Goal: Task Accomplishment & Management: Manage account settings

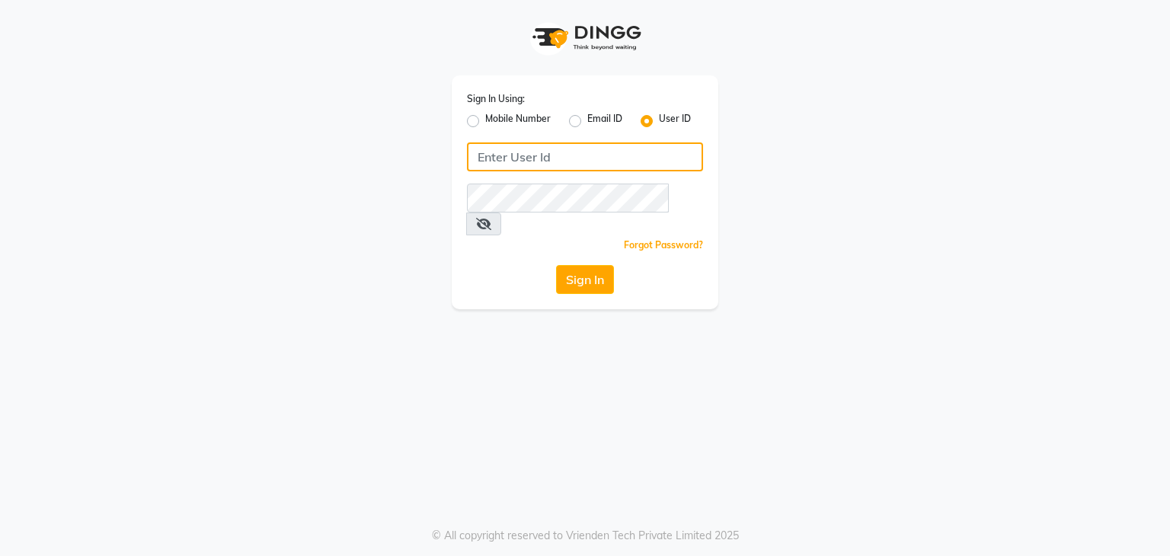
click at [550, 164] on input "Username" at bounding box center [585, 156] width 236 height 29
type input "dksalon@123"
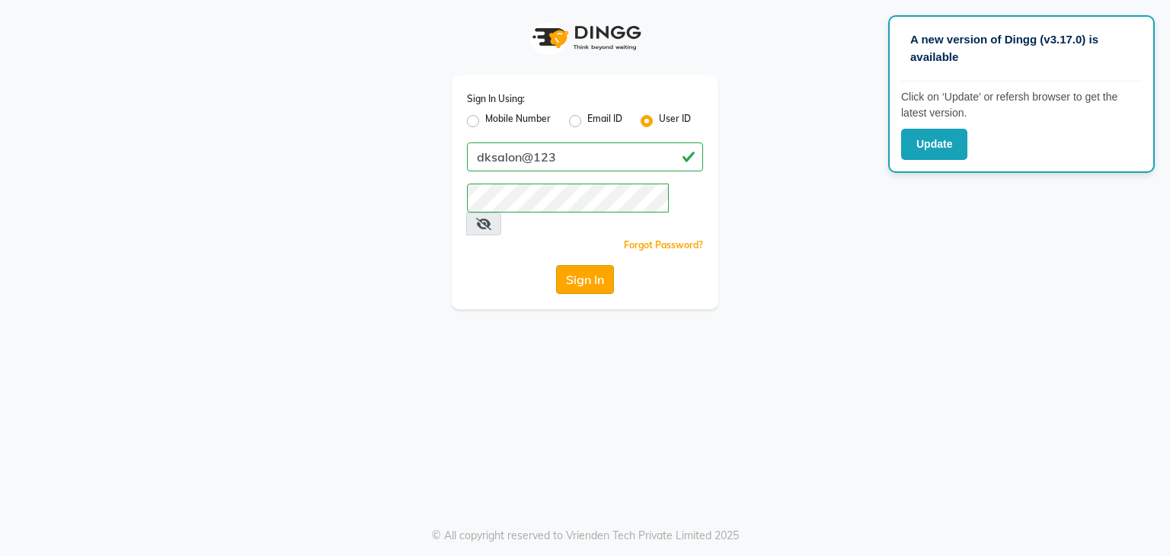
click at [596, 265] on button "Sign In" at bounding box center [585, 279] width 58 height 29
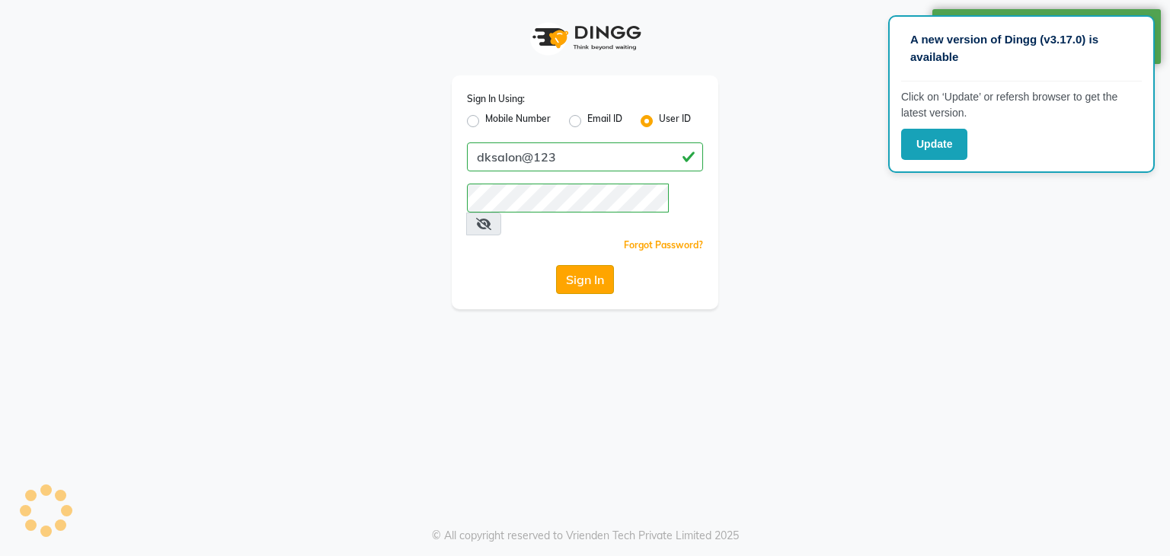
click at [596, 265] on button "Sign In" at bounding box center [585, 279] width 58 height 29
click at [491, 218] on icon at bounding box center [483, 224] width 15 height 12
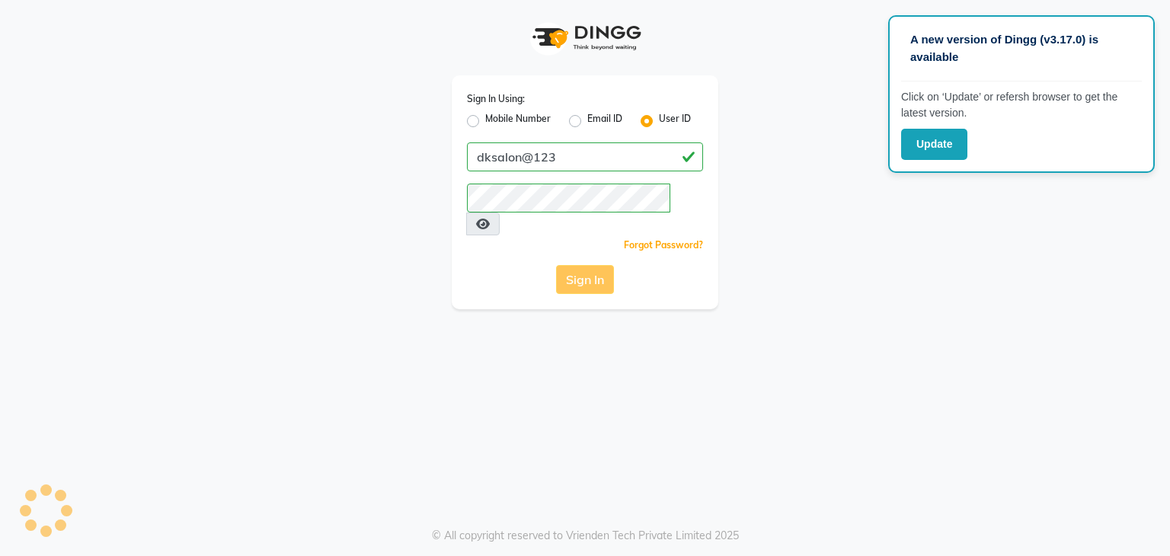
click at [583, 265] on div "Sign In" at bounding box center [585, 279] width 236 height 29
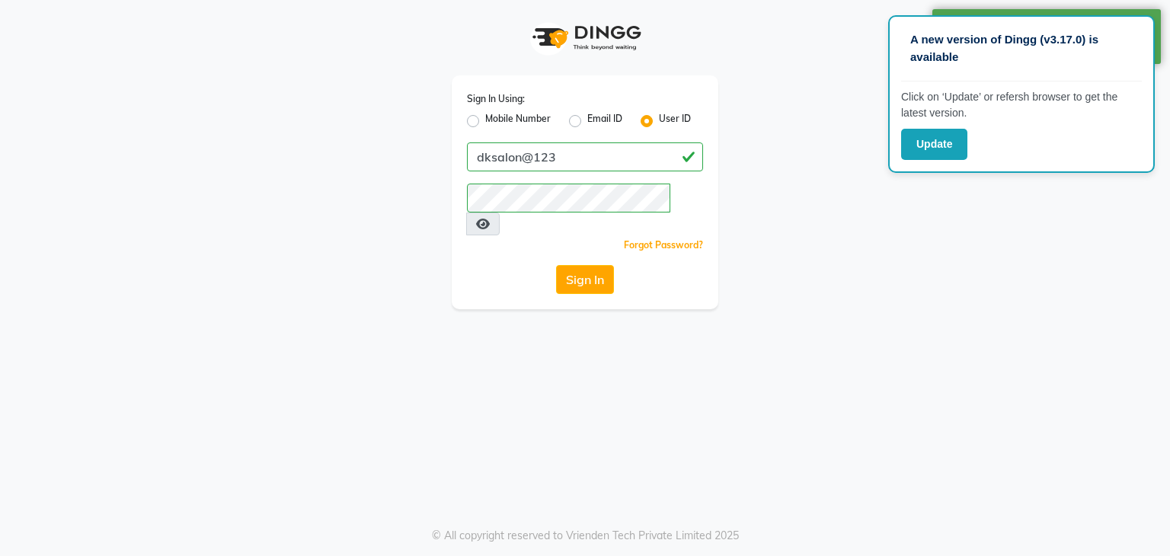
click at [1000, 168] on div "A new version of Dingg (v3.17.0) is available Click on ‘Update’ or refersh brow…" at bounding box center [1021, 94] width 267 height 158
click at [950, 143] on button "Update" at bounding box center [934, 144] width 66 height 31
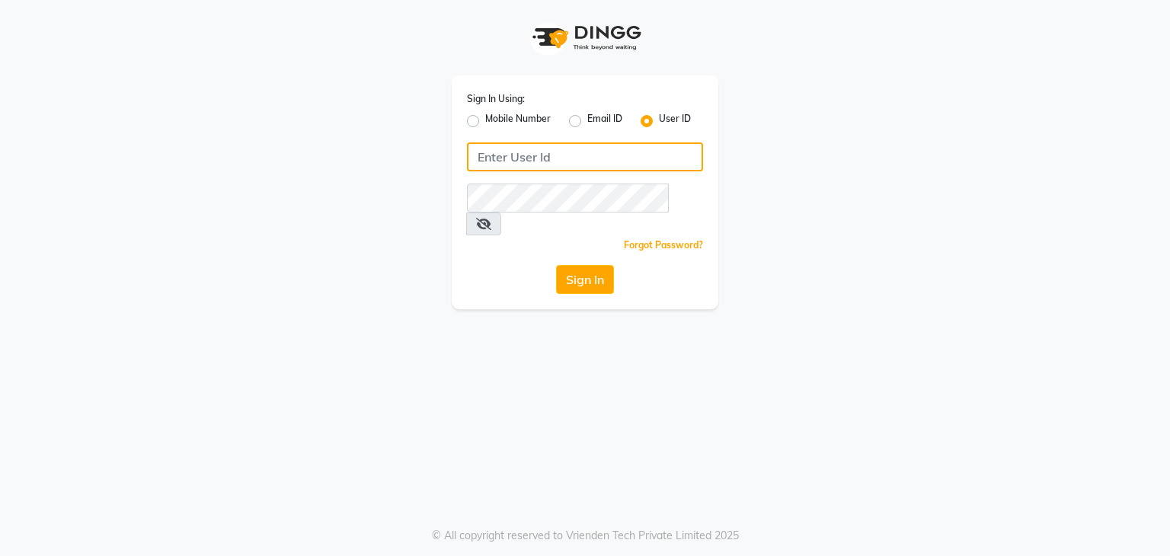
click at [630, 150] on input "Username" at bounding box center [585, 156] width 236 height 29
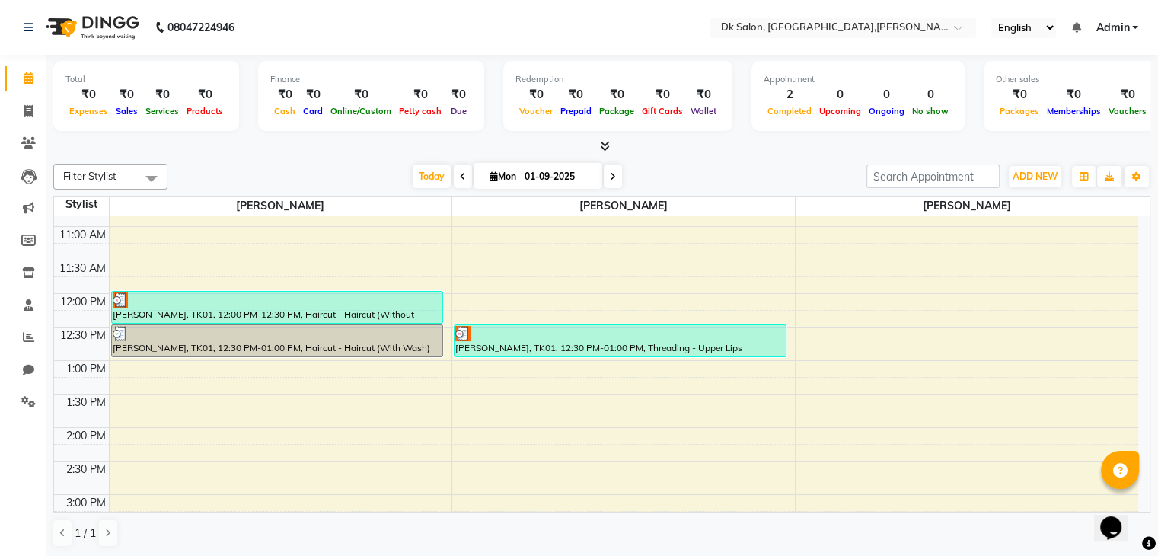
scroll to position [198, 0]
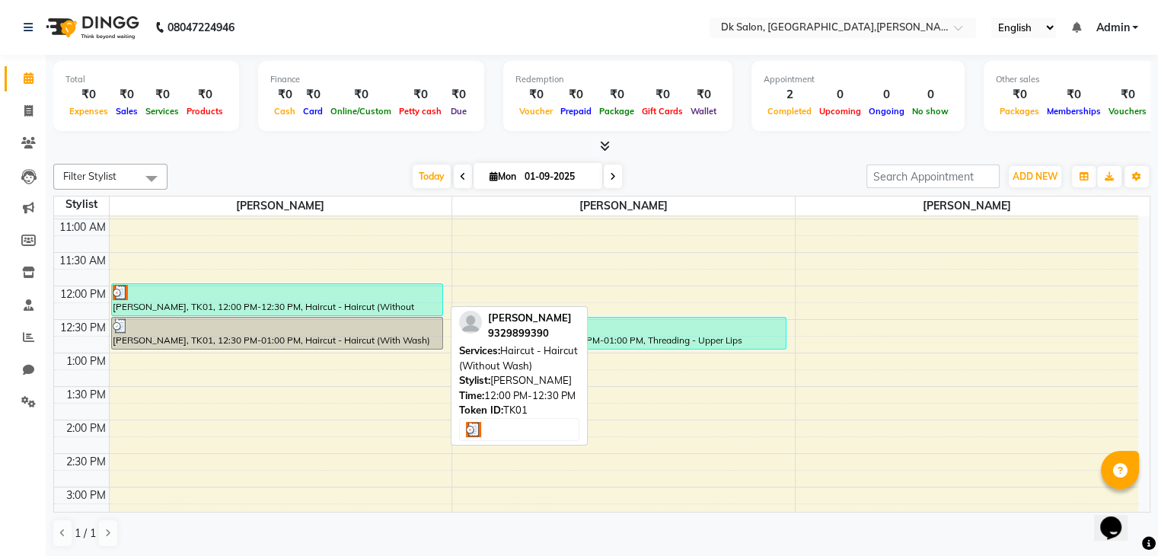
click at [401, 303] on div "Anchal upadhyay, TK01, 12:00 PM-12:30 PM, Haircut - Haircut (Without Wash)" at bounding box center [277, 299] width 331 height 31
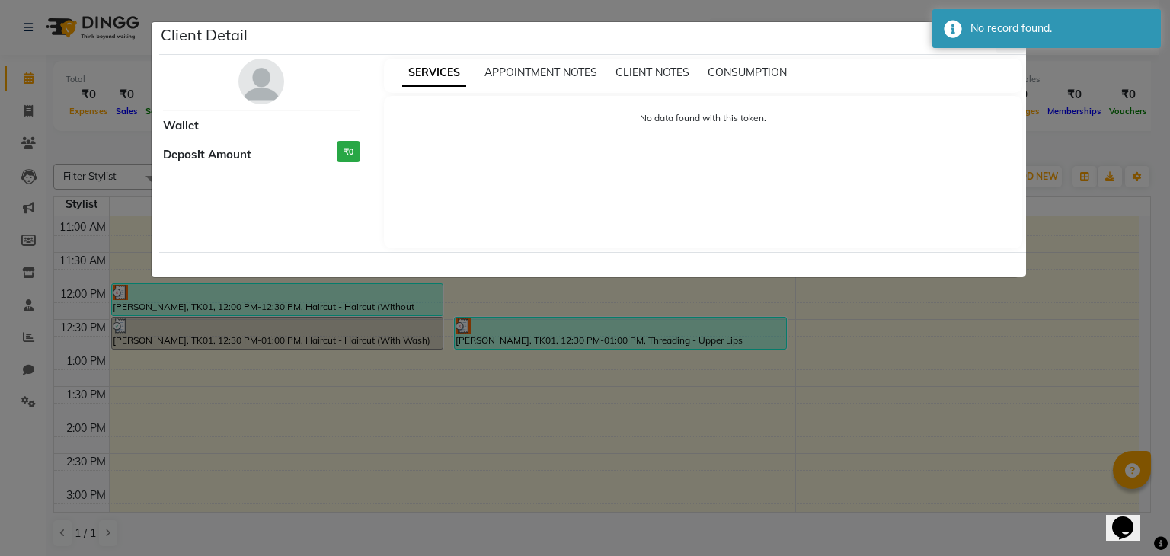
click at [973, 389] on ngb-modal-window "Client Detail Wallet Deposit Amount ₹0 SERVICES APPOINTMENT NOTES CLIENT NOTES …" at bounding box center [585, 278] width 1170 height 556
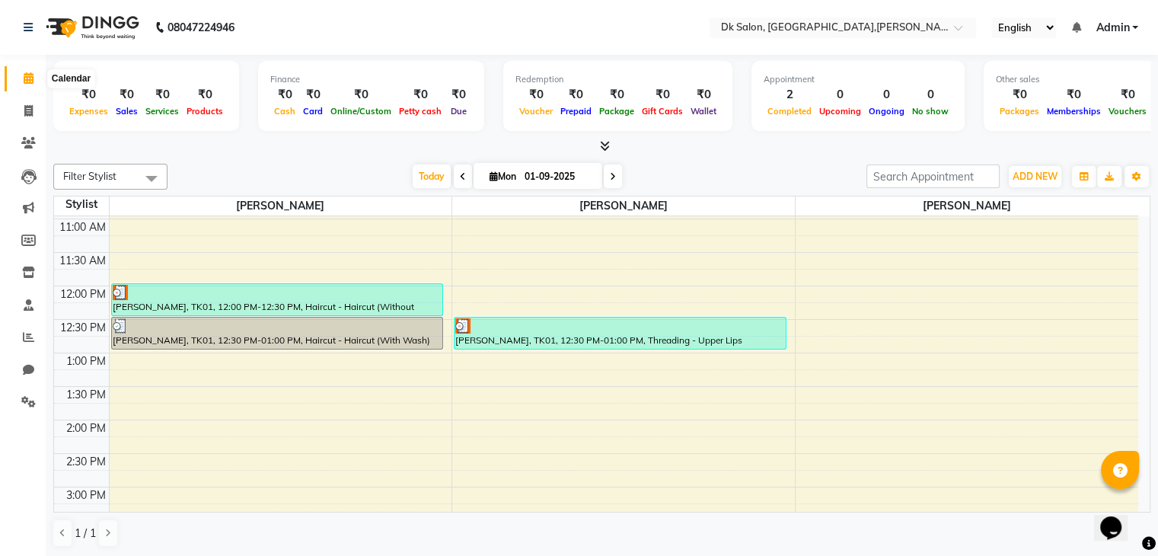
click at [36, 74] on span at bounding box center [28, 79] width 27 height 18
click at [27, 112] on icon at bounding box center [28, 110] width 8 height 11
select select "service"
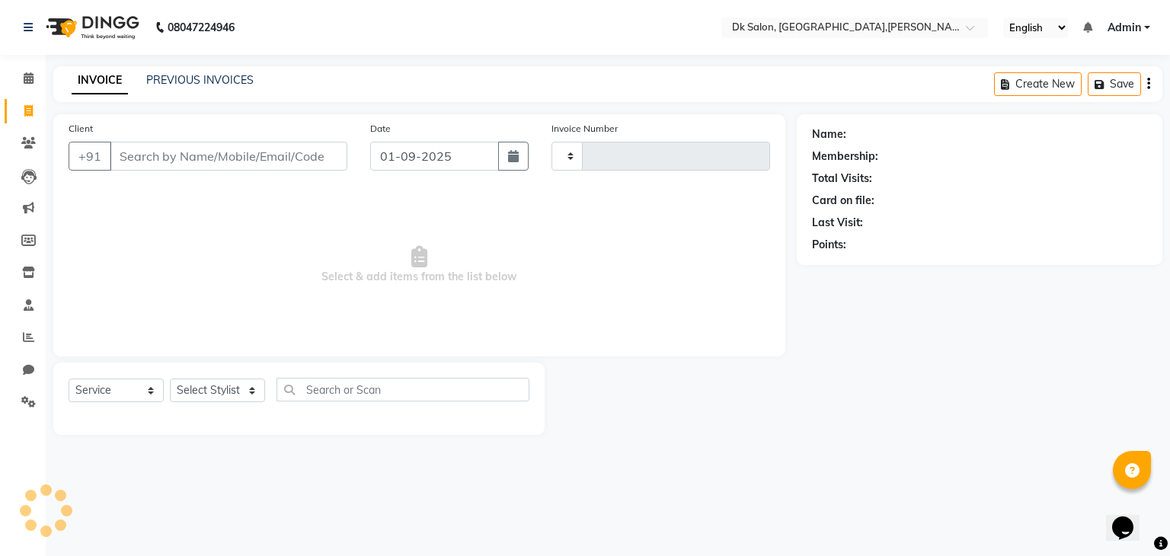
type input "0002"
select select "8913"
click at [27, 136] on span at bounding box center [28, 144] width 27 height 18
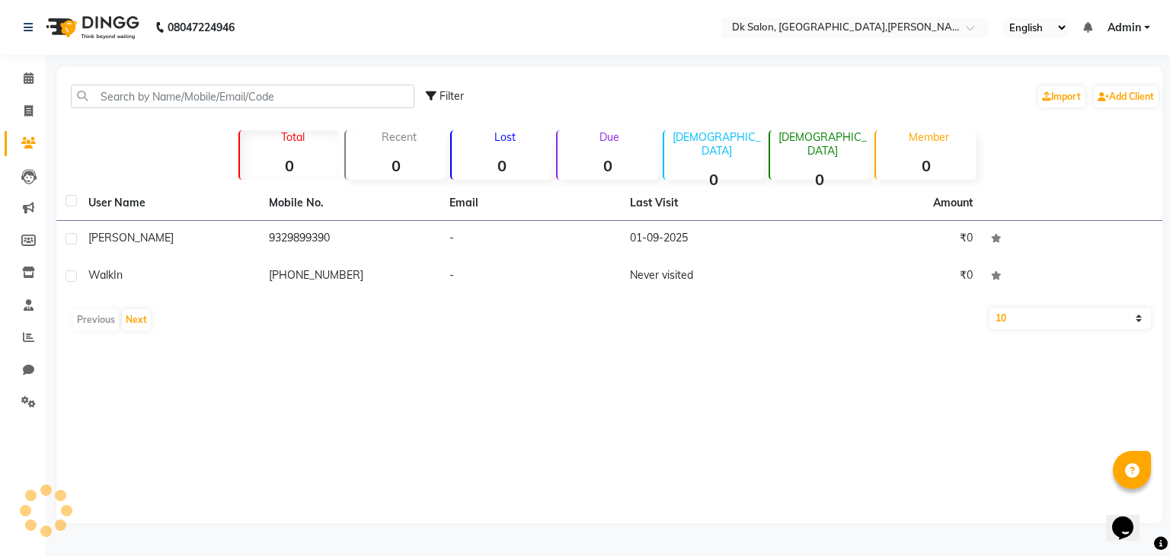
click at [27, 136] on span at bounding box center [28, 144] width 27 height 18
click at [30, 174] on icon at bounding box center [28, 176] width 15 height 15
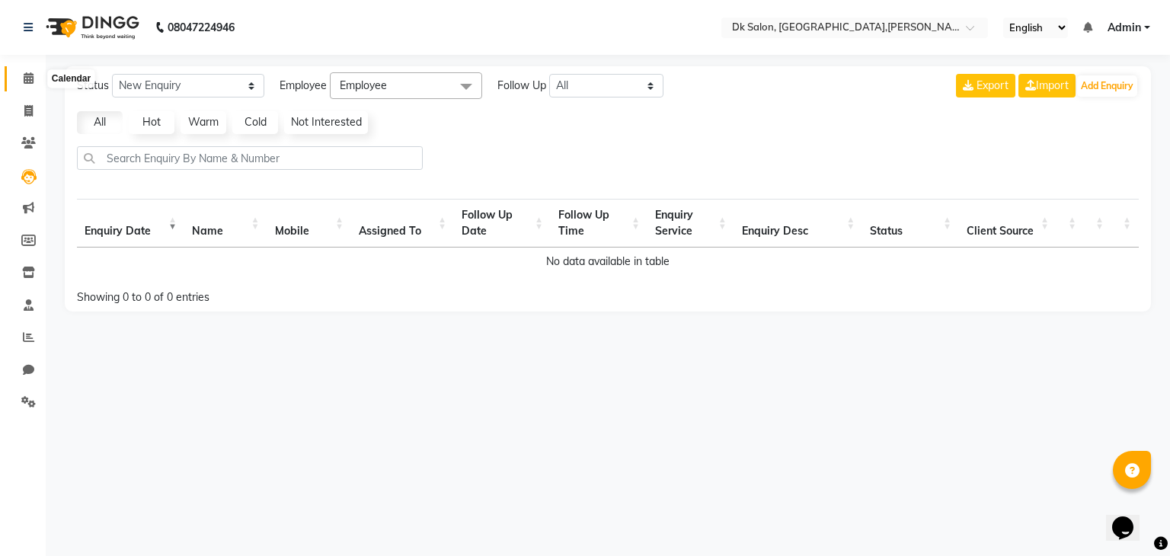
click at [26, 81] on icon at bounding box center [29, 77] width 10 height 11
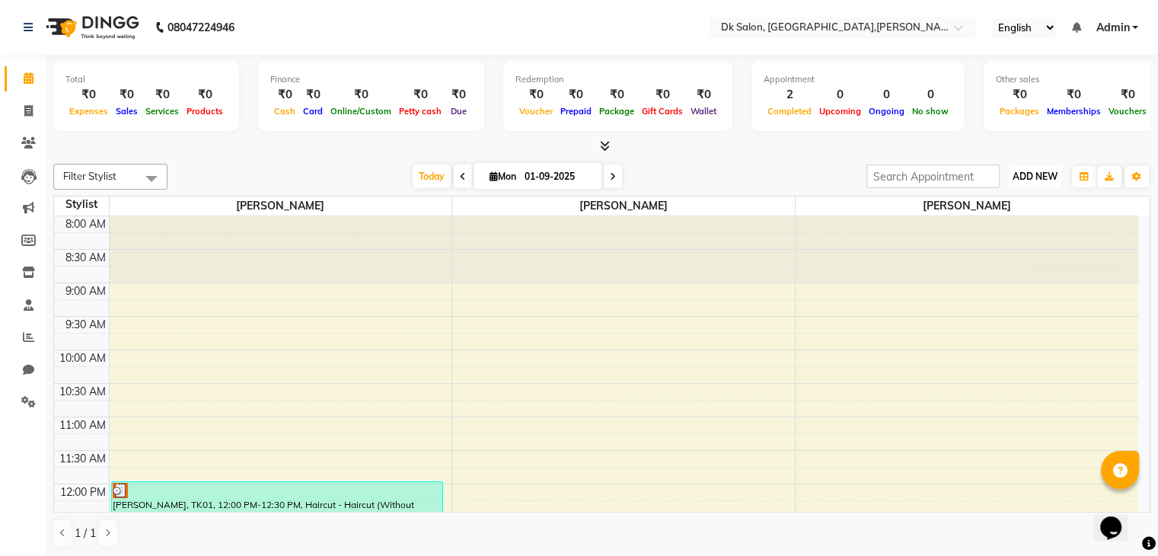
click at [1043, 175] on span "ADD NEW" at bounding box center [1035, 176] width 45 height 11
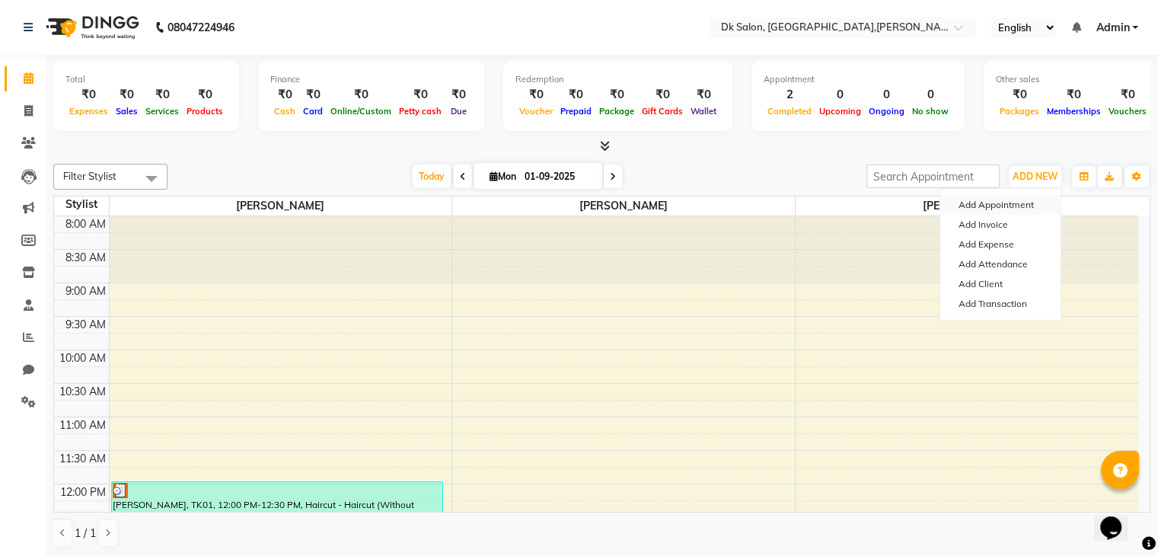
click at [1024, 202] on button "Add Appointment" at bounding box center [1001, 205] width 120 height 20
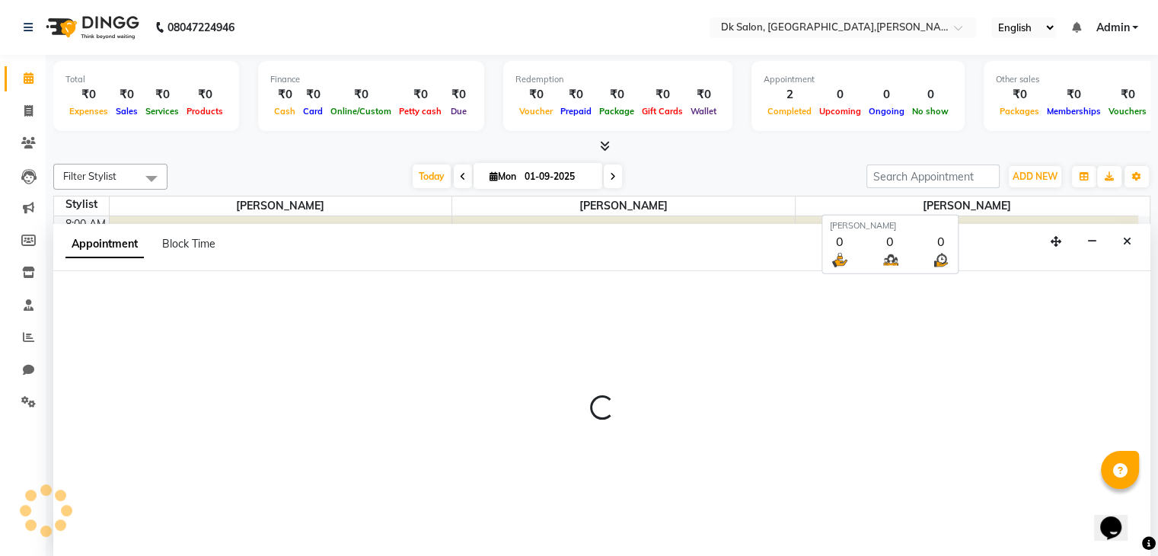
scroll to position [1, 0]
select select "tentative"
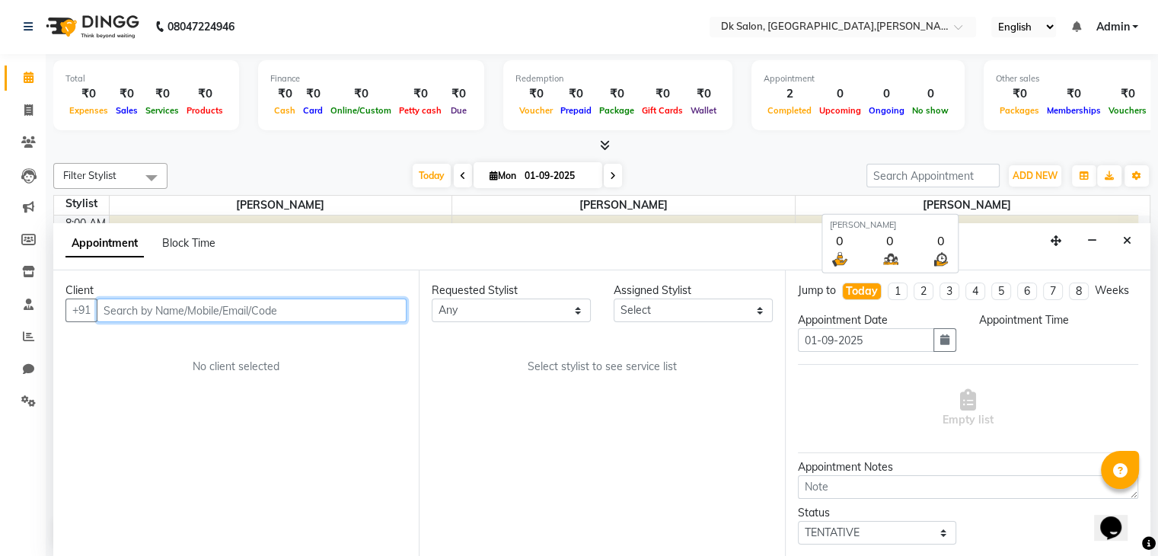
select select "540"
click at [228, 304] on input "text" at bounding box center [252, 311] width 310 height 24
type input "a"
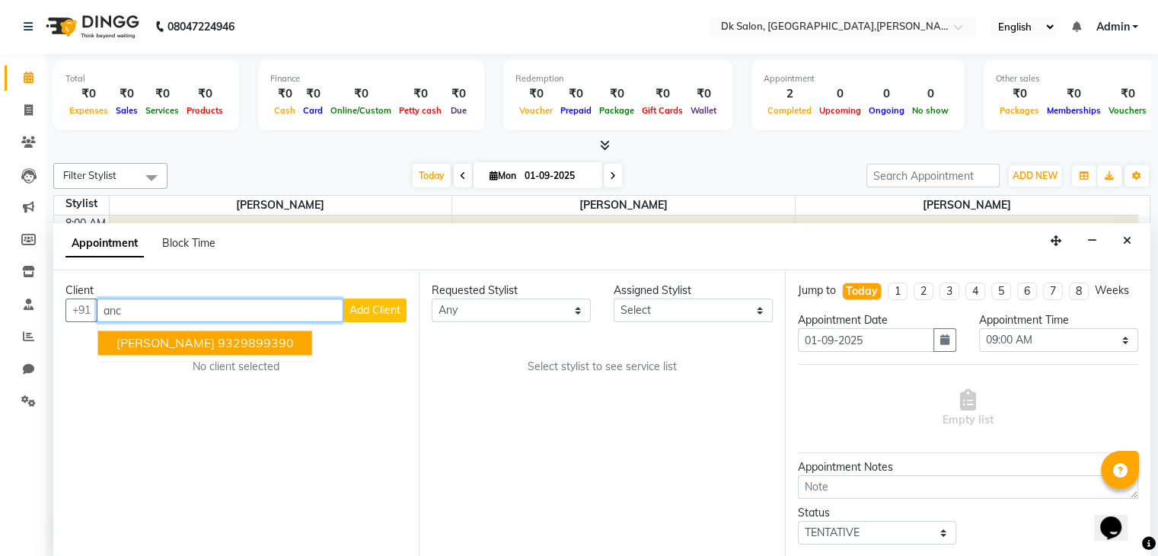
click at [224, 332] on button "Anchal upadhyay 9329899390" at bounding box center [205, 343] width 214 height 24
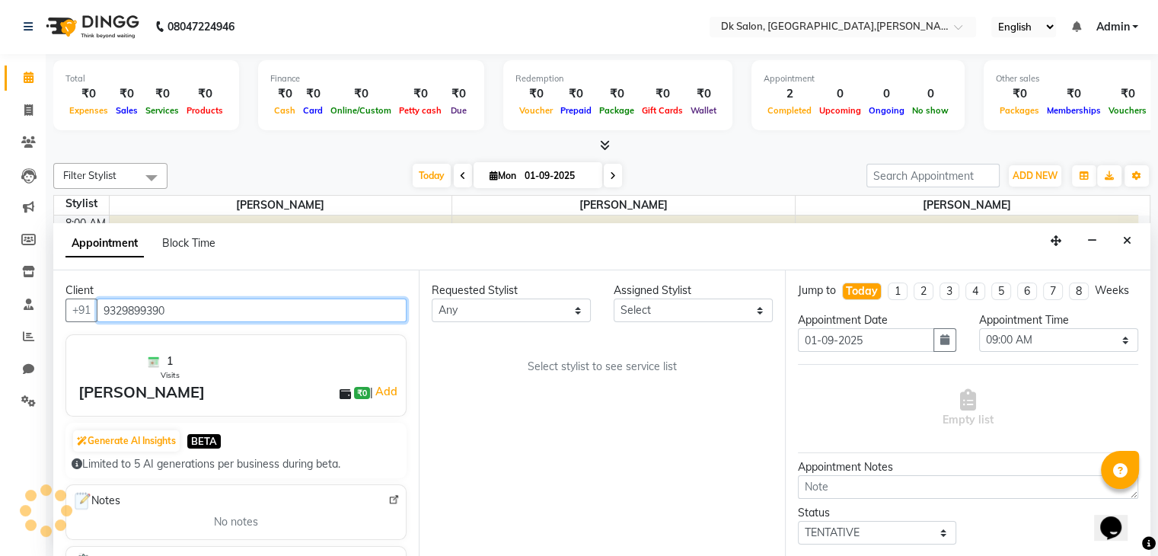
type input "9329899390"
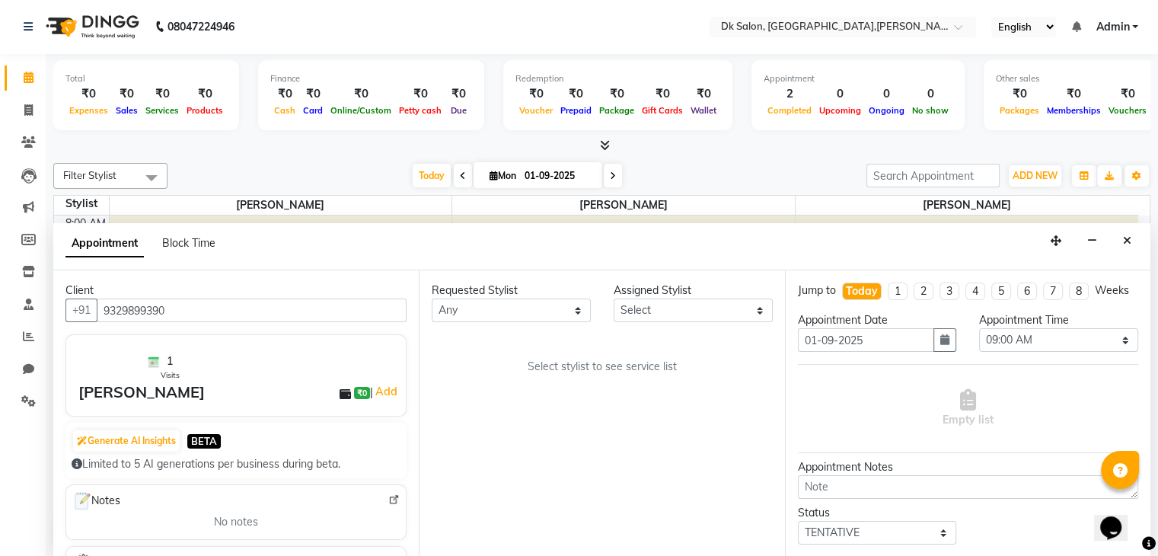
click at [224, 332] on div "Client +91 9329899390 1 Visits Anchal upadhyay ₹0 | Add Generate AI Insights BE…" at bounding box center [236, 413] width 366 height 286
click at [579, 310] on select "Any John Dyer Julia Smith Nancy Gill" at bounding box center [511, 311] width 159 height 24
click at [768, 308] on select "Select John Dyer Julia Smith Nancy Gill" at bounding box center [693, 311] width 159 height 24
select select "89938"
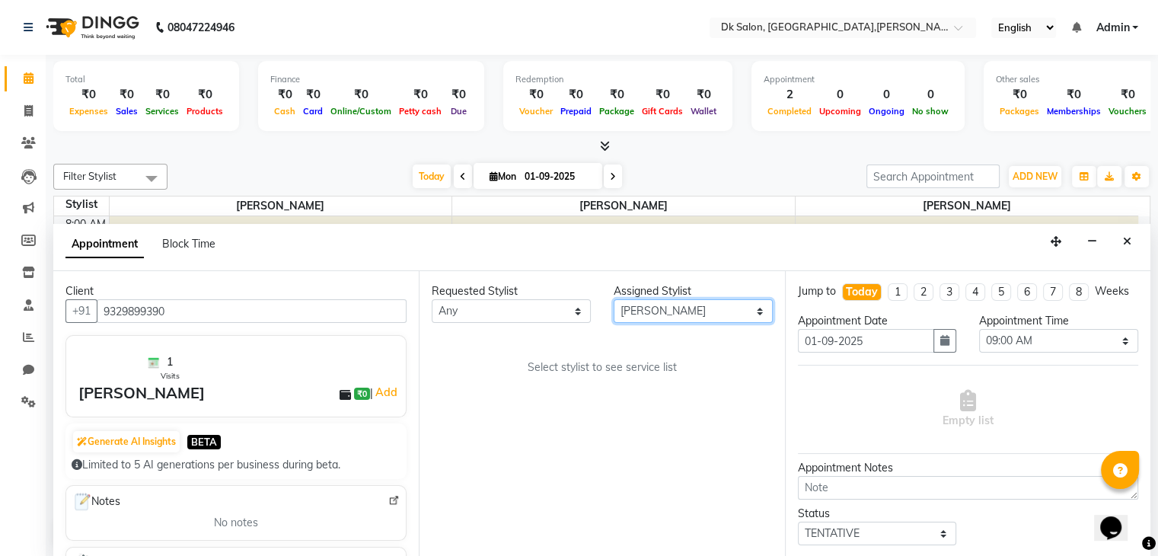
click at [614, 299] on select "Select John Dyer Julia Smith Nancy Gill" at bounding box center [693, 311] width 159 height 24
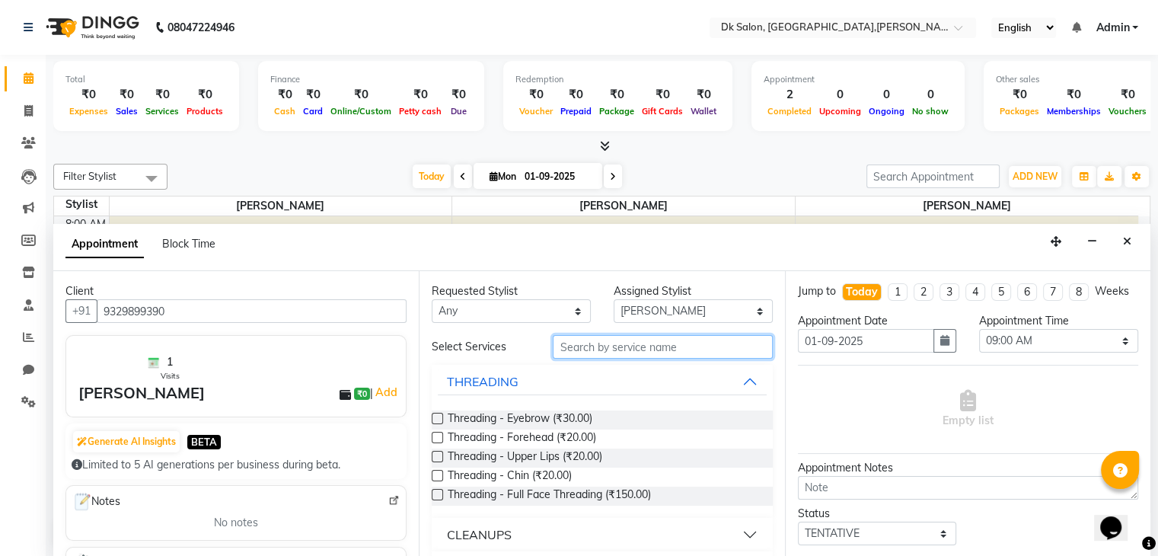
click at [650, 346] on input "text" at bounding box center [662, 347] width 219 height 24
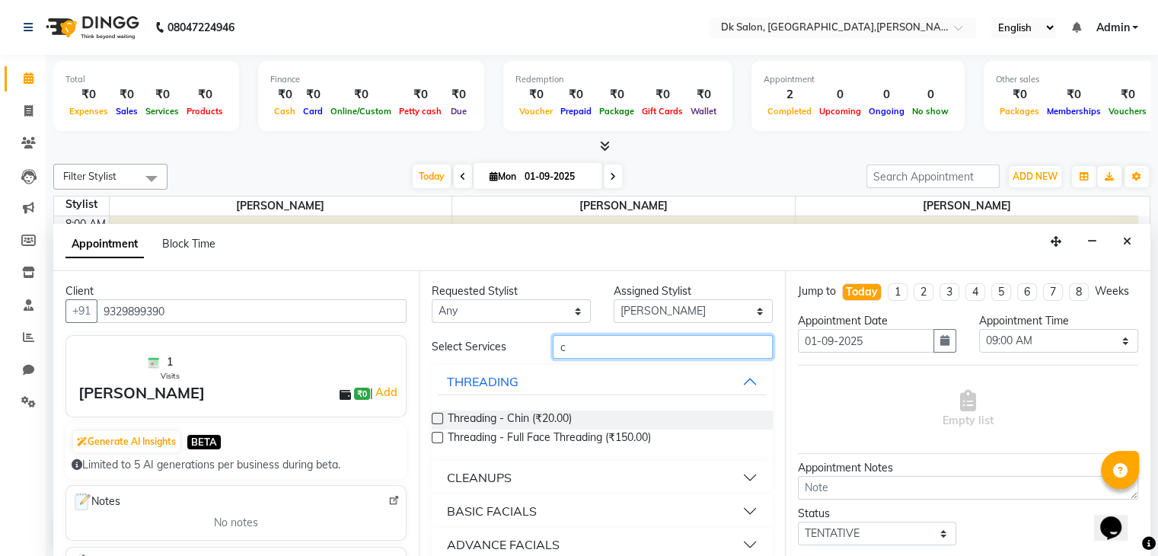
click at [605, 347] on input "c" at bounding box center [662, 347] width 219 height 24
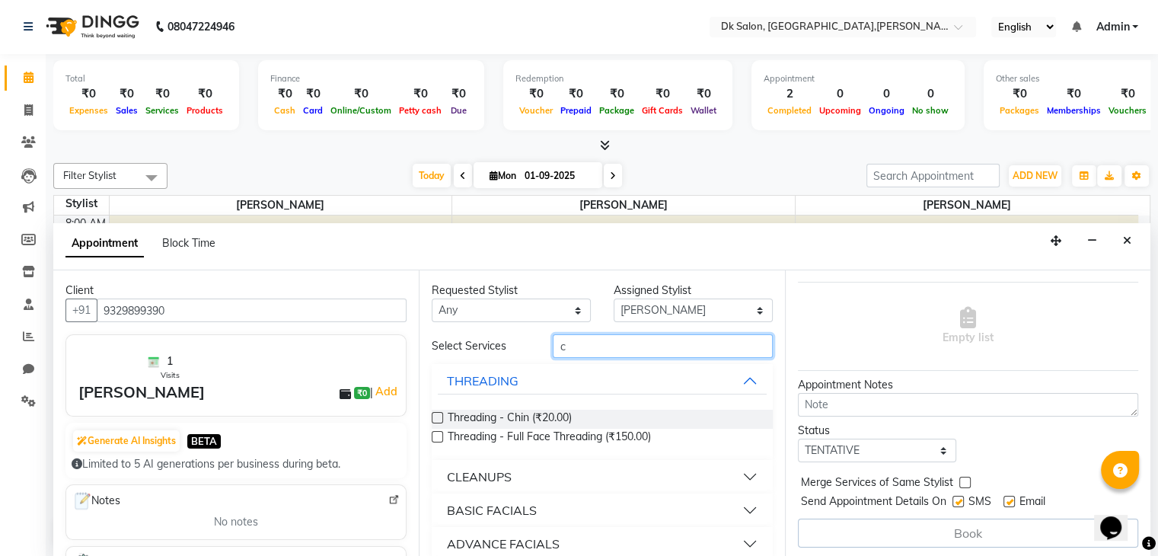
scroll to position [97, 0]
type input "c"
click at [960, 497] on label at bounding box center [958, 498] width 11 height 11
click at [960, 497] on input "checkbox" at bounding box center [958, 500] width 10 height 10
click at [960, 497] on label at bounding box center [958, 498] width 11 height 11
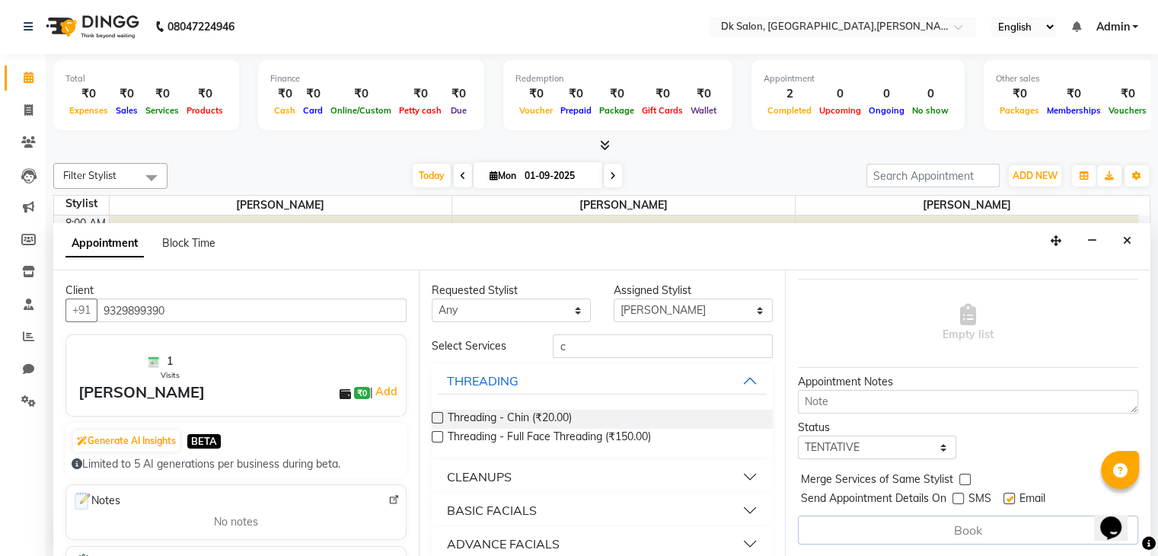
click at [960, 497] on input "checkbox" at bounding box center [958, 500] width 10 height 10
checkbox input "true"
click at [961, 471] on div "Merge Services of Same Stylist" at bounding box center [968, 480] width 340 height 19
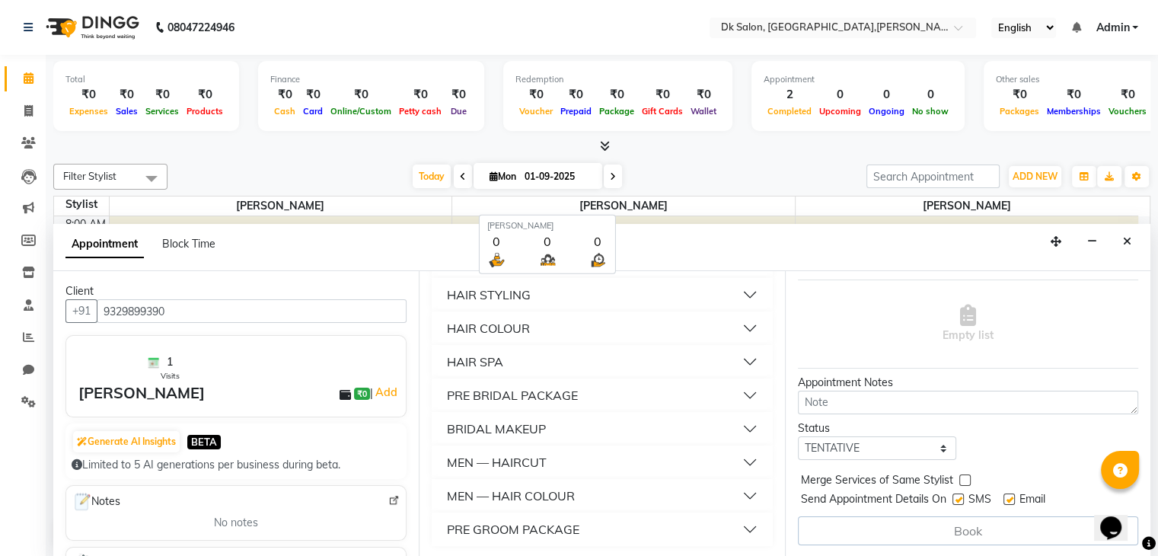
scroll to position [1, 0]
click at [1124, 238] on icon "Close" at bounding box center [1127, 240] width 8 height 11
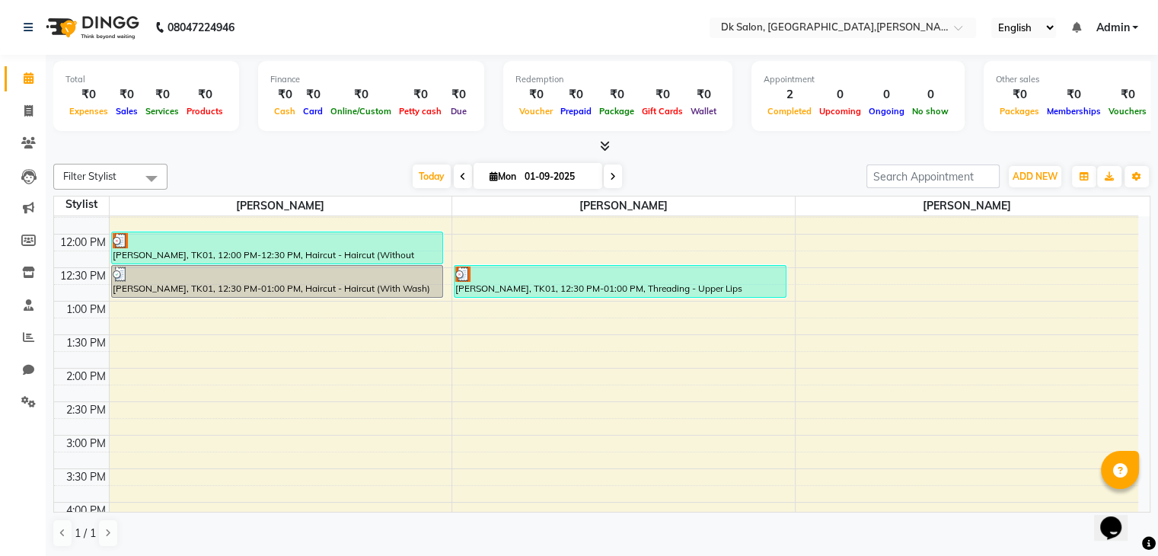
scroll to position [0, 0]
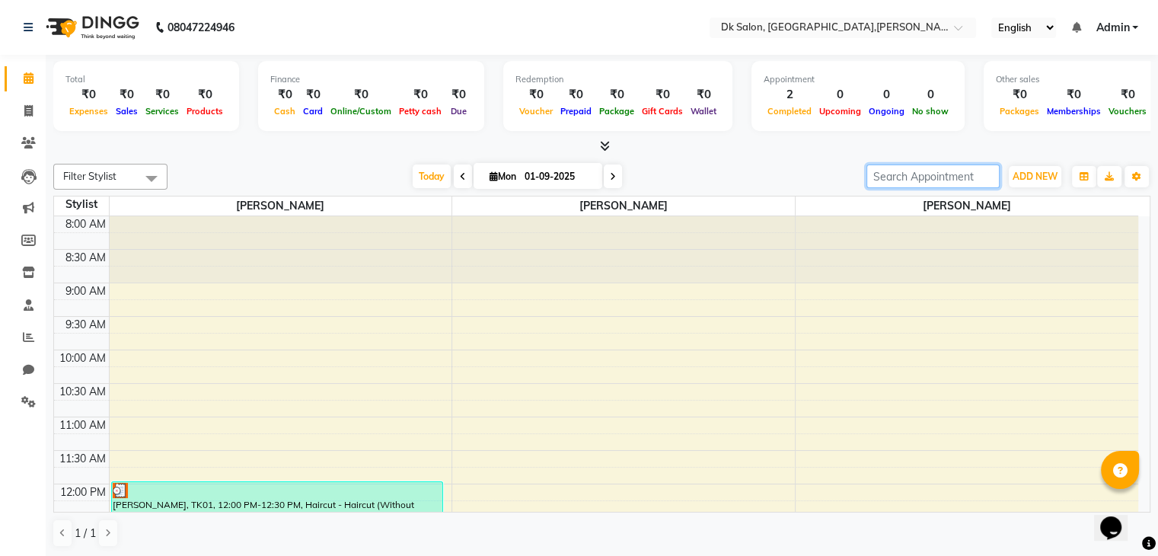
click at [931, 177] on input "search" at bounding box center [933, 176] width 133 height 24
click at [928, 177] on input "search" at bounding box center [933, 176] width 133 height 24
click at [973, 177] on input "search" at bounding box center [933, 176] width 133 height 24
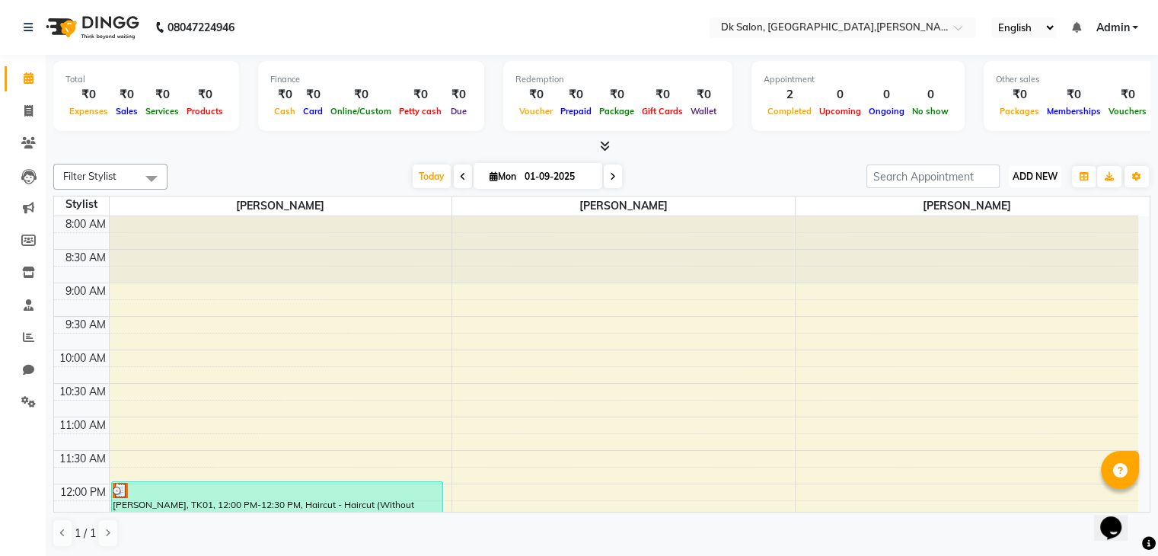
click at [1039, 166] on button "ADD NEW Toggle Dropdown" at bounding box center [1035, 176] width 53 height 21
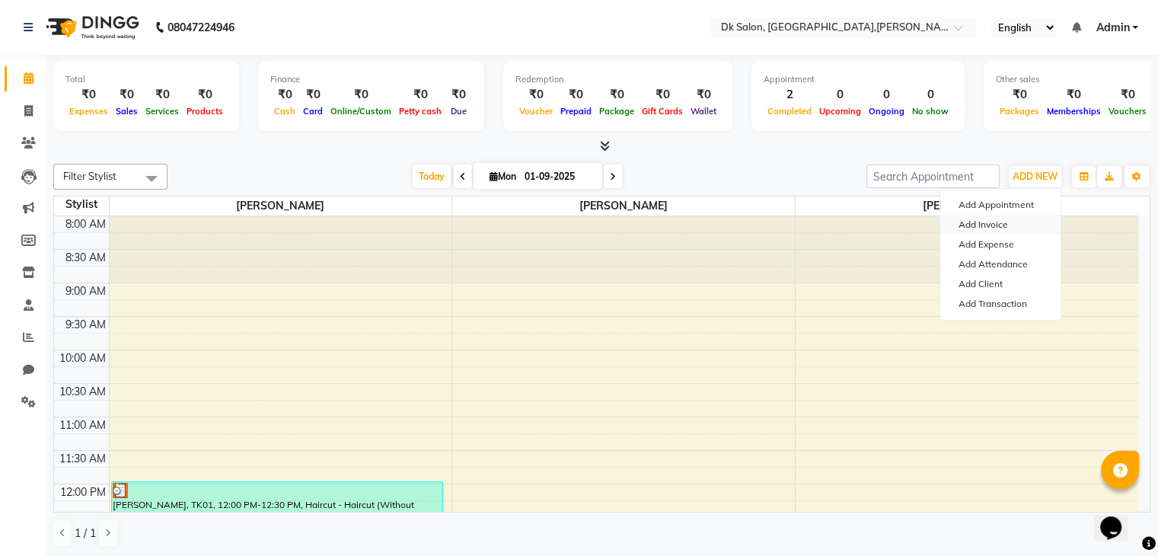
click at [995, 220] on link "Add Invoice" at bounding box center [1001, 225] width 120 height 20
select select "service"
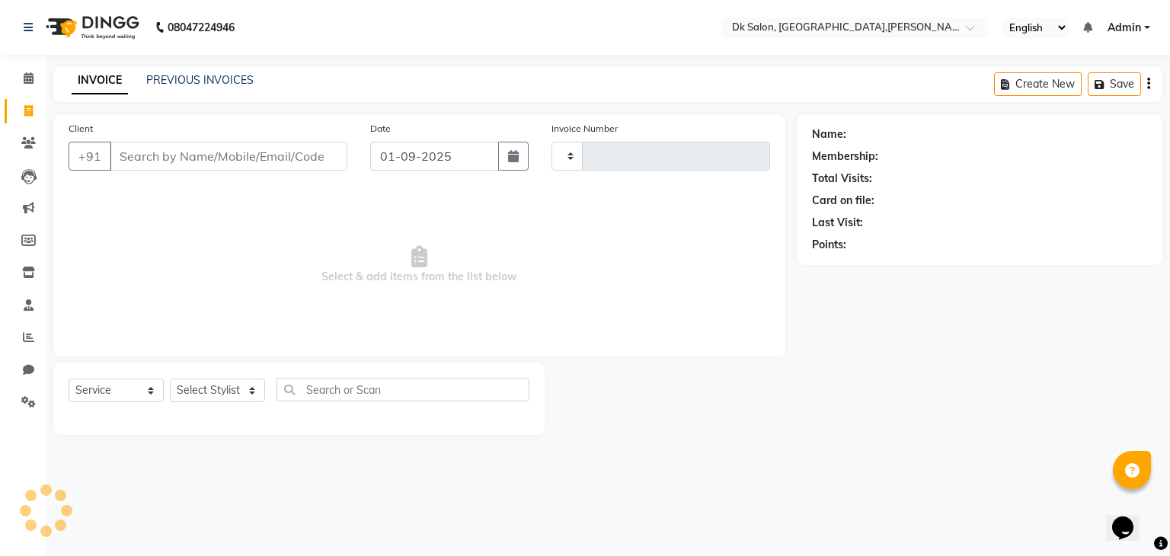
type input "0002"
select select "8913"
click at [155, 155] on input "Client" at bounding box center [229, 156] width 238 height 29
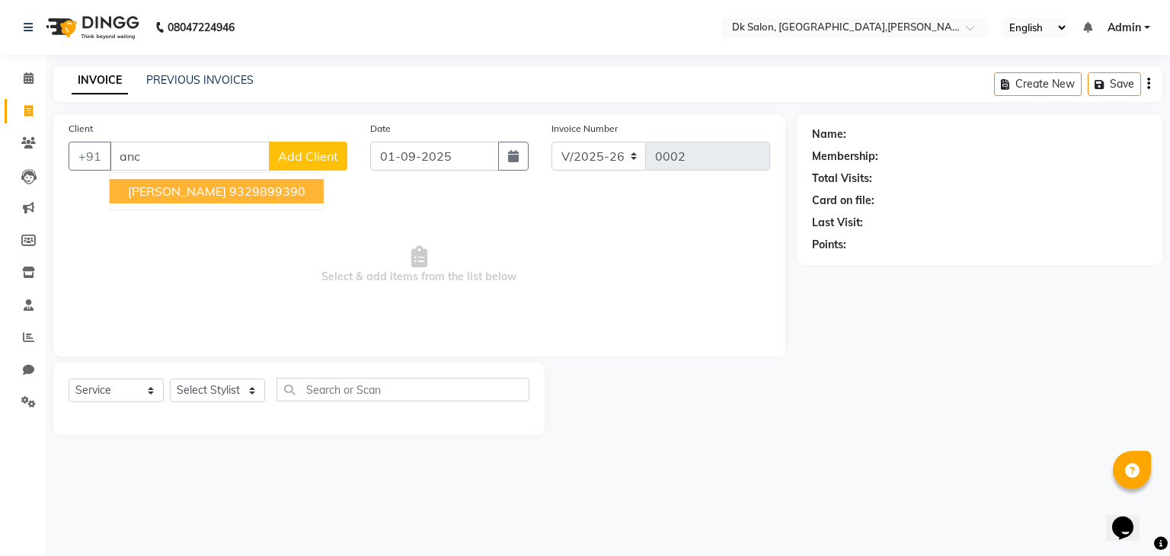
click at [232, 190] on ngb-highlight "9329899390" at bounding box center [267, 191] width 76 height 15
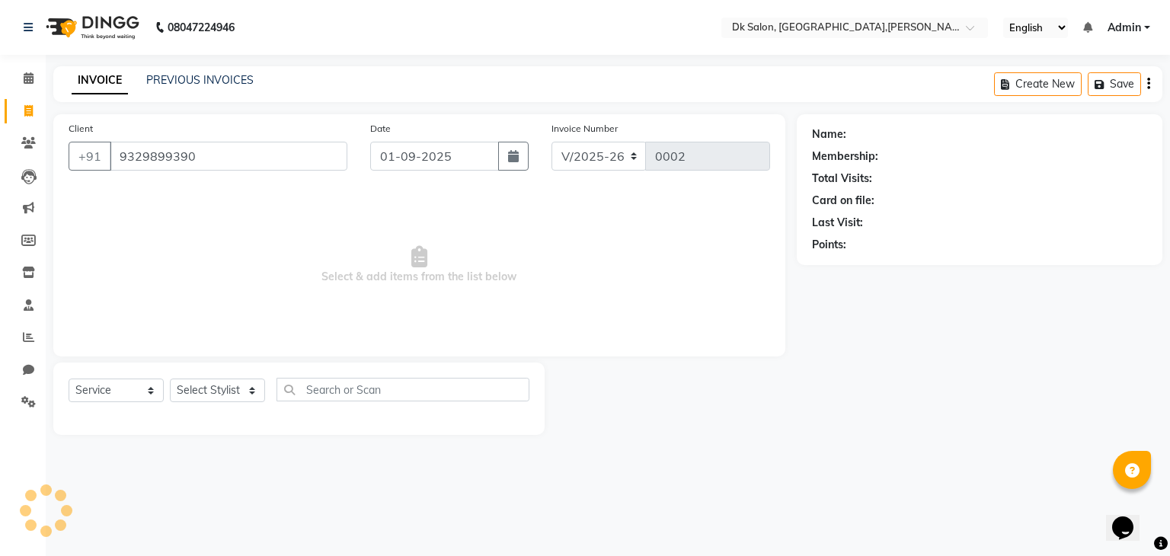
type input "9329899390"
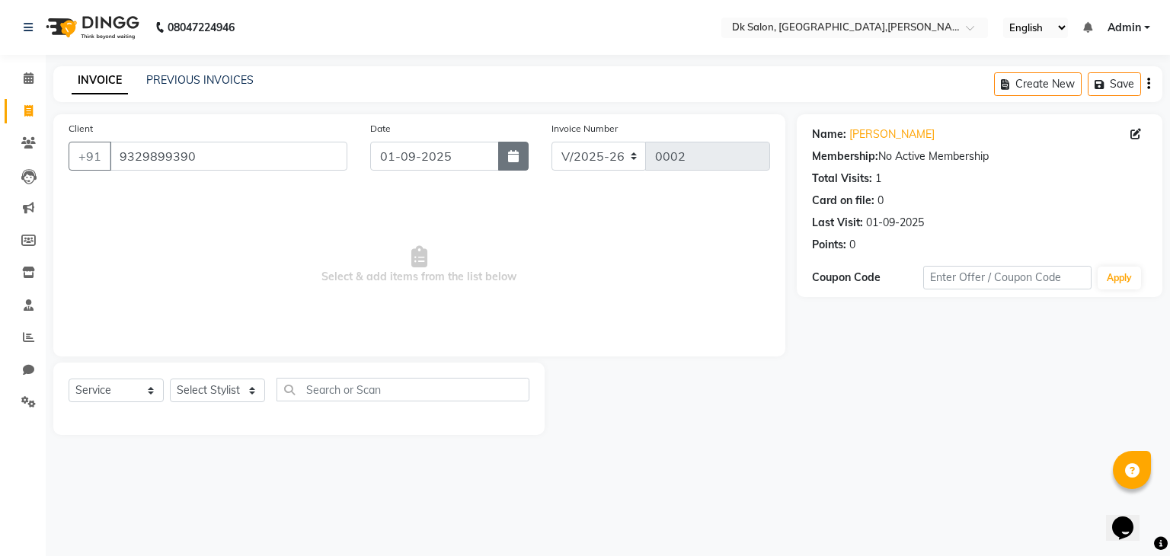
click at [508, 153] on icon "button" at bounding box center [513, 156] width 11 height 12
select select "9"
select select "2025"
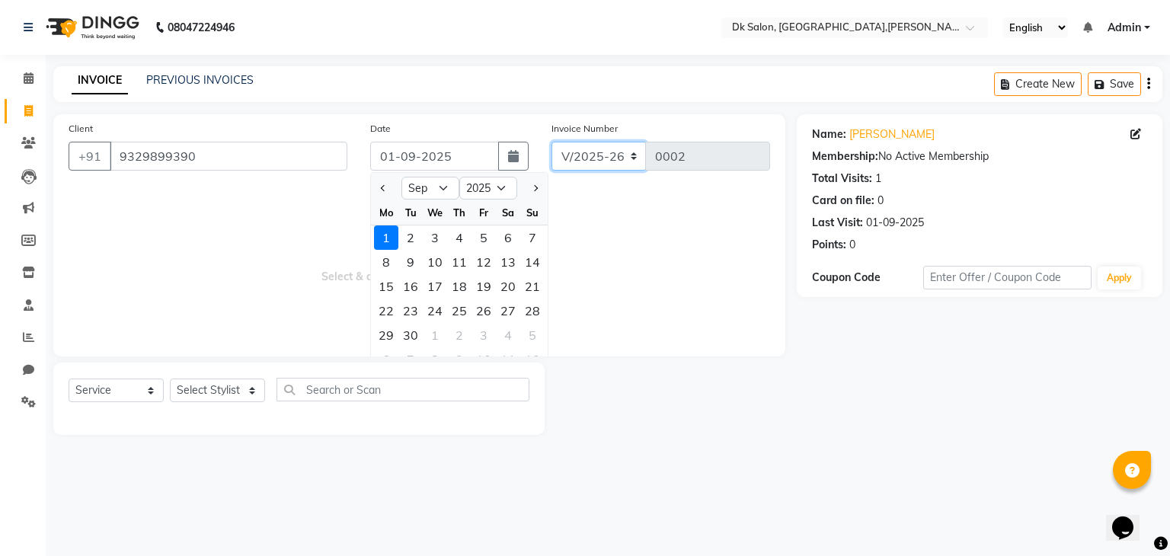
click at [627, 158] on select "V/2025 V/2025-26" at bounding box center [598, 156] width 95 height 29
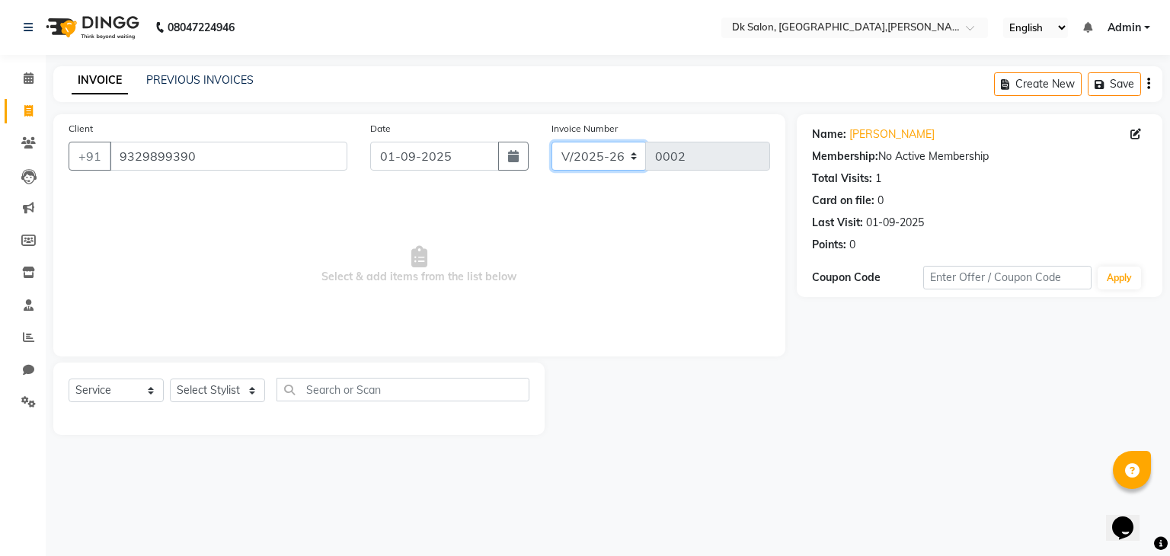
click at [632, 158] on select "V/2025 V/2025-26" at bounding box center [598, 156] width 95 height 29
click at [149, 391] on select "Select Service Product Membership Package Voucher Prepaid Gift Card" at bounding box center [116, 390] width 95 height 24
click at [69, 379] on select "Select Service Product Membership Package Voucher Prepaid Gift Card" at bounding box center [116, 390] width 95 height 24
click at [258, 391] on select "Select Stylist John Dyer Julia Smith Nancy Gill" at bounding box center [217, 390] width 95 height 24
select select "89938"
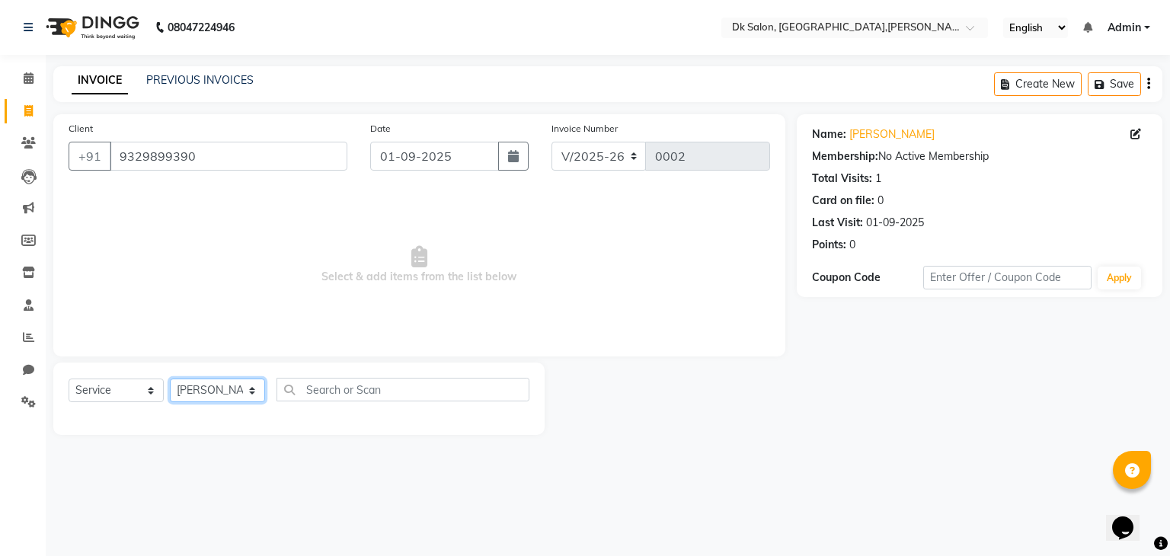
click at [170, 379] on select "Select Stylist John Dyer Julia Smith Nancy Gill" at bounding box center [217, 390] width 95 height 24
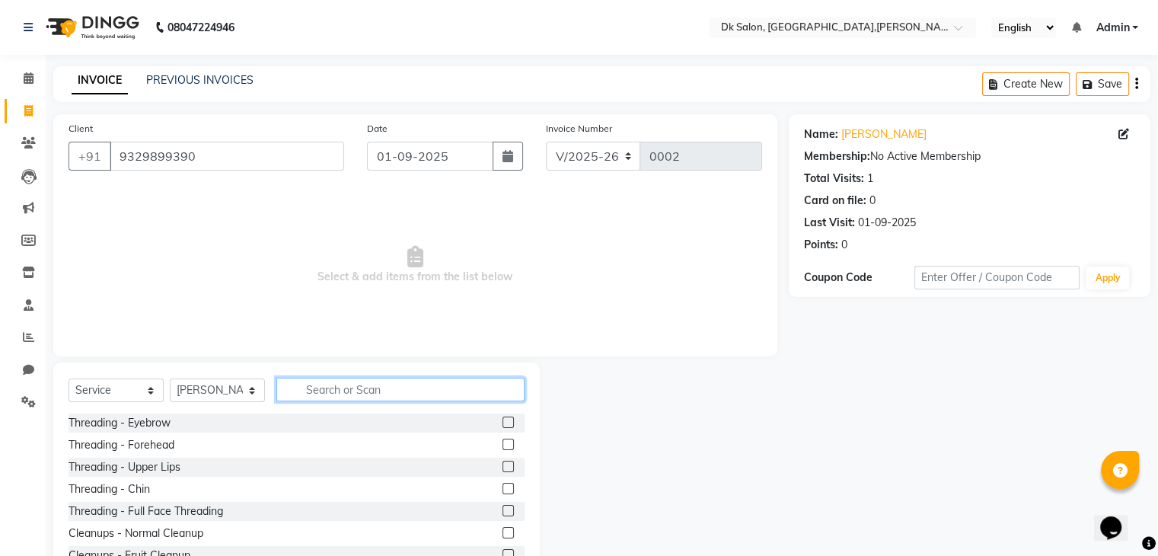
click at [341, 393] on input "text" at bounding box center [400, 390] width 248 height 24
click at [503, 423] on label at bounding box center [508, 422] width 11 height 11
click at [503, 423] on input "checkbox" at bounding box center [508, 423] width 10 height 10
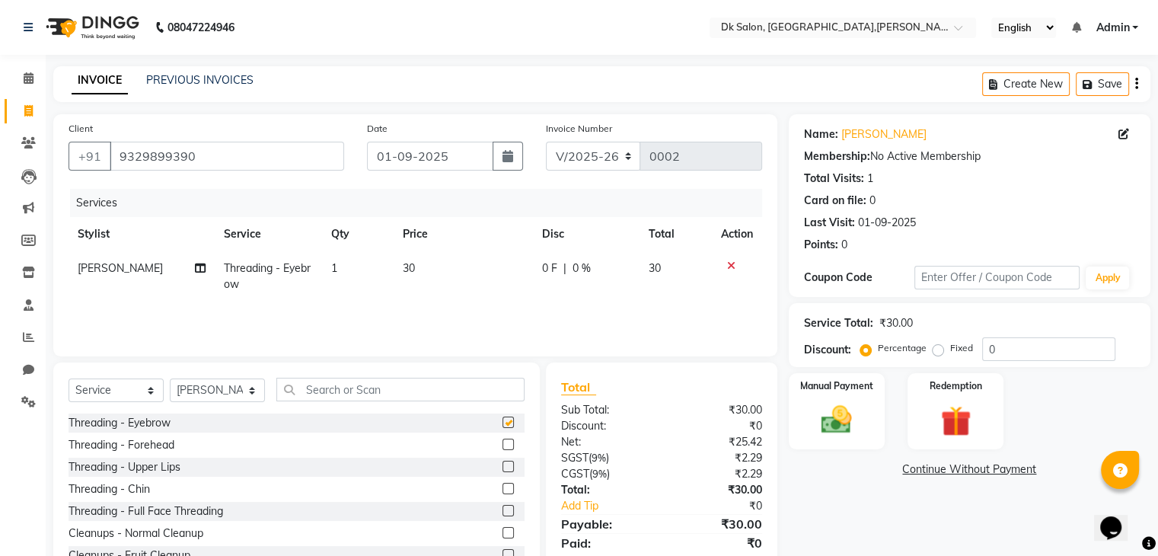
checkbox input "false"
drag, startPoint x: 923, startPoint y: 351, endPoint x: 791, endPoint y: 352, distance: 131.7
click at [791, 352] on div "Service Total: ₹30.00 Discount: Percentage Fixed 0" at bounding box center [970, 335] width 362 height 64
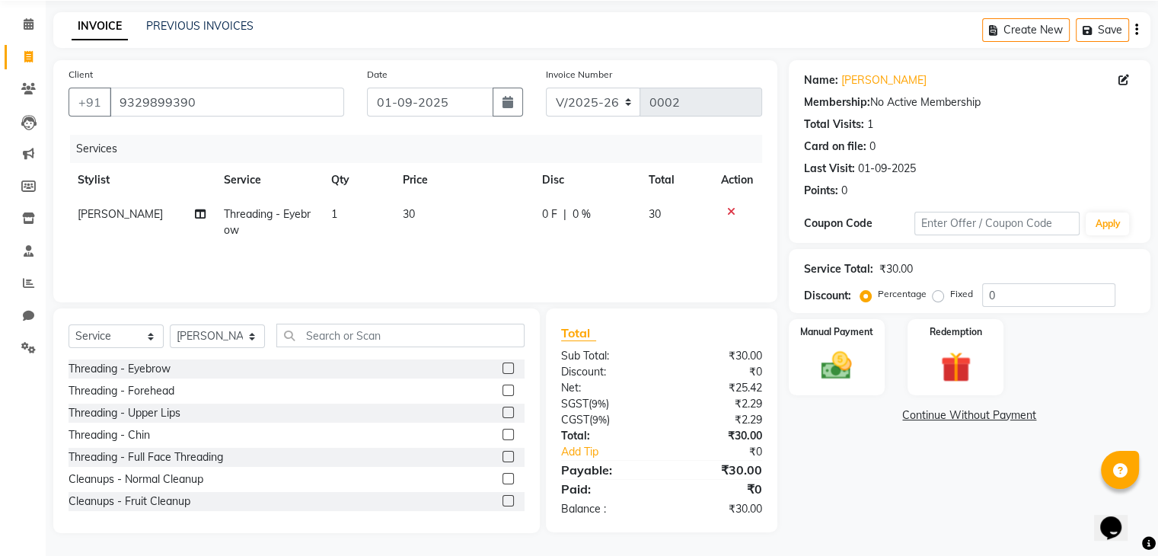
click at [950, 291] on label "Fixed" at bounding box center [961, 294] width 23 height 14
click at [936, 291] on input "Fixed" at bounding box center [941, 294] width 11 height 11
radio input "true"
click at [1008, 298] on input "0" at bounding box center [1048, 295] width 133 height 24
drag, startPoint x: 1088, startPoint y: 262, endPoint x: 1099, endPoint y: 287, distance: 27.3
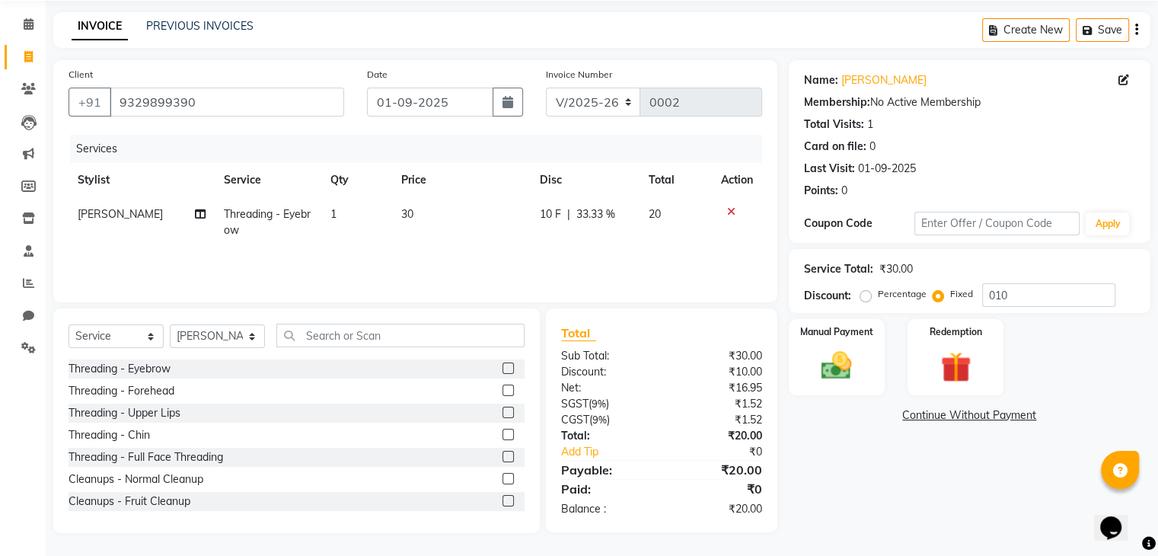
click at [1099, 287] on div "Service Total: ₹30.00 Discount: Percentage Fixed 010" at bounding box center [969, 281] width 331 height 52
click at [1017, 292] on input "010" at bounding box center [1048, 295] width 133 height 24
type input "0"
click at [658, 184] on th "Total" at bounding box center [676, 180] width 72 height 34
click at [658, 177] on th "Total" at bounding box center [676, 180] width 72 height 34
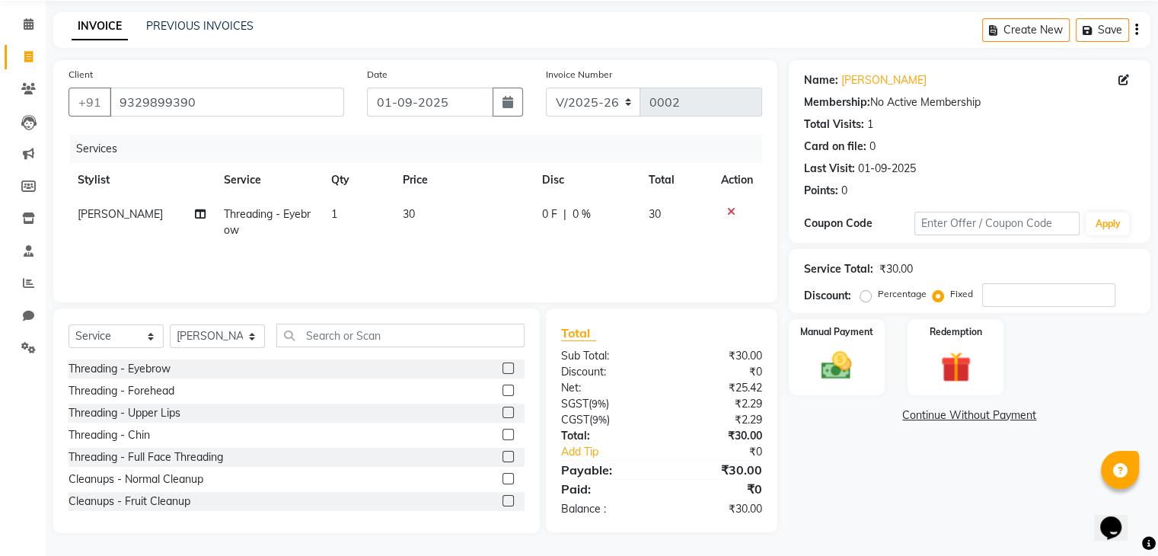
click at [560, 177] on th "Disc" at bounding box center [586, 180] width 107 height 34
click at [621, 100] on select "V/2025 V/2025-26" at bounding box center [593, 102] width 95 height 29
drag, startPoint x: 408, startPoint y: 216, endPoint x: 408, endPoint y: 196, distance: 19.8
click at [408, 196] on table "Stylist Service Qty Price Disc Total Action John Dyer Threading - Eyebrow 1 30 …" at bounding box center [416, 205] width 694 height 85
click at [408, 196] on th "Price" at bounding box center [463, 180] width 139 height 34
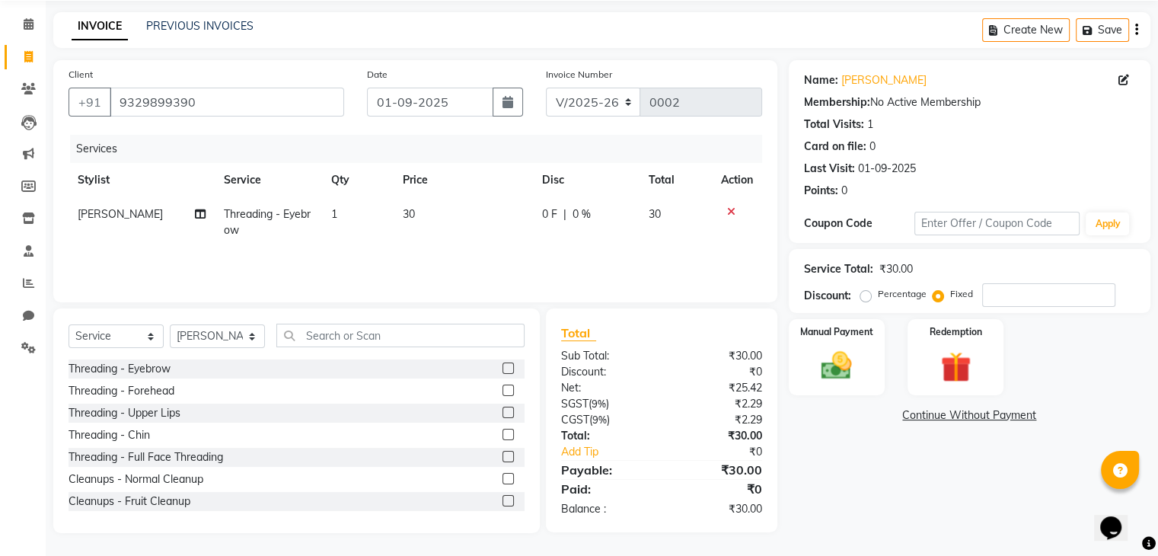
click at [408, 196] on th "Price" at bounding box center [463, 180] width 139 height 34
click at [410, 212] on span "30" at bounding box center [409, 214] width 12 height 14
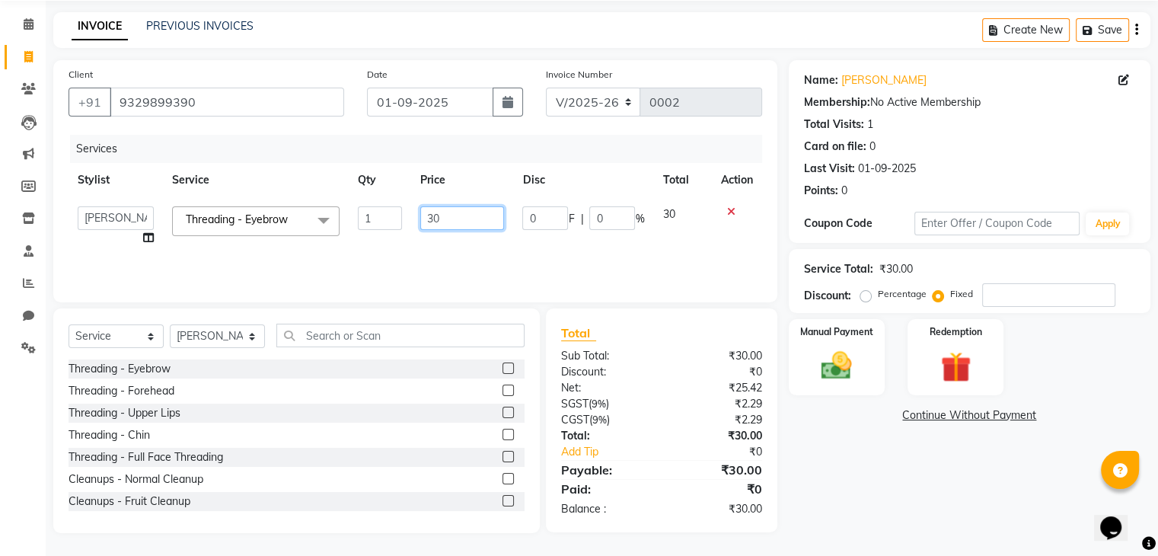
click at [466, 217] on input "30" at bounding box center [462, 218] width 84 height 24
type input "3"
type input "50"
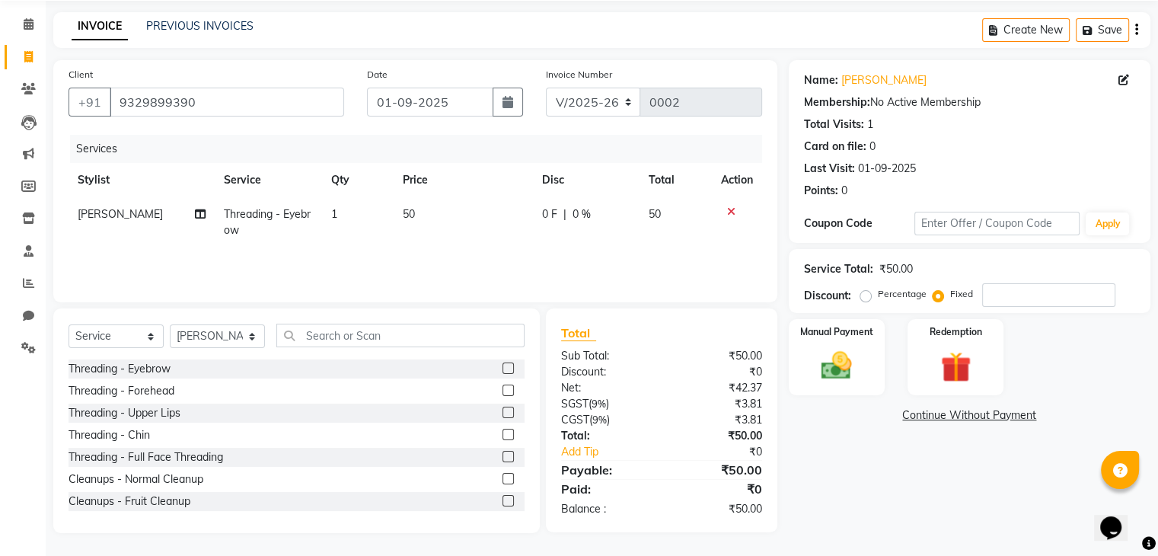
click at [534, 201] on td "0 F | 0 %" at bounding box center [586, 222] width 107 height 50
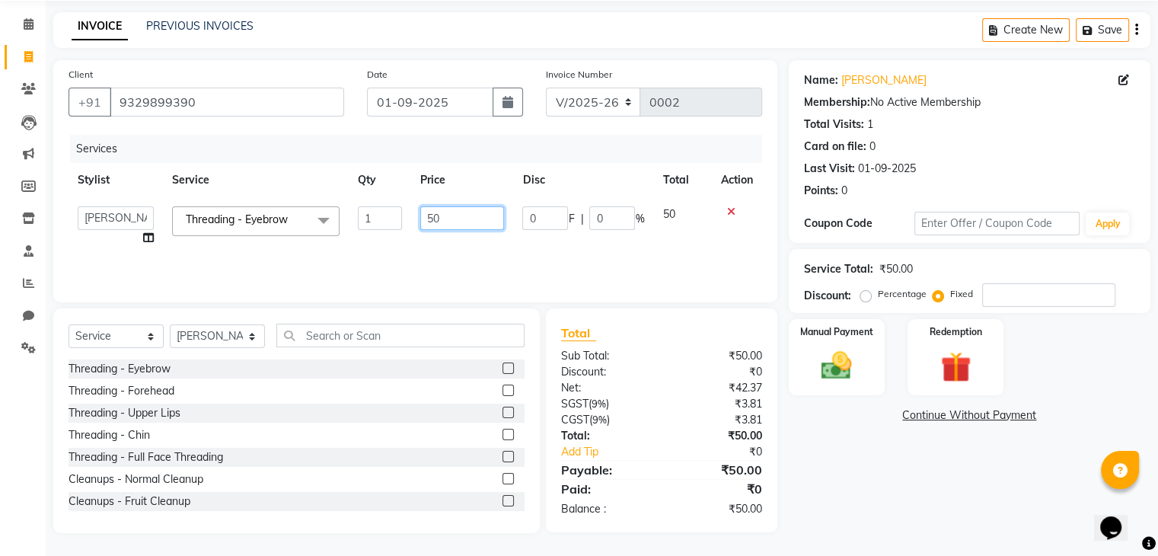
click at [466, 215] on input "50" at bounding box center [462, 218] width 84 height 24
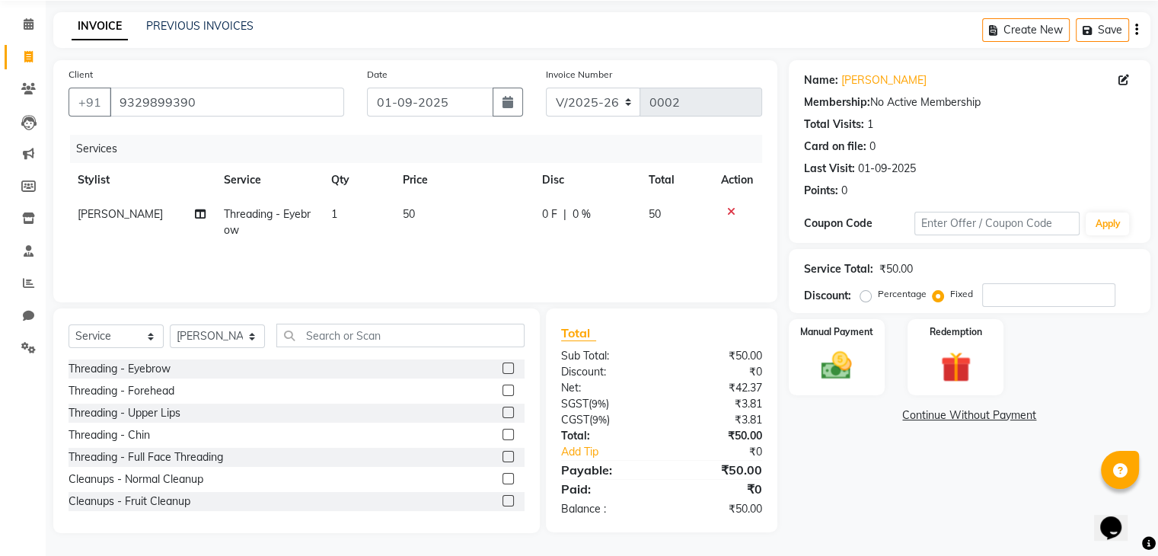
click at [311, 216] on td "Threading - Eyebrow" at bounding box center [268, 222] width 107 height 50
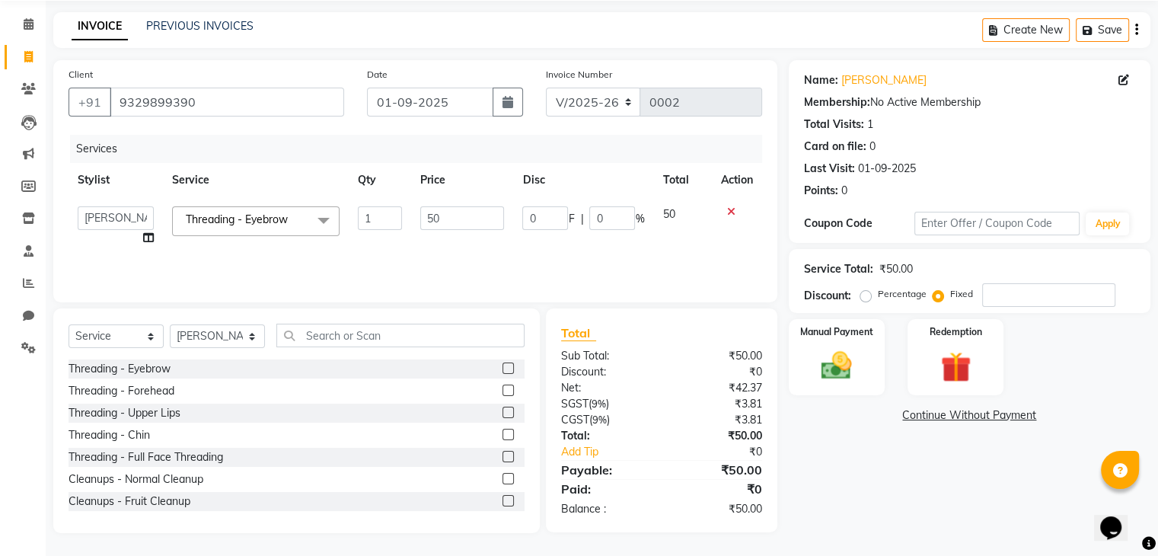
click at [311, 216] on span at bounding box center [323, 220] width 30 height 29
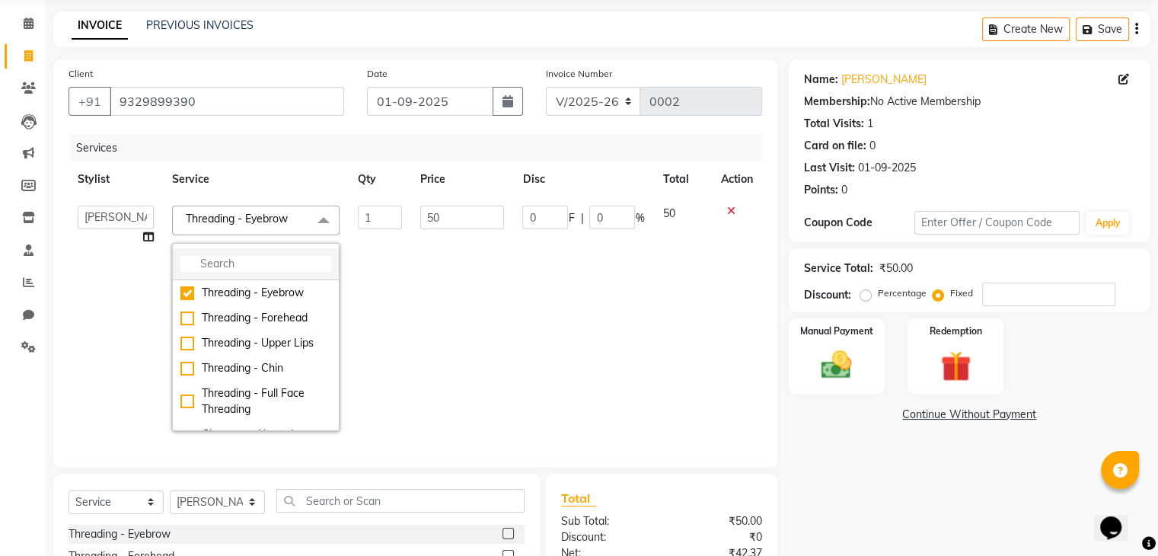
click at [219, 262] on input "multiselect-search" at bounding box center [255, 264] width 151 height 16
click at [533, 222] on input "0" at bounding box center [545, 218] width 46 height 24
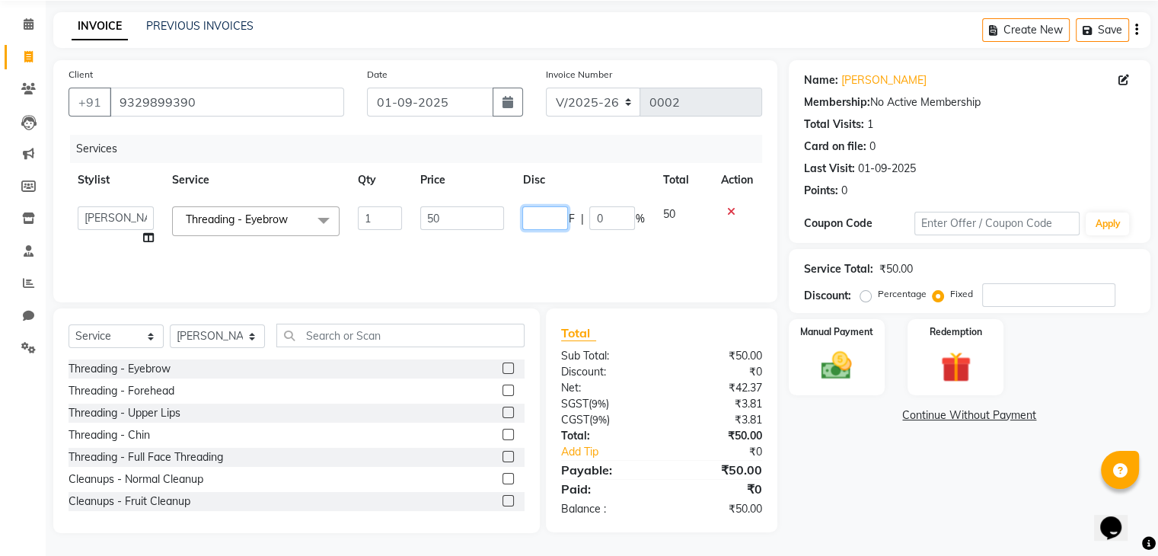
type input "5"
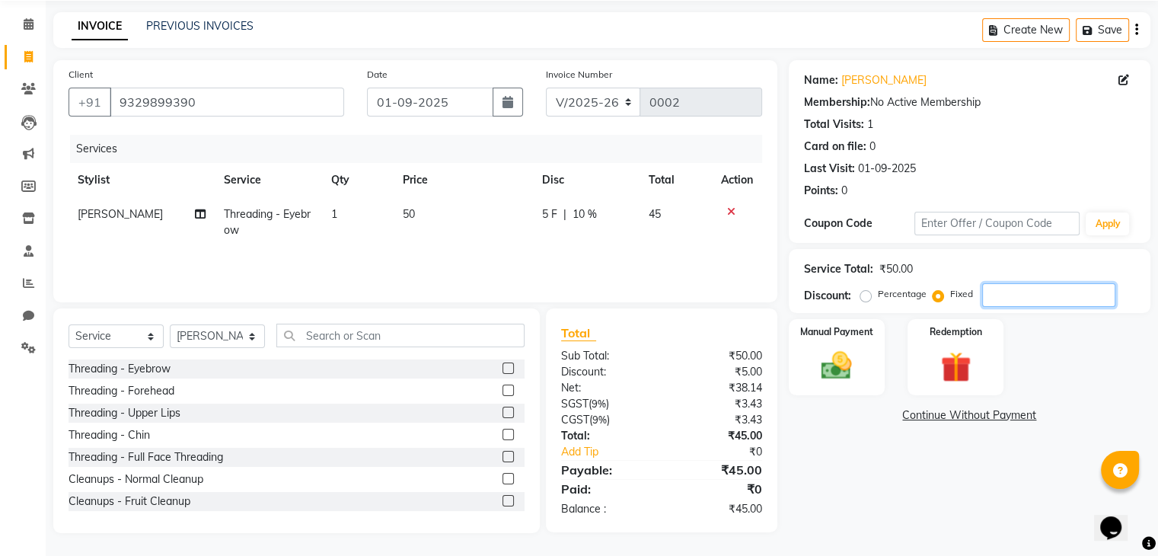
click at [1014, 290] on input "number" at bounding box center [1048, 295] width 133 height 24
type input "8"
click at [832, 350] on img at bounding box center [836, 366] width 51 height 37
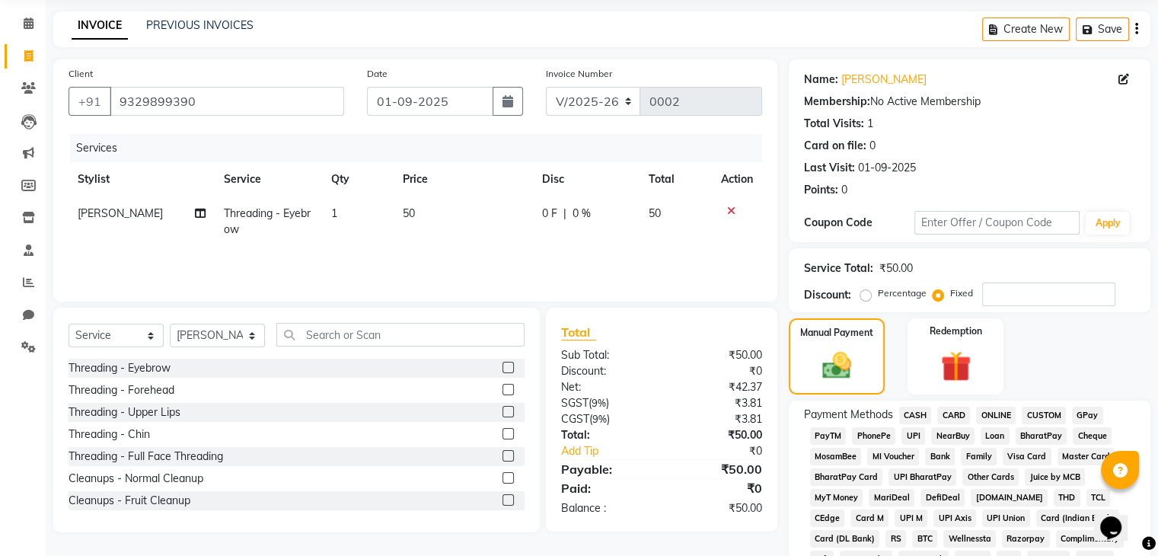
scroll to position [209, 0]
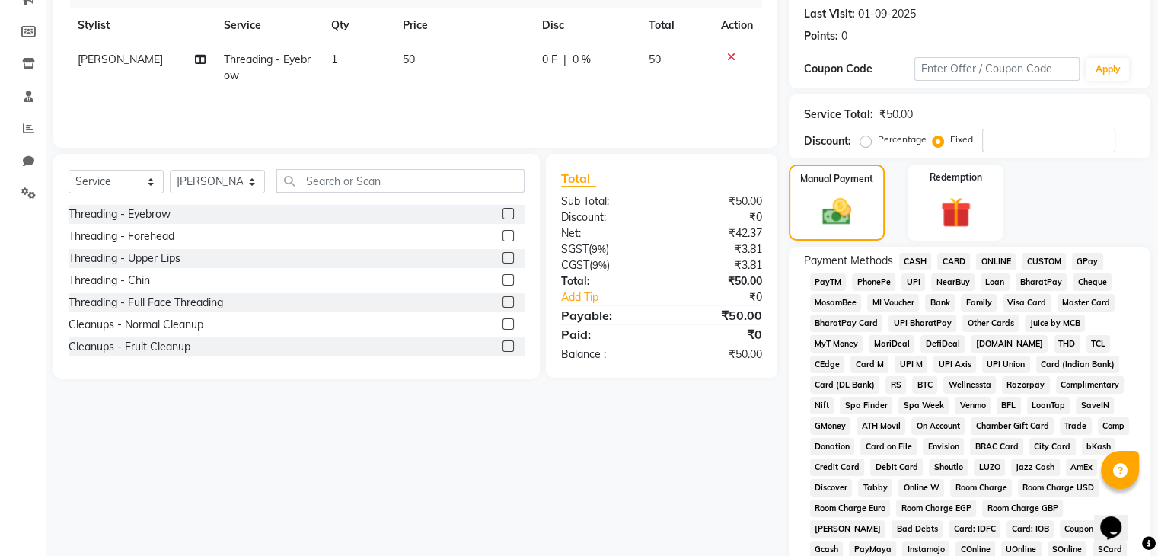
click at [912, 259] on span "CASH" at bounding box center [915, 262] width 33 height 18
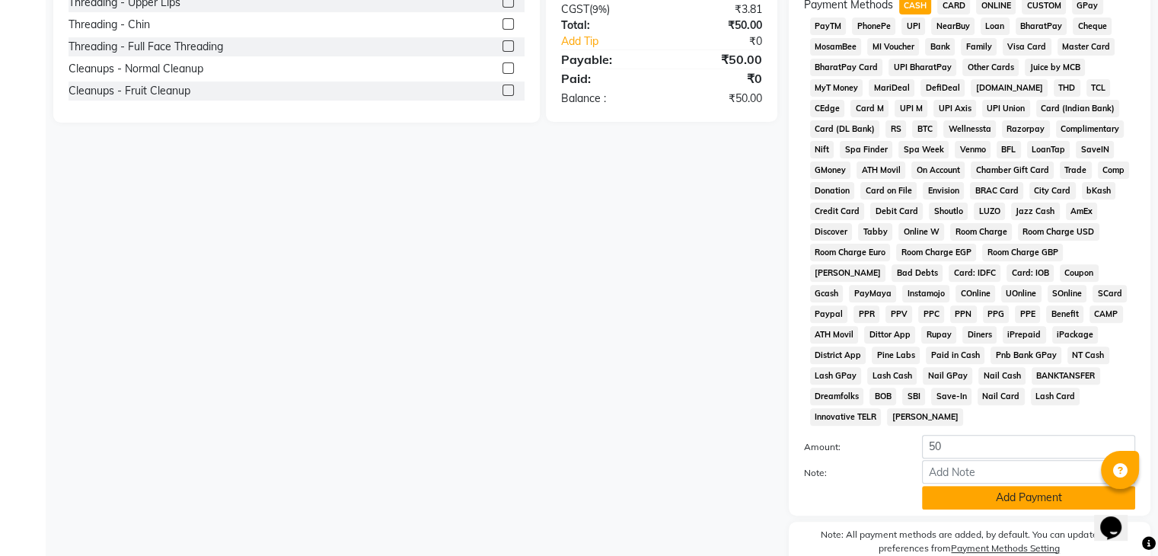
scroll to position [467, 0]
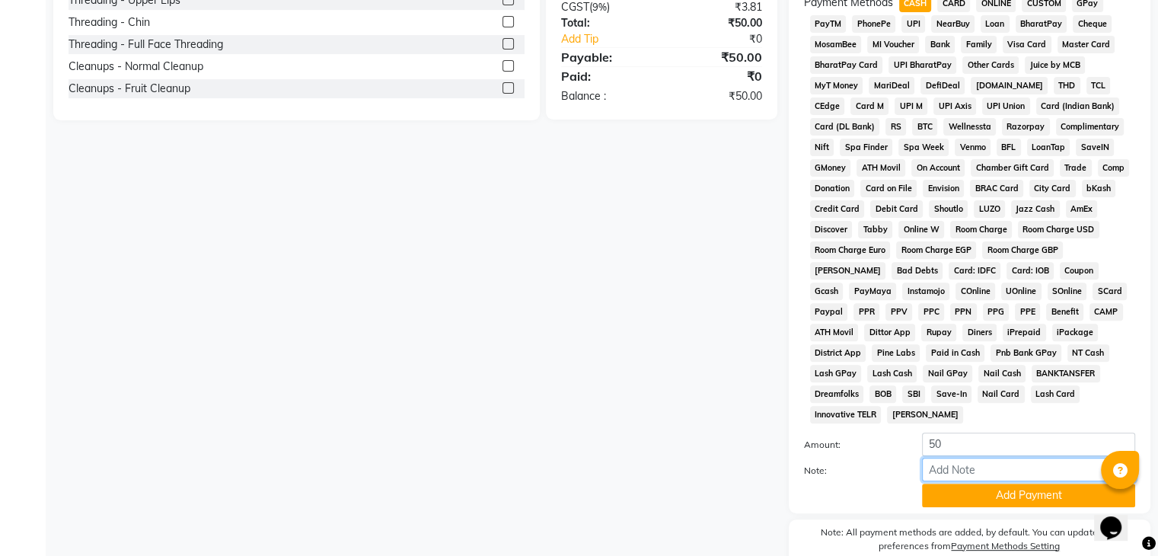
click at [969, 461] on input "Note:" at bounding box center [1028, 470] width 213 height 24
click at [971, 433] on input "50" at bounding box center [1028, 445] width 213 height 24
type input "5"
type input "10"
click at [969, 460] on input "Note:" at bounding box center [1028, 470] width 213 height 24
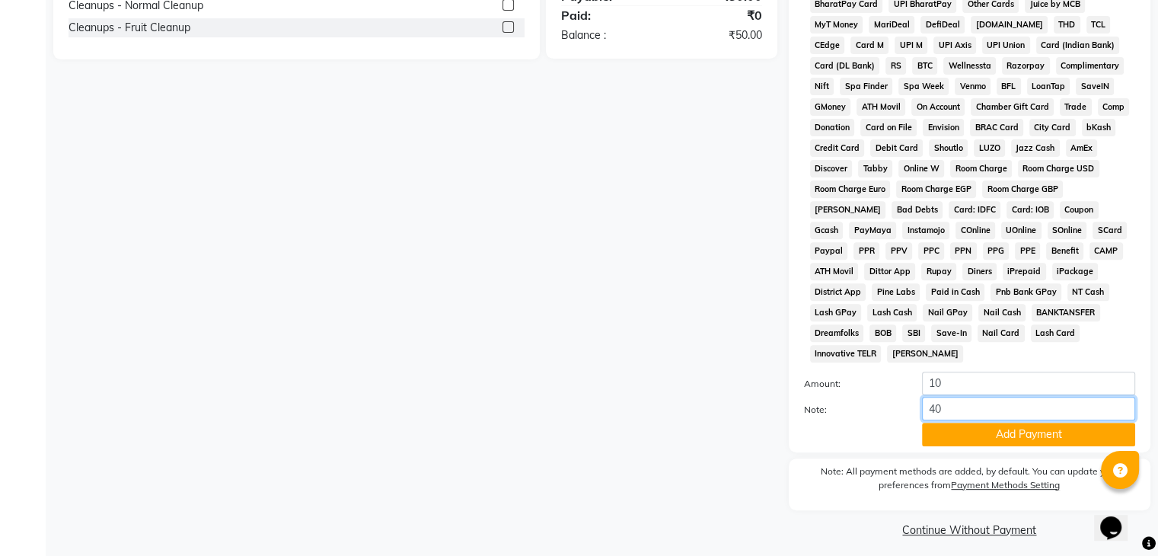
scroll to position [0, 0]
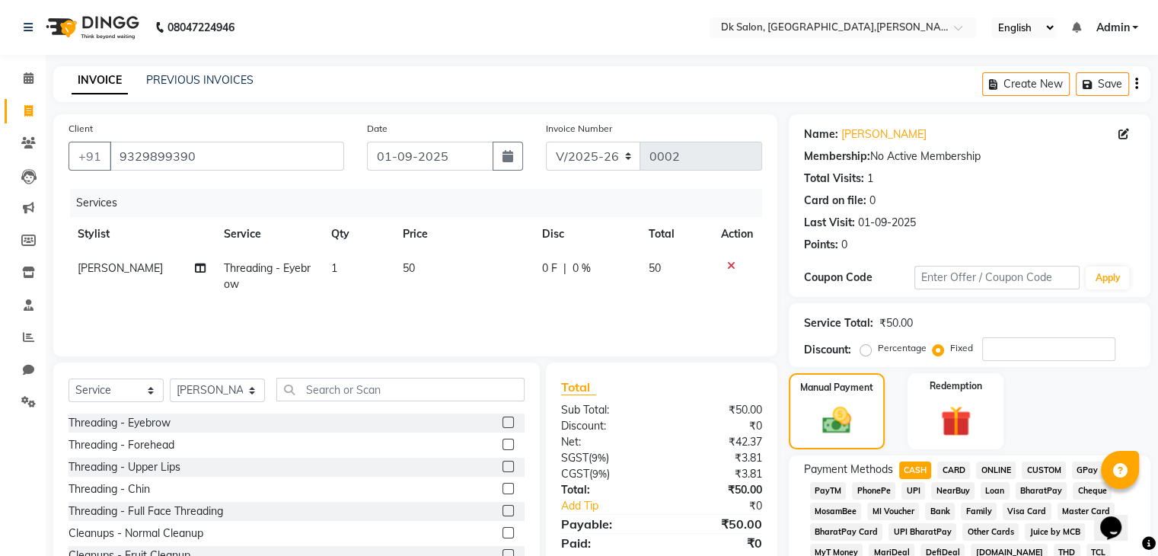
type input "40"
click at [727, 266] on icon at bounding box center [731, 265] width 8 height 11
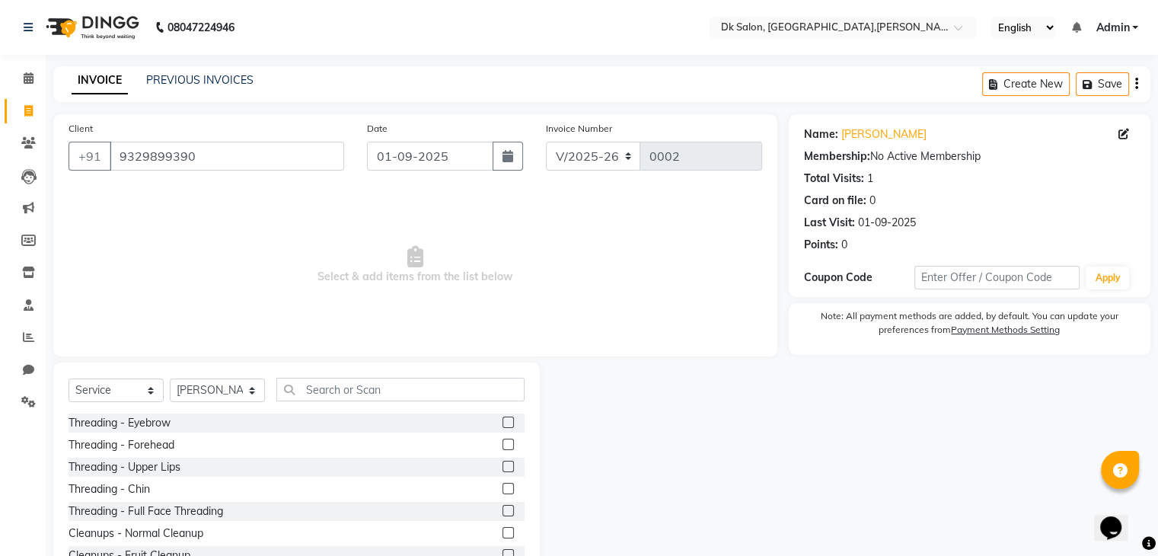
scroll to position [15, 0]
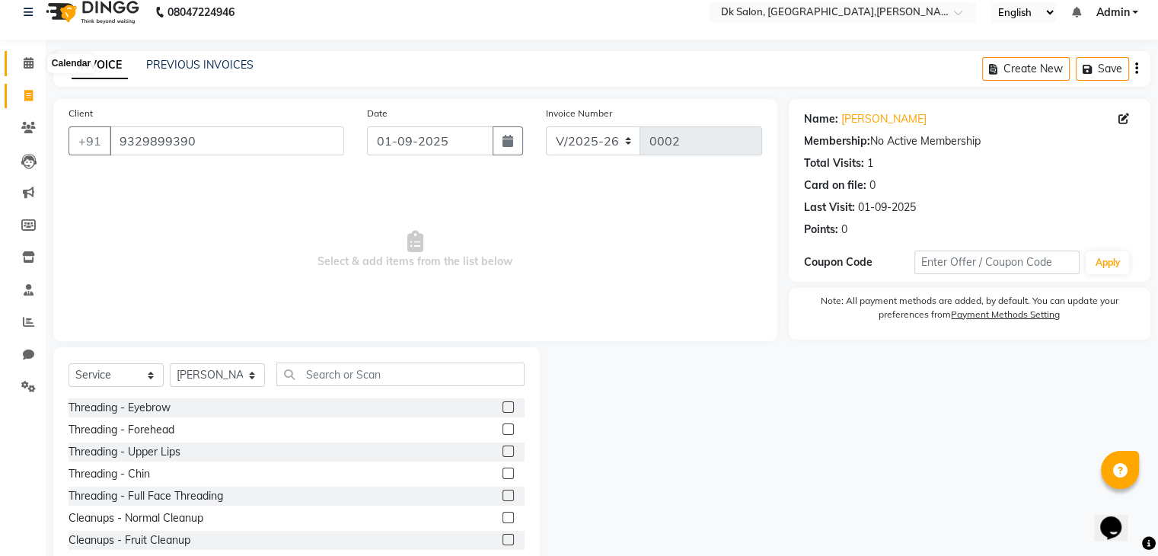
click at [21, 64] on span at bounding box center [28, 64] width 27 height 18
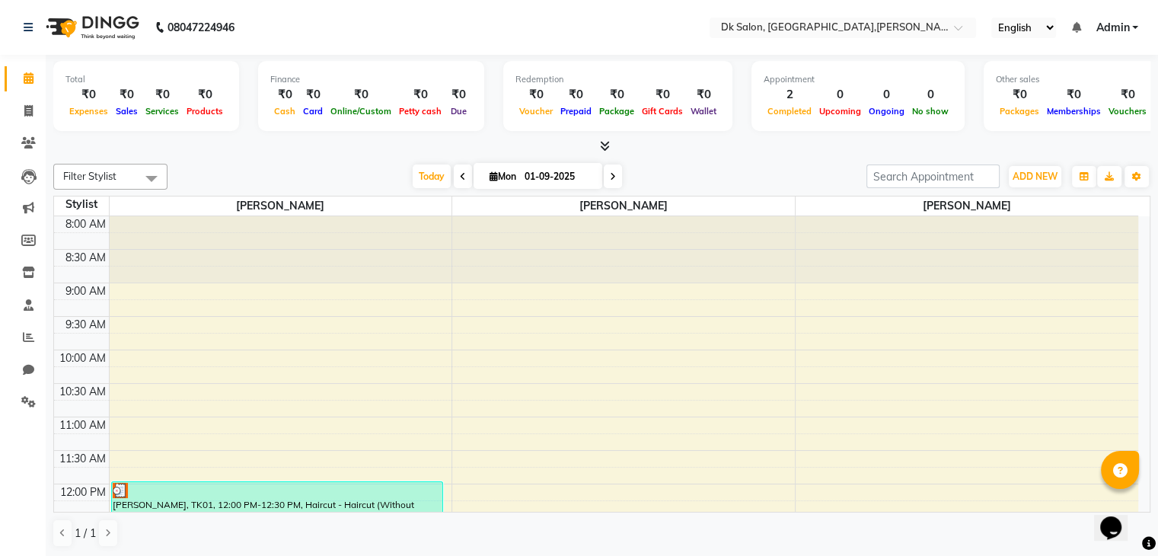
scroll to position [1, 0]
click at [1045, 177] on span "ADD NEW" at bounding box center [1035, 175] width 45 height 11
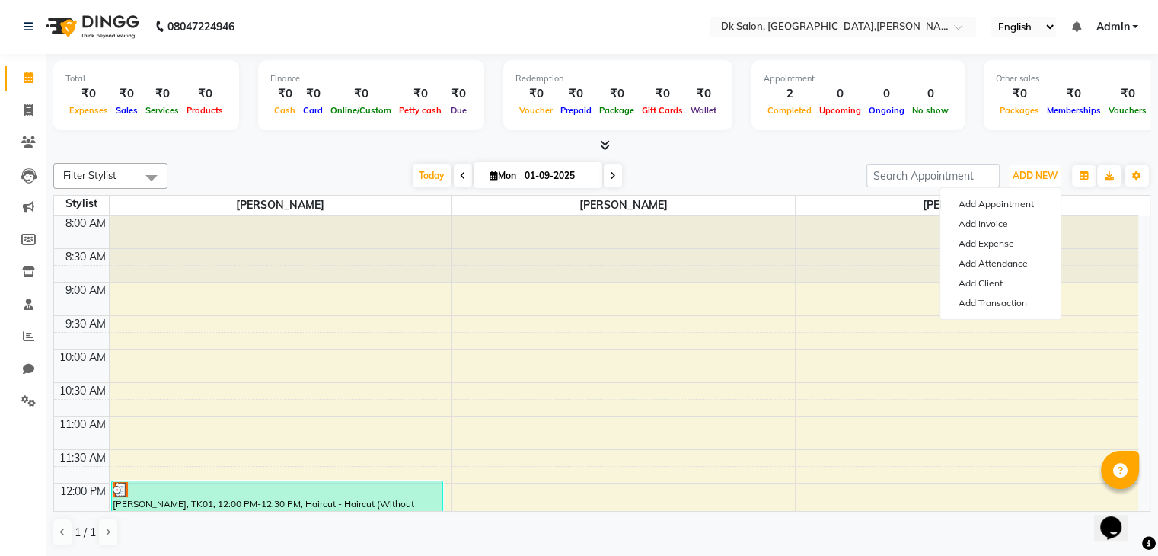
click at [1089, 223] on div at bounding box center [967, 249] width 343 height 66
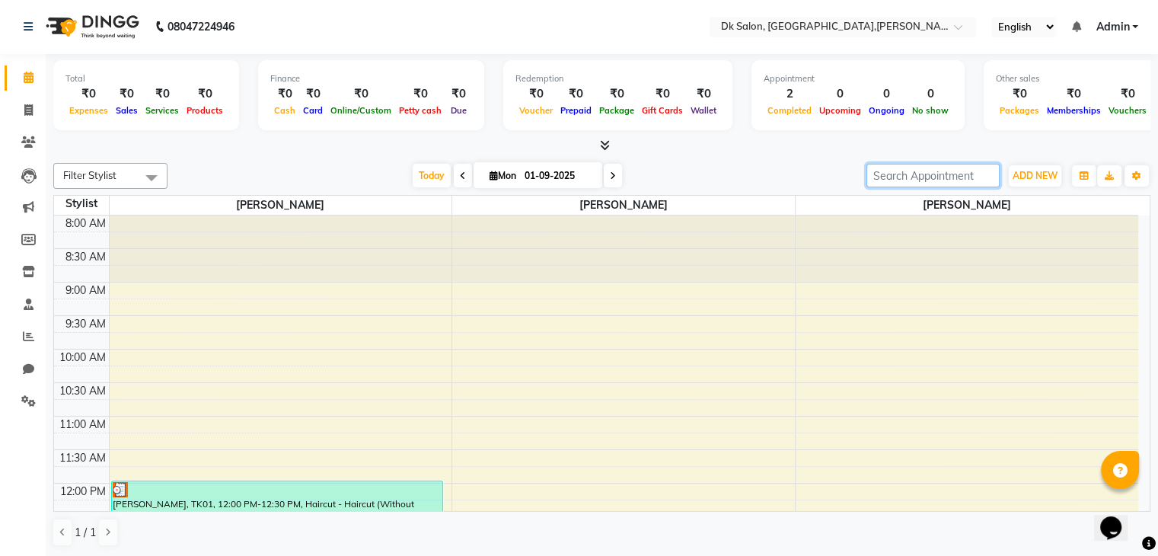
click at [972, 177] on input "search" at bounding box center [933, 176] width 133 height 24
click at [1083, 174] on icon "button" at bounding box center [1084, 175] width 9 height 9
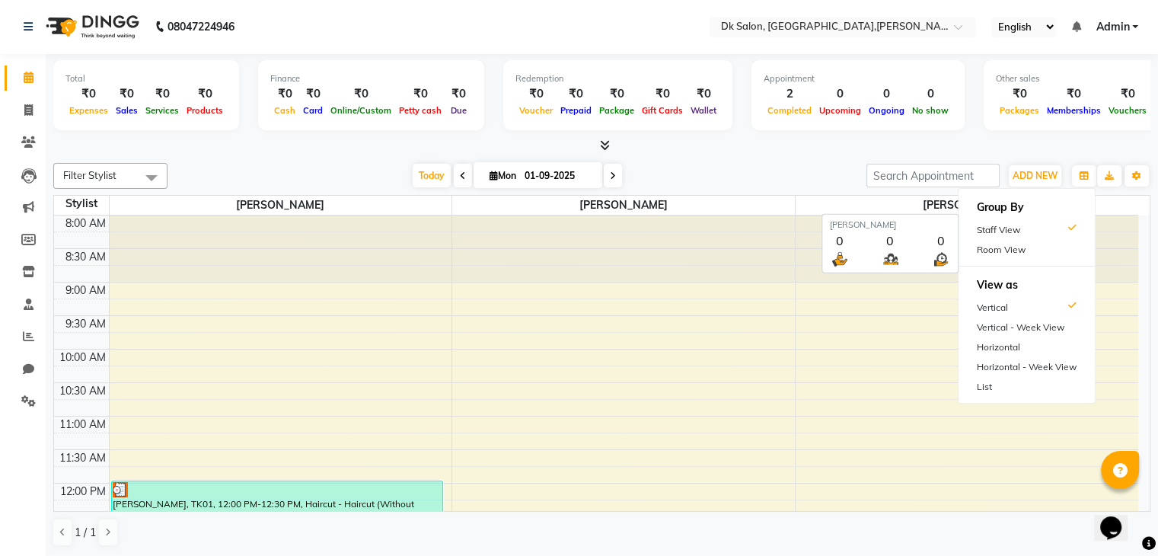
click at [1112, 197] on span "Julia Smith" at bounding box center [967, 205] width 343 height 19
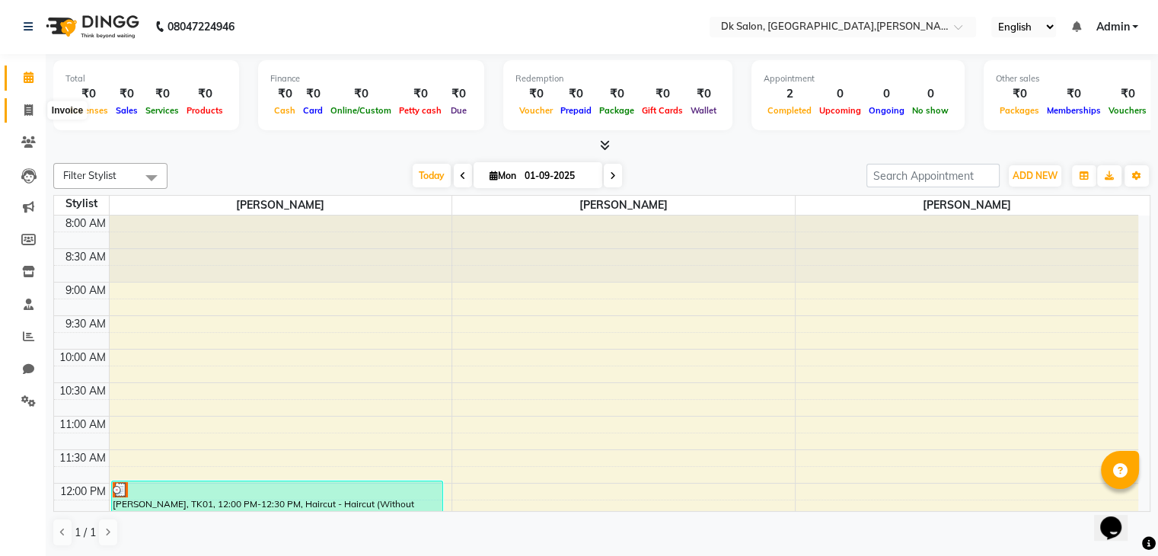
click at [27, 110] on icon at bounding box center [28, 109] width 8 height 11
select select "service"
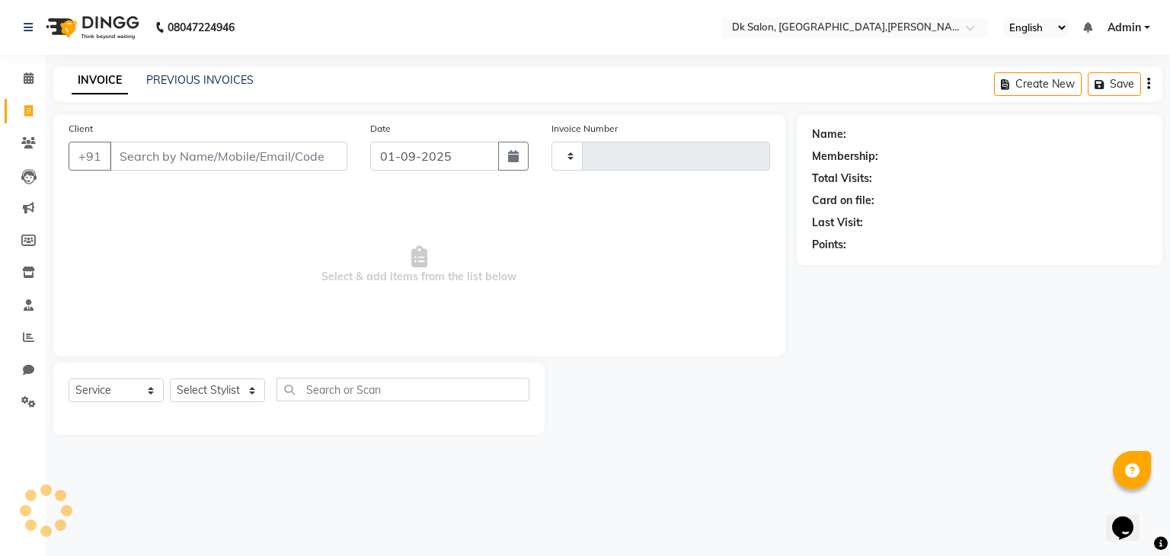
type input "0002"
select select "8913"
click at [24, 142] on icon at bounding box center [28, 142] width 14 height 11
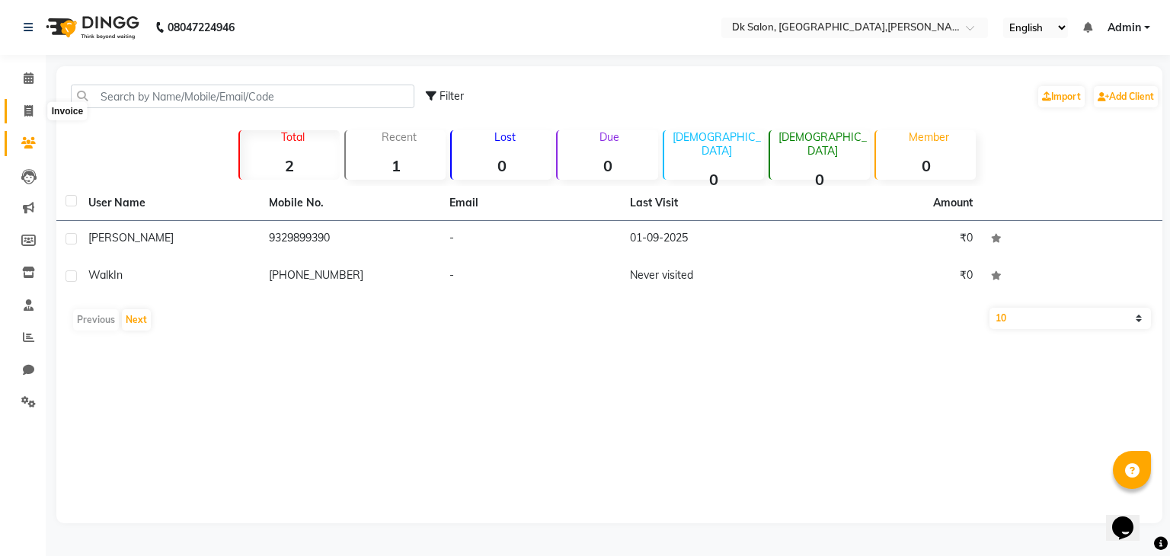
click at [27, 114] on icon at bounding box center [28, 110] width 8 height 11
select select "service"
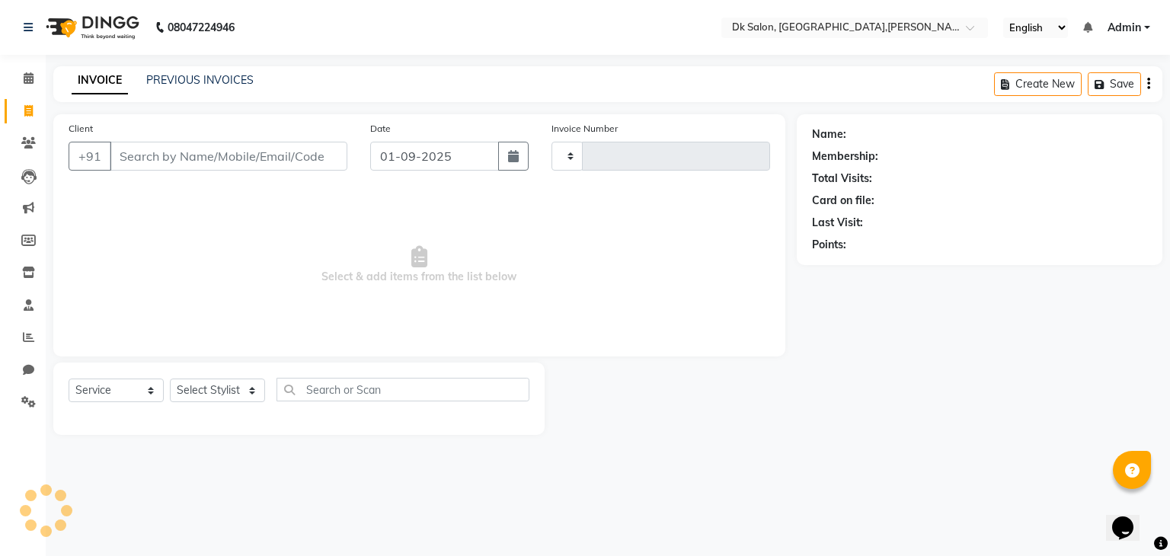
type input "0002"
select select "8913"
click at [1142, 22] on link "Admin" at bounding box center [1128, 28] width 43 height 16
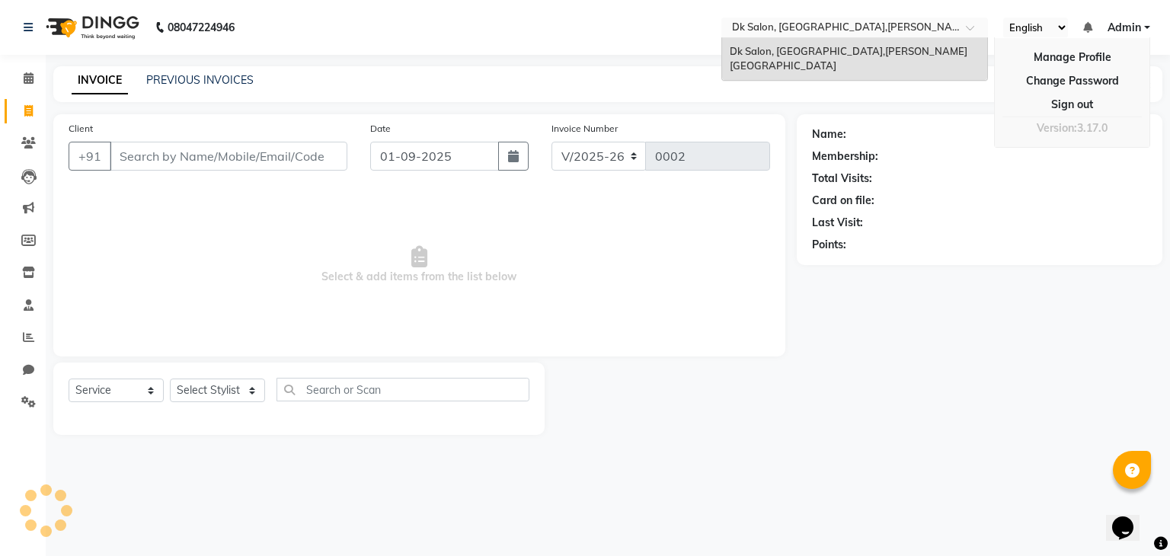
click at [976, 22] on div at bounding box center [854, 28] width 267 height 15
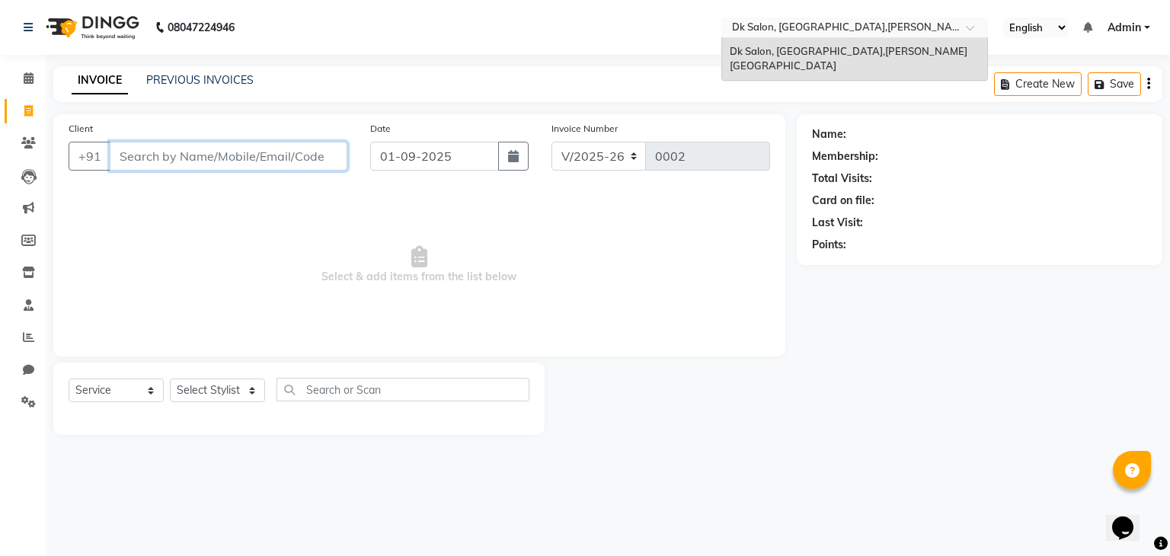
click at [271, 161] on input "Client" at bounding box center [229, 156] width 238 height 29
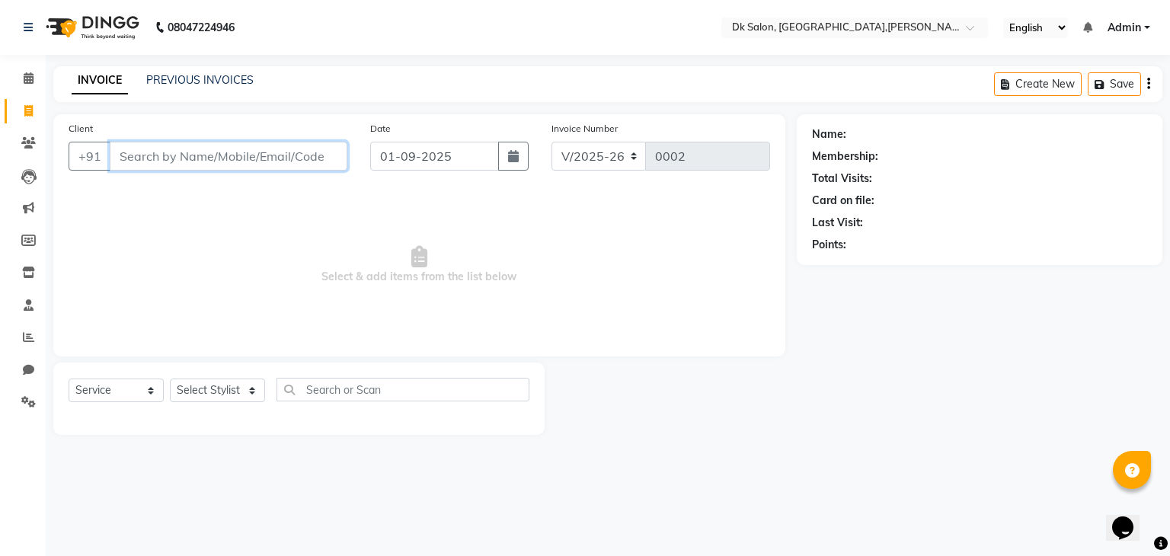
click at [271, 161] on input "Client" at bounding box center [229, 156] width 238 height 29
click at [278, 147] on input "Client" at bounding box center [229, 156] width 238 height 29
click at [193, 83] on link "PREVIOUS INVOICES" at bounding box center [199, 80] width 107 height 14
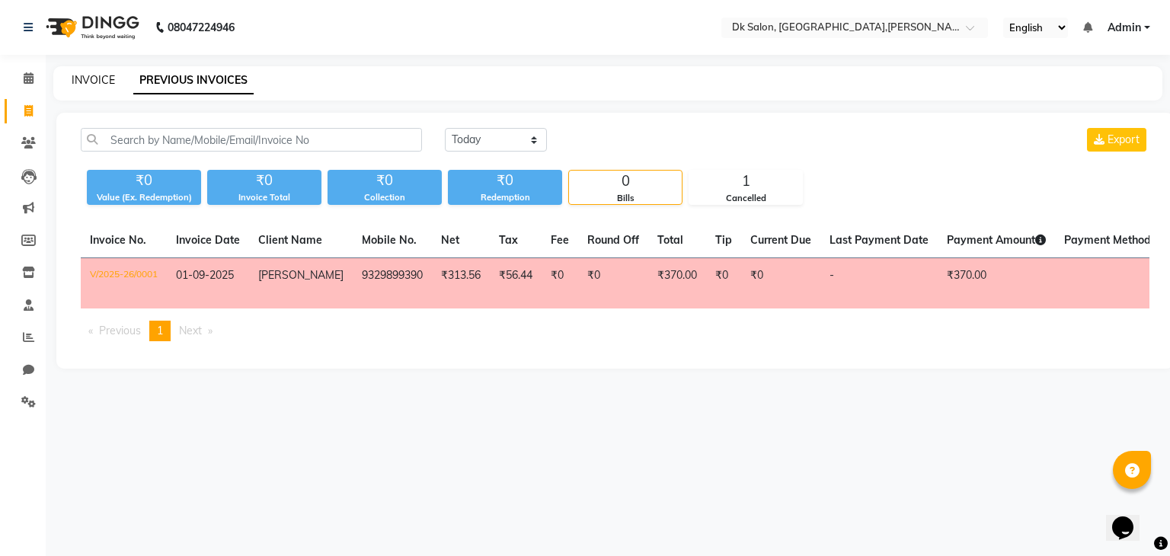
click at [97, 85] on link "INVOICE" at bounding box center [93, 80] width 43 height 14
select select "8913"
select select "service"
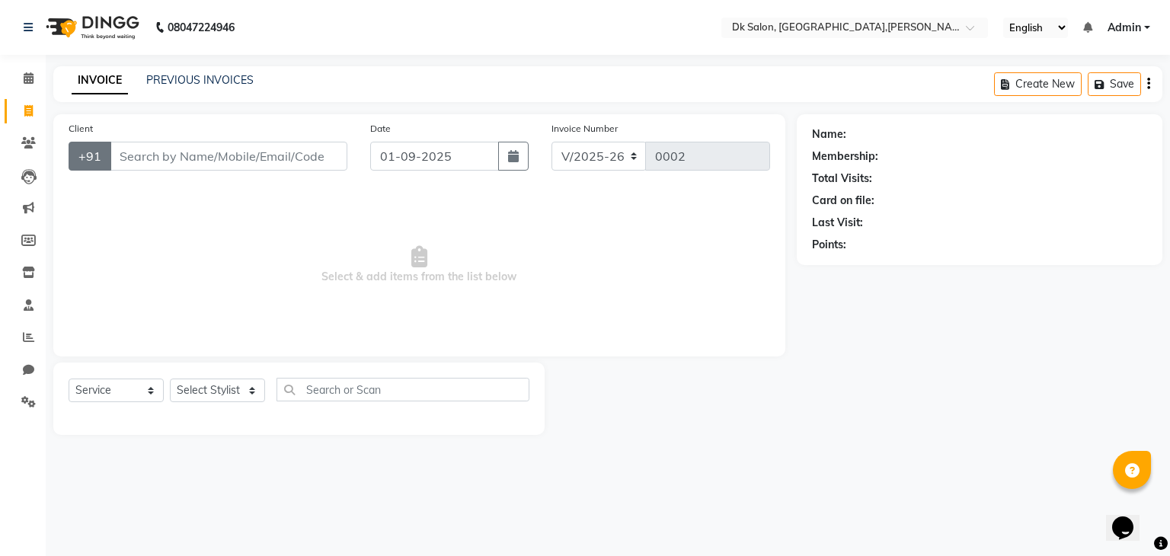
click at [107, 149] on button "+91" at bounding box center [90, 156] width 43 height 29
click at [625, 155] on select "V/2025 V/2025-26" at bounding box center [598, 156] width 95 height 29
click at [24, 145] on icon at bounding box center [28, 142] width 14 height 11
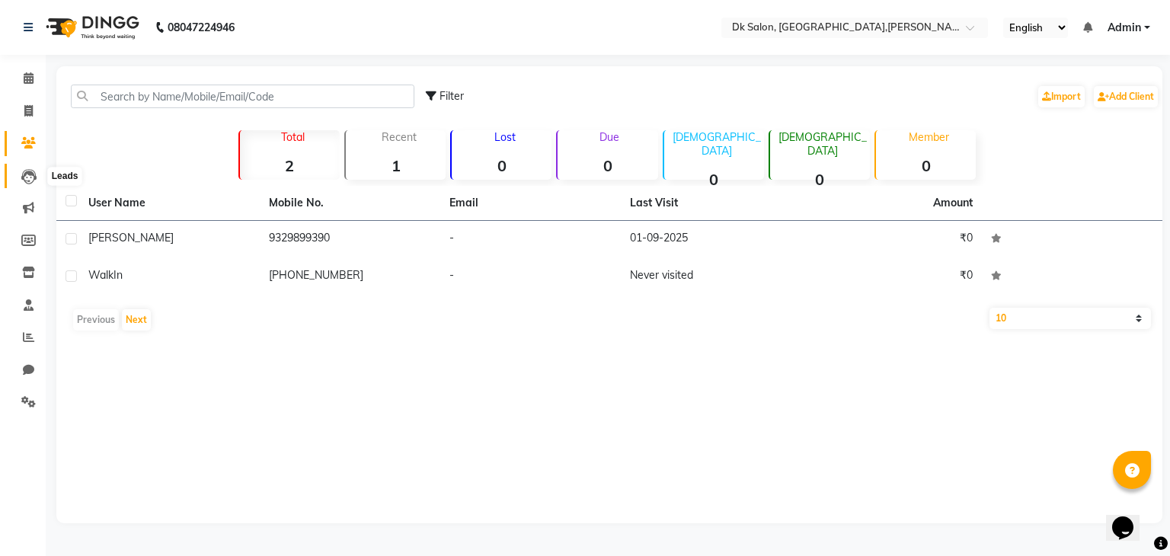
click at [29, 179] on icon at bounding box center [28, 176] width 15 height 15
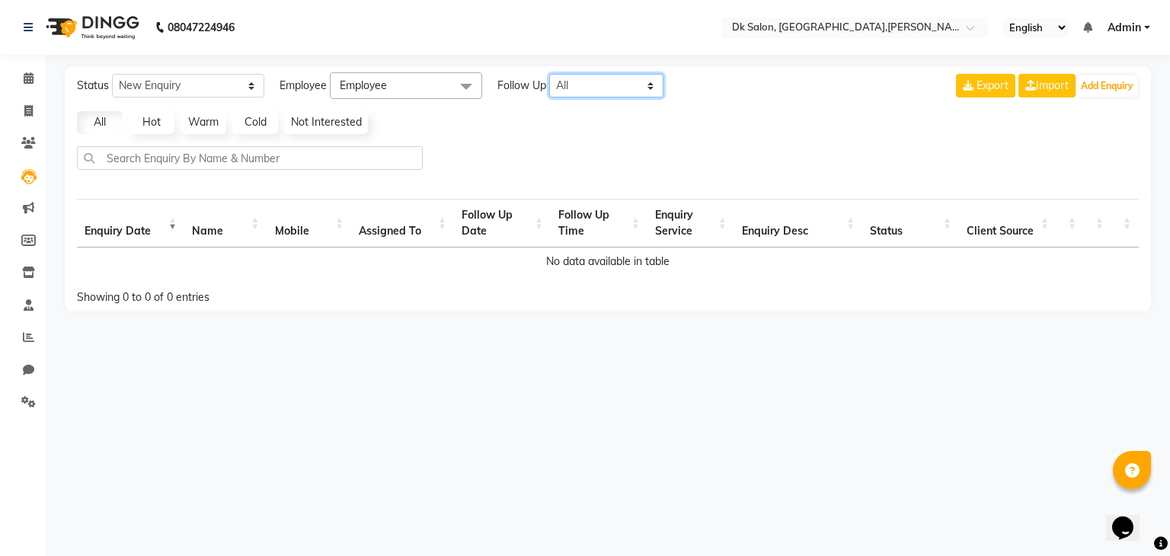
click at [655, 85] on select "All Today Tomorrow This Week This Month Custom" at bounding box center [606, 86] width 114 height 24
click at [470, 86] on span at bounding box center [466, 86] width 30 height 29
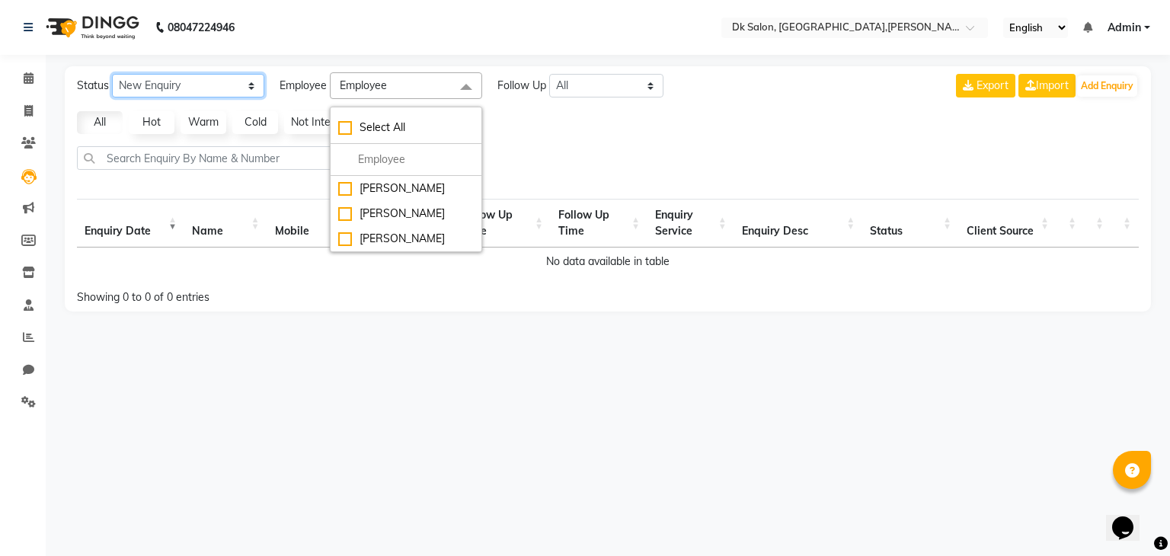
click at [251, 83] on select "New Enquiry Open Enquiry Converted Enquiry All" at bounding box center [188, 86] width 152 height 24
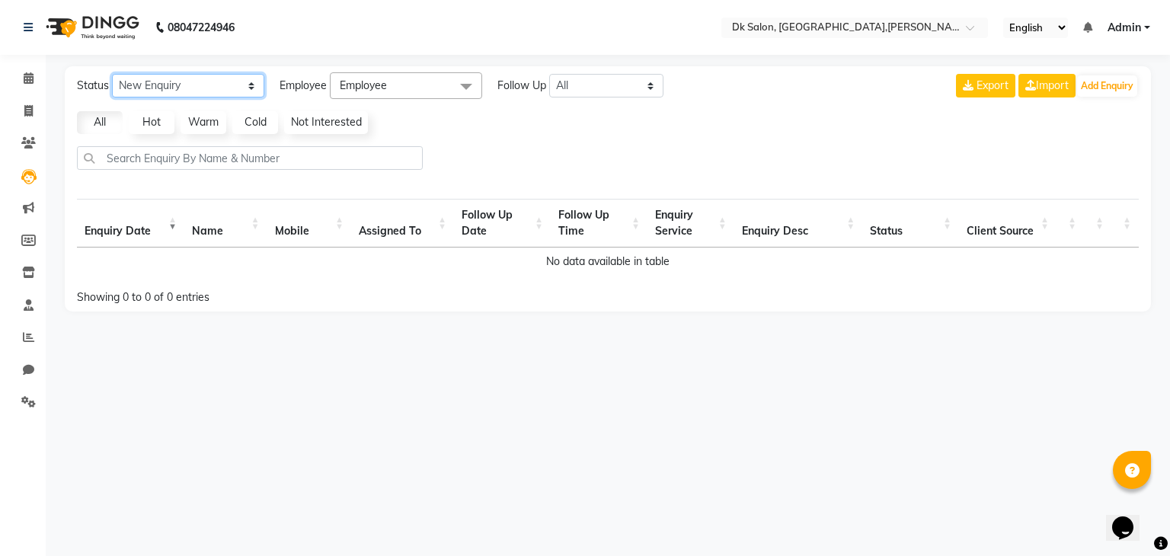
click at [112, 74] on select "New Enquiry Open Enquiry Converted Enquiry All" at bounding box center [188, 86] width 152 height 24
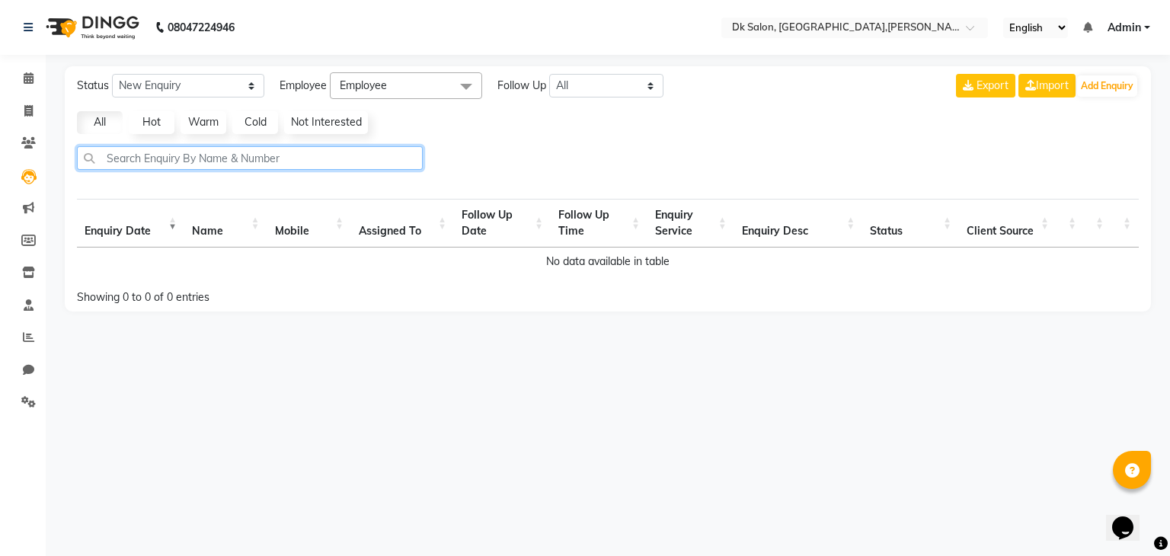
click at [197, 159] on input "text" at bounding box center [250, 158] width 346 height 24
drag, startPoint x: 197, startPoint y: 159, endPoint x: 171, endPoint y: 204, distance: 51.9
click at [171, 204] on div "Status New Enquiry Open Enquiry Converted Enquiry All All New Open Converted Em…" at bounding box center [608, 188] width 1086 height 245
type input "9685249047"
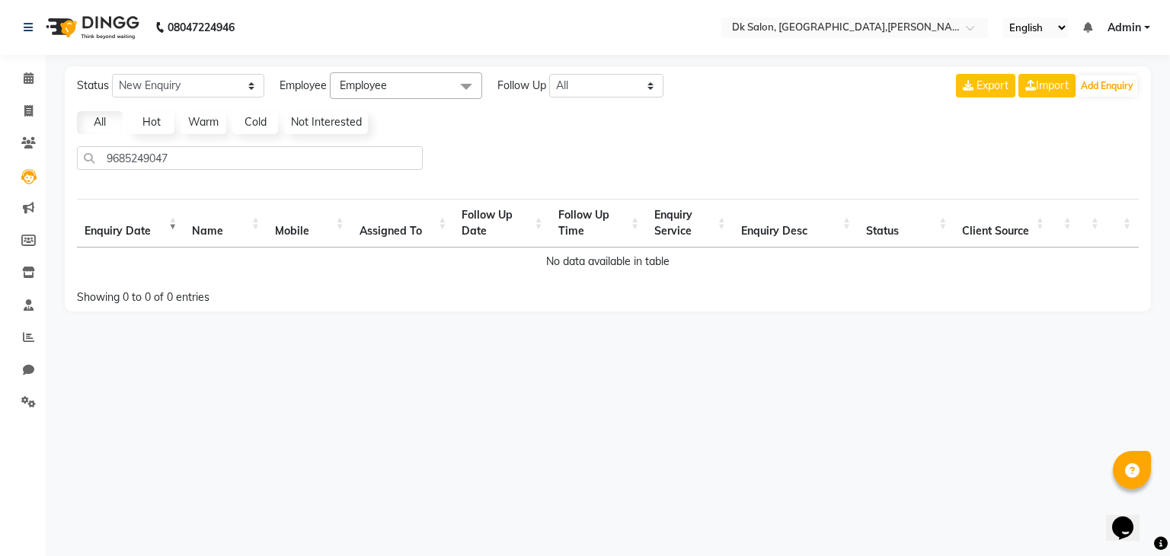
click at [170, 139] on div "Status New Enquiry Open Enquiry Converted Enquiry All All New Open Converted Em…" at bounding box center [608, 188] width 1086 height 245
click at [250, 82] on select "New Enquiry Open Enquiry Converted Enquiry All" at bounding box center [188, 86] width 152 height 24
click at [654, 88] on select "All Today Tomorrow This Week This Month Custom" at bounding box center [606, 86] width 114 height 24
click at [471, 85] on span at bounding box center [466, 86] width 30 height 29
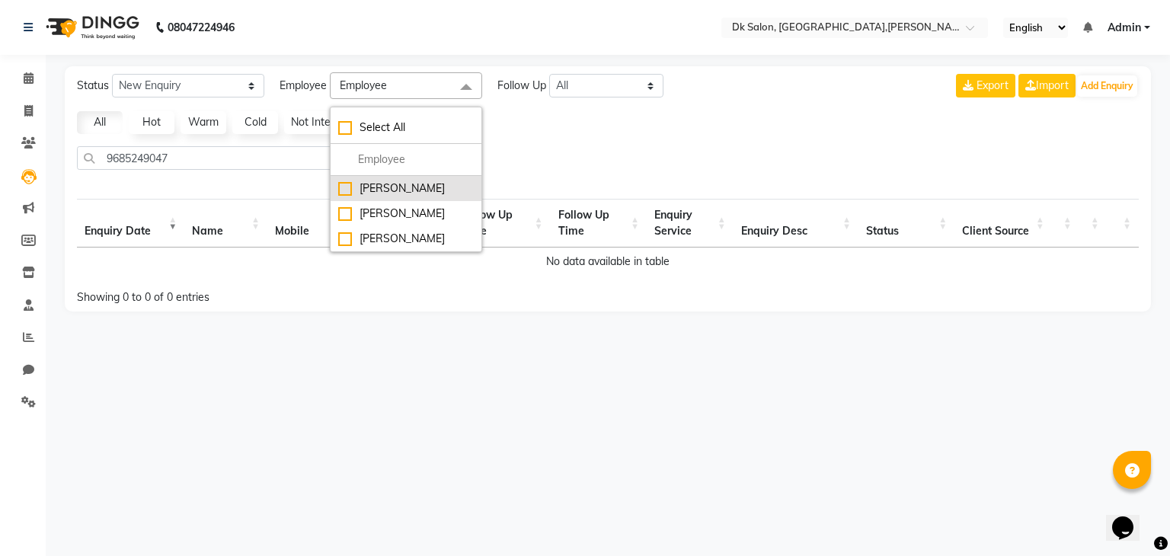
click at [407, 189] on div "John Dyer" at bounding box center [406, 188] width 136 height 16
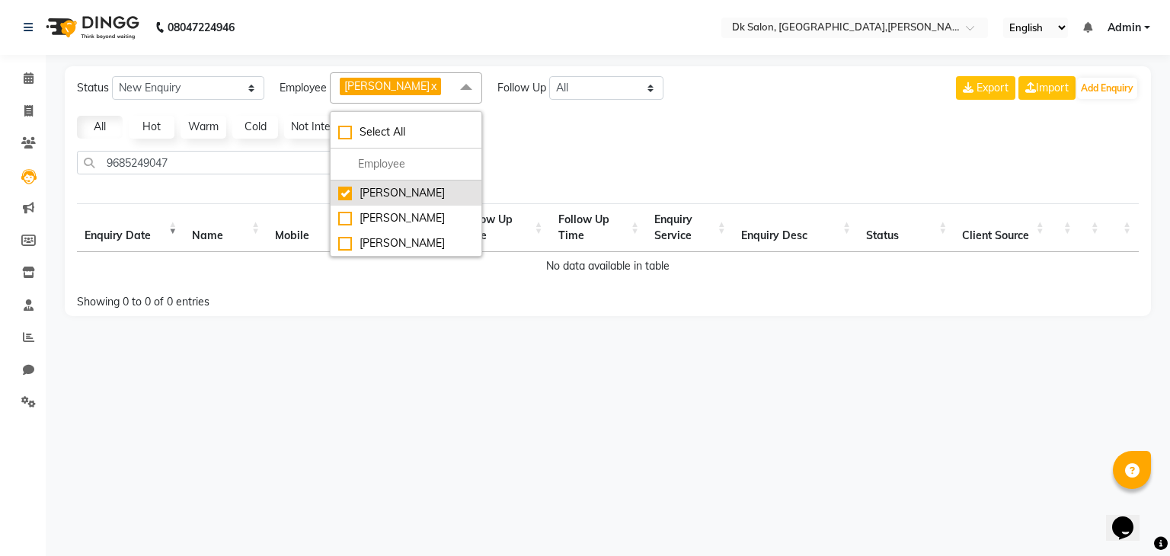
click at [347, 192] on div "John Dyer" at bounding box center [406, 193] width 136 height 16
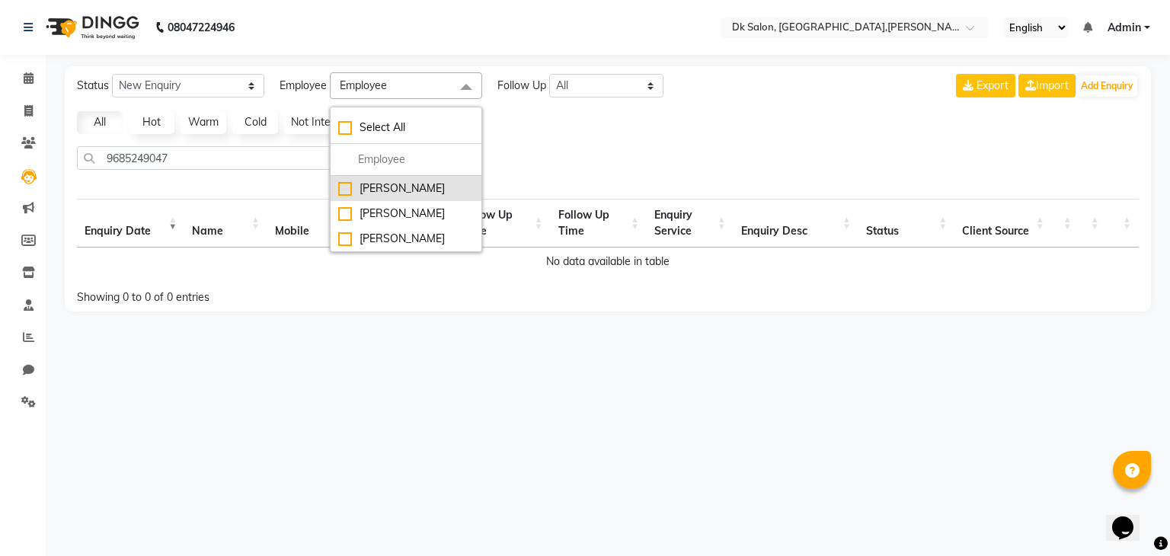
click at [338, 187] on div "John Dyer" at bounding box center [406, 188] width 136 height 16
checkbox input "true"
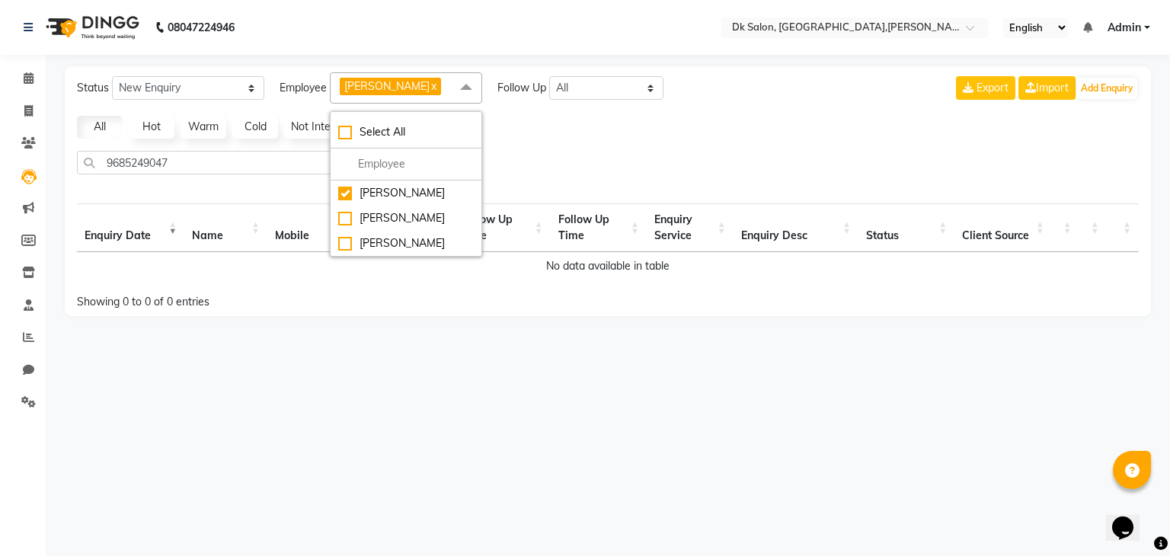
click at [588, 138] on div "All Hot Warm Cold Not Interested" at bounding box center [608, 127] width 1074 height 23
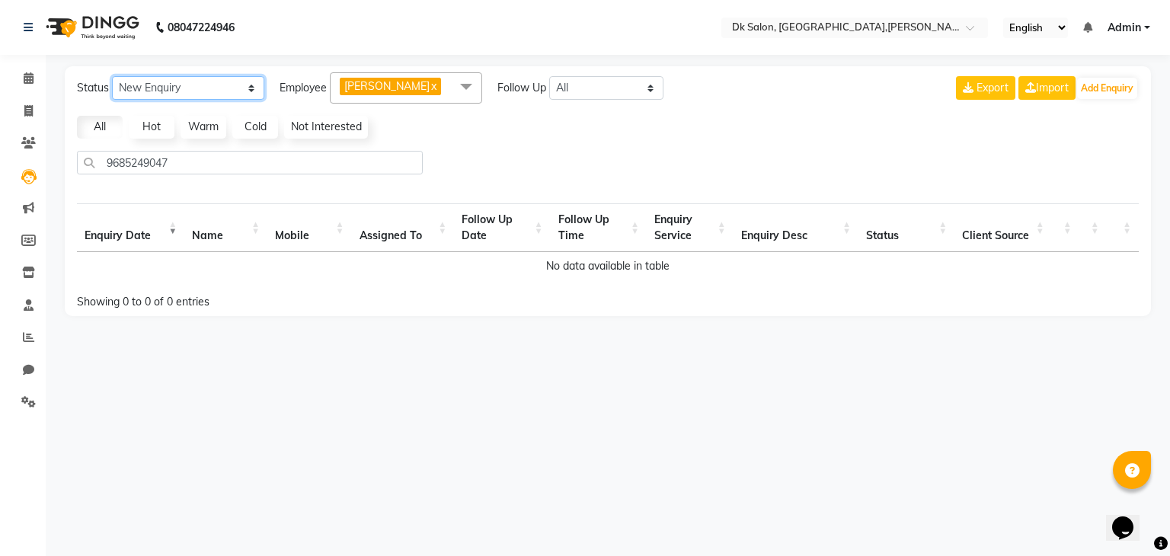
click at [251, 84] on select "New Enquiry Open Enquiry Converted Enquiry All" at bounding box center [188, 88] width 152 height 24
select select "Open"
click at [112, 76] on select "New Enquiry Open Enquiry Converted Enquiry All" at bounding box center [188, 88] width 152 height 24
click at [207, 231] on th "Name" at bounding box center [225, 227] width 83 height 49
click at [169, 232] on th "Enquiry Date" at bounding box center [130, 227] width 107 height 49
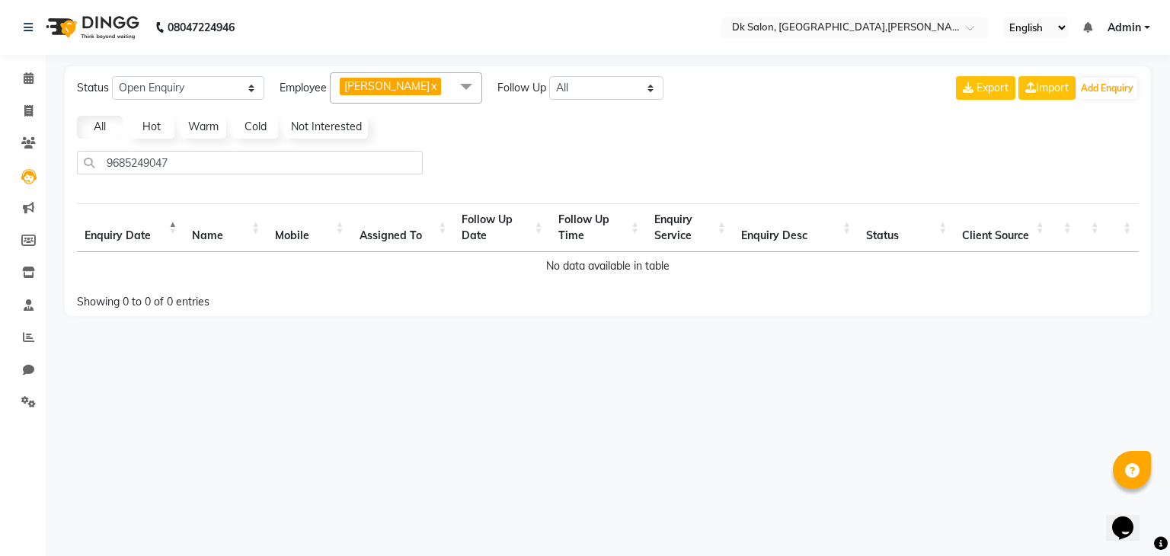
click at [207, 235] on th "Name" at bounding box center [225, 227] width 83 height 49
click at [128, 238] on th "Enquiry Date" at bounding box center [130, 227] width 107 height 49
click at [393, 239] on th "Assigned To" at bounding box center [403, 227] width 103 height 49
click at [485, 225] on th "Follow Up Date" at bounding box center [502, 227] width 96 height 49
click at [586, 220] on th "Follow Up Time" at bounding box center [599, 227] width 96 height 49
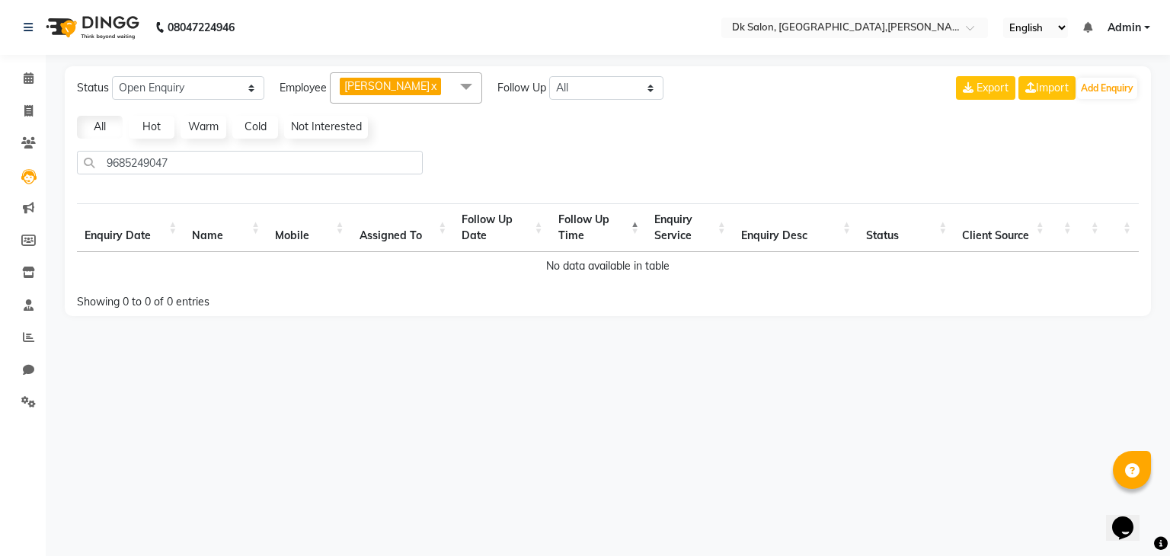
click at [660, 244] on th "Enquiry Service" at bounding box center [690, 227] width 87 height 49
click at [755, 237] on th "Enquiry Desc" at bounding box center [795, 227] width 125 height 49
click at [1112, 87] on button "Add Enquiry" at bounding box center [1107, 88] width 60 height 21
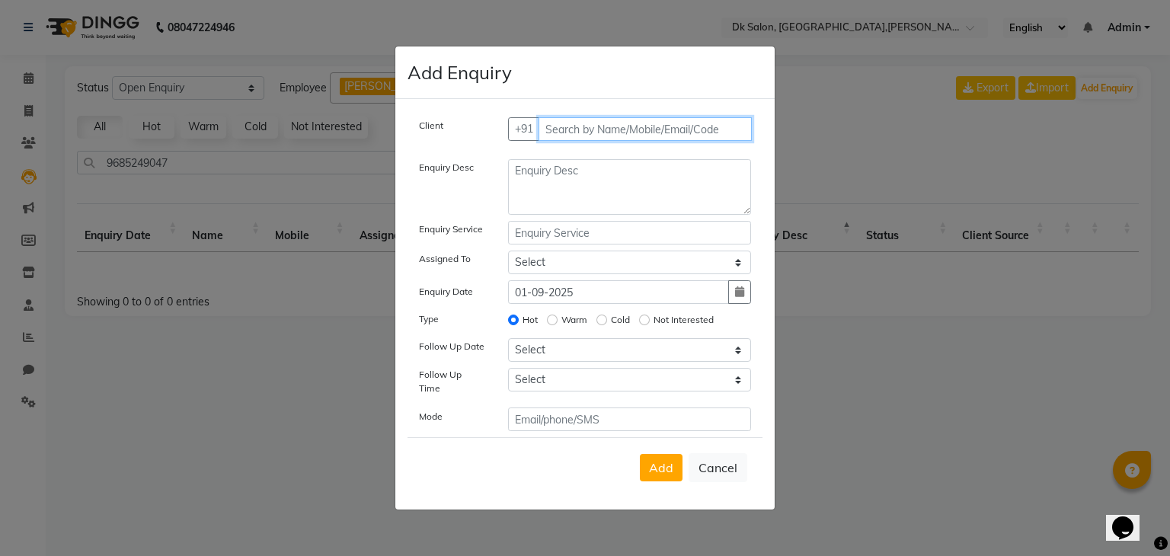
click at [644, 130] on input "text" at bounding box center [645, 129] width 214 height 24
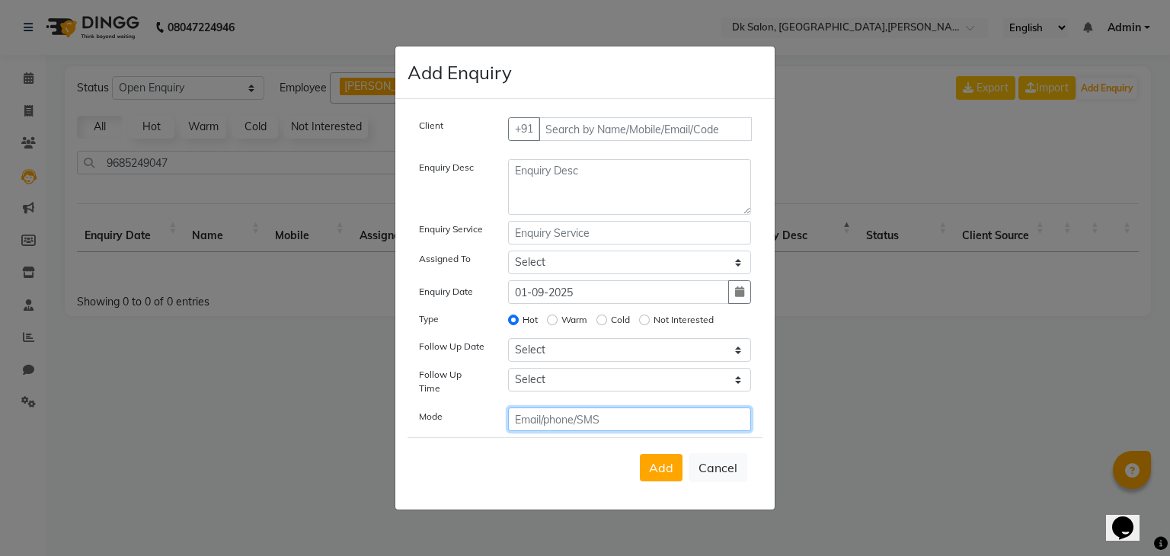
click at [643, 413] on input "text" at bounding box center [630, 419] width 244 height 24
click at [910, 77] on ngb-modal-window "Add Enquiry Client +91 Enquiry Desc Enquiry Service Assigned To Select John Dye…" at bounding box center [585, 278] width 1170 height 556
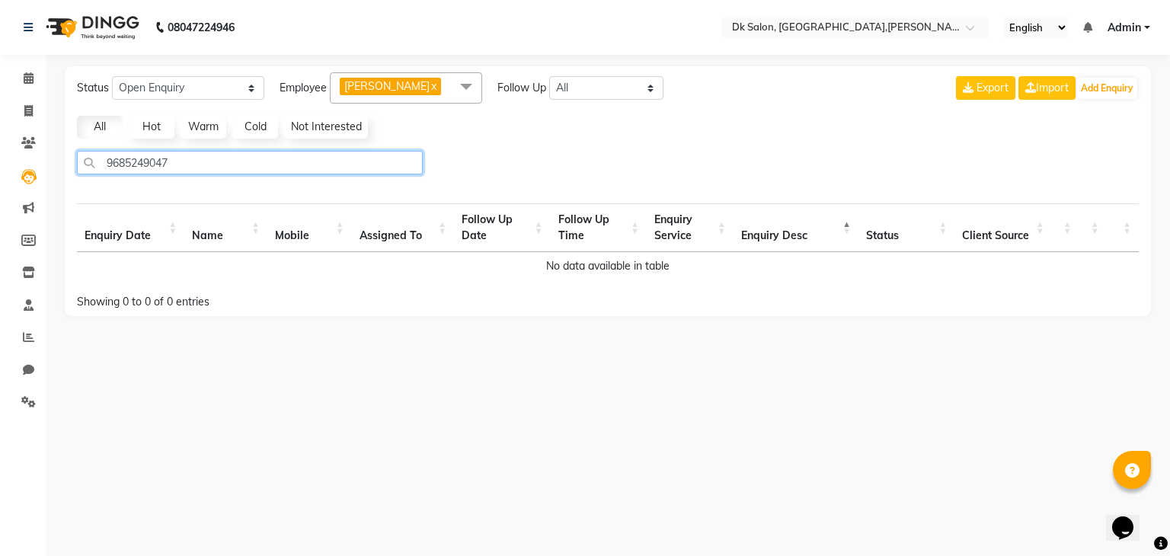
click at [228, 164] on input "9685249047" at bounding box center [250, 163] width 346 height 24
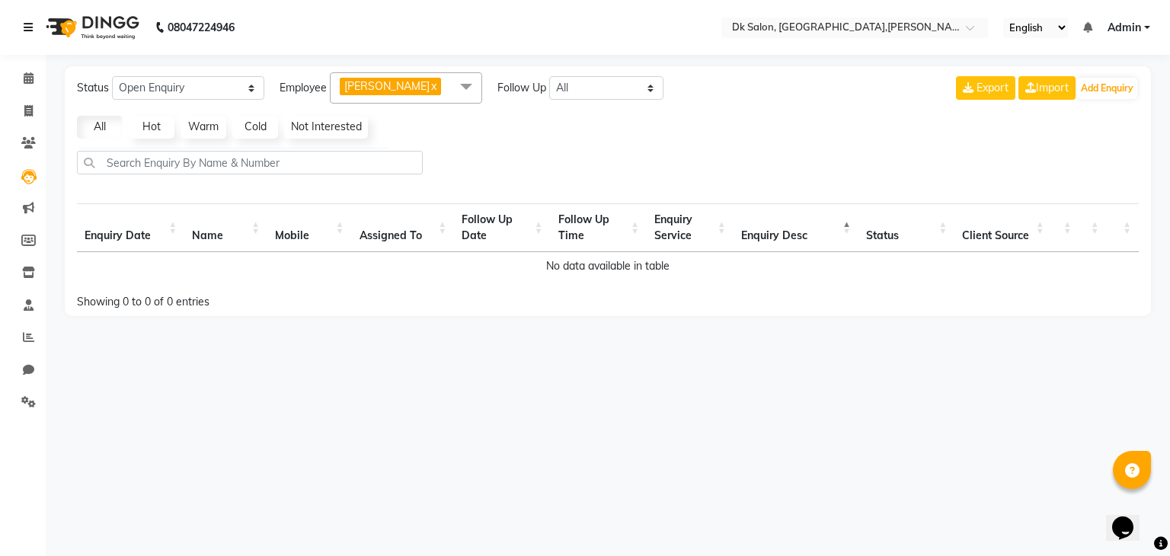
click at [30, 28] on icon at bounding box center [28, 27] width 9 height 11
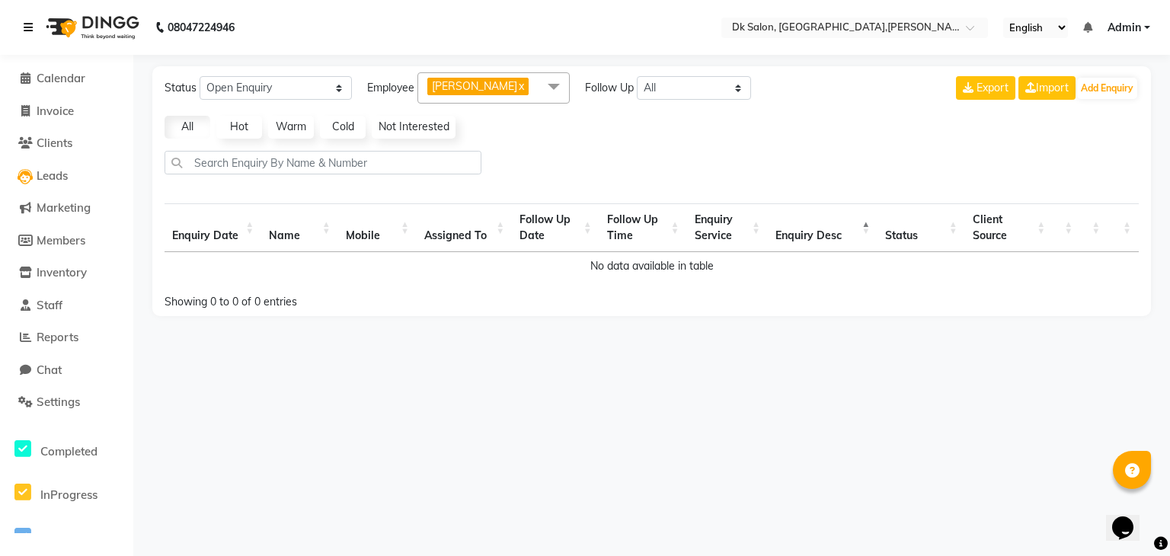
click at [30, 28] on icon at bounding box center [28, 27] width 9 height 11
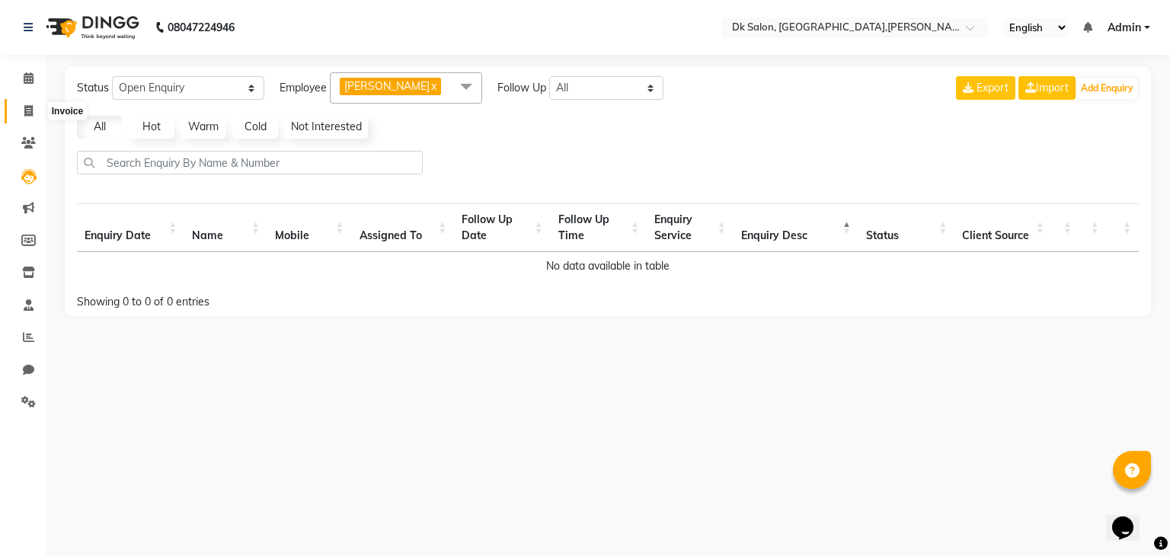
click at [27, 105] on icon at bounding box center [28, 110] width 8 height 11
select select "service"
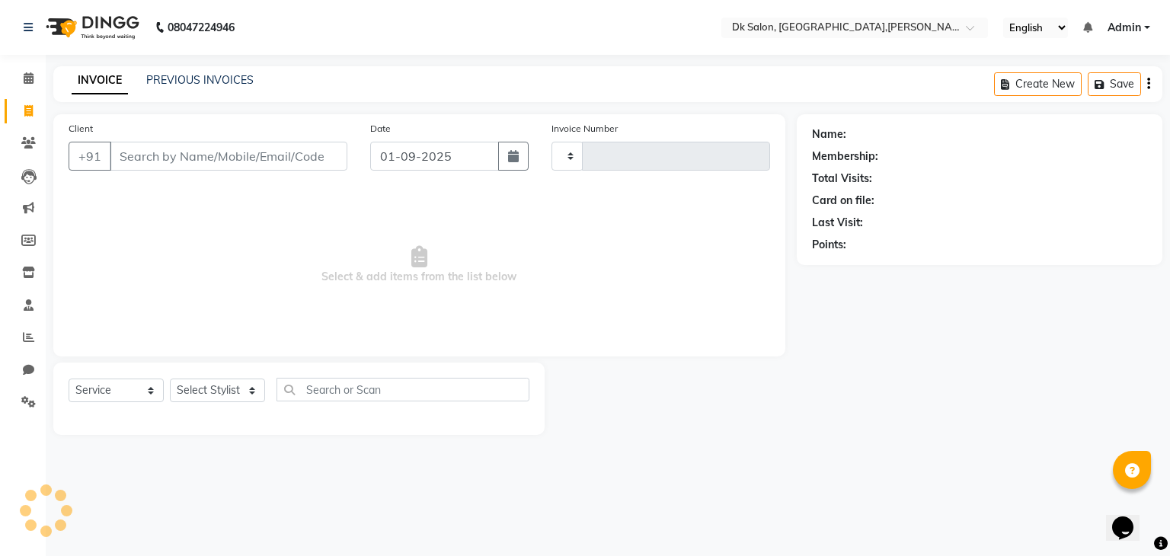
type input "0002"
select select "8913"
click at [27, 80] on icon at bounding box center [29, 77] width 10 height 11
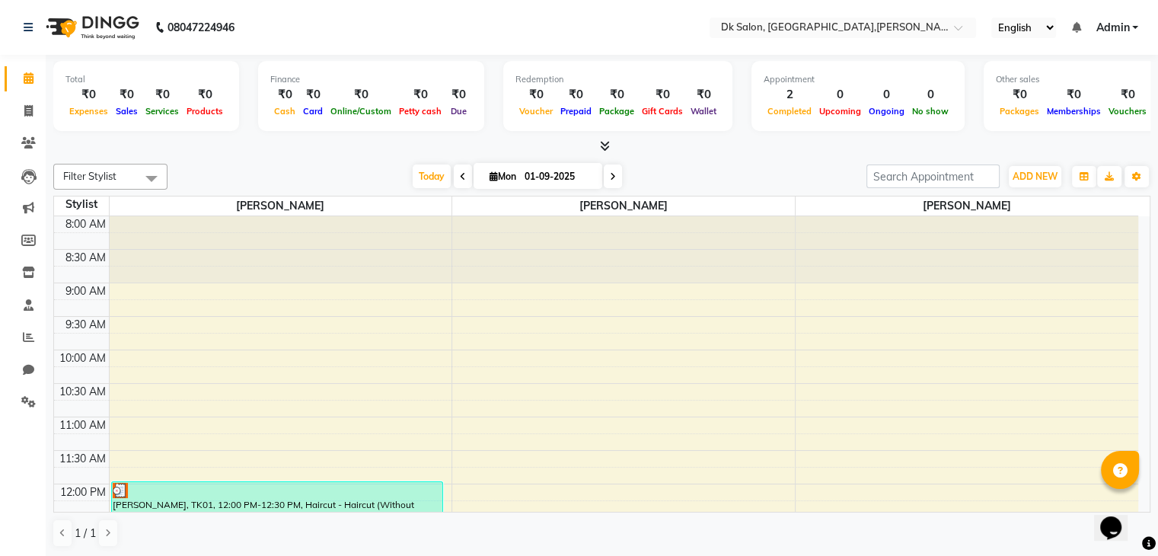
click at [1133, 27] on link "Admin" at bounding box center [1117, 28] width 43 height 16
click at [637, 33] on nav "08047224946 Select Location × Dk Salon, Bcm Square,tulshi Nagar English ENGLISH…" at bounding box center [579, 27] width 1158 height 55
click at [1049, 174] on span "ADD NEW" at bounding box center [1035, 176] width 45 height 11
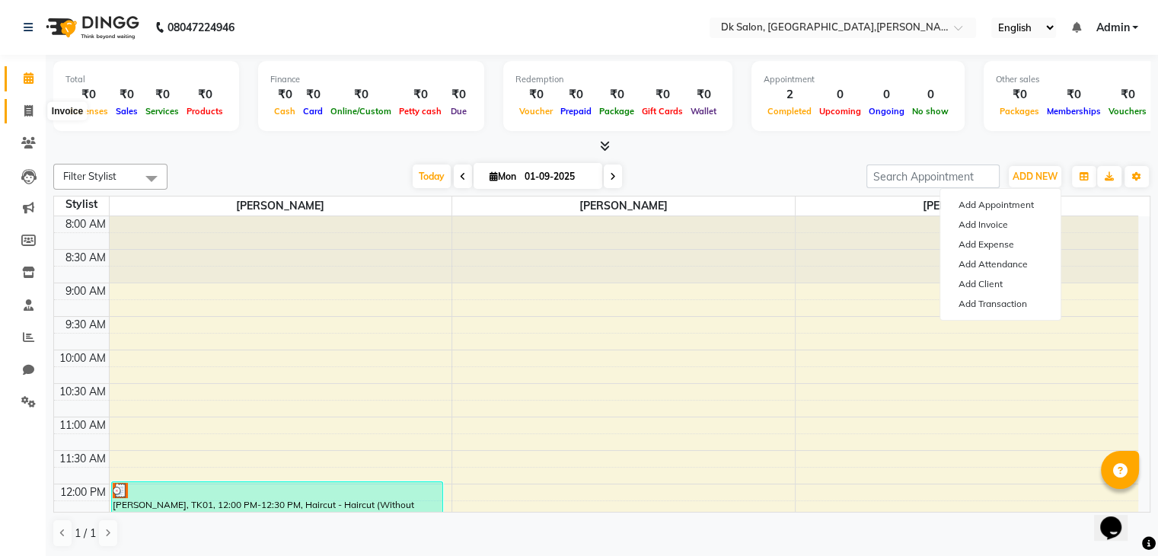
click at [26, 105] on icon at bounding box center [28, 110] width 8 height 11
select select "service"
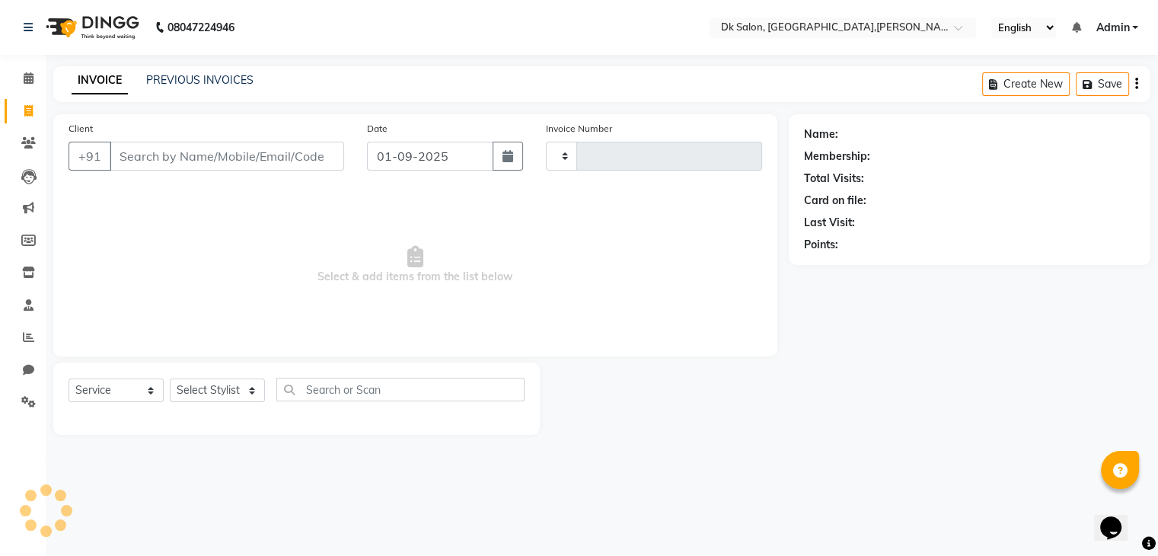
type input "0002"
select select "8913"
click at [105, 77] on link "INVOICE" at bounding box center [100, 80] width 56 height 27
click at [198, 80] on link "PREVIOUS INVOICES" at bounding box center [199, 80] width 107 height 14
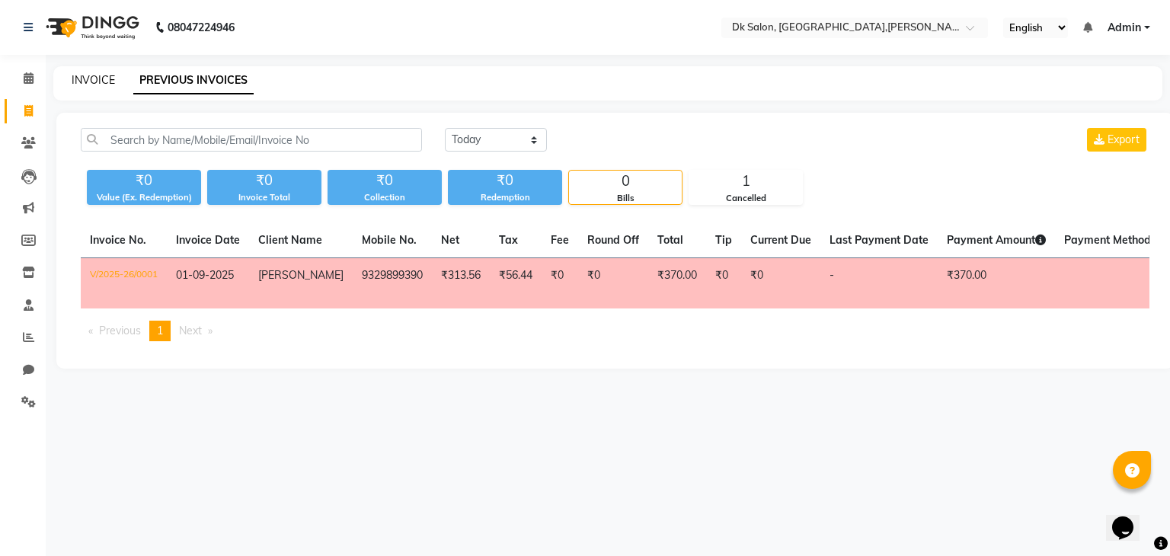
click at [104, 80] on link "INVOICE" at bounding box center [93, 80] width 43 height 14
select select "8913"
select select "service"
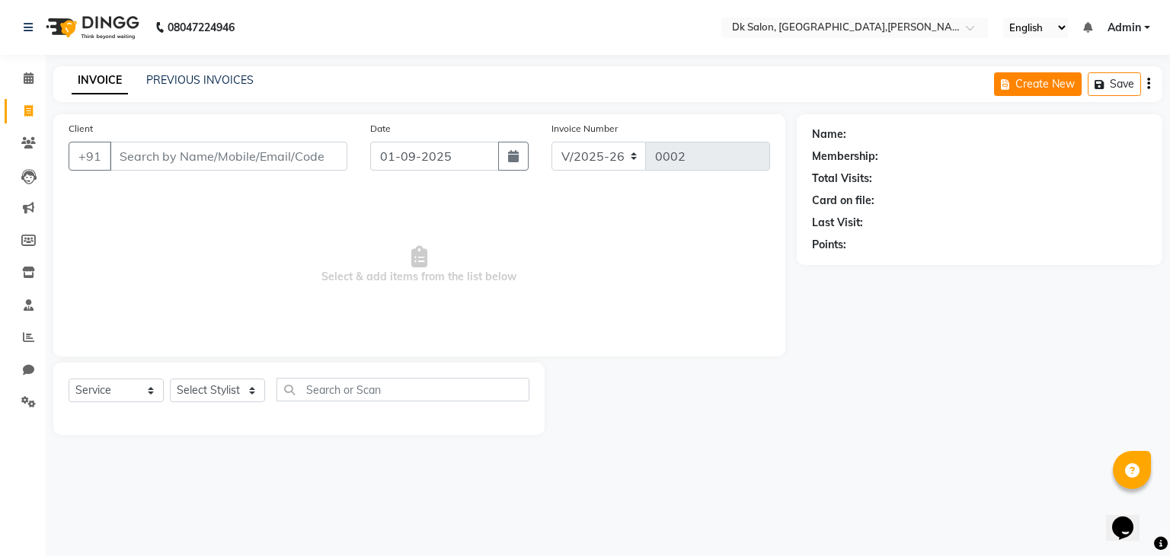
click at [1063, 85] on button "Create New" at bounding box center [1038, 84] width 88 height 24
select select "service"
type input "0002"
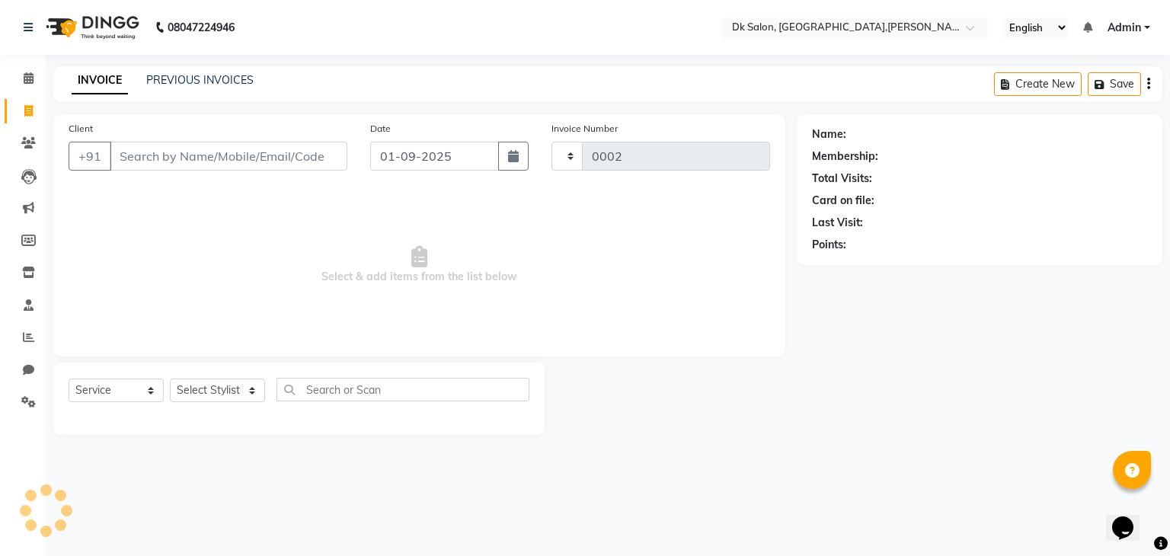
select select "8913"
click at [1126, 85] on button "Save" at bounding box center [1113, 84] width 53 height 24
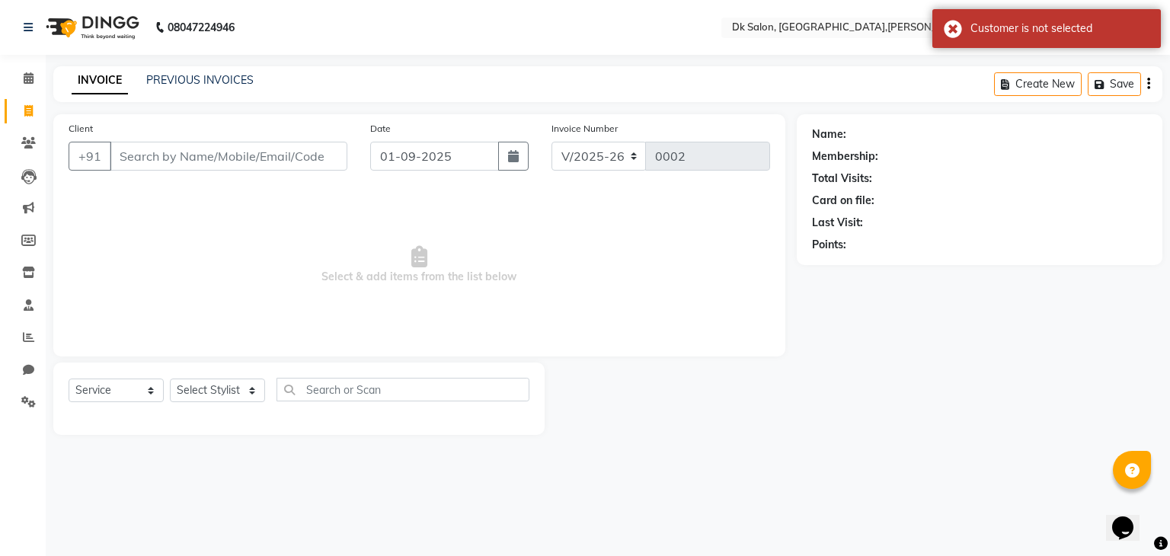
click at [1147, 84] on icon "button" at bounding box center [1148, 84] width 3 height 1
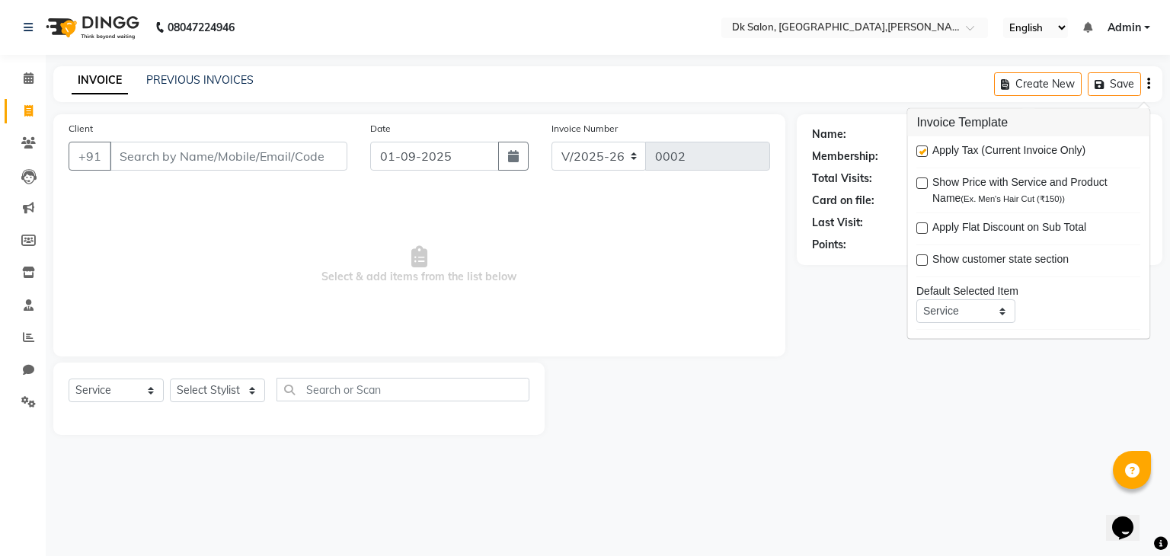
click at [938, 91] on div "INVOICE PREVIOUS INVOICES Create New Save" at bounding box center [607, 84] width 1109 height 36
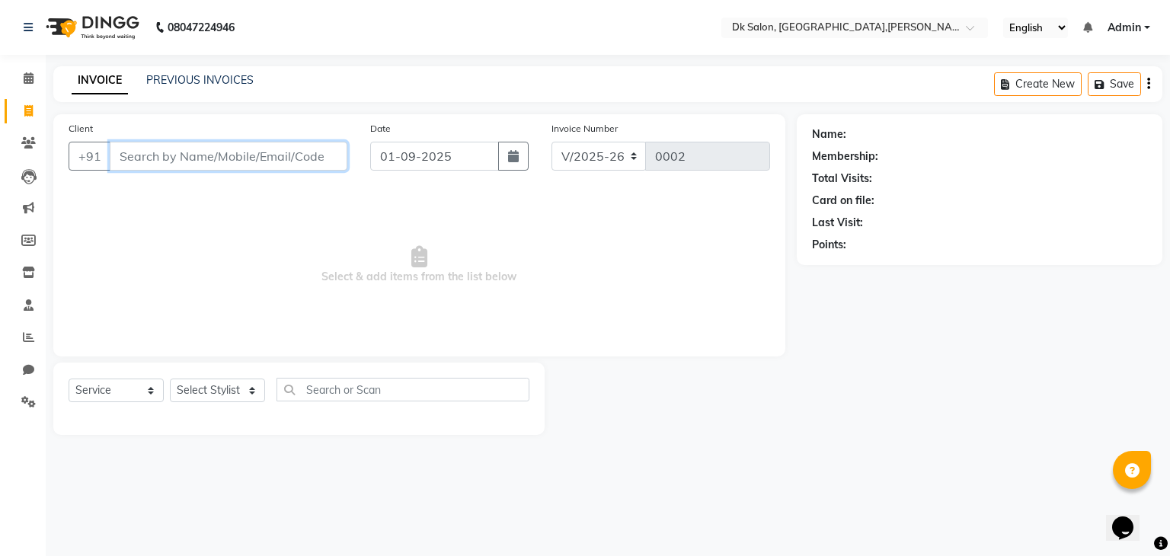
click at [279, 163] on input "Client" at bounding box center [229, 156] width 238 height 29
click at [291, 160] on input "Client" at bounding box center [229, 156] width 238 height 29
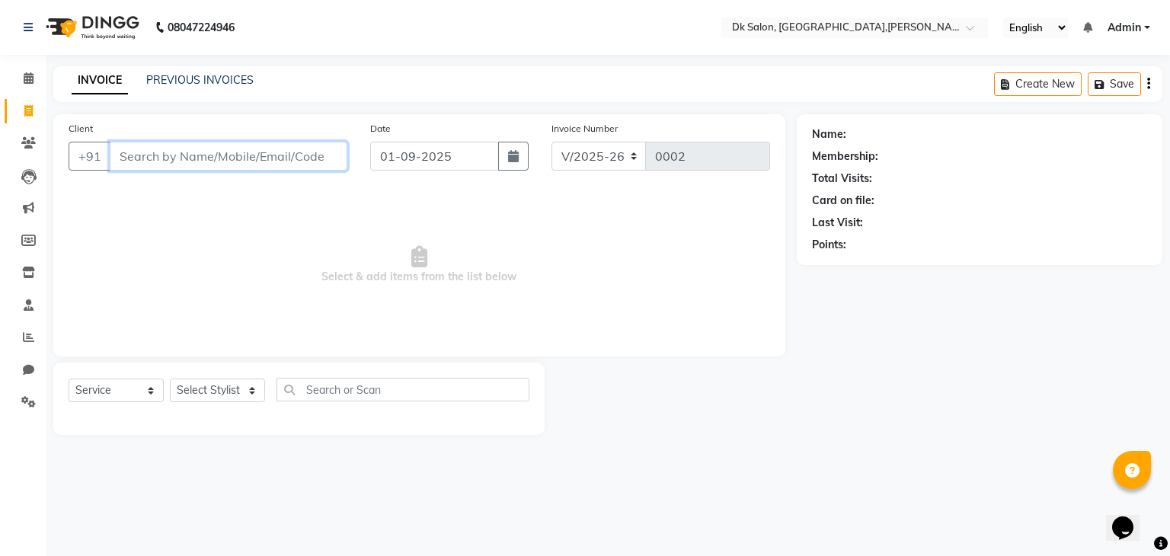
click at [291, 160] on input "Client" at bounding box center [229, 156] width 238 height 29
drag, startPoint x: 771, startPoint y: 1, endPoint x: 696, endPoint y: 3, distance: 75.4
click at [696, 3] on nav "08047224946 Select Location × Dk Salon, Bcm Square,tulshi Nagar English ENGLISH…" at bounding box center [585, 27] width 1170 height 55
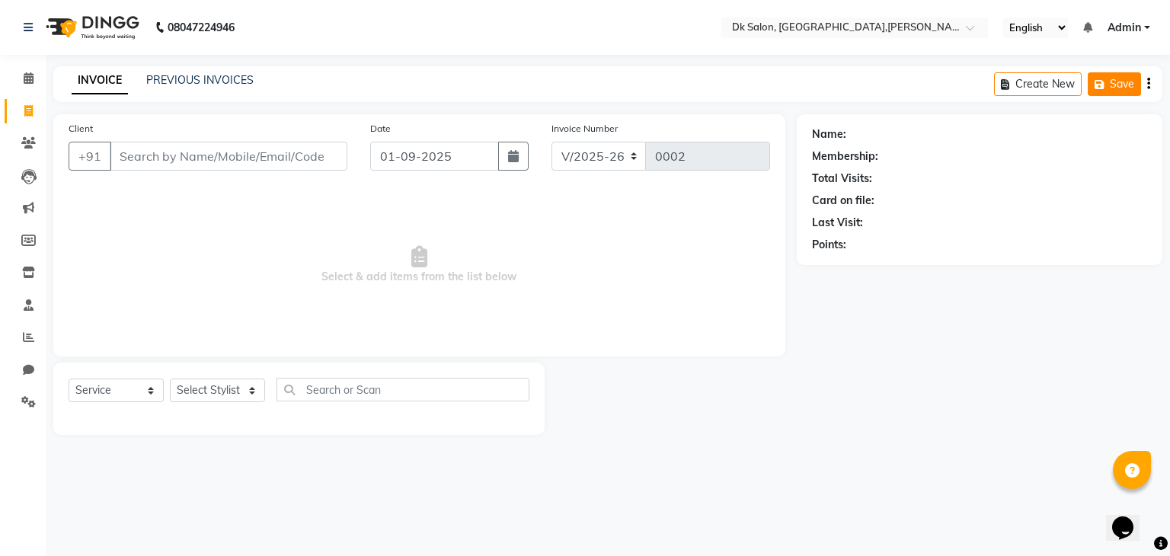
click at [1120, 83] on button "Save" at bounding box center [1113, 84] width 53 height 24
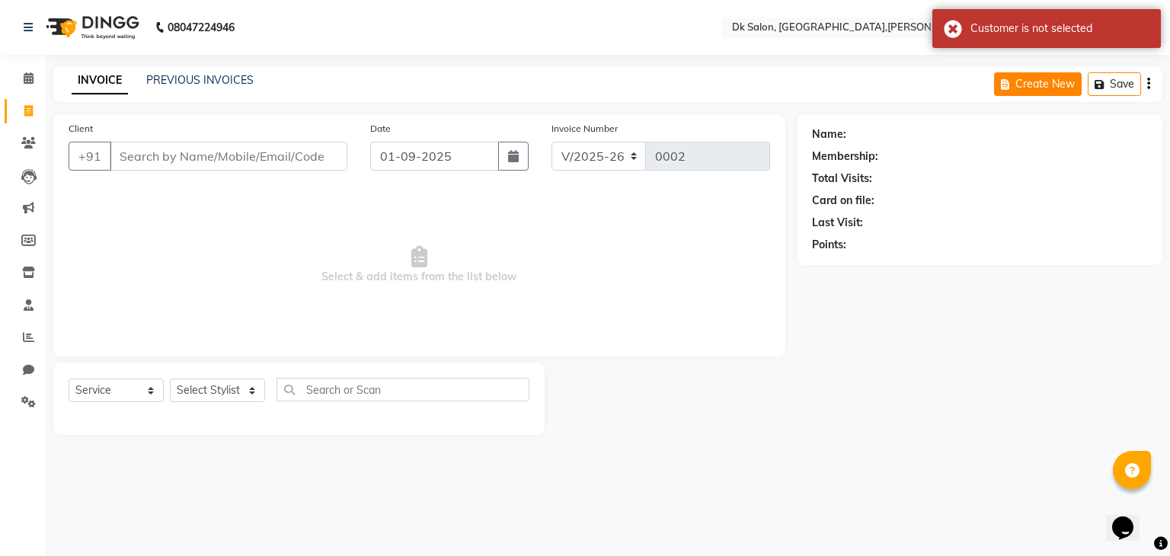
click at [1063, 75] on button "Create New" at bounding box center [1038, 84] width 88 height 24
select select "service"
type input "0002"
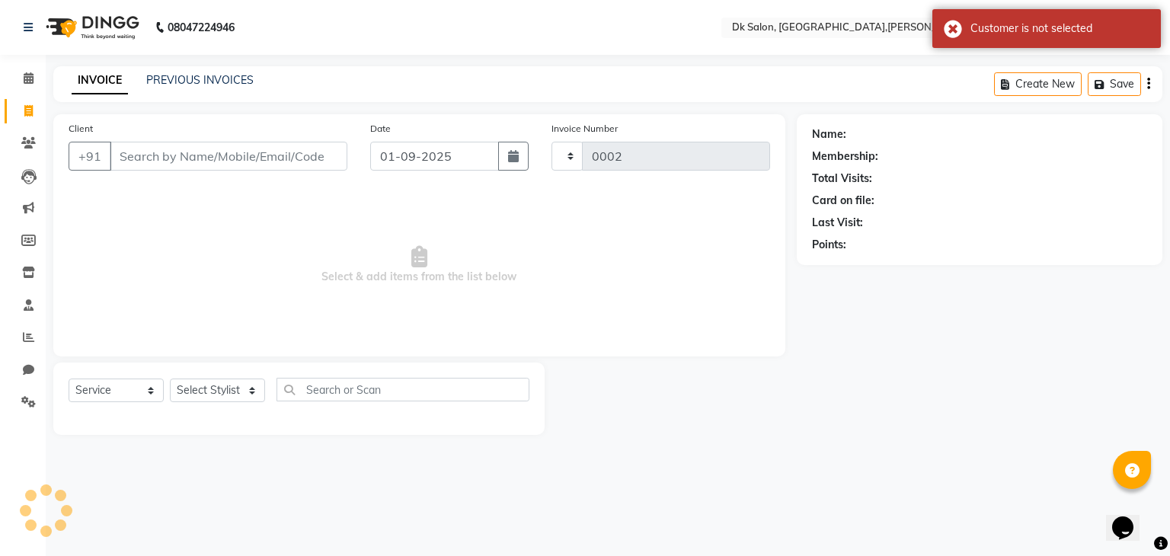
select select "8913"
click at [1063, 75] on button "Create New" at bounding box center [1038, 84] width 88 height 24
select select "service"
type input "0002"
select select "8913"
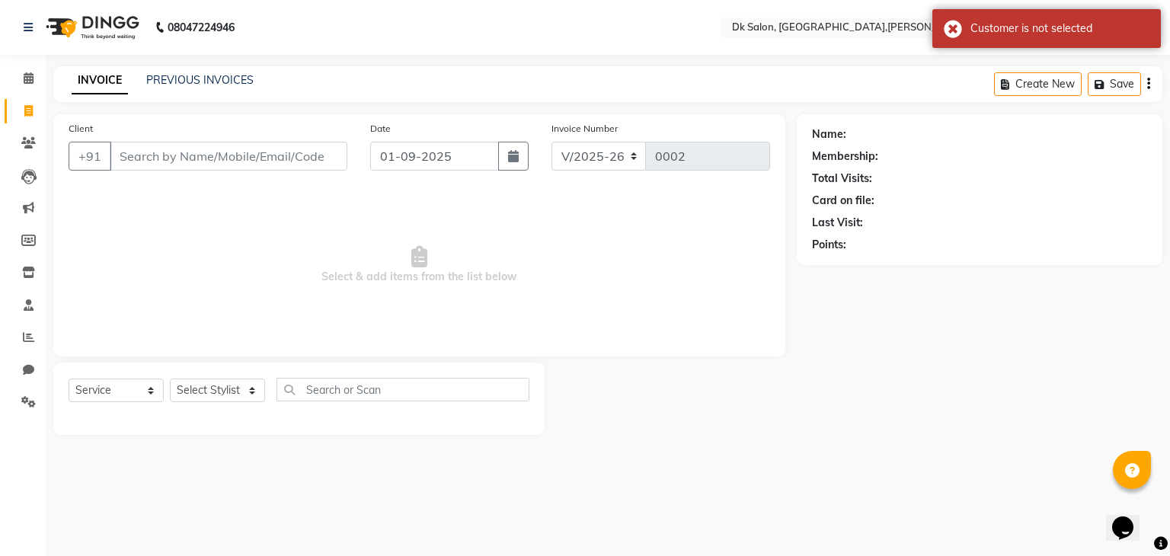
click at [1063, 75] on button "Create New" at bounding box center [1038, 84] width 88 height 24
select select "service"
type input "0002"
select select "8913"
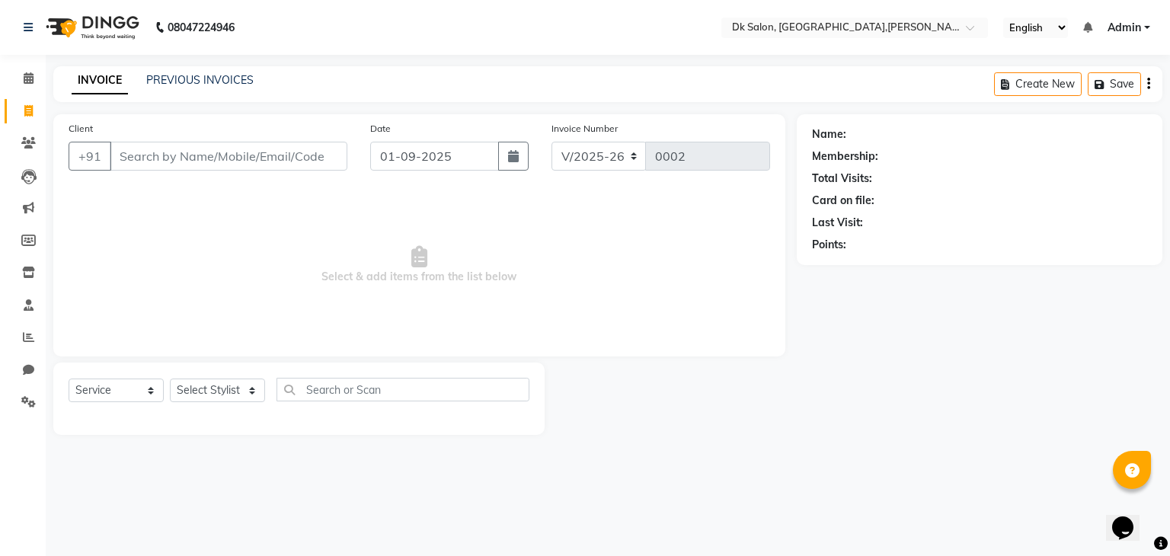
click at [1147, 84] on icon "button" at bounding box center [1148, 84] width 3 height 1
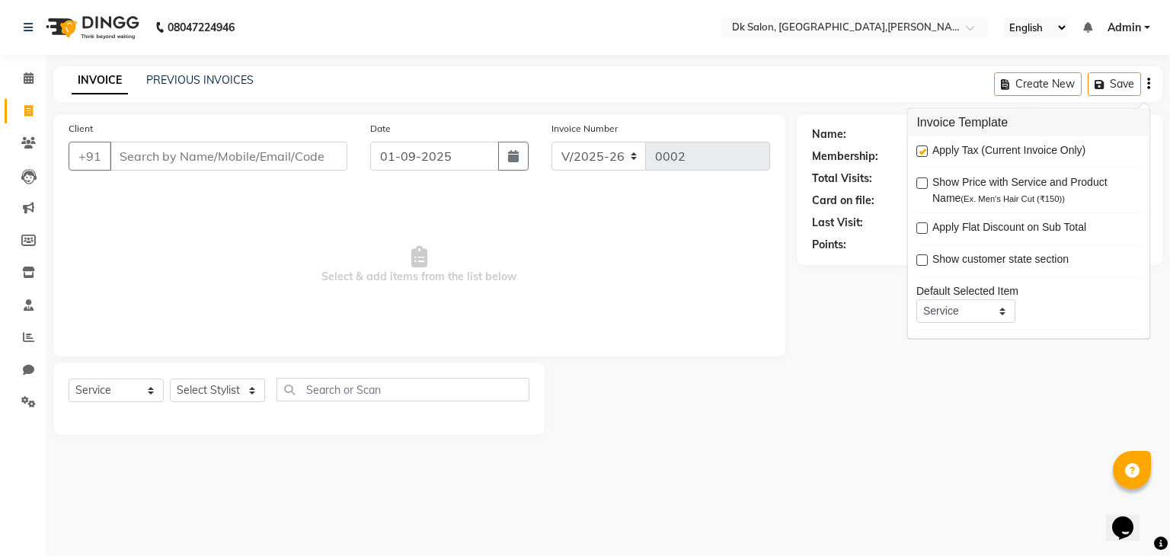
click at [993, 191] on span "Show Price with Service and Product Name (Ex. Men's Hair Cut (₹150))" at bounding box center [1030, 190] width 196 height 32
click at [923, 177] on label at bounding box center [921, 182] width 11 height 11
click at [923, 179] on input "checkbox" at bounding box center [921, 184] width 10 height 10
click at [923, 177] on label at bounding box center [921, 182] width 11 height 11
click at [923, 179] on input "checkbox" at bounding box center [921, 184] width 10 height 10
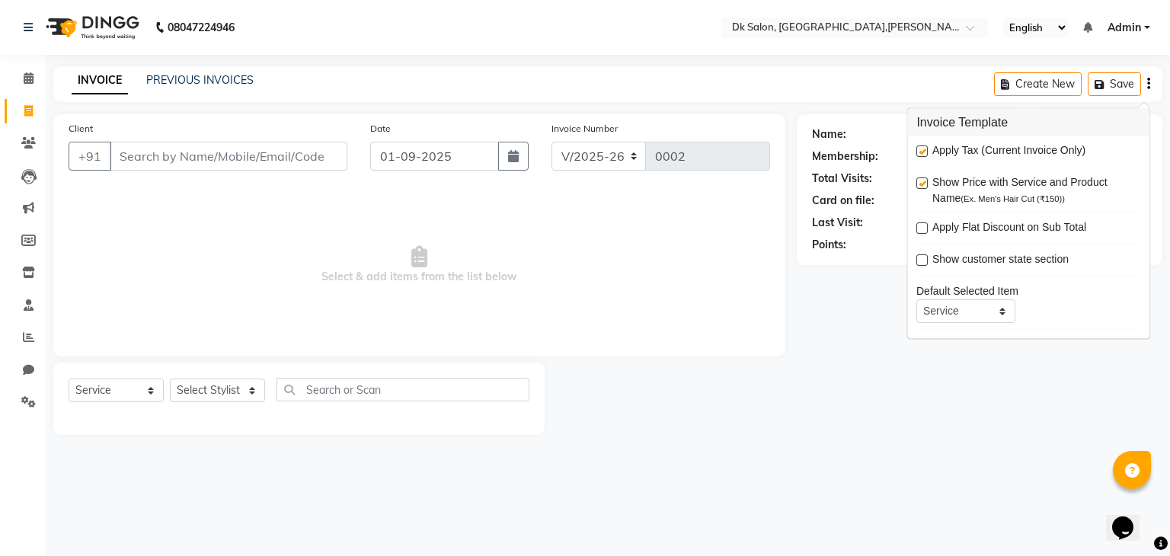
checkbox input "false"
click at [926, 145] on label at bounding box center [921, 150] width 11 height 11
click at [926, 147] on input "checkbox" at bounding box center [921, 152] width 10 height 10
click at [926, 145] on label at bounding box center [921, 150] width 11 height 11
click at [926, 147] on input "checkbox" at bounding box center [921, 152] width 10 height 10
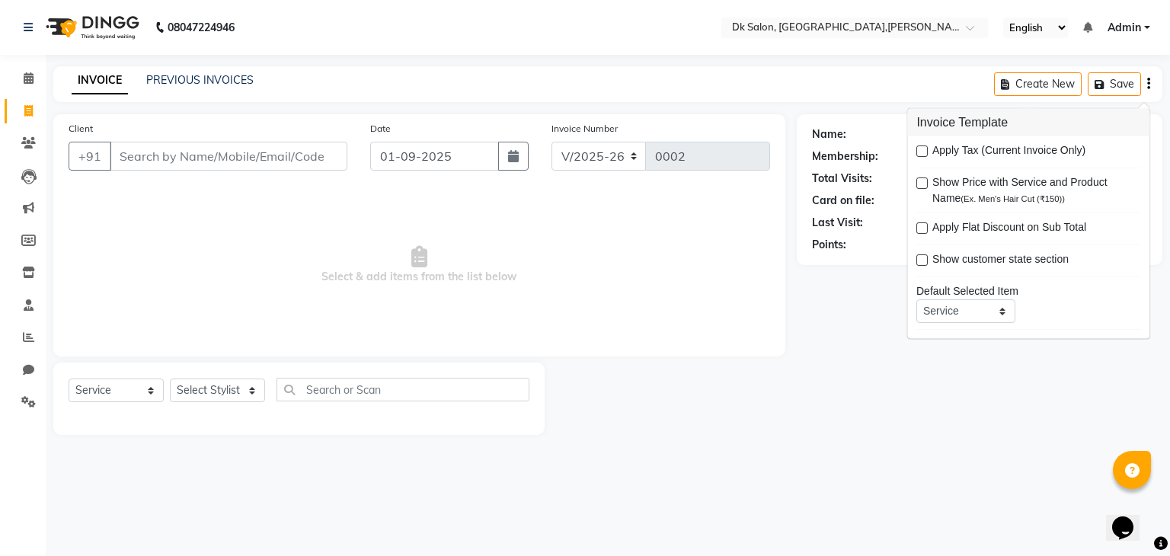
checkbox input "true"
click at [877, 72] on div "INVOICE PREVIOUS INVOICES Create New Save" at bounding box center [607, 84] width 1109 height 36
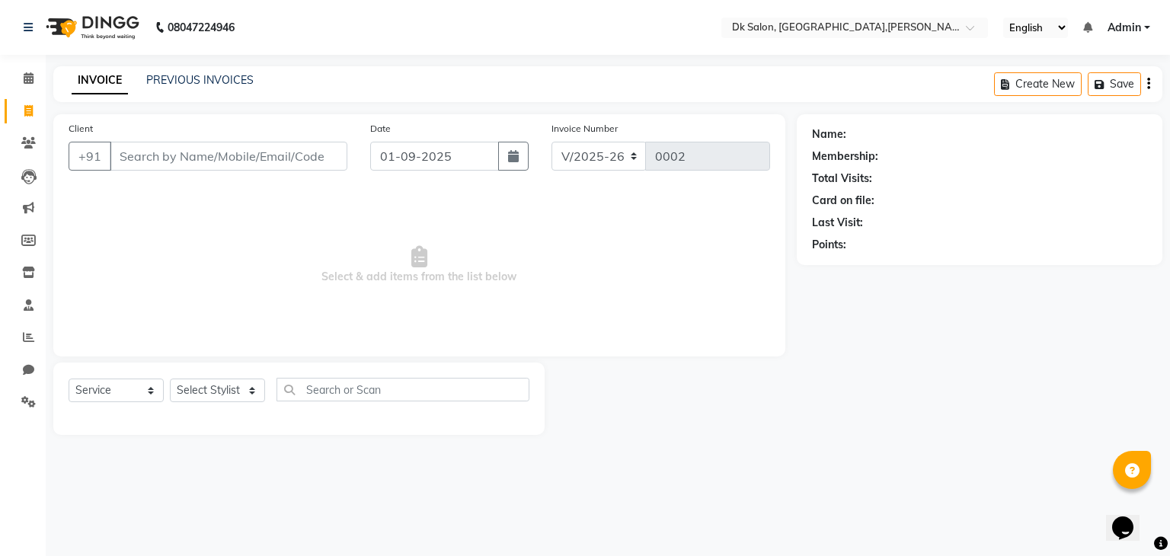
click at [937, 393] on div "Name: Membership: Total Visits: Card on file: Last Visit: Points:" at bounding box center [985, 274] width 377 height 321
drag, startPoint x: 937, startPoint y: 393, endPoint x: 850, endPoint y: 284, distance: 139.7
click at [850, 284] on div "Name: Membership: Total Visits: Card on file: Last Visit: Points:" at bounding box center [985, 274] width 377 height 321
click at [770, 257] on div "Client +91 Date 01-09-2025 Invoice Number V/2025 V/2025-26 0002 Select & add it…" at bounding box center [419, 235] width 732 height 242
drag, startPoint x: 1152, startPoint y: 5, endPoint x: 881, endPoint y: 62, distance: 277.1
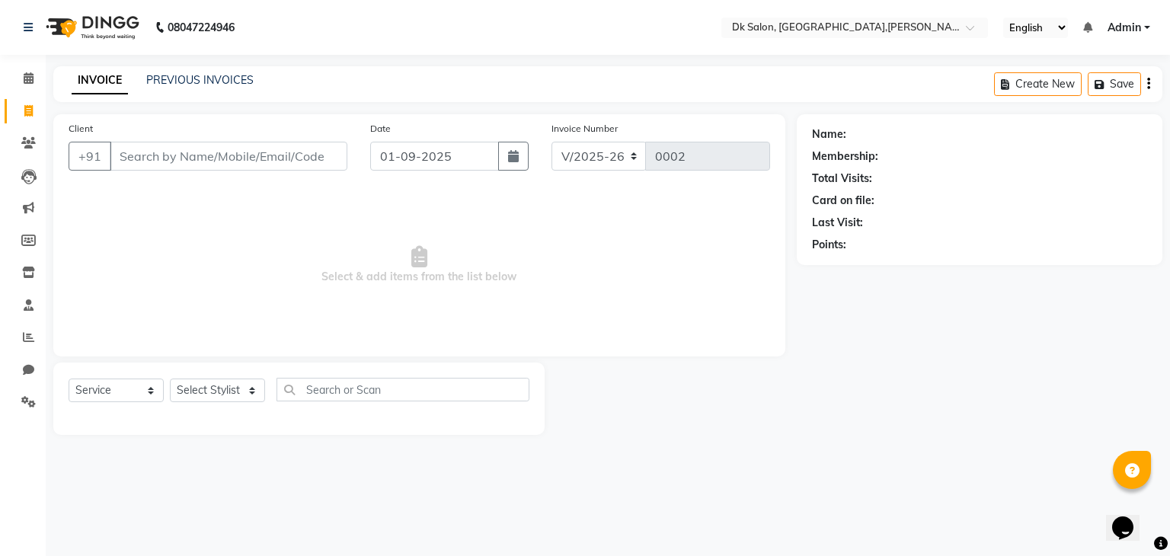
click at [881, 62] on div "08047224946 Select Location × Dk Salon, Bcm Square,tulshi Nagar English ENGLISH…" at bounding box center [585, 278] width 1170 height 556
click at [631, 157] on select "V/2025 V/2025-26" at bounding box center [598, 156] width 95 height 29
click at [711, 91] on div "INVOICE PREVIOUS INVOICES Create New Save" at bounding box center [607, 84] width 1109 height 36
click at [170, 120] on div "Client +91" at bounding box center [208, 151] width 302 height 62
click at [171, 153] on input "Client" at bounding box center [229, 156] width 238 height 29
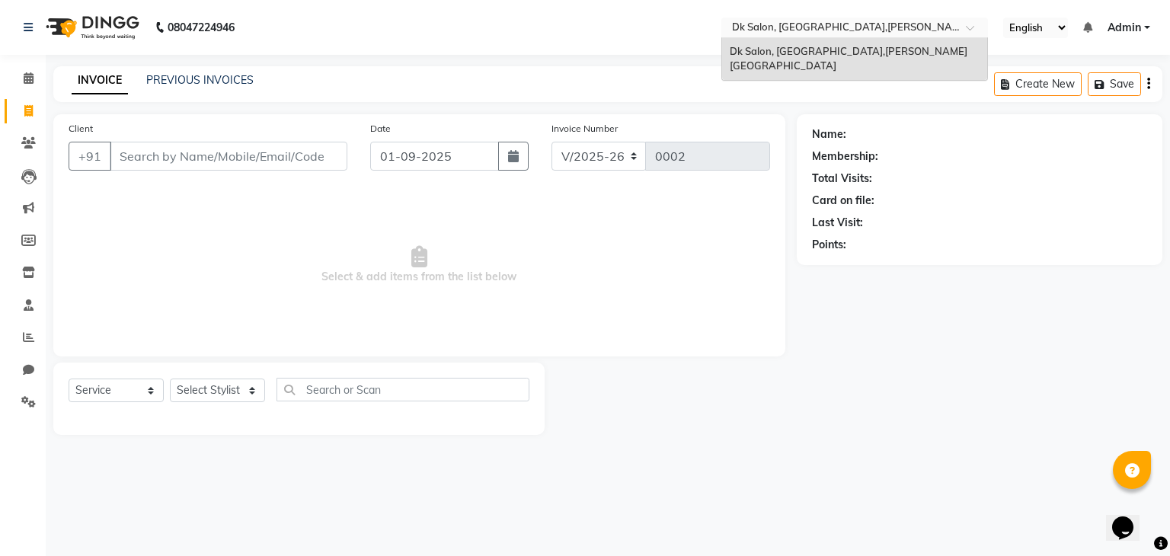
click at [963, 28] on div at bounding box center [854, 28] width 267 height 15
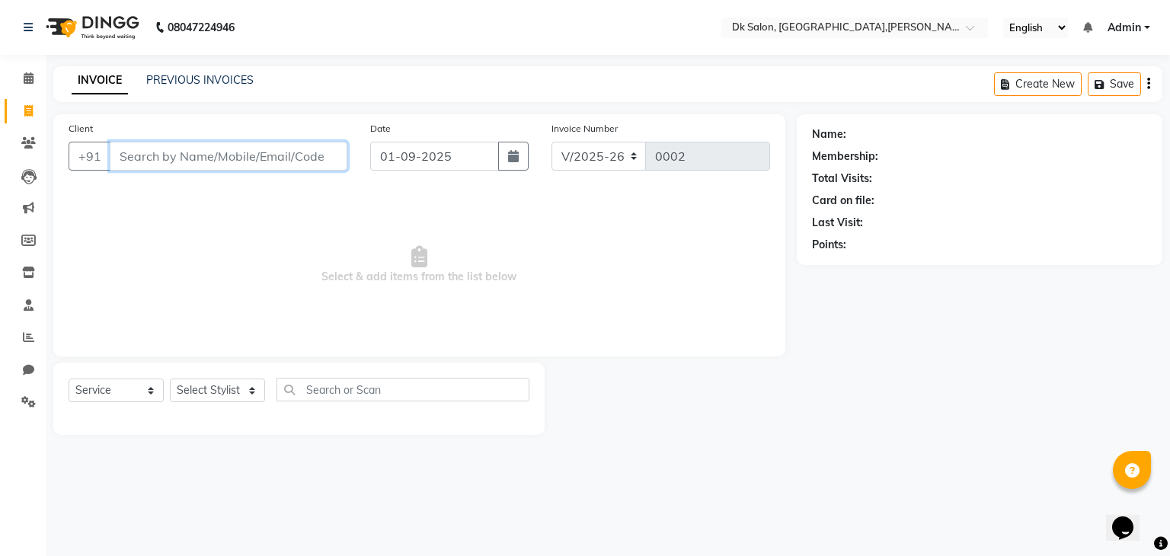
click at [210, 154] on input "Client" at bounding box center [229, 156] width 238 height 29
click at [1151, 79] on div "Create New Save" at bounding box center [1078, 84] width 168 height 36
click at [1147, 91] on button "button" at bounding box center [1148, 84] width 3 height 36
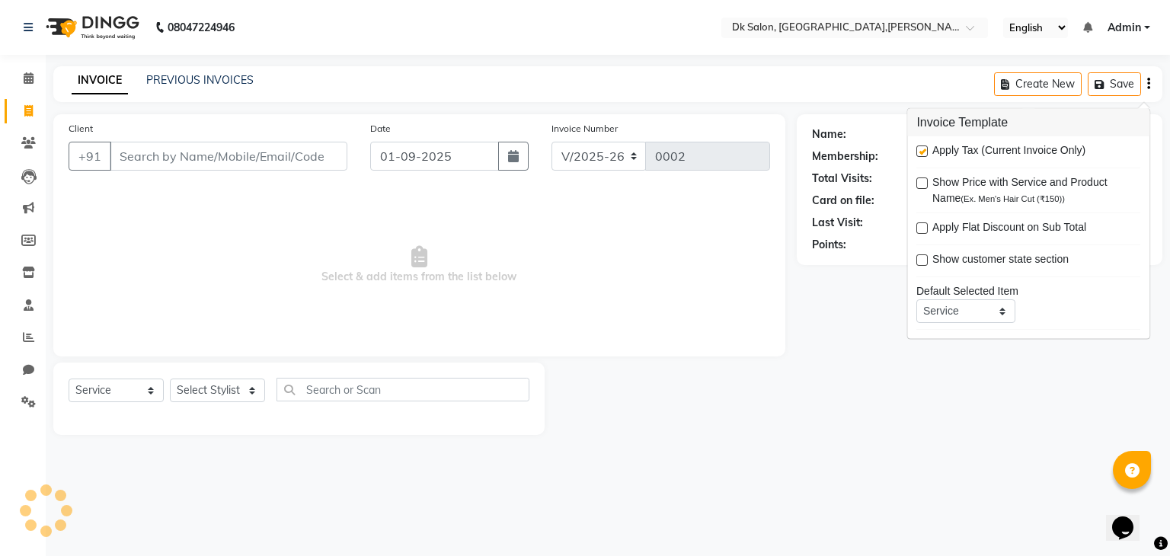
click at [1147, 91] on button "button" at bounding box center [1148, 84] width 3 height 36
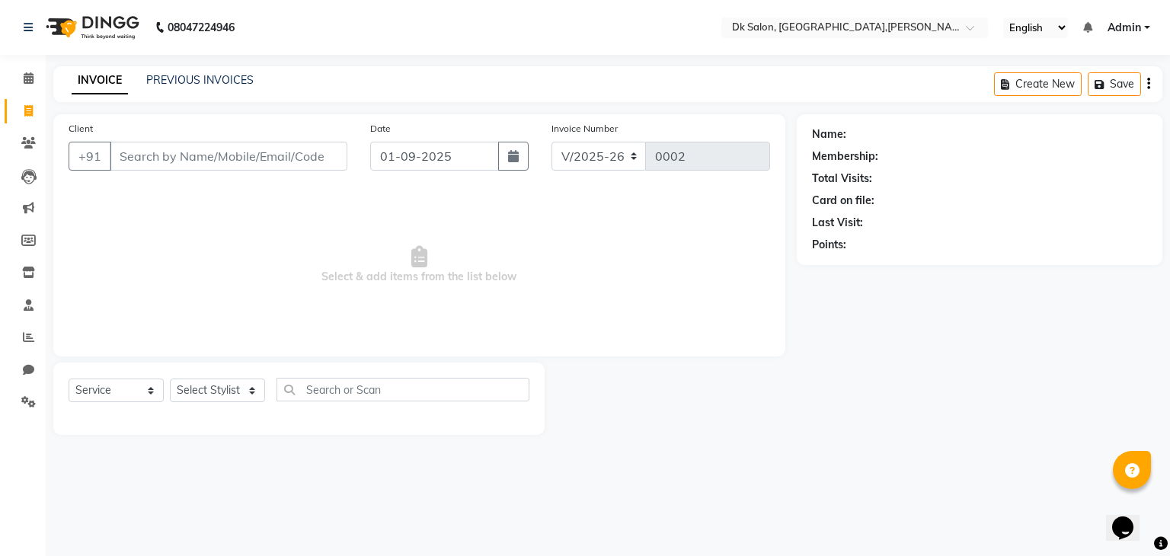
click at [1147, 91] on button "button" at bounding box center [1148, 84] width 3 height 36
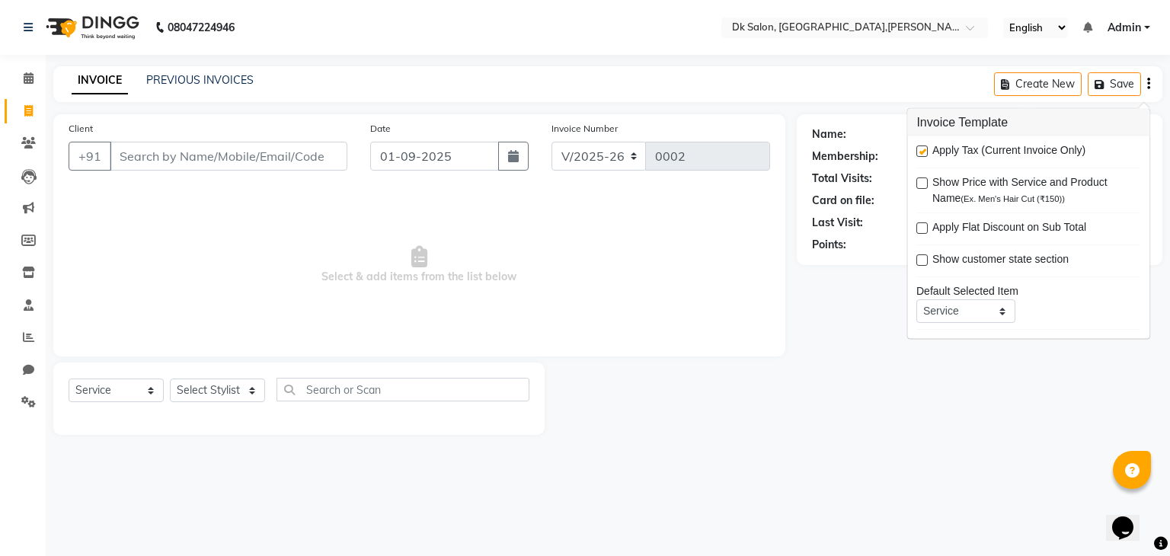
click at [903, 95] on div "INVOICE PREVIOUS INVOICES Create New Save" at bounding box center [607, 84] width 1109 height 36
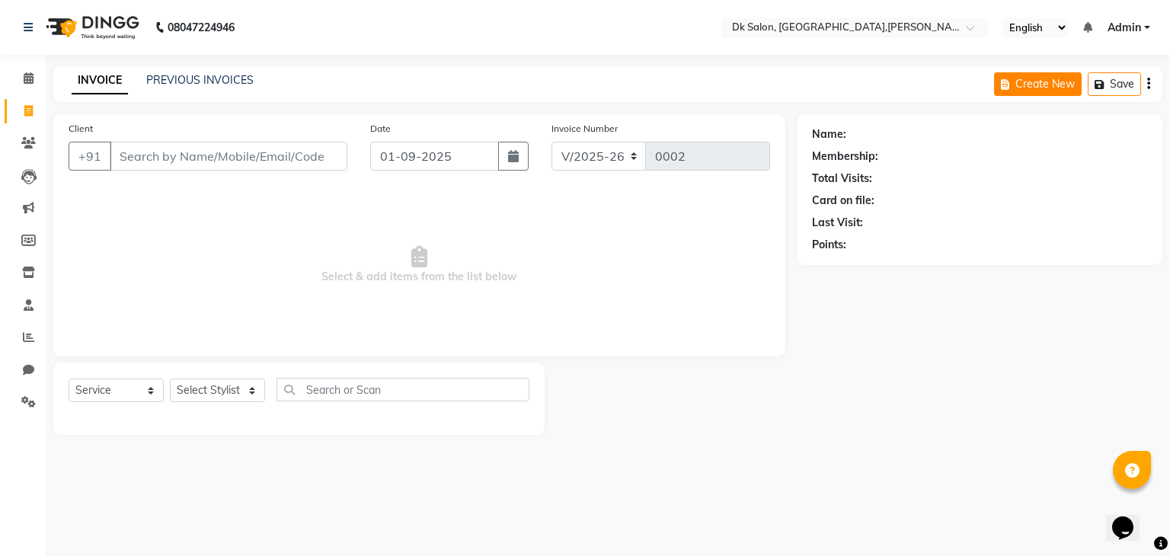
click at [1008, 81] on icon "button" at bounding box center [1008, 84] width 14 height 11
select select "service"
click at [1008, 81] on icon "button" at bounding box center [1008, 84] width 14 height 11
select select "8913"
select select "service"
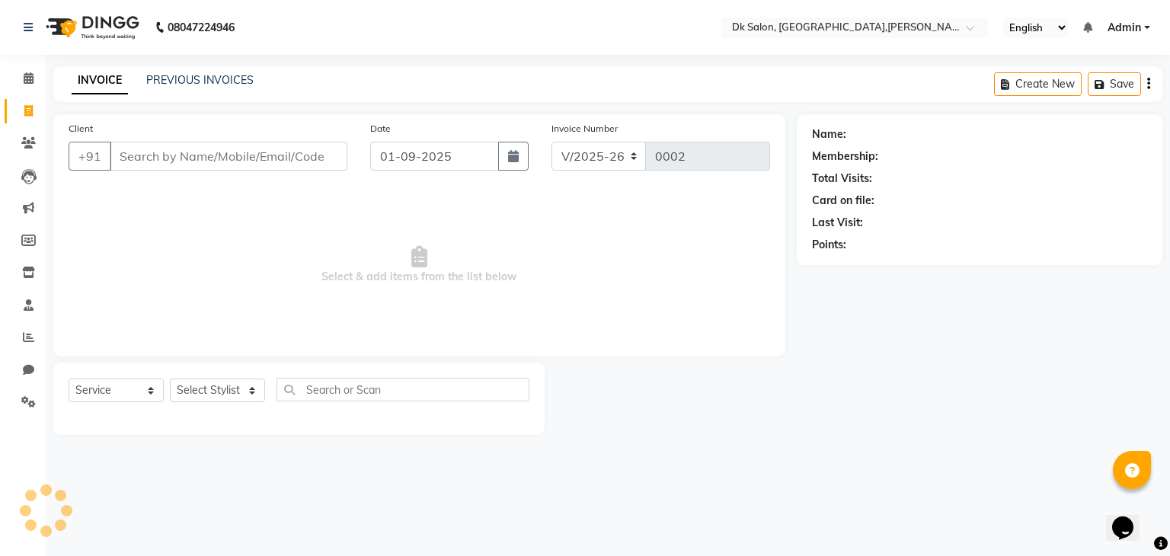
click at [1008, 81] on icon "button" at bounding box center [1008, 84] width 14 height 11
select select "8913"
select select "service"
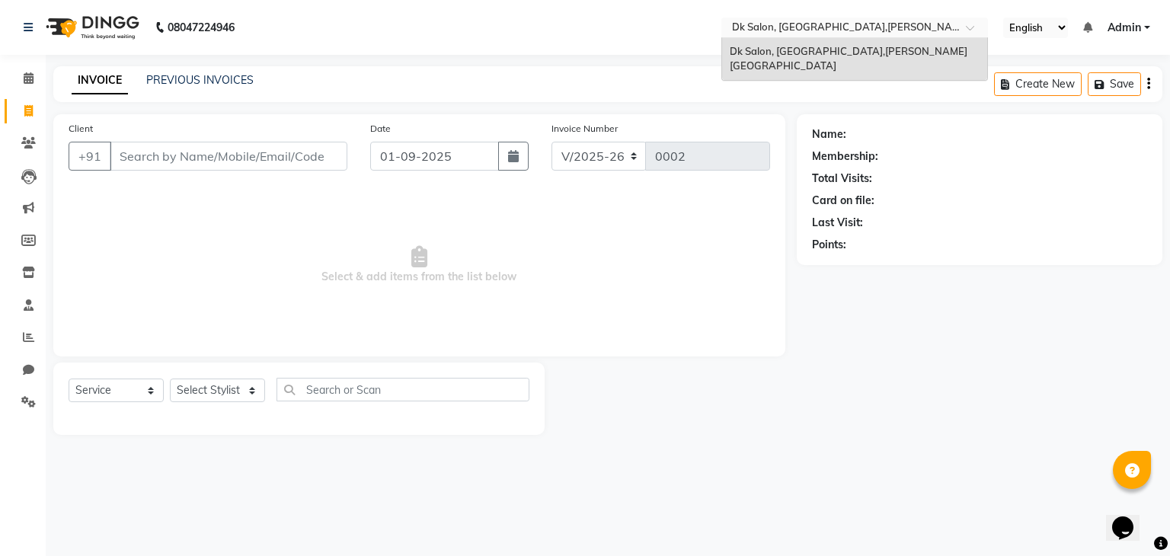
click at [966, 27] on div at bounding box center [854, 28] width 267 height 15
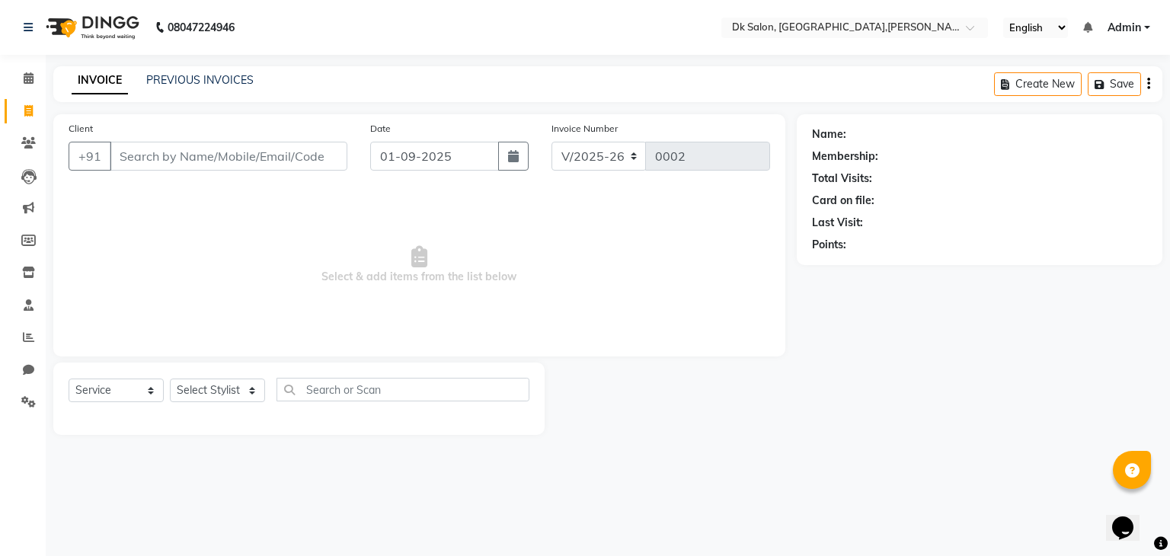
click at [920, 338] on div "Name: Membership: Total Visits: Card on file: Last Visit: Points:" at bounding box center [985, 274] width 377 height 321
drag, startPoint x: 1090, startPoint y: 462, endPoint x: 1119, endPoint y: 468, distance: 30.2
click at [1119, 468] on body "08047224946 Select Location × Dk Salon, Bcm Square,tulshi Nagar English ENGLISH…" at bounding box center [585, 278] width 1170 height 556
click at [1132, 468] on icon at bounding box center [1132, 471] width 14 height 14
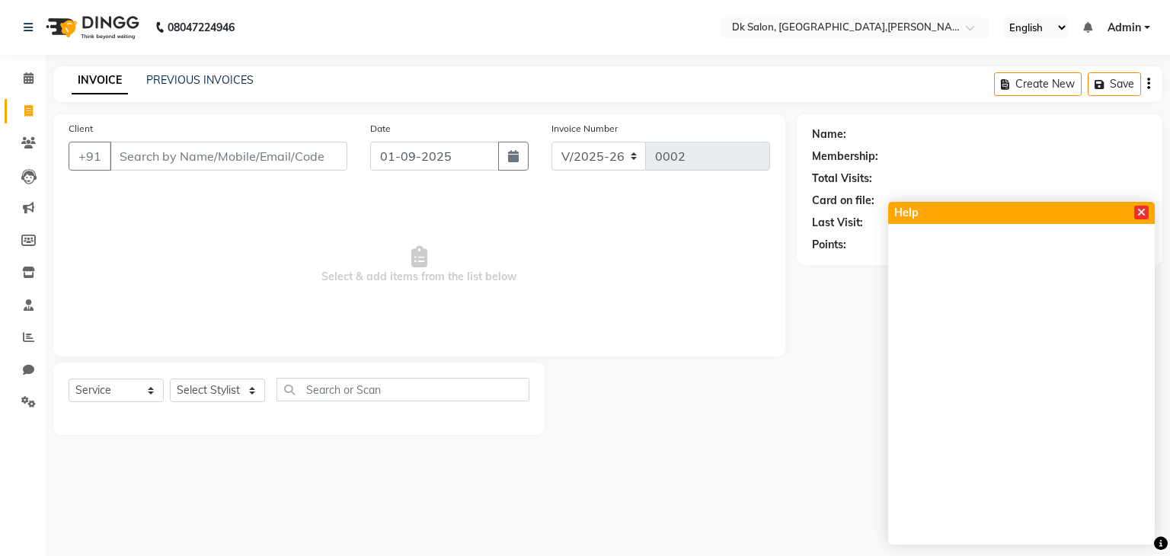
click at [1137, 211] on icon at bounding box center [1141, 212] width 8 height 11
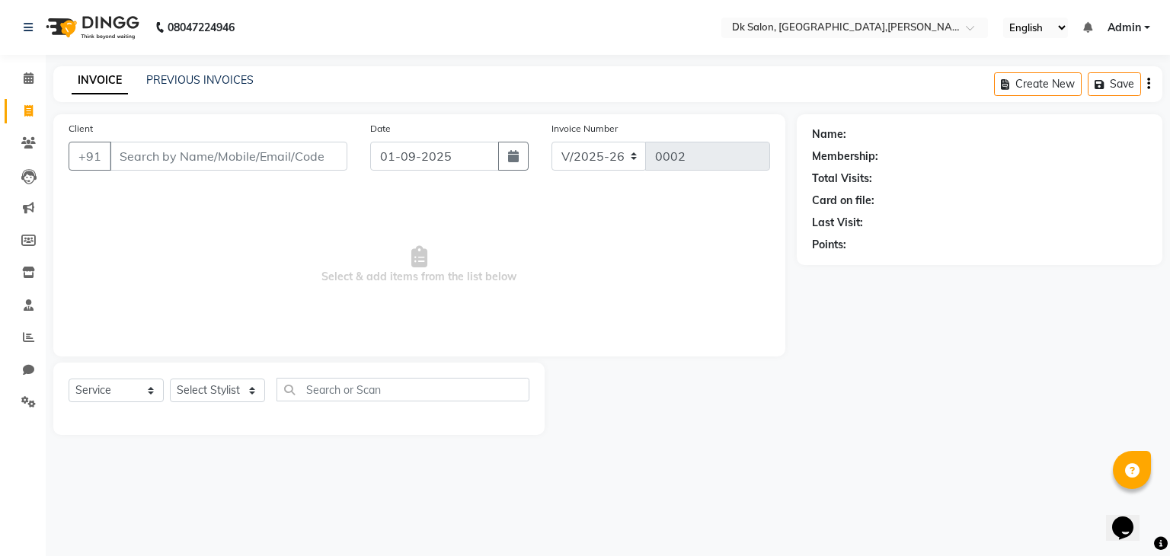
click at [1119, 519] on icon "Chat widget" at bounding box center [1122, 527] width 21 height 23
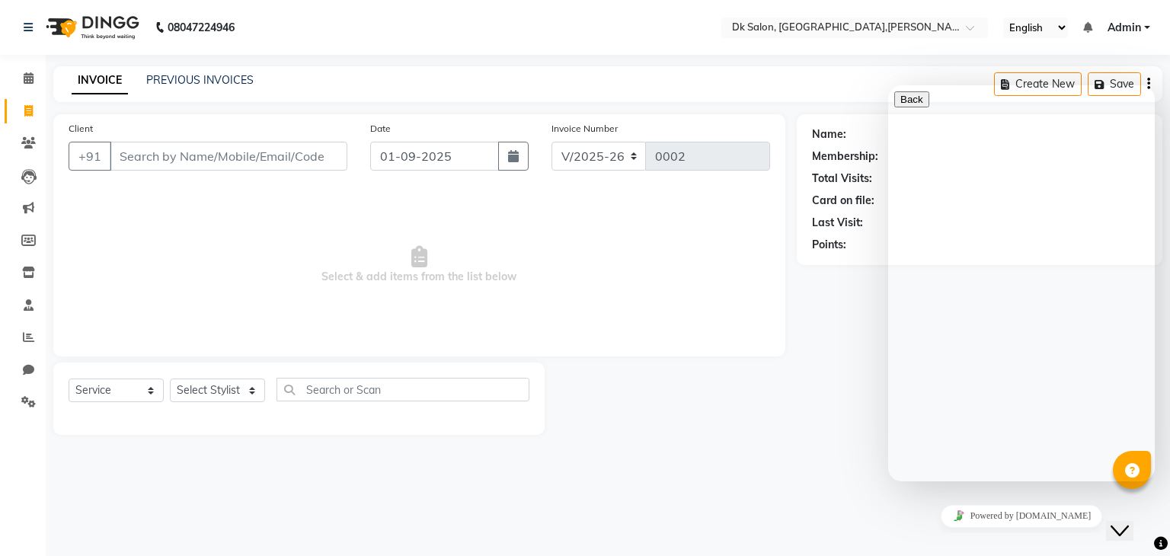
click at [910, 101] on button "Back" at bounding box center [911, 99] width 35 height 16
click at [838, 382] on div "Name: Membership: Total Visits: Card on file: Last Visit: Points:" at bounding box center [985, 274] width 377 height 321
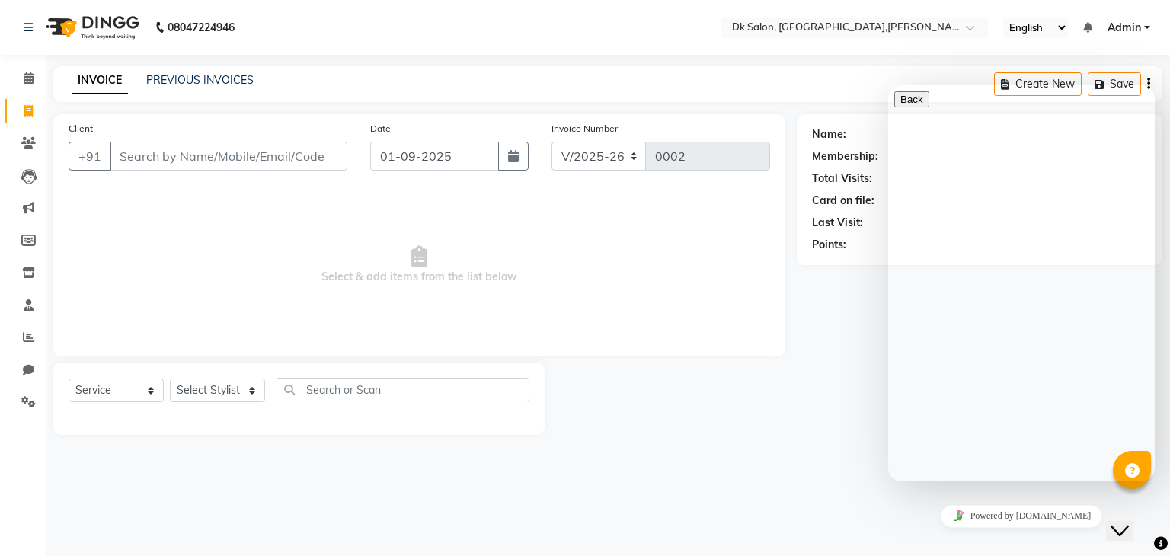
click at [851, 284] on div "Name: Membership: Total Visits: Card on file: Last Visit: Points:" at bounding box center [985, 274] width 377 height 321
click at [722, 289] on span "Select & add items from the list below" at bounding box center [419, 265] width 701 height 152
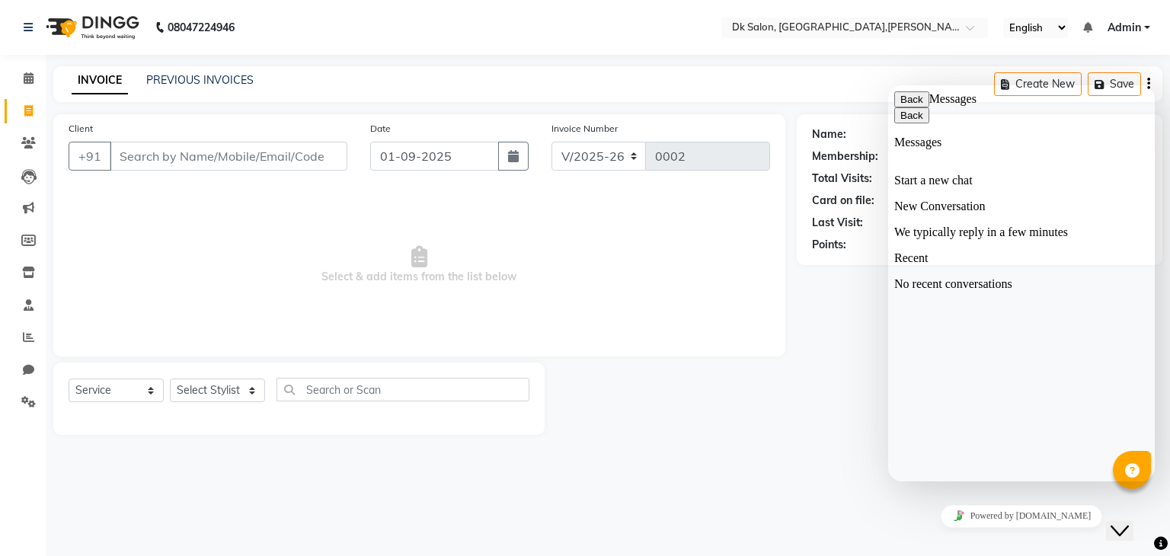
click at [912, 105] on button "Back" at bounding box center [911, 99] width 35 height 16
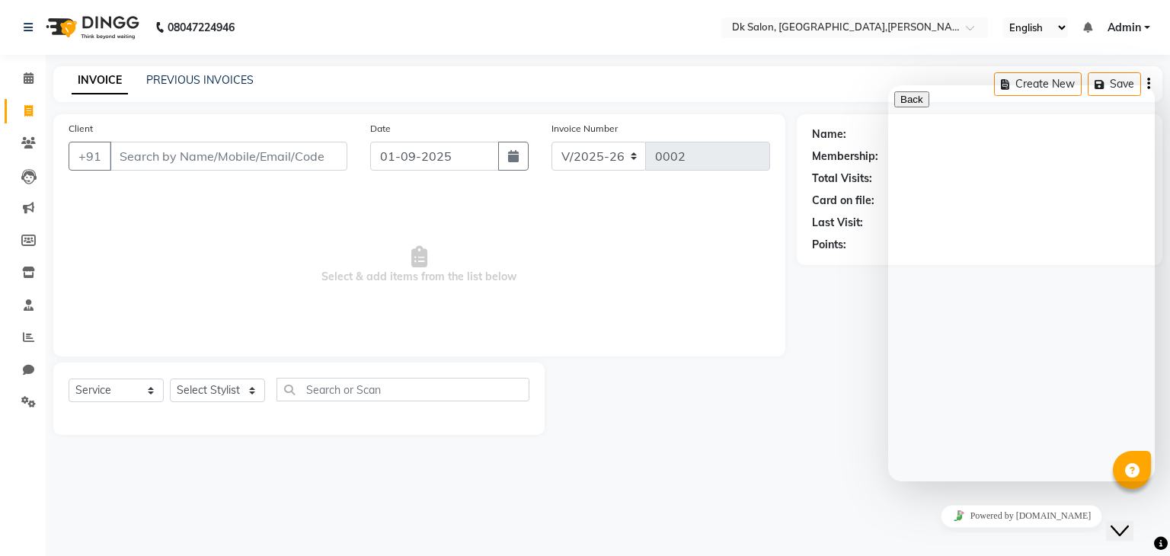
click at [818, 298] on div "Name: Membership: Total Visits: Card on file: Last Visit: Points:" at bounding box center [985, 274] width 377 height 321
click at [734, 284] on span "Select & add items from the list below" at bounding box center [419, 265] width 701 height 152
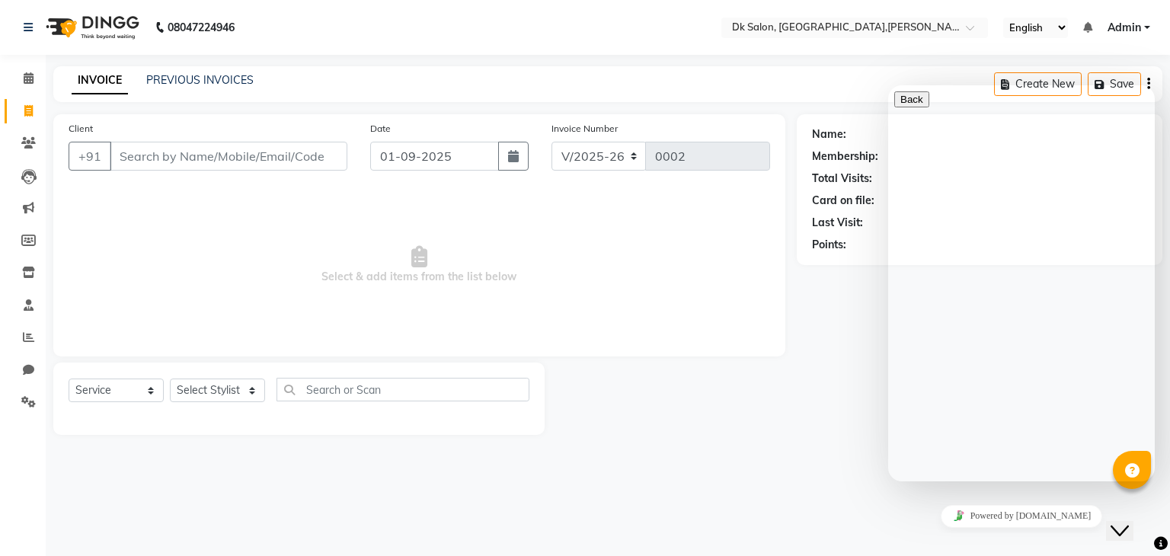
click at [734, 284] on span "Select & add items from the list below" at bounding box center [419, 265] width 701 height 152
click at [1129, 526] on div "Close Chat This icon closes the chat window." at bounding box center [1119, 531] width 18 height 18
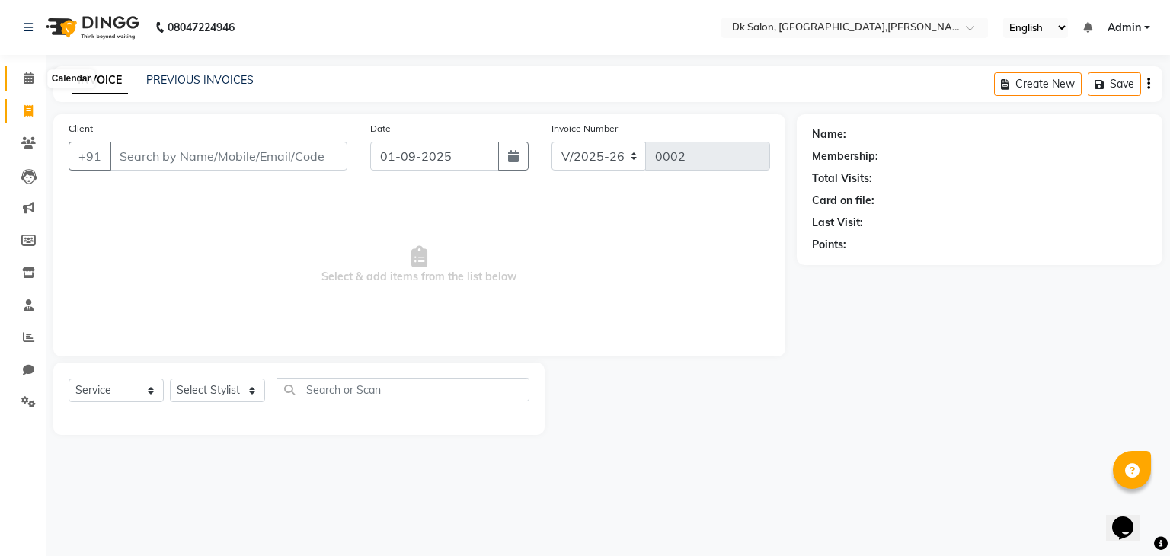
click at [30, 78] on icon at bounding box center [29, 77] width 10 height 11
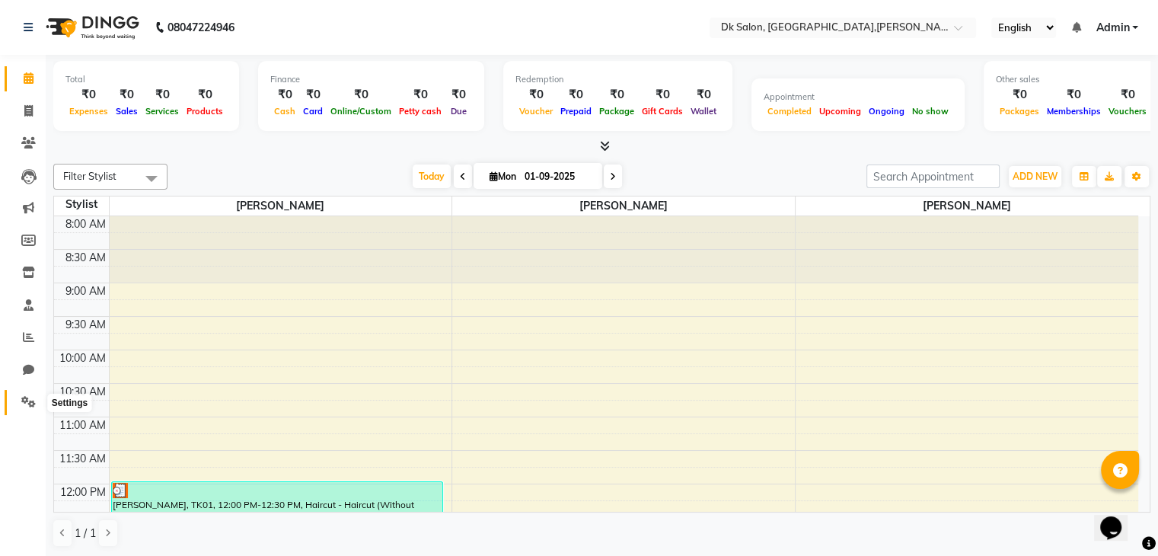
click at [30, 400] on icon at bounding box center [28, 401] width 14 height 11
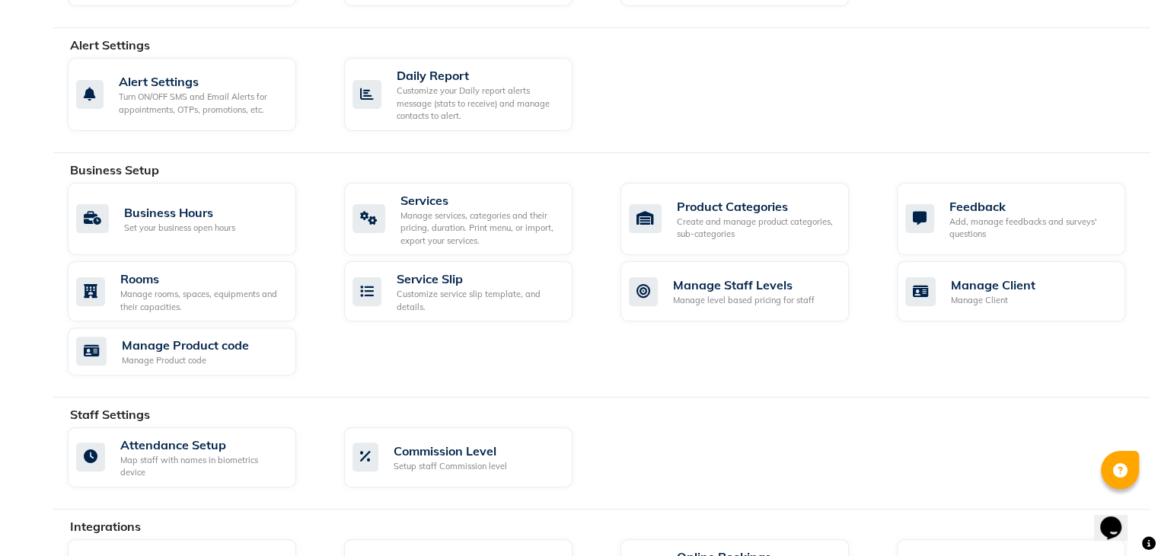
scroll to position [460, 0]
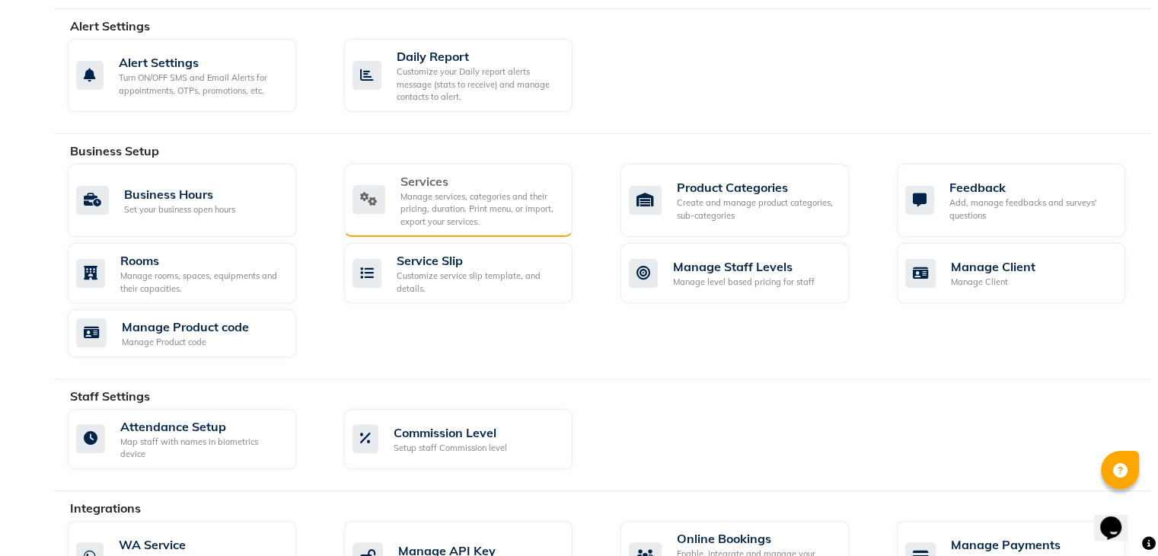
click at [380, 193] on icon at bounding box center [369, 199] width 33 height 29
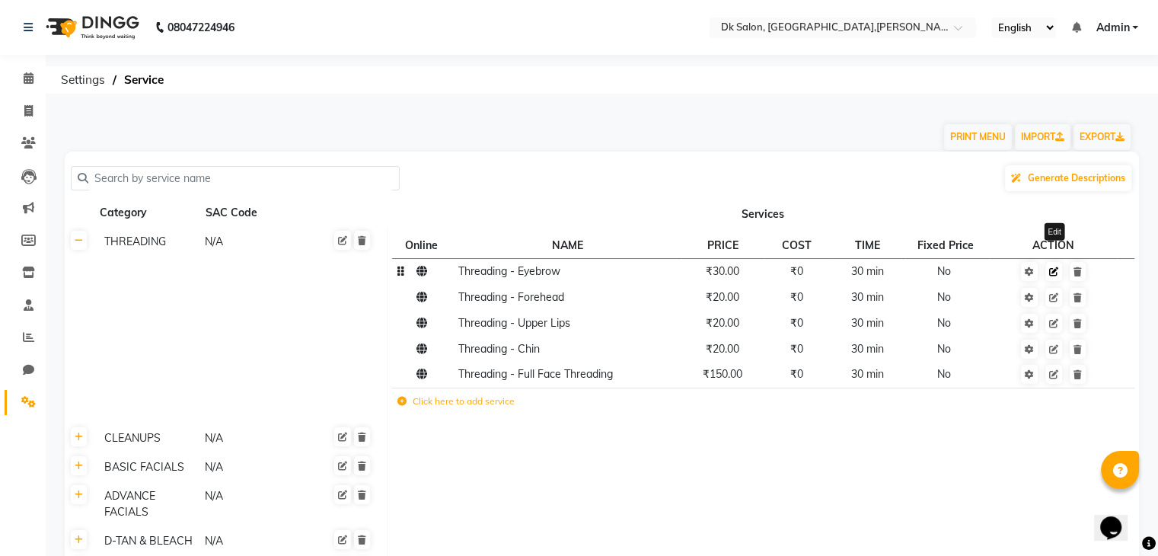
click at [1054, 276] on icon at bounding box center [1053, 271] width 9 height 9
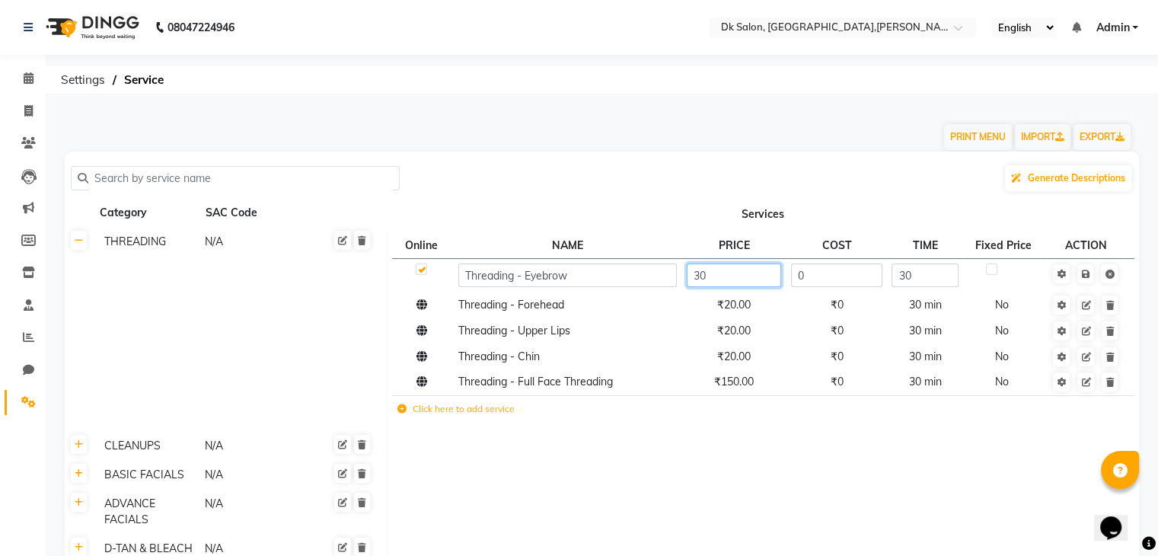
click at [743, 281] on input "30" at bounding box center [734, 275] width 95 height 24
type input "3"
type input "50"
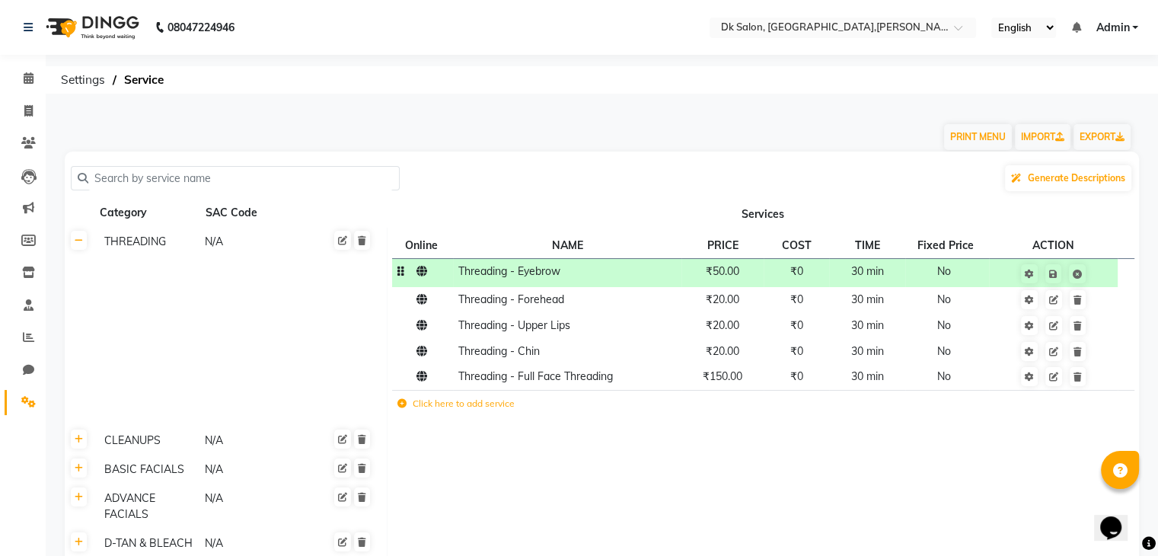
click at [918, 279] on td "No" at bounding box center [947, 272] width 84 height 28
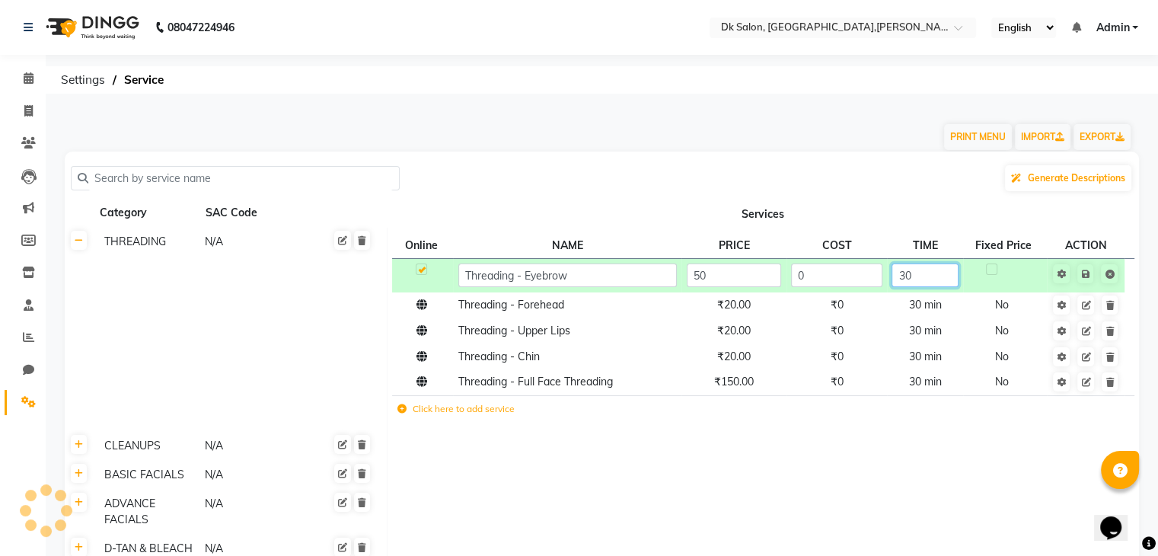
click at [932, 276] on input "30" at bounding box center [925, 275] width 66 height 24
type input "3"
type input "15"
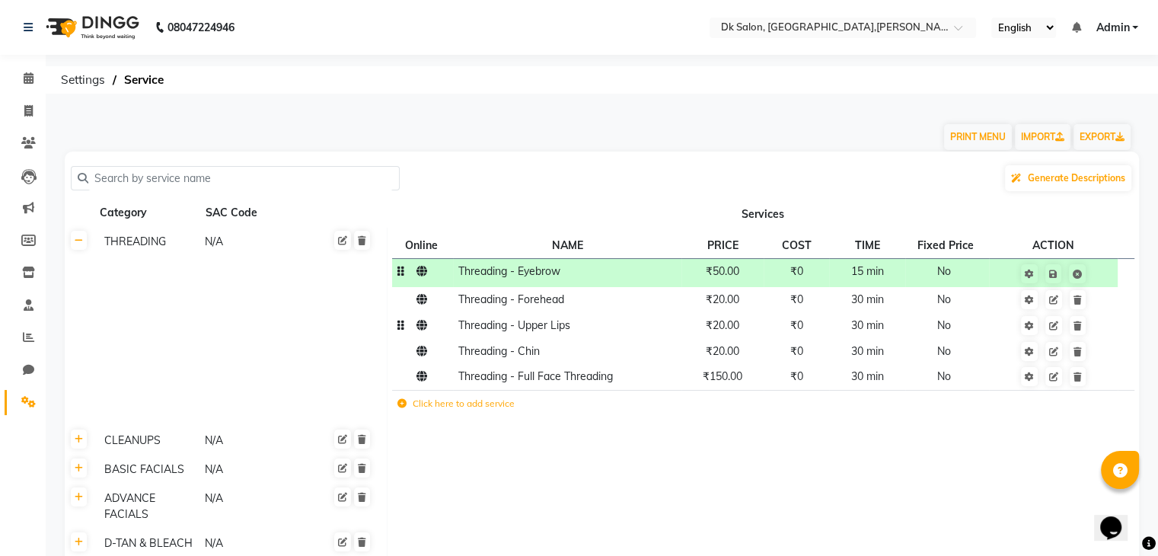
click at [592, 314] on td "Threading - Upper Lips" at bounding box center [567, 326] width 228 height 26
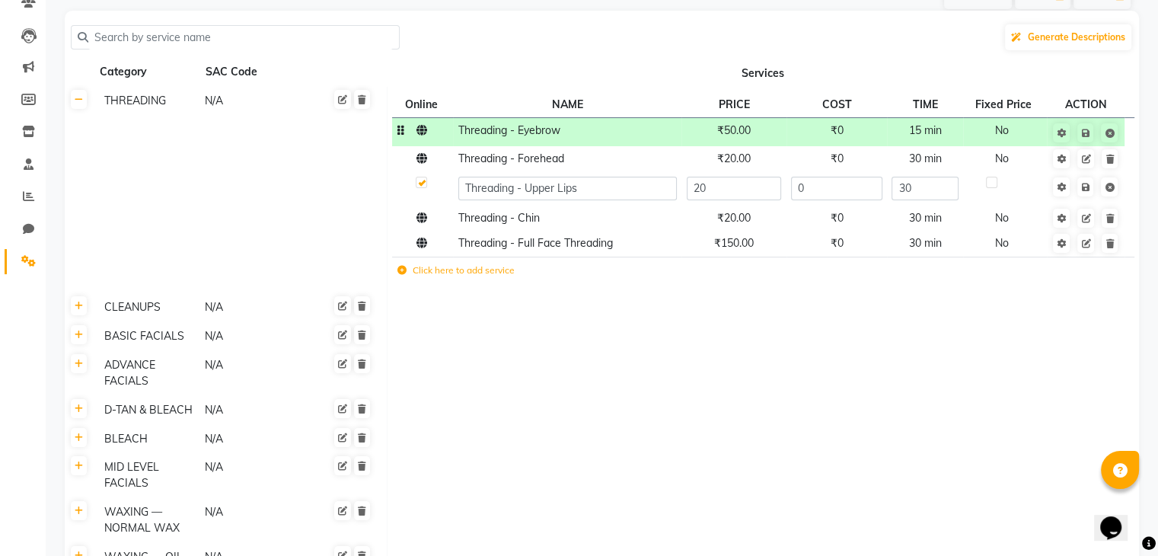
scroll to position [140, 0]
click at [152, 310] on div "CLEANUPS" at bounding box center [147, 308] width 99 height 19
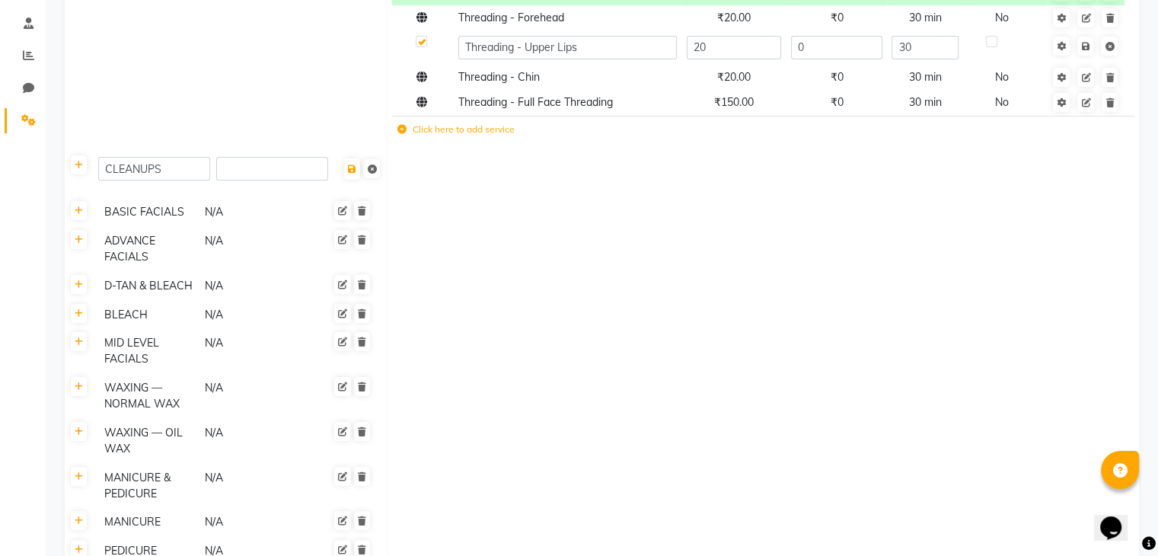
scroll to position [280, 0]
click at [441, 276] on td at bounding box center [763, 287] width 752 height 29
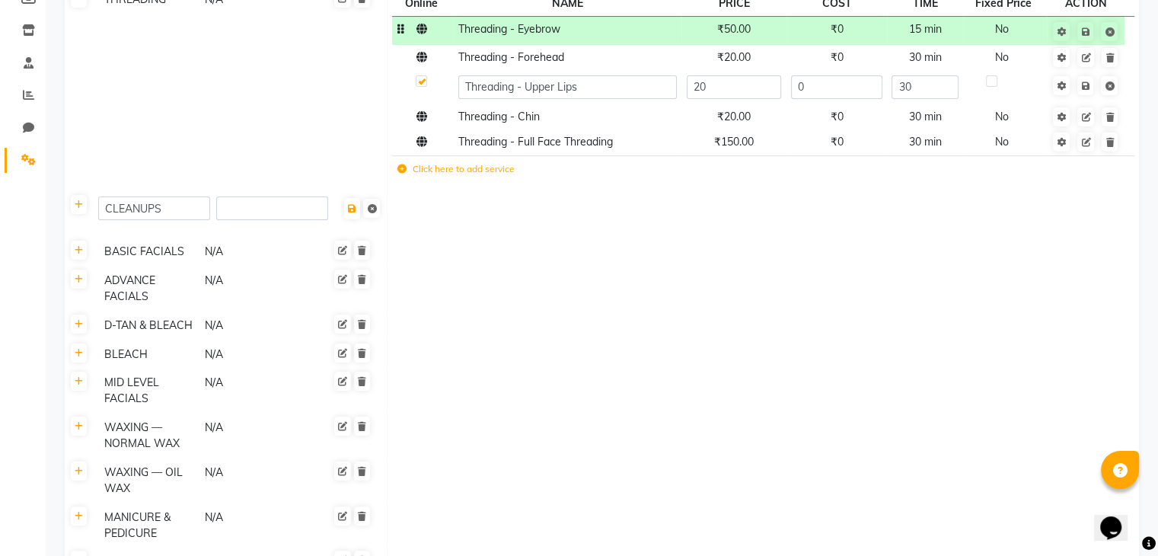
scroll to position [274, 0]
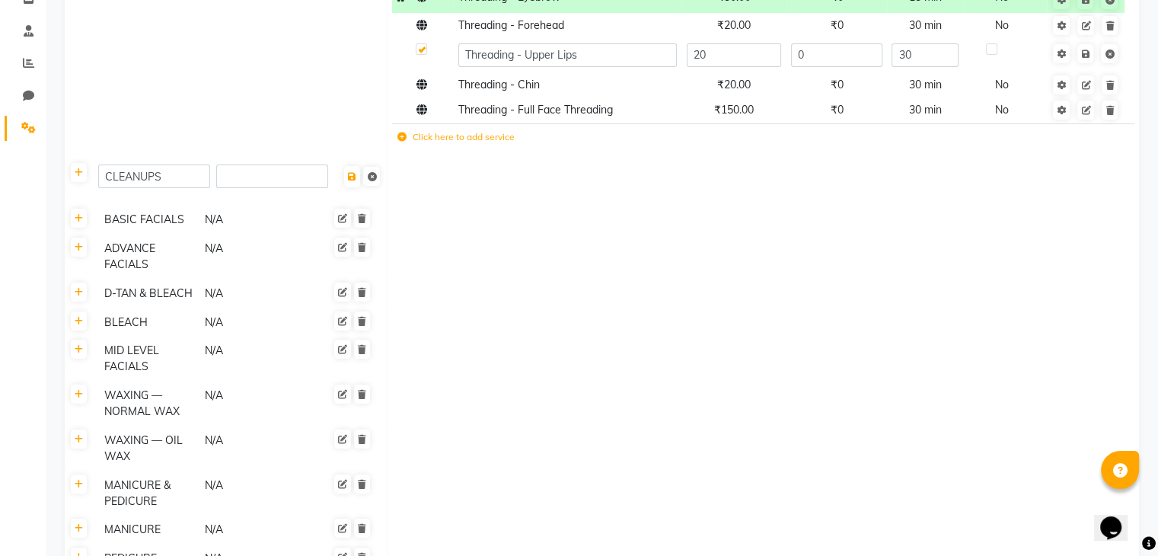
click at [266, 219] on div "N/A" at bounding box center [252, 219] width 99 height 19
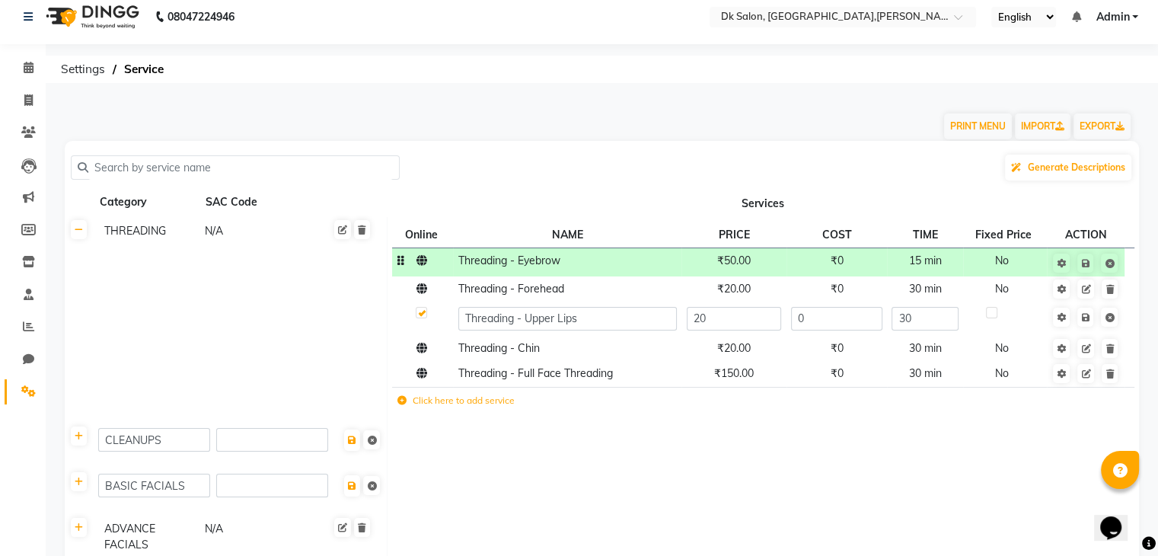
scroll to position [0, 0]
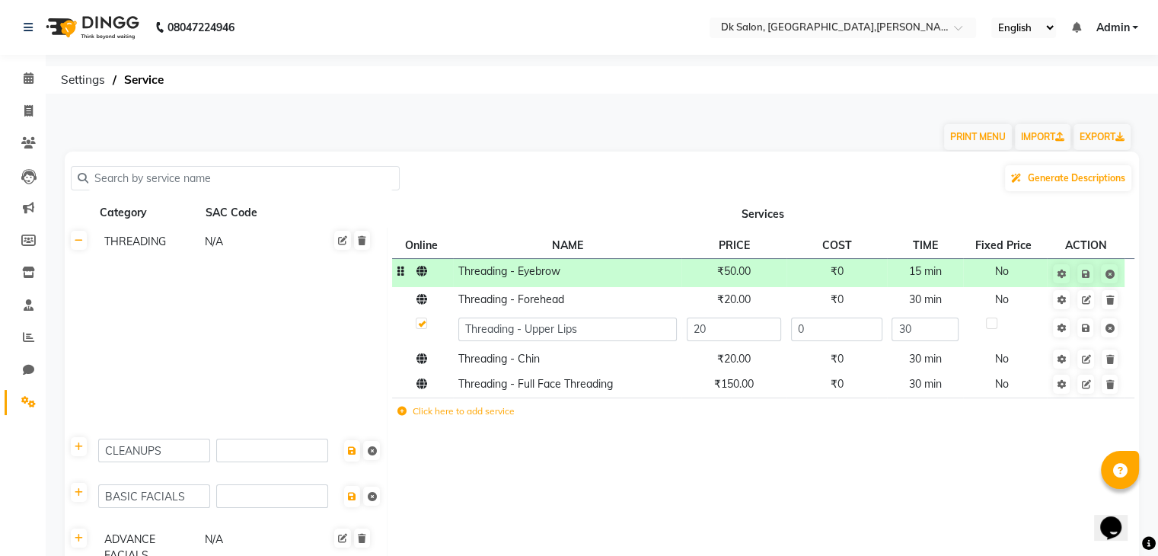
click at [187, 421] on td "THREADING N/A" at bounding box center [241, 331] width 294 height 206
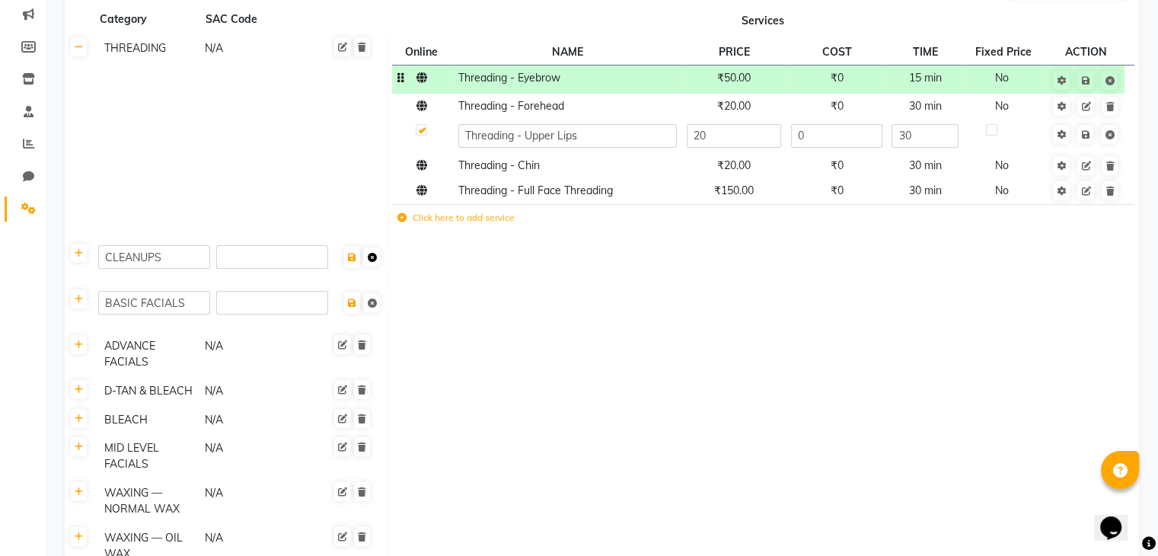
scroll to position [69, 0]
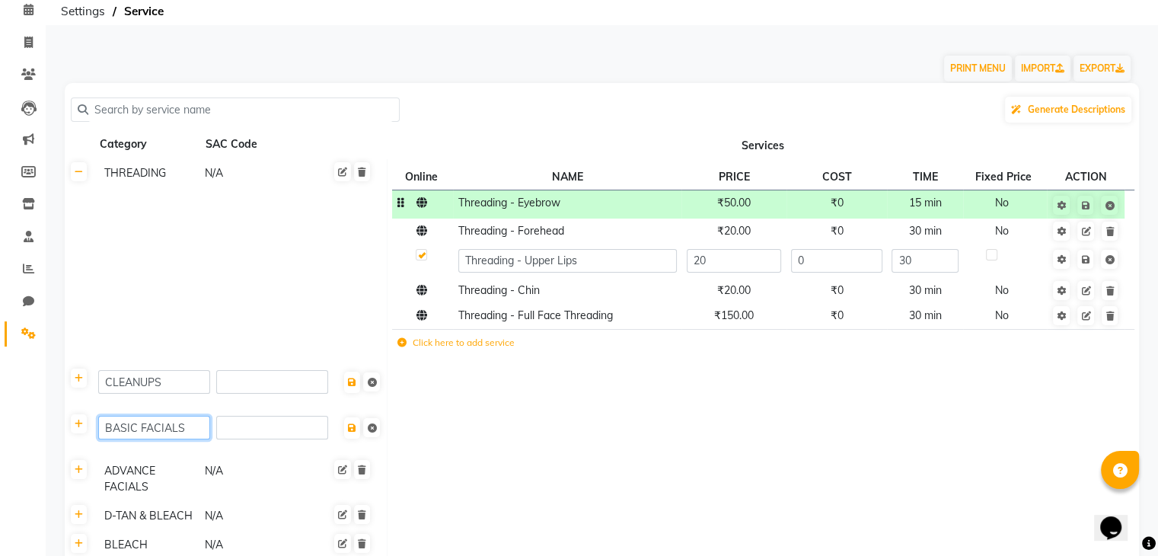
click at [161, 430] on input "BASIC FACIALS" at bounding box center [154, 428] width 112 height 24
click at [135, 480] on div "ADVANCE FACIALS" at bounding box center [147, 478] width 99 height 35
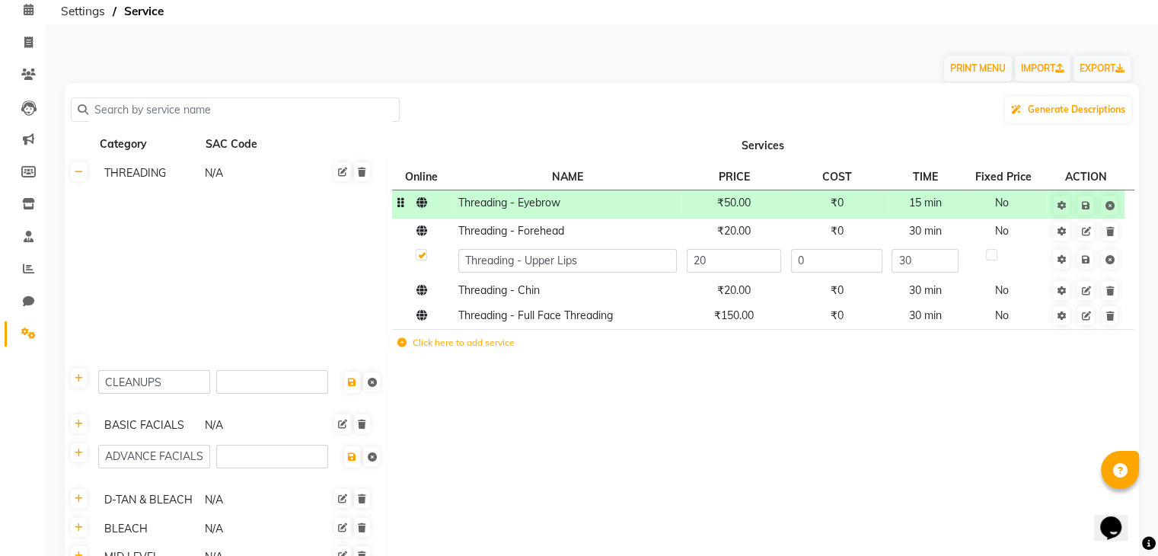
click at [452, 443] on td at bounding box center [763, 463] width 752 height 46
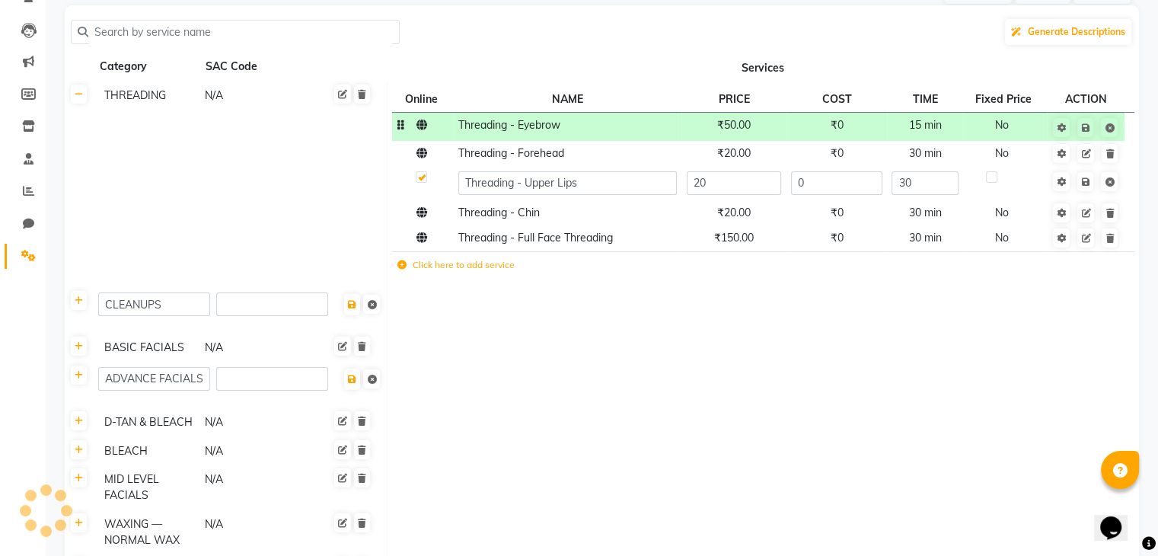
scroll to position [0, 0]
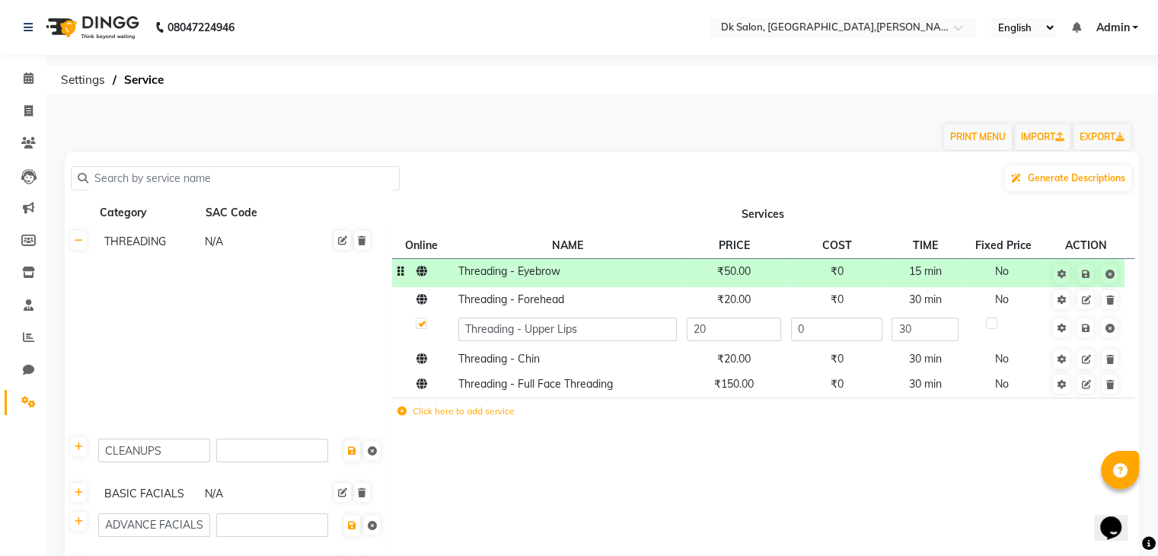
click at [204, 173] on input "text" at bounding box center [240, 179] width 305 height 24
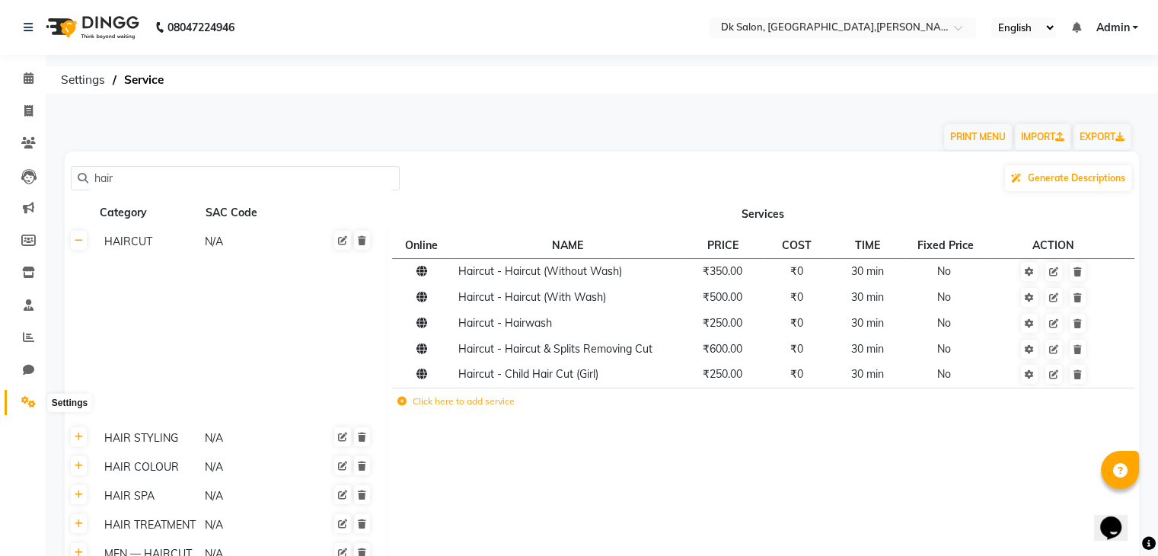
type input "hair"
click at [24, 405] on icon at bounding box center [28, 401] width 14 height 11
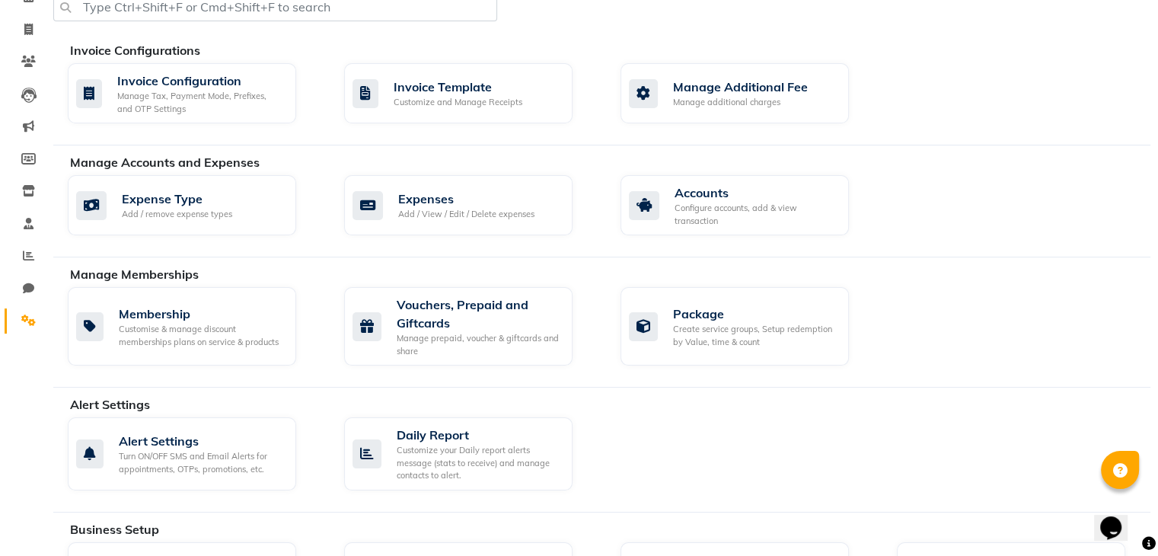
scroll to position [2, 0]
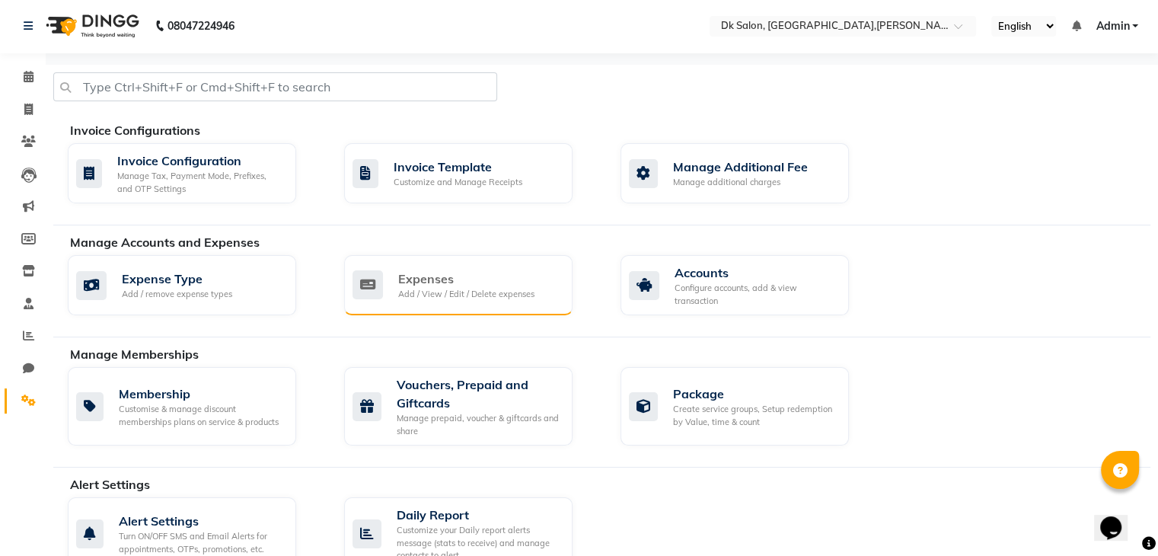
click at [428, 275] on div "Expenses" at bounding box center [466, 279] width 136 height 18
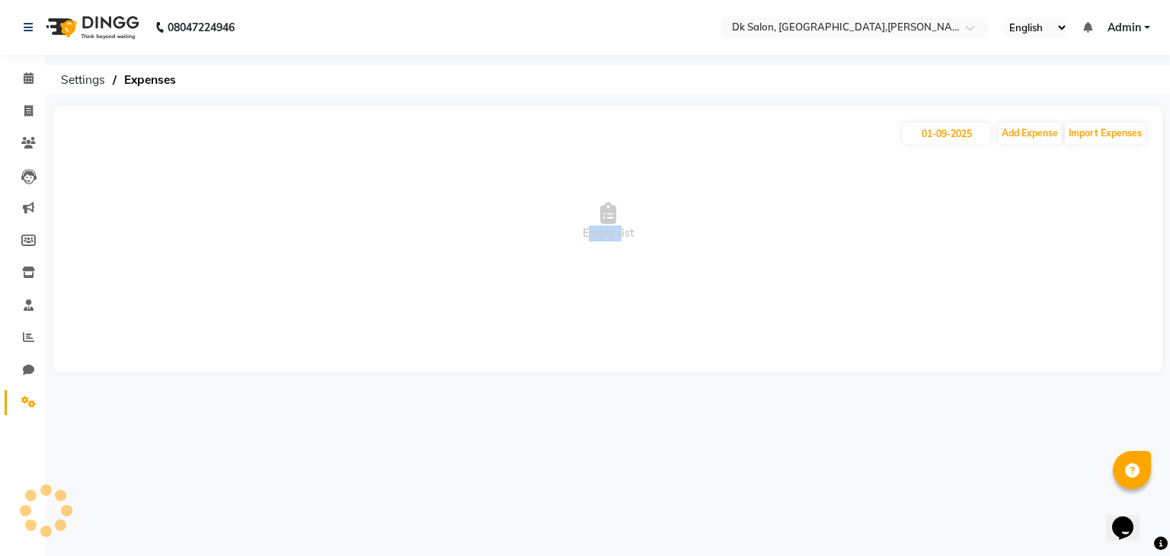
click at [428, 275] on span "Empty list" at bounding box center [608, 221] width 1078 height 152
click at [28, 373] on icon at bounding box center [28, 369] width 11 height 11
select select "100"
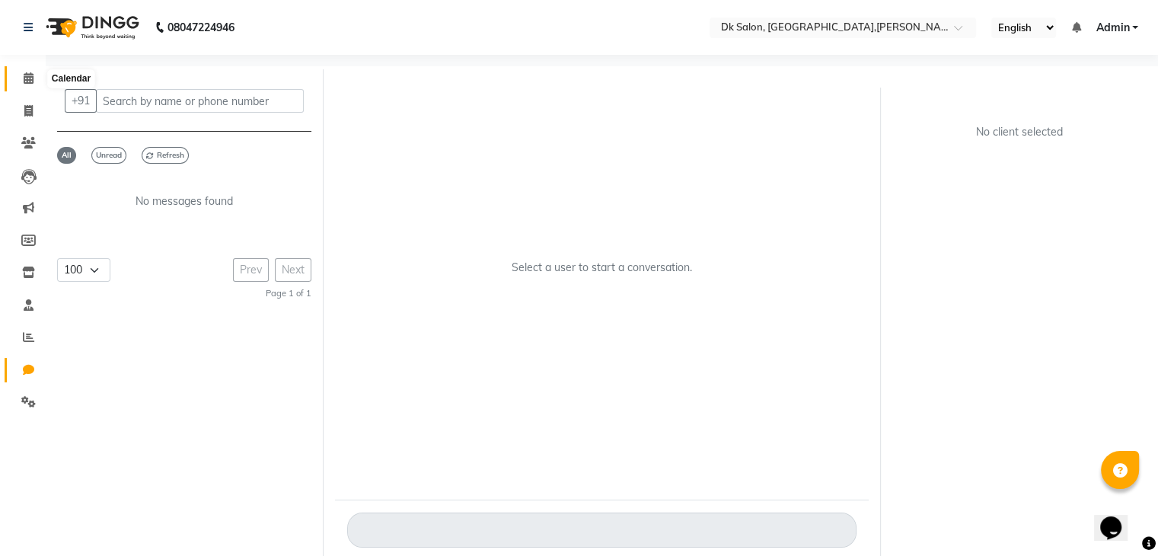
click at [27, 75] on icon at bounding box center [29, 77] width 10 height 11
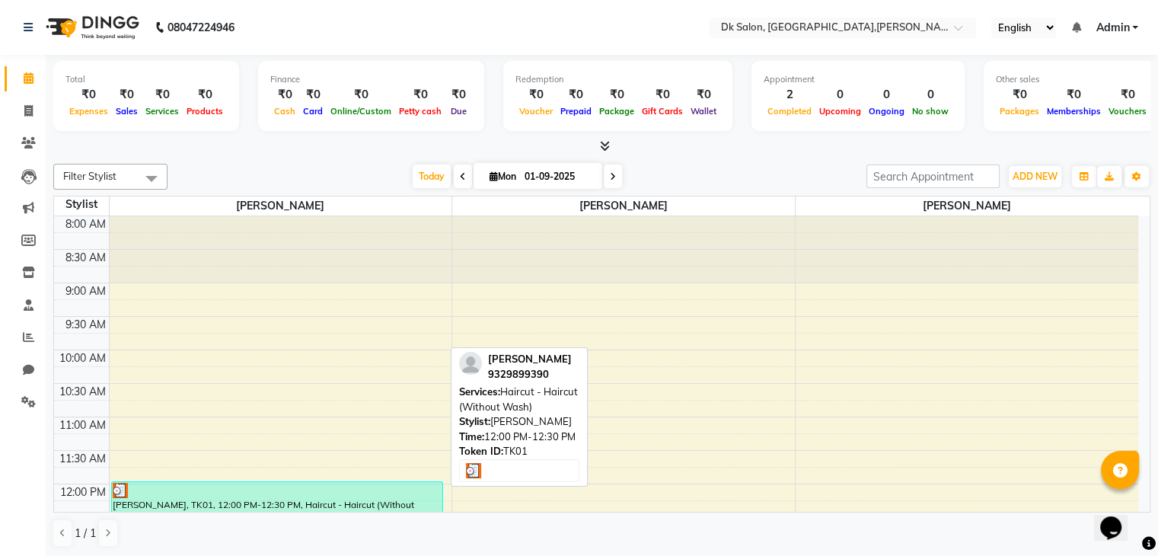
click at [116, 488] on img at bounding box center [120, 490] width 15 height 15
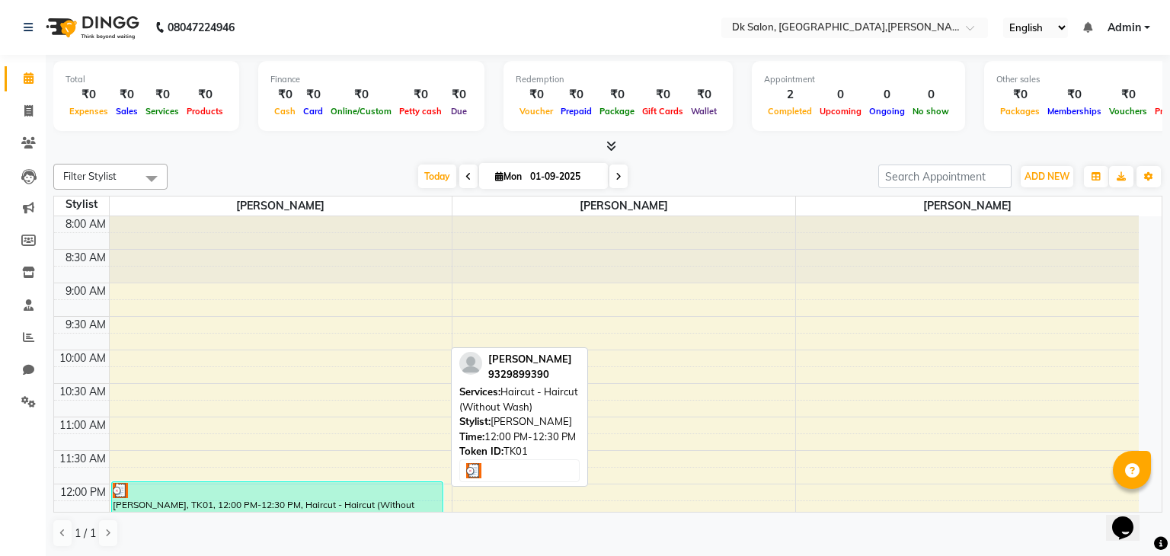
select select "3"
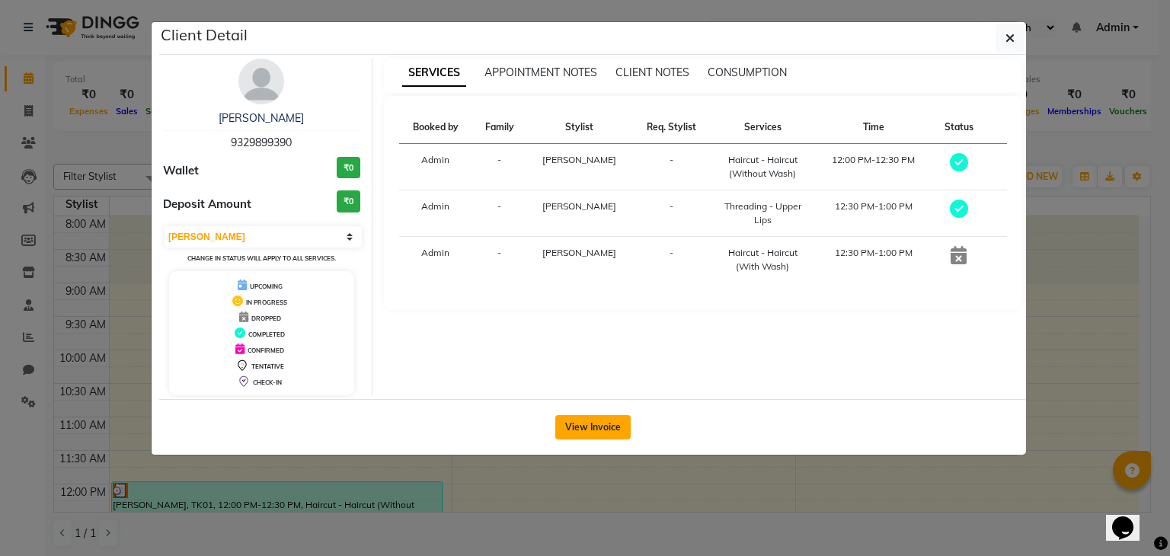
click at [599, 428] on button "View Invoice" at bounding box center [592, 427] width 75 height 24
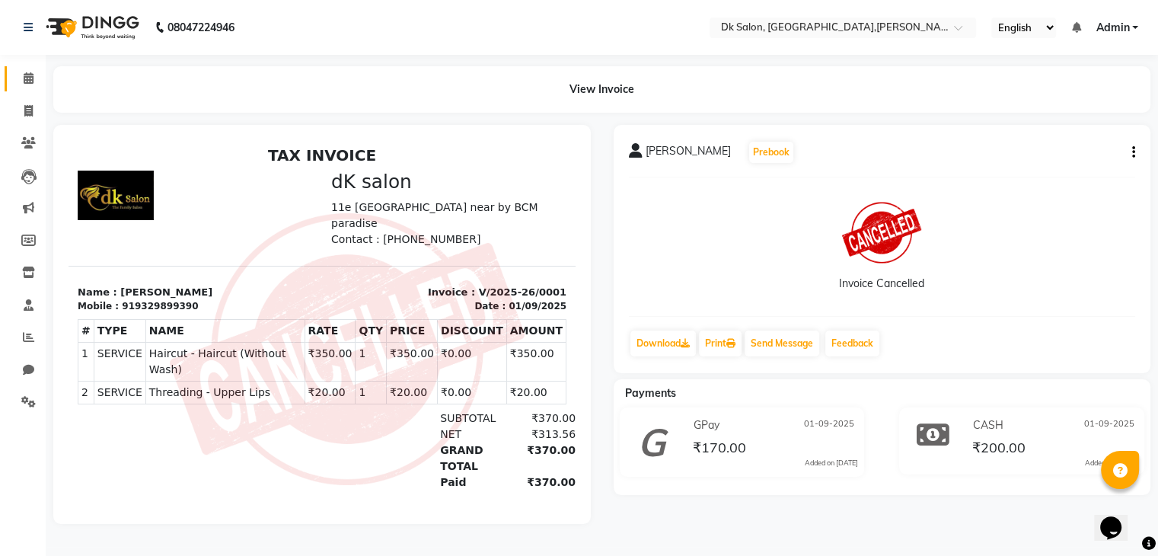
scroll to position [11, 0]
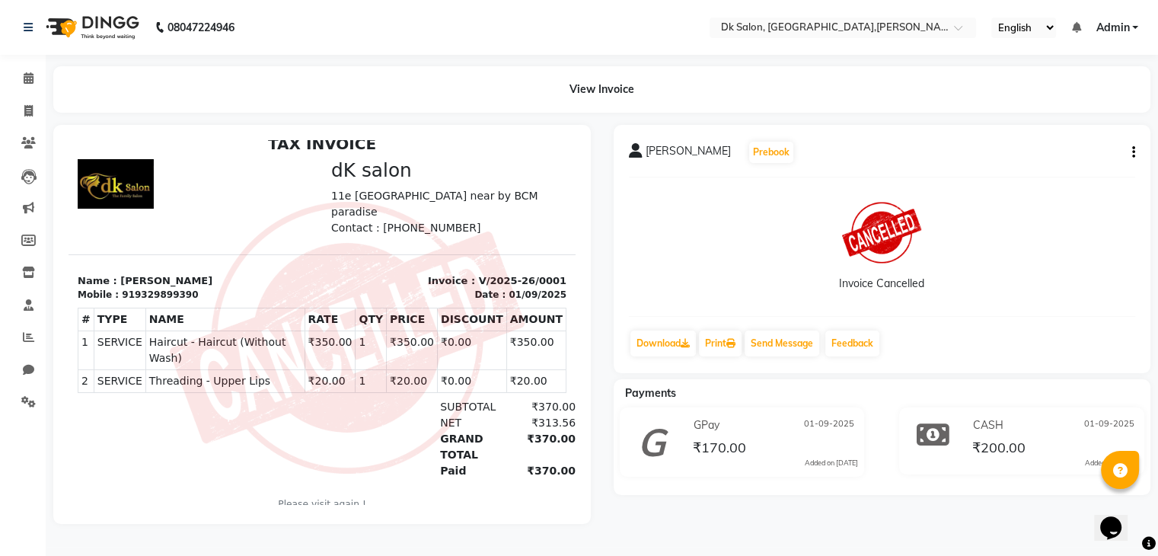
click at [1132, 152] on icon "button" at bounding box center [1133, 152] width 3 height 1
click at [704, 323] on div "Anchal upadhyay Prebook Invoice Cancelled Download Print Send Message Feedback" at bounding box center [883, 249] width 538 height 248
click at [588, 88] on div "View Invoice" at bounding box center [601, 89] width 1097 height 46
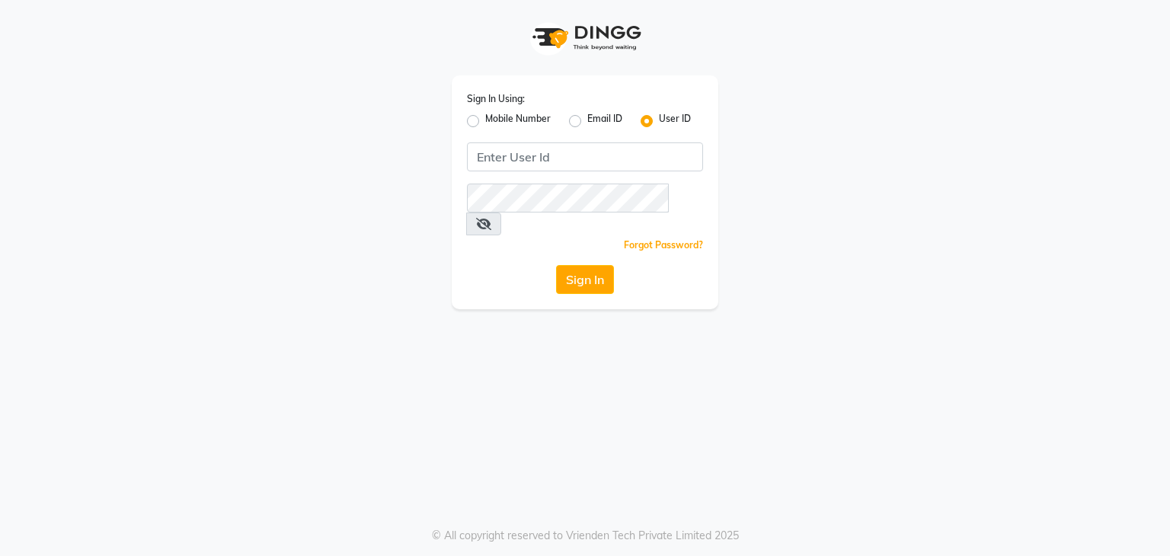
click at [242, 160] on div "Sign In Using: Mobile Number Email ID User ID Remember me Forgot Password? Sign…" at bounding box center [585, 154] width 868 height 309
click at [485, 123] on label "Mobile Number" at bounding box center [517, 121] width 65 height 18
click at [485, 122] on input "Mobile Number" at bounding box center [490, 117] width 10 height 10
radio input "true"
radio input "false"
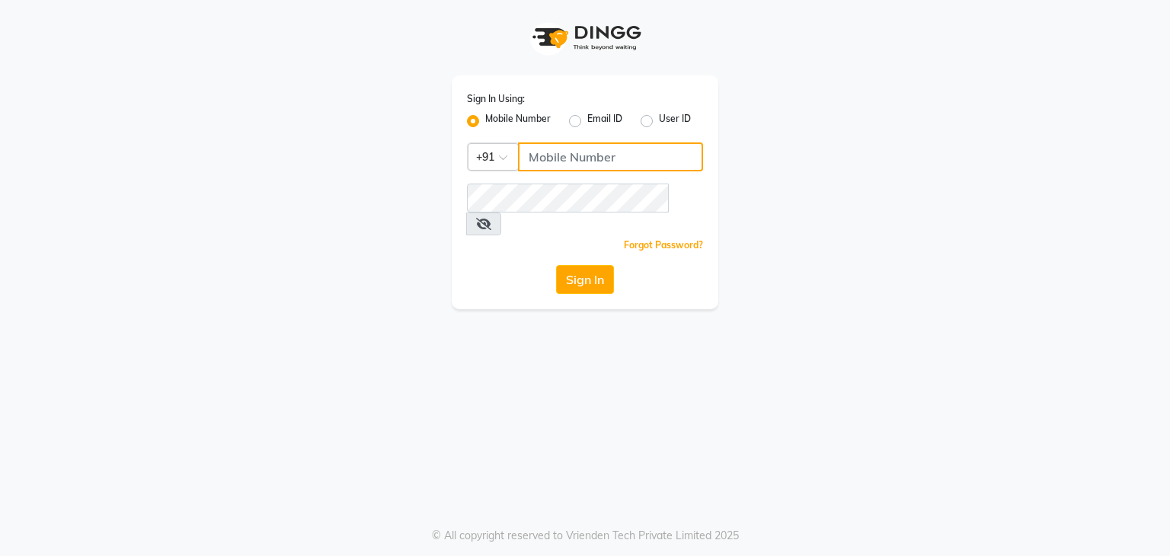
click at [542, 155] on input "Username" at bounding box center [610, 156] width 185 height 29
type input "9111223307"
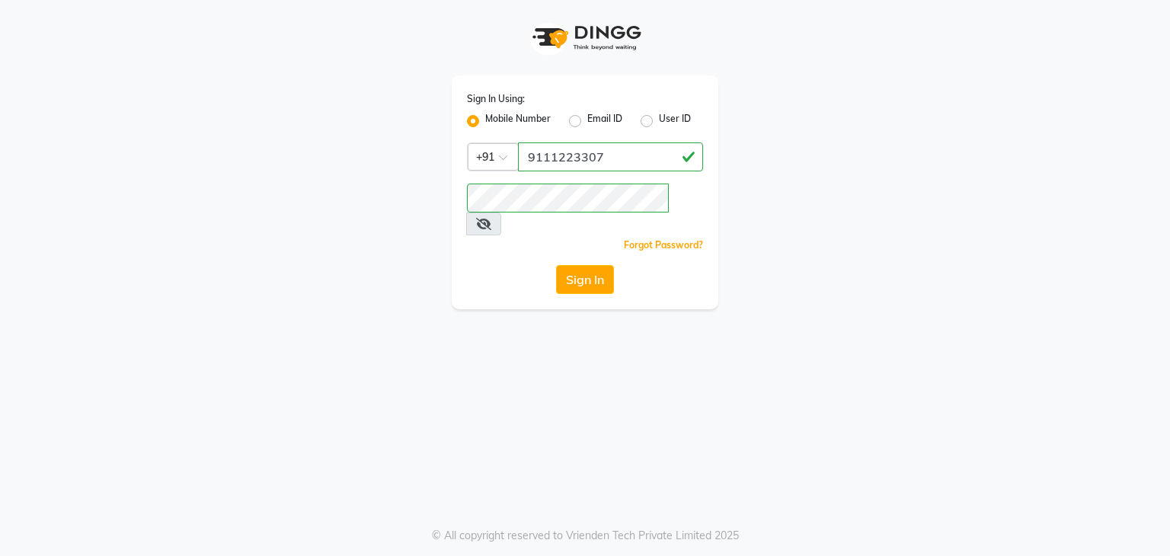
click at [491, 218] on icon at bounding box center [483, 224] width 15 height 12
click at [490, 218] on icon at bounding box center [483, 224] width 14 height 12
click at [582, 265] on button "Sign In" at bounding box center [585, 279] width 58 height 29
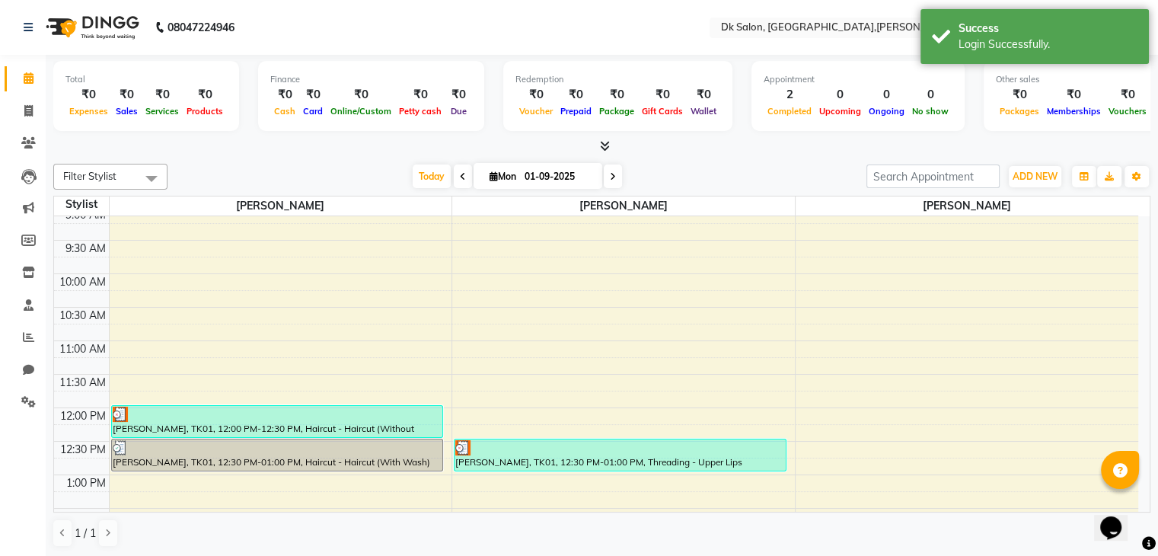
scroll to position [155, 0]
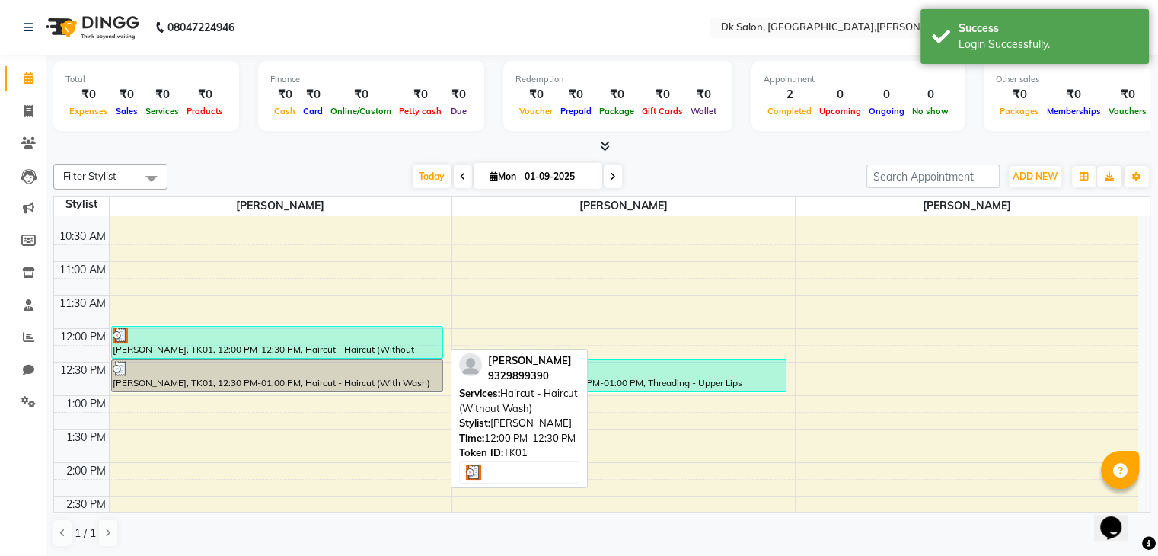
drag, startPoint x: 295, startPoint y: 328, endPoint x: 286, endPoint y: 334, distance: 10.6
click at [286, 334] on div at bounding box center [277, 334] width 329 height 15
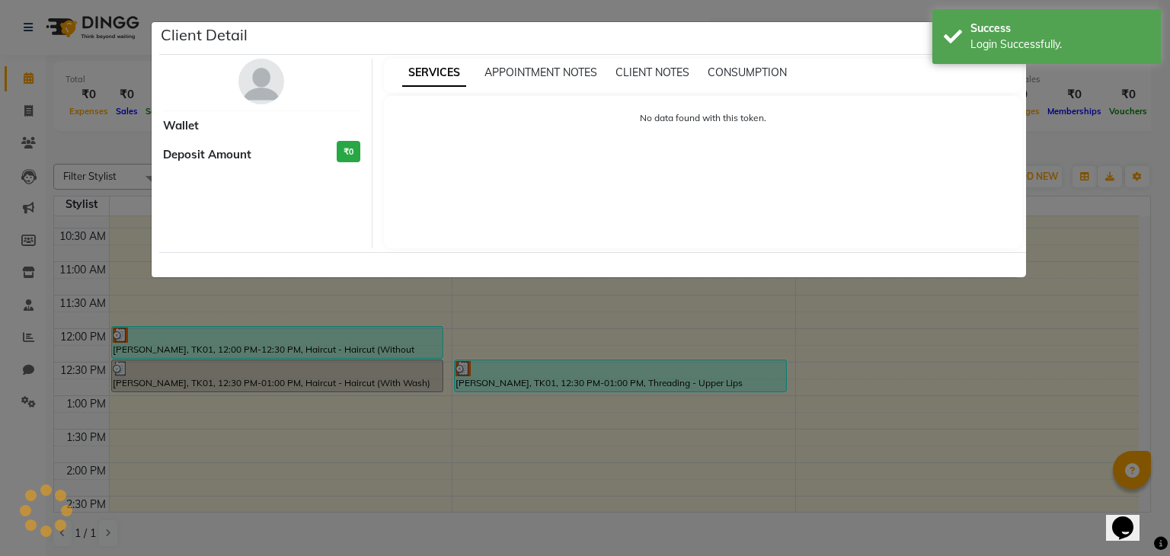
select select "3"
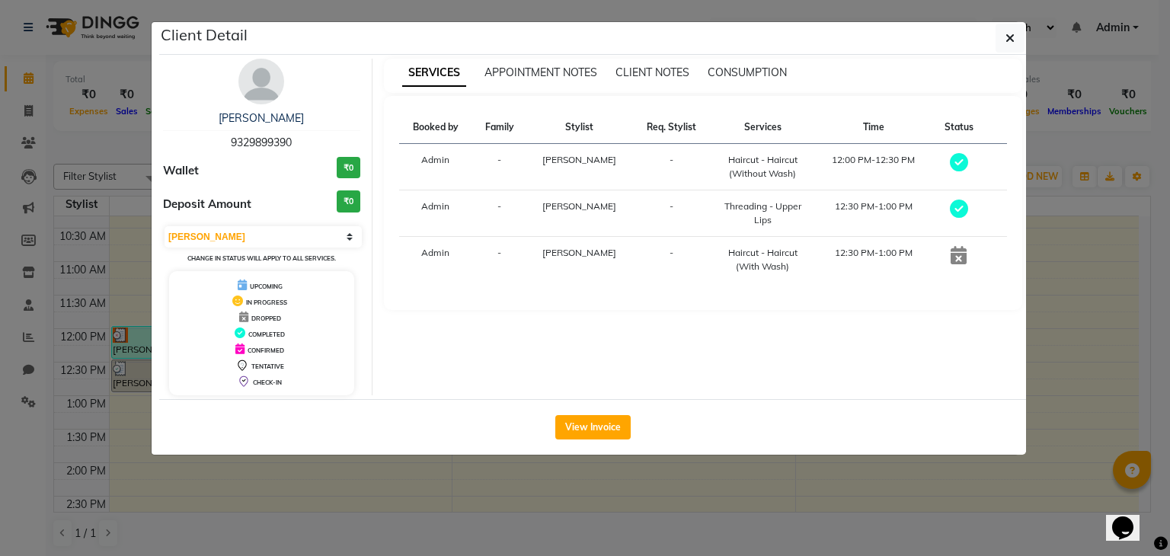
click at [243, 318] on icon at bounding box center [243, 316] width 9 height 11
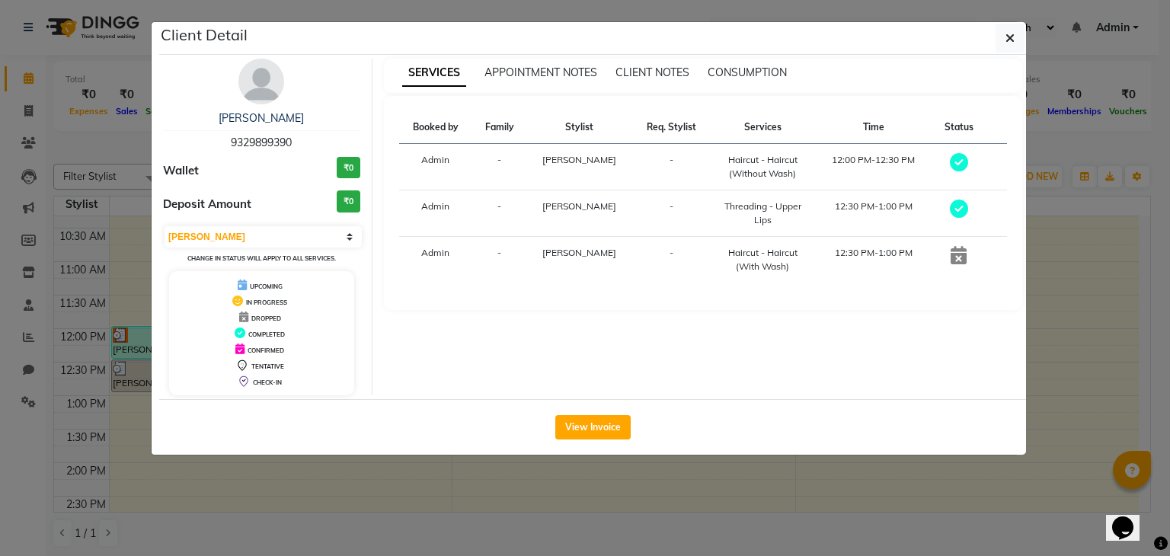
click at [243, 318] on icon at bounding box center [243, 316] width 9 height 11
click at [243, 315] on icon at bounding box center [243, 316] width 9 height 11
drag, startPoint x: 243, startPoint y: 315, endPoint x: 282, endPoint y: 311, distance: 39.0
click at [282, 311] on div "DROPPED" at bounding box center [261, 317] width 173 height 16
click at [960, 257] on icon at bounding box center [958, 255] width 16 height 18
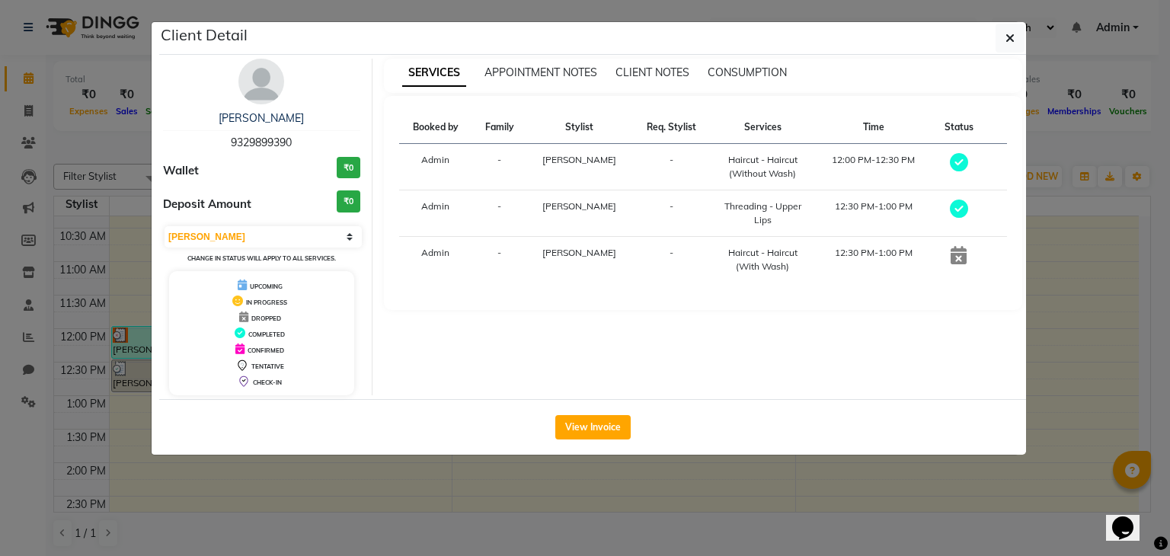
click at [951, 257] on icon at bounding box center [958, 255] width 16 height 18
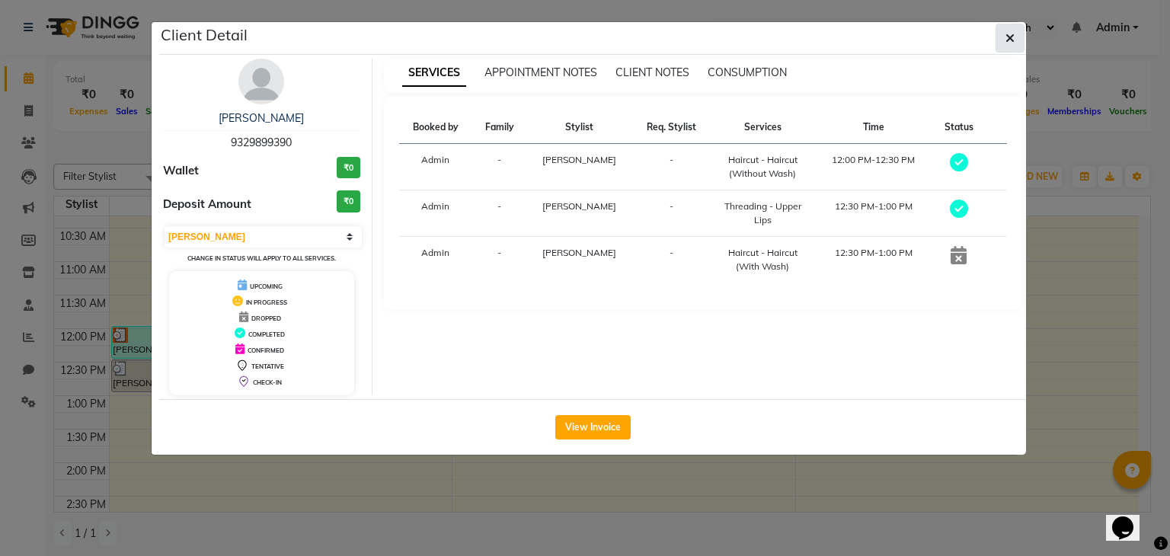
click at [1014, 37] on button "button" at bounding box center [1009, 38] width 29 height 29
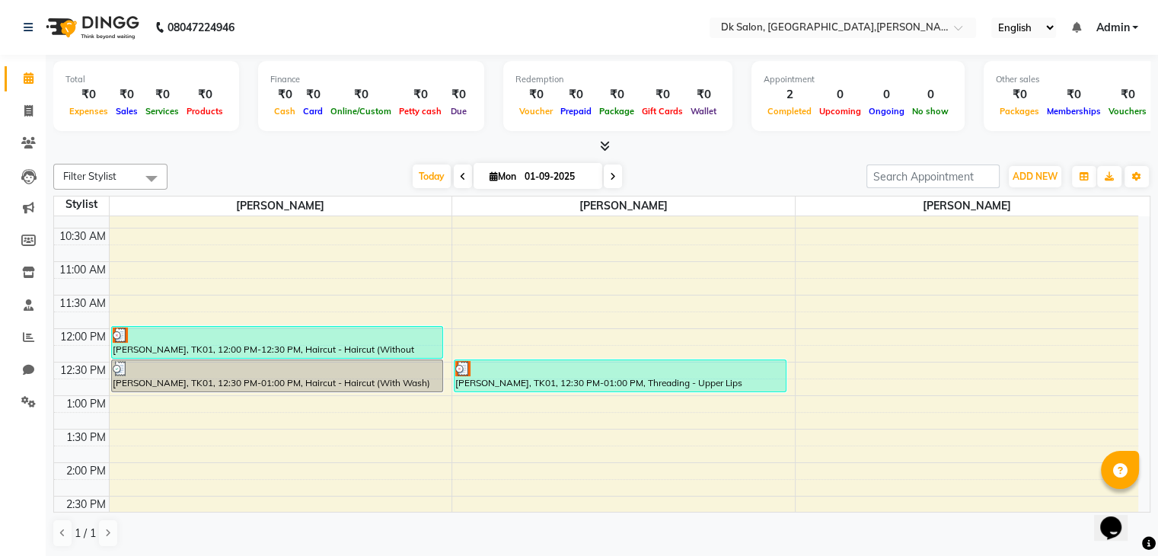
scroll to position [1, 0]
click at [152, 171] on span at bounding box center [151, 177] width 30 height 29
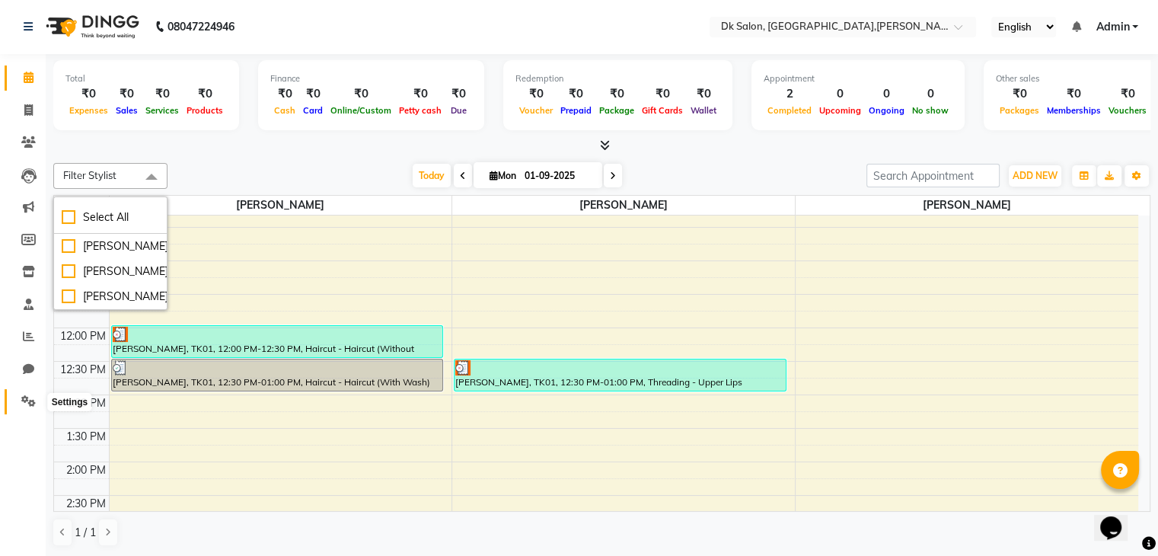
click at [22, 399] on icon at bounding box center [28, 400] width 14 height 11
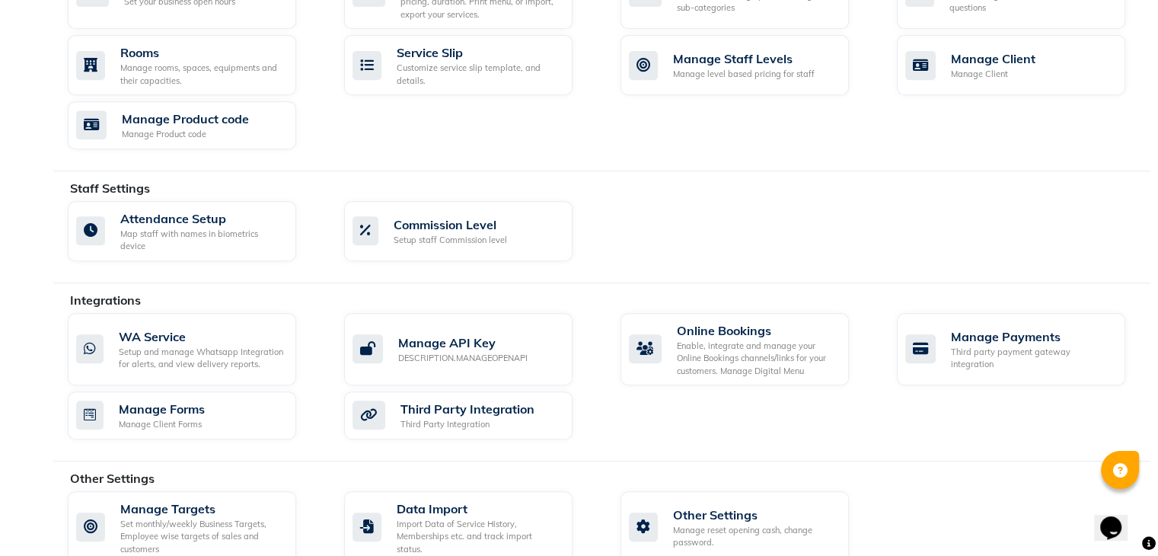
scroll to position [679, 0]
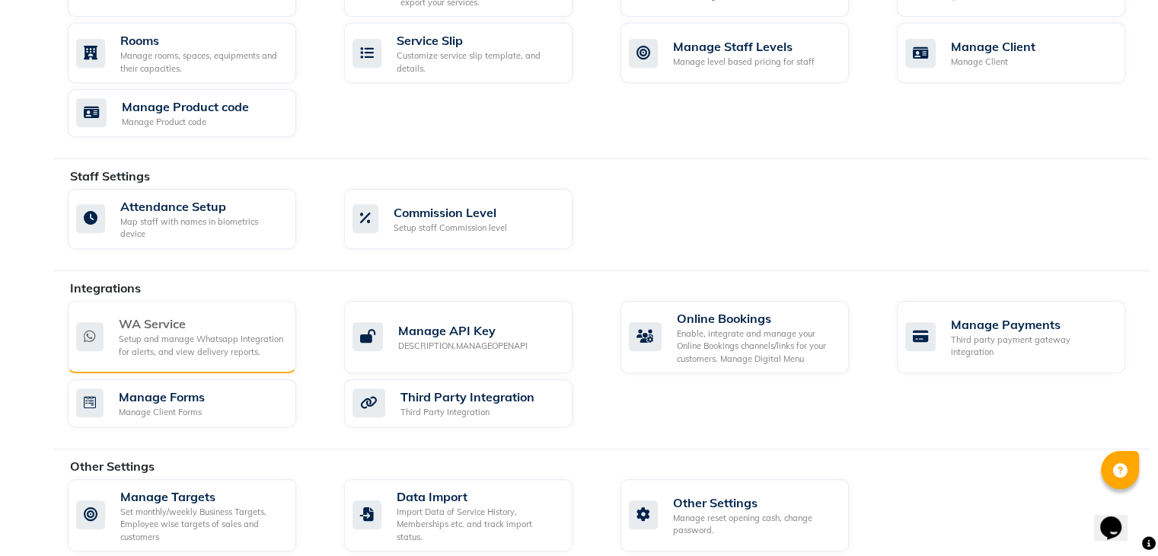
click at [139, 333] on div "Setup and manage Whatsapp Integration for alerts, and view delivery reports." at bounding box center [201, 345] width 165 height 25
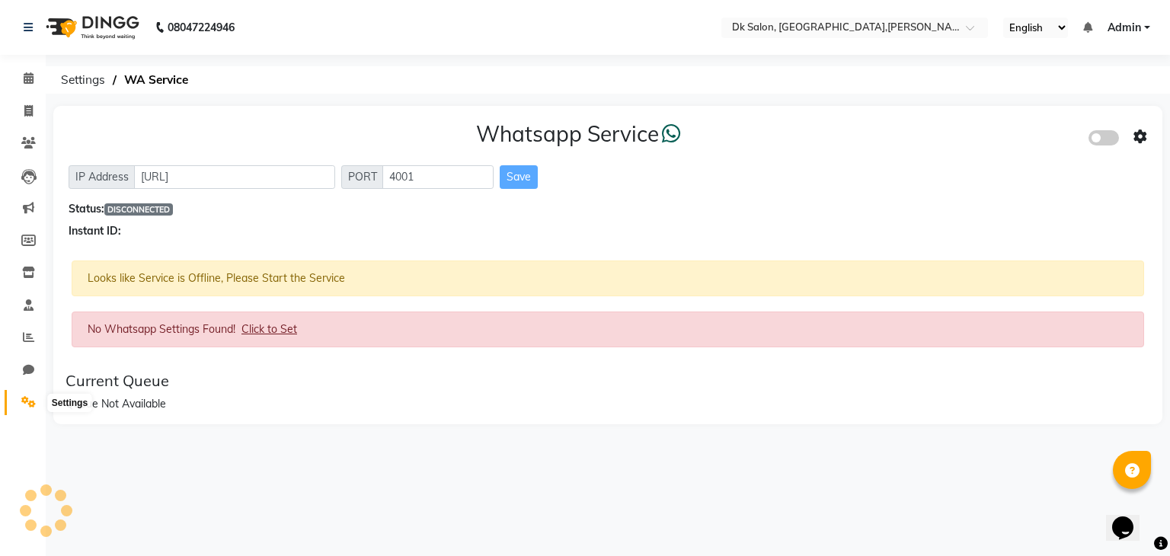
click at [27, 401] on icon at bounding box center [28, 401] width 14 height 11
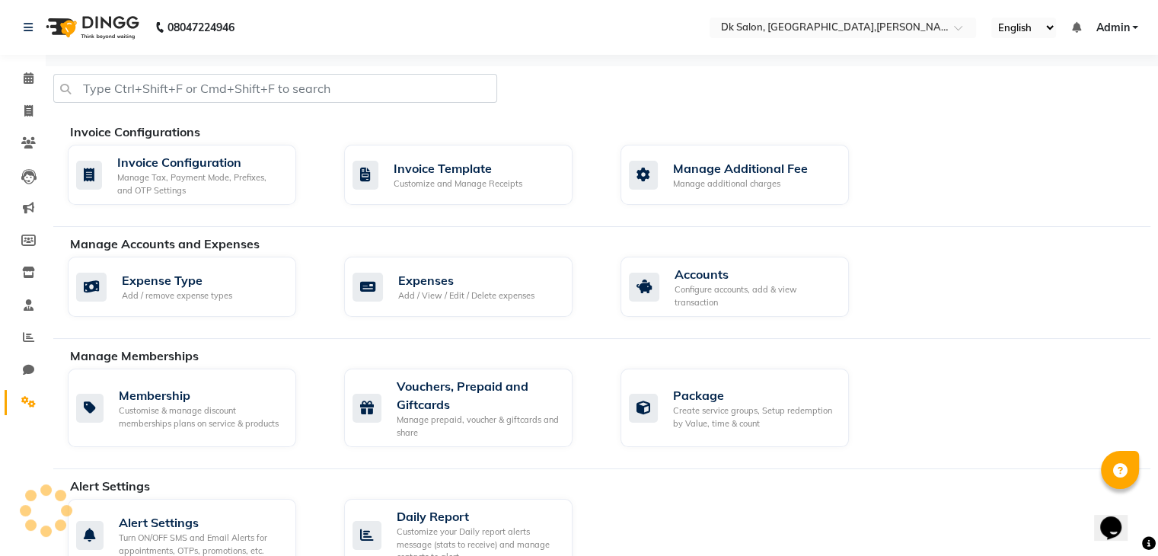
click at [27, 401] on icon at bounding box center [28, 401] width 14 height 11
click at [27, 305] on icon at bounding box center [29, 304] width 10 height 11
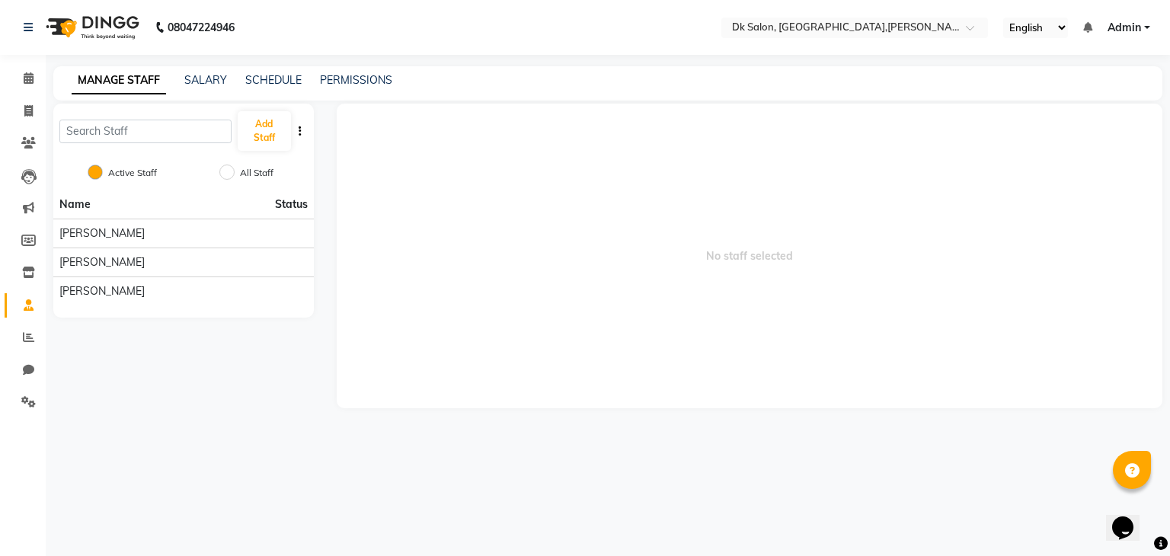
click at [168, 156] on div "Add Staff" at bounding box center [183, 131] width 260 height 55
click at [268, 131] on button "Add Staff" at bounding box center [264, 131] width 53 height 40
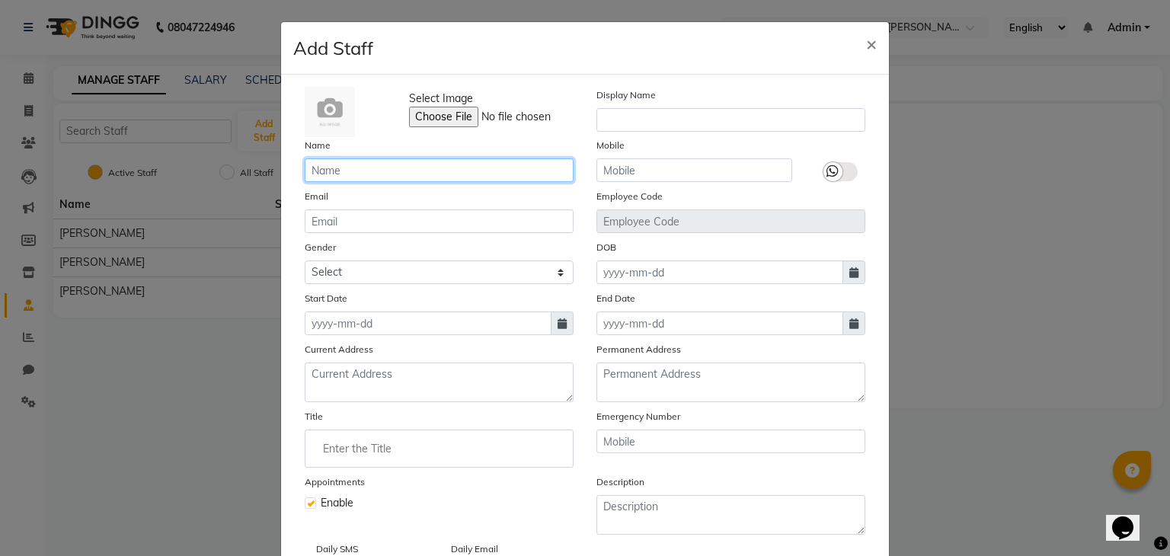
click at [357, 163] on input "text" at bounding box center [439, 170] width 269 height 24
type input "rehman salmani"
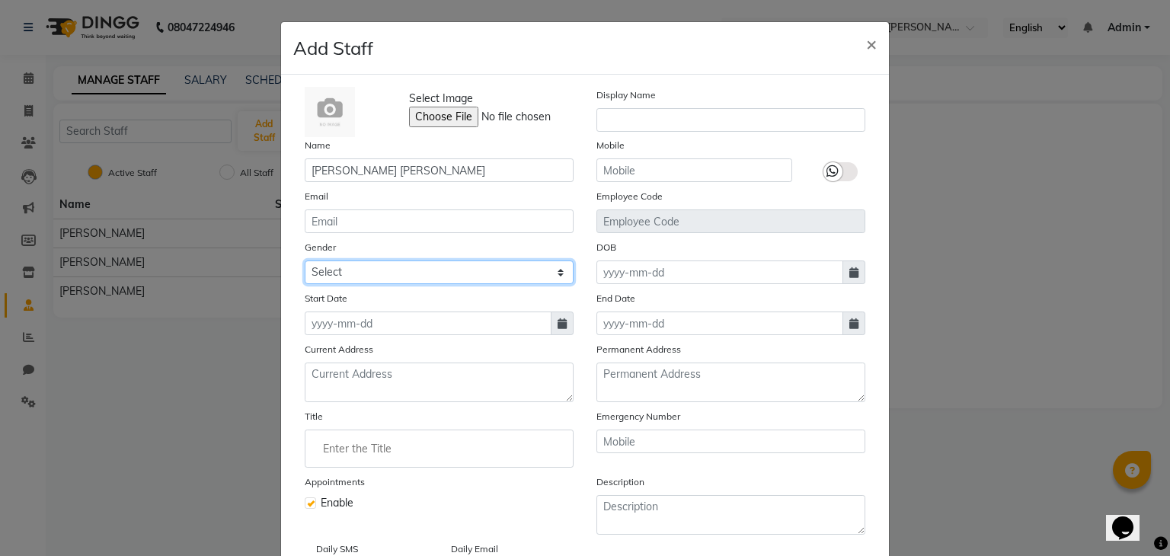
click at [557, 270] on select "Select Male Female Other Prefer Not To Say" at bounding box center [439, 272] width 269 height 24
select select "male"
click at [305, 263] on select "Select Male Female Other Prefer Not To Say" at bounding box center [439, 272] width 269 height 24
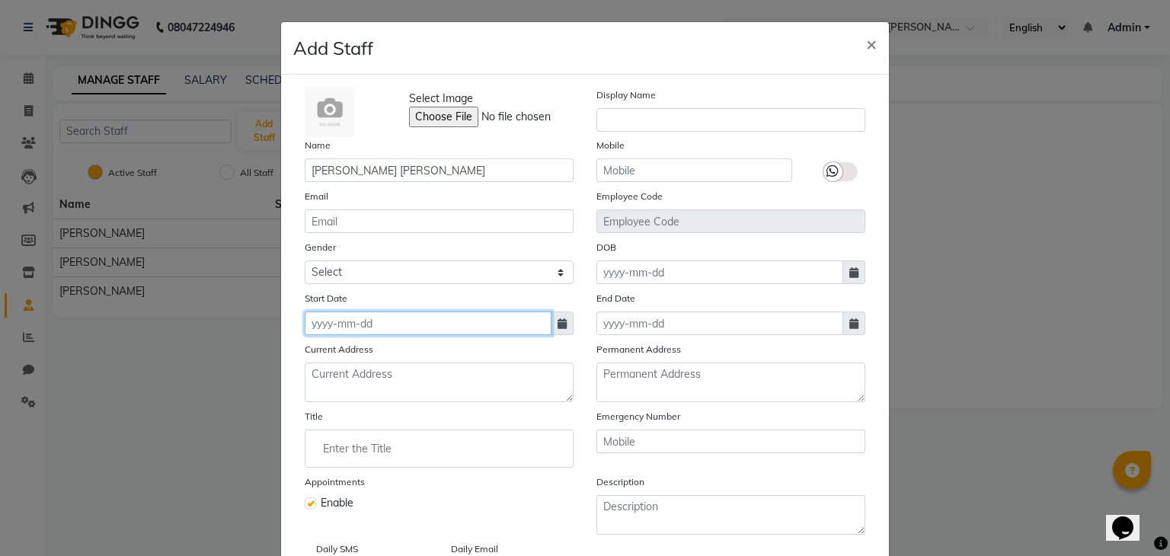
click at [430, 323] on input at bounding box center [428, 323] width 247 height 24
select select "9"
select select "2025"
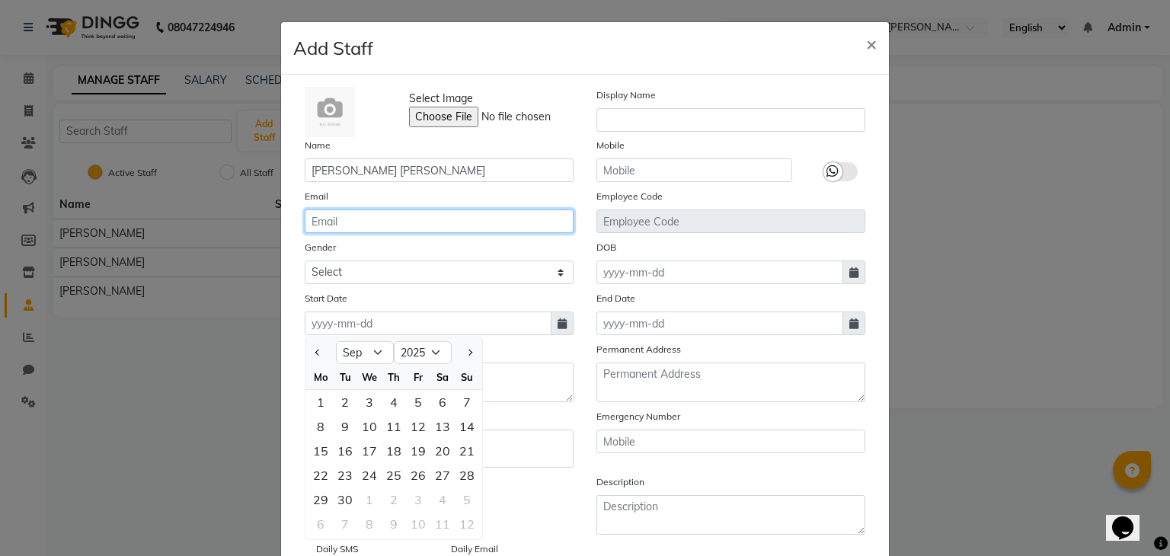
click at [415, 222] on input "email" at bounding box center [439, 221] width 269 height 24
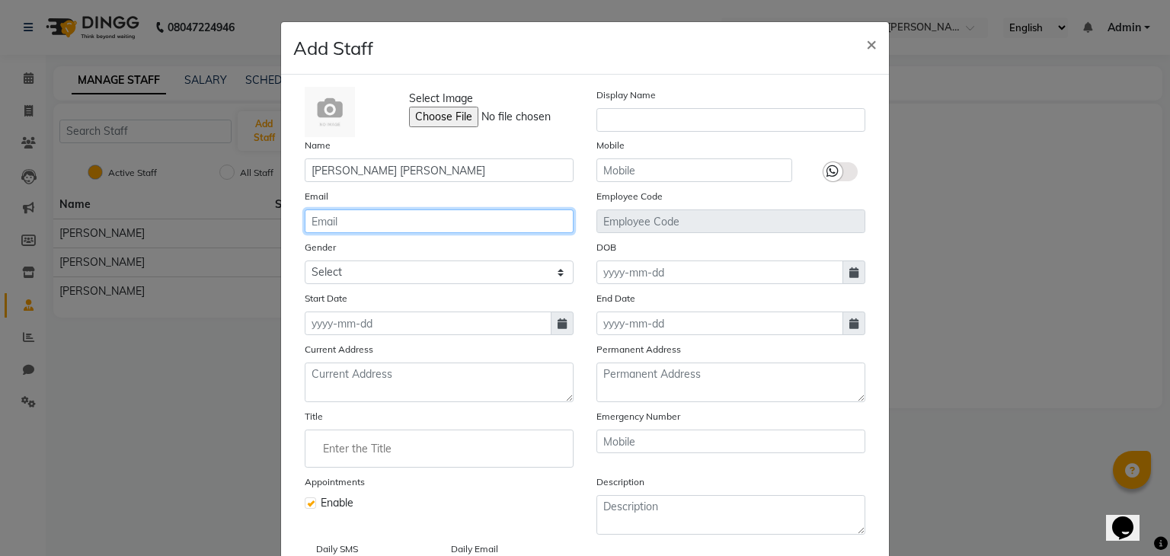
click at [382, 222] on input "email" at bounding box center [439, 221] width 269 height 24
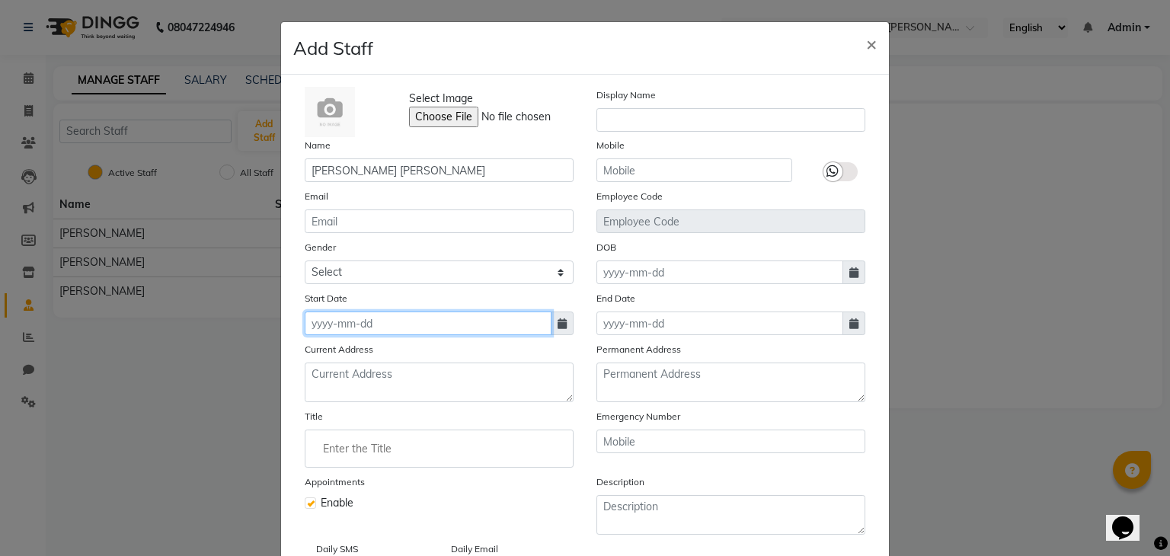
click at [535, 327] on input at bounding box center [428, 323] width 247 height 24
select select "9"
select select "2025"
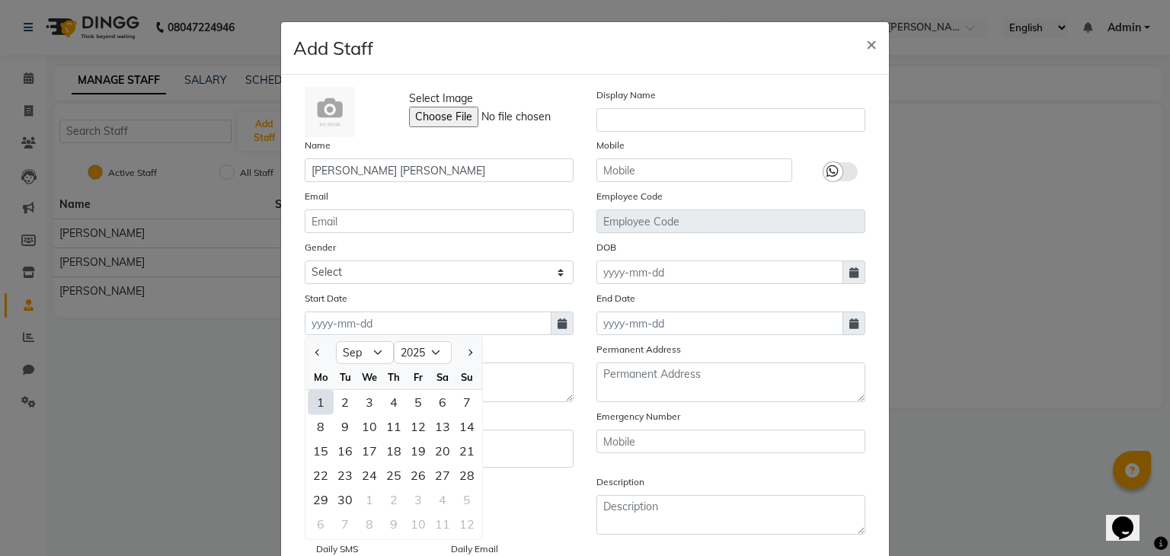
click at [319, 409] on div "1" at bounding box center [320, 402] width 24 height 24
type input "01-09-2025"
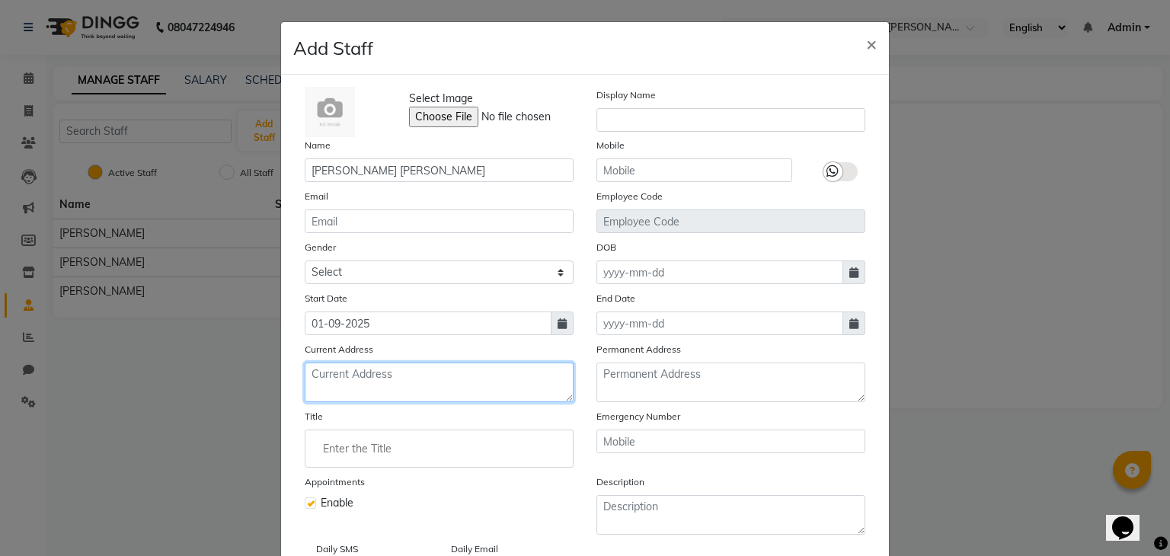
click at [372, 379] on textarea at bounding box center [439, 382] width 269 height 40
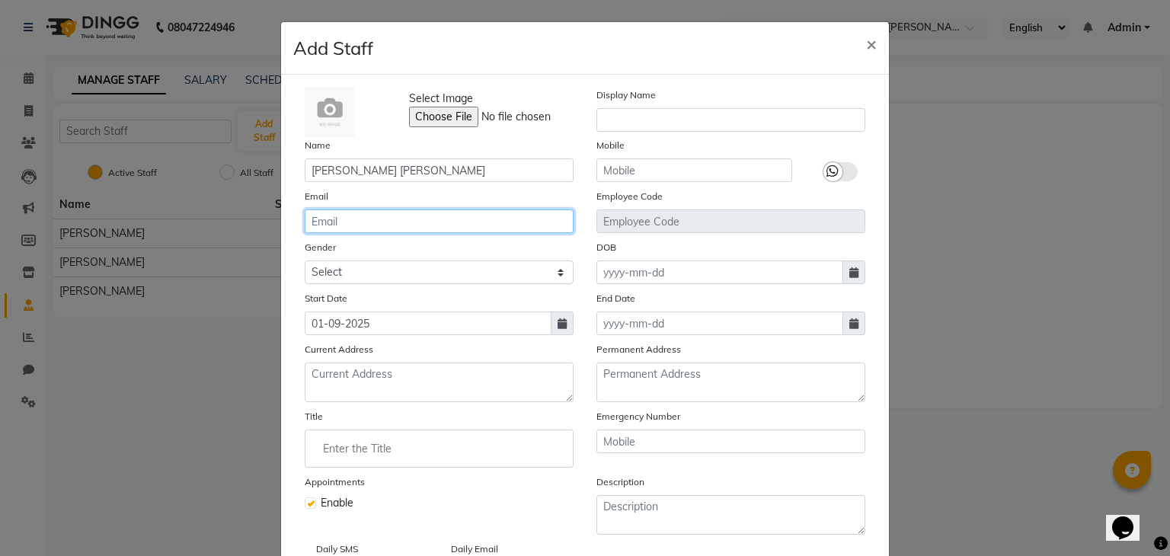
click at [352, 221] on input "email" at bounding box center [439, 221] width 269 height 24
type input "rehmanabdul2952@gmail.com"
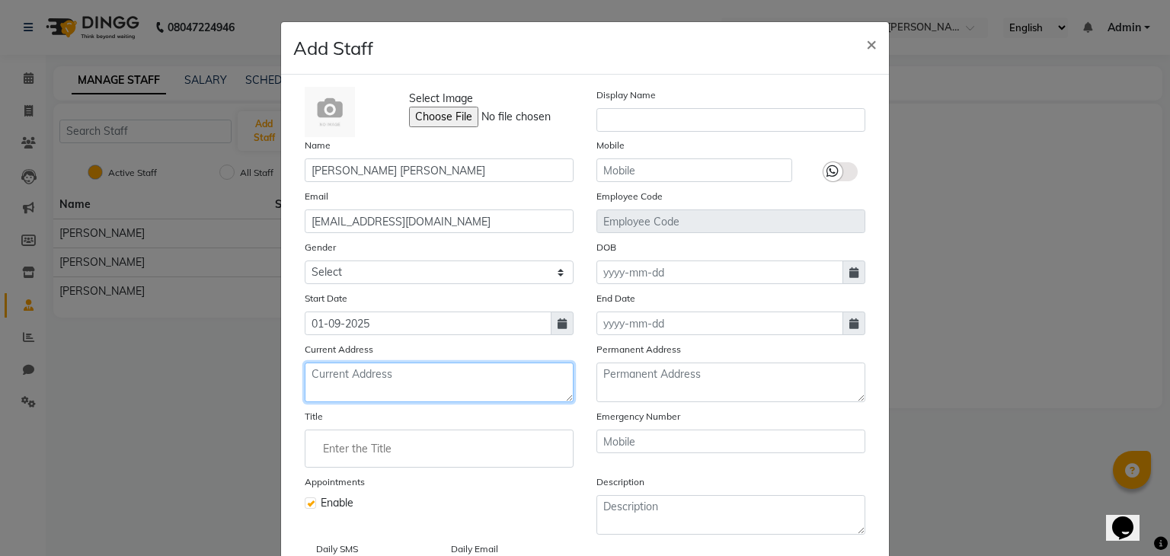
click at [387, 378] on textarea at bounding box center [439, 382] width 269 height 40
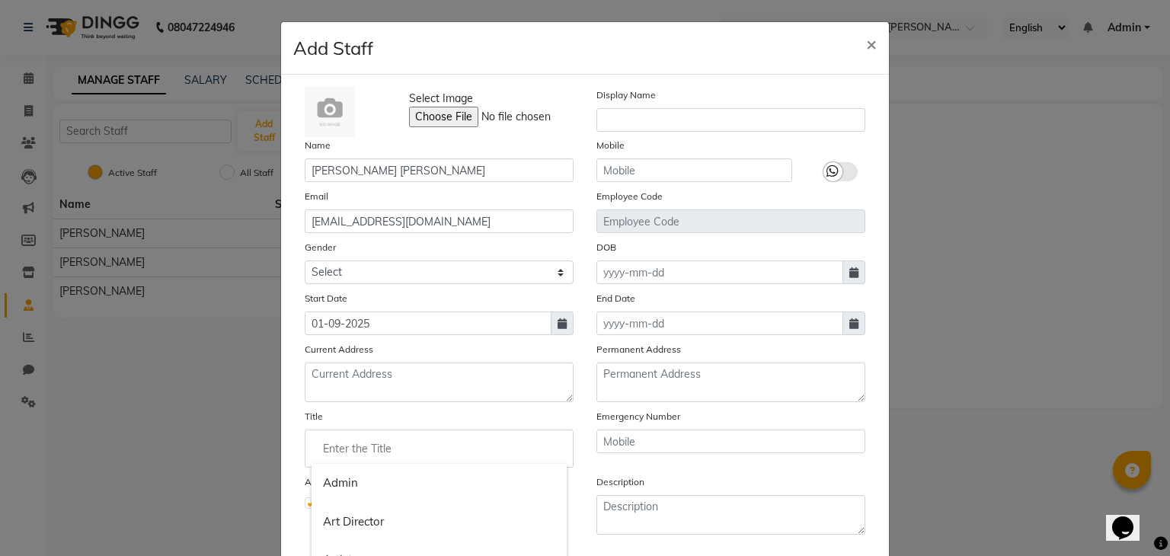
click at [385, 455] on input "Enter the Title" at bounding box center [438, 448] width 255 height 30
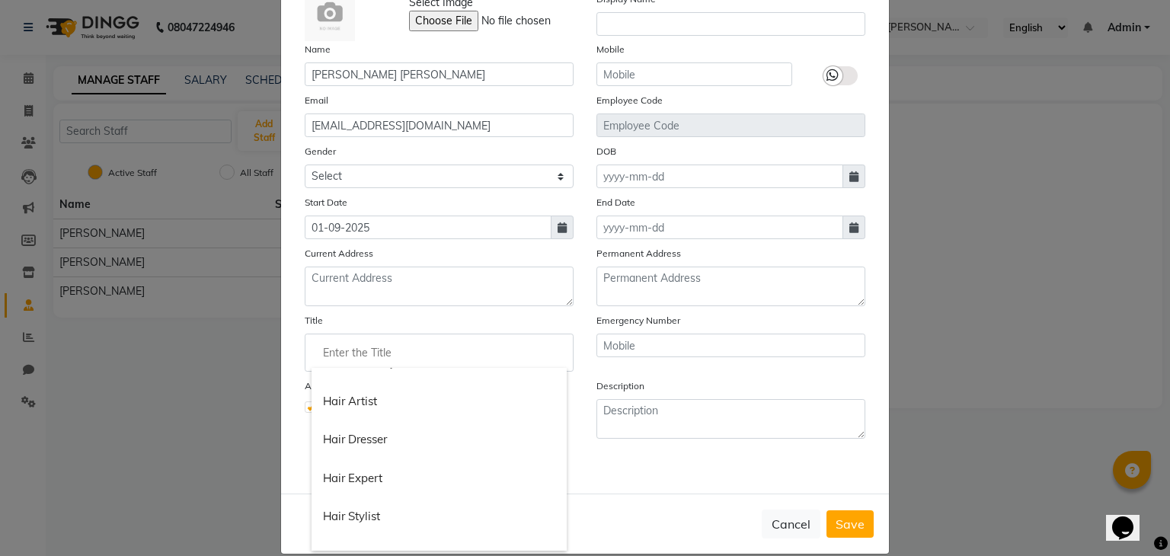
scroll to position [487, 0]
click at [372, 412] on link "Hair Artist" at bounding box center [438, 401] width 255 height 39
type input "Hair Artist"
click at [406, 354] on input "Hair Artist" at bounding box center [438, 352] width 255 height 30
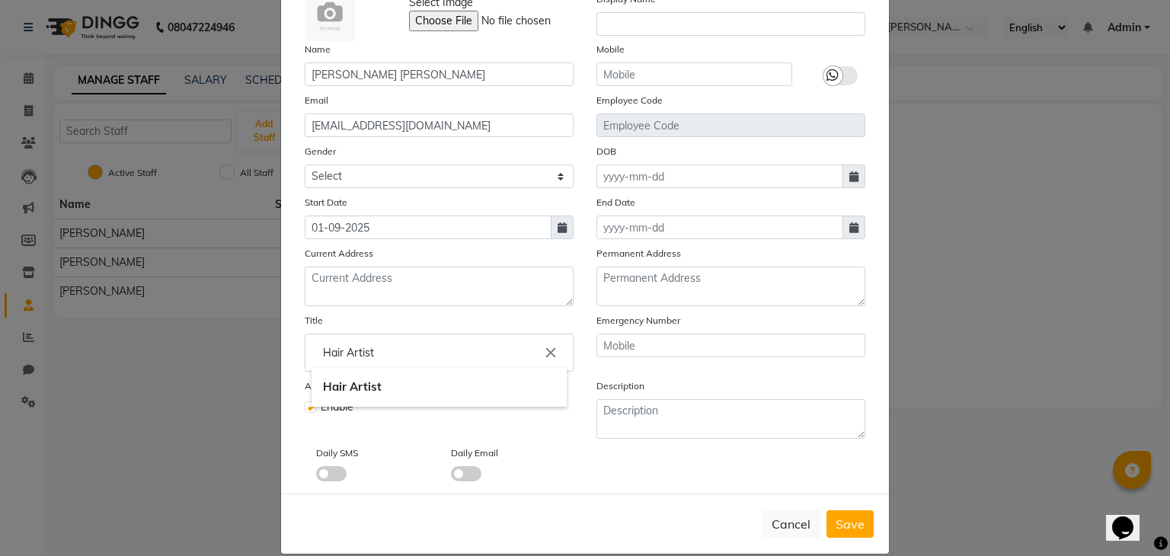
click at [490, 351] on input "Hair Artist" at bounding box center [438, 352] width 255 height 30
click at [573, 467] on div at bounding box center [585, 278] width 1170 height 556
click at [477, 351] on input "Hair Artist" at bounding box center [438, 352] width 255 height 30
click at [542, 351] on icon "close" at bounding box center [550, 352] width 17 height 17
click at [549, 382] on icon "delete" at bounding box center [552, 384] width 14 height 14
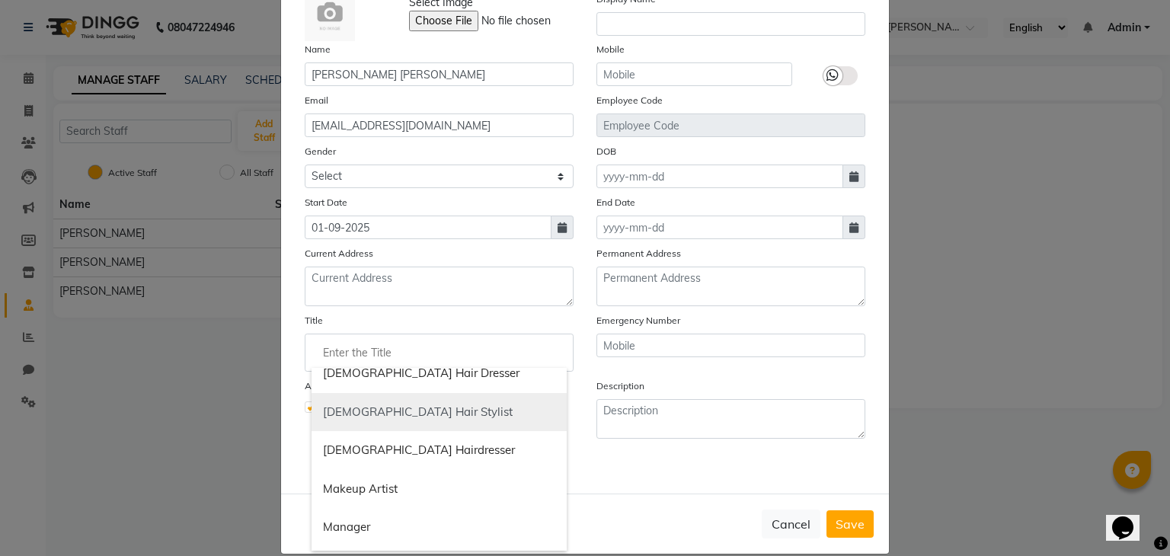
scroll to position [708, 0]
click at [443, 356] on input "Enter the Title" at bounding box center [438, 352] width 255 height 30
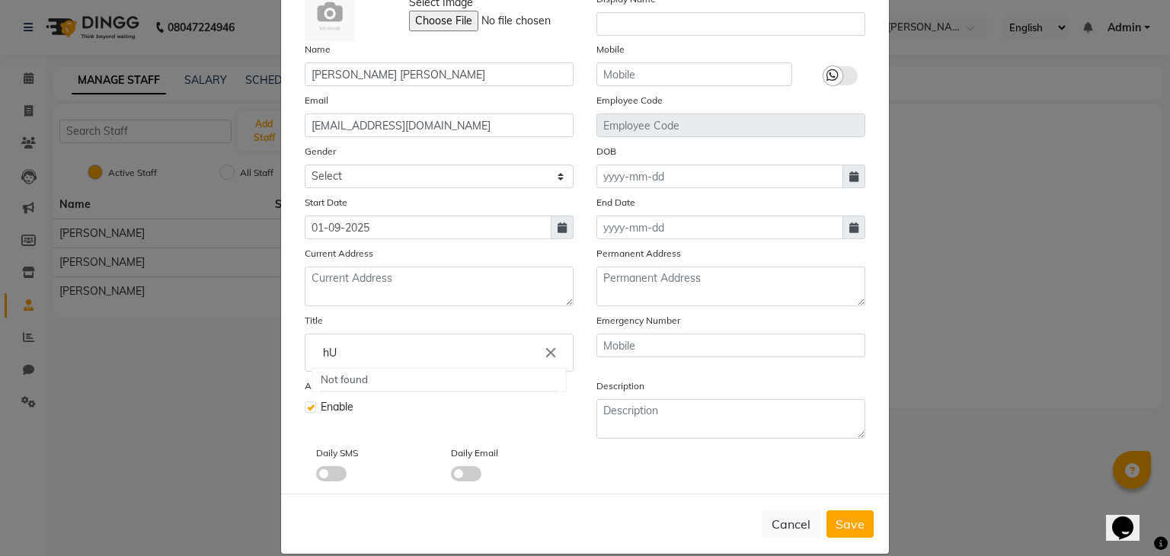
type input "h"
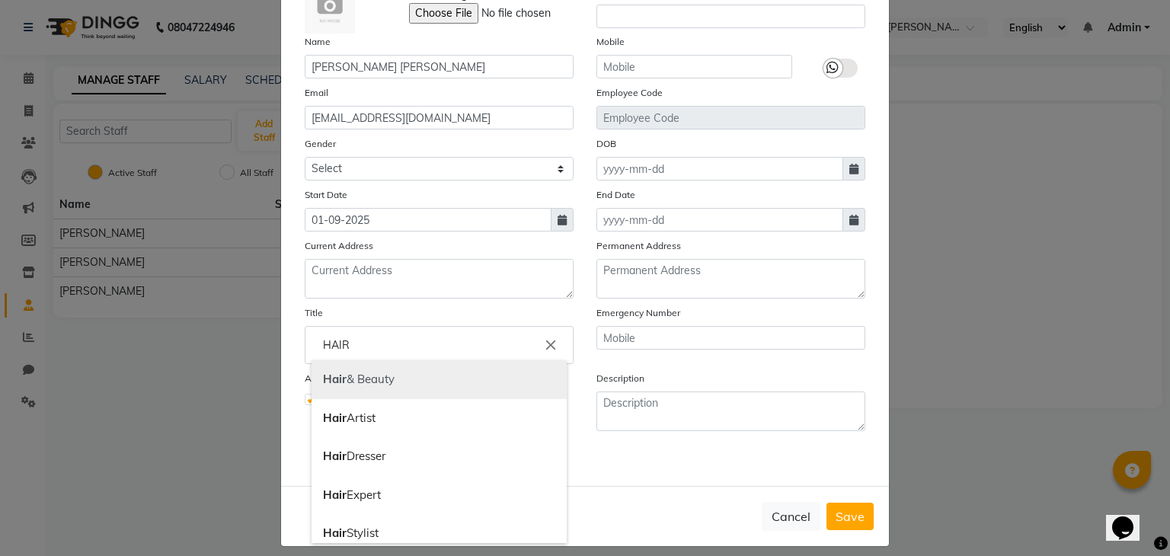
scroll to position [104, 0]
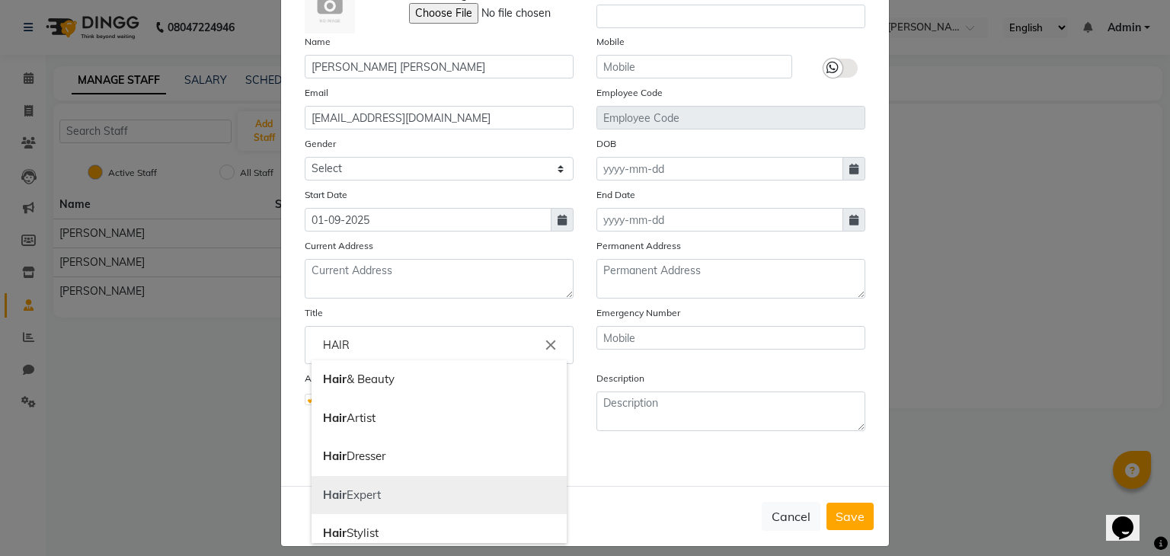
click at [394, 497] on link "Hair Expert" at bounding box center [438, 495] width 255 height 39
type input "Hair Expert"
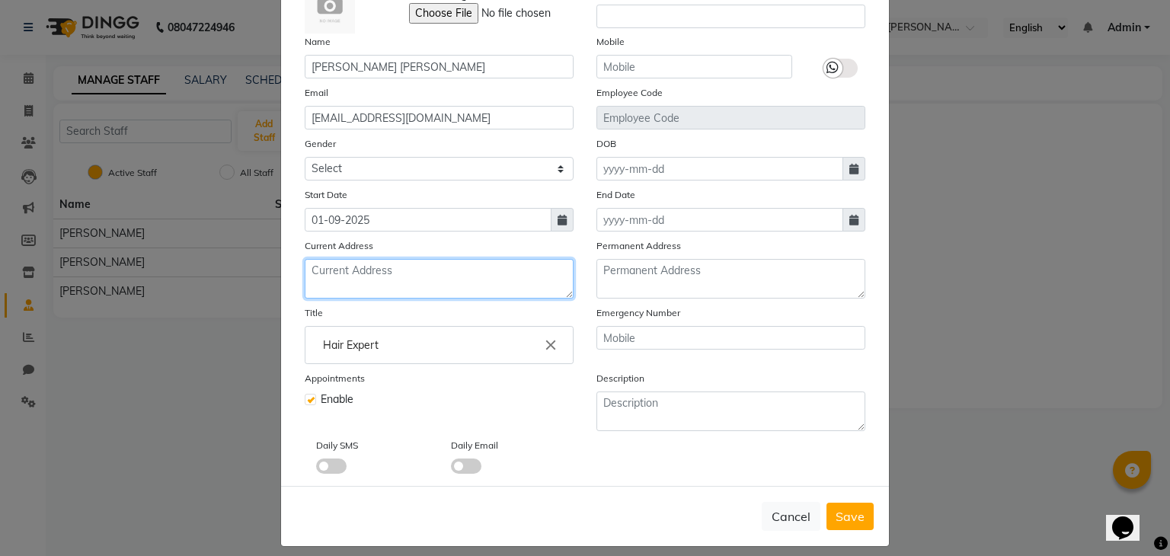
click at [381, 276] on textarea at bounding box center [439, 279] width 269 height 40
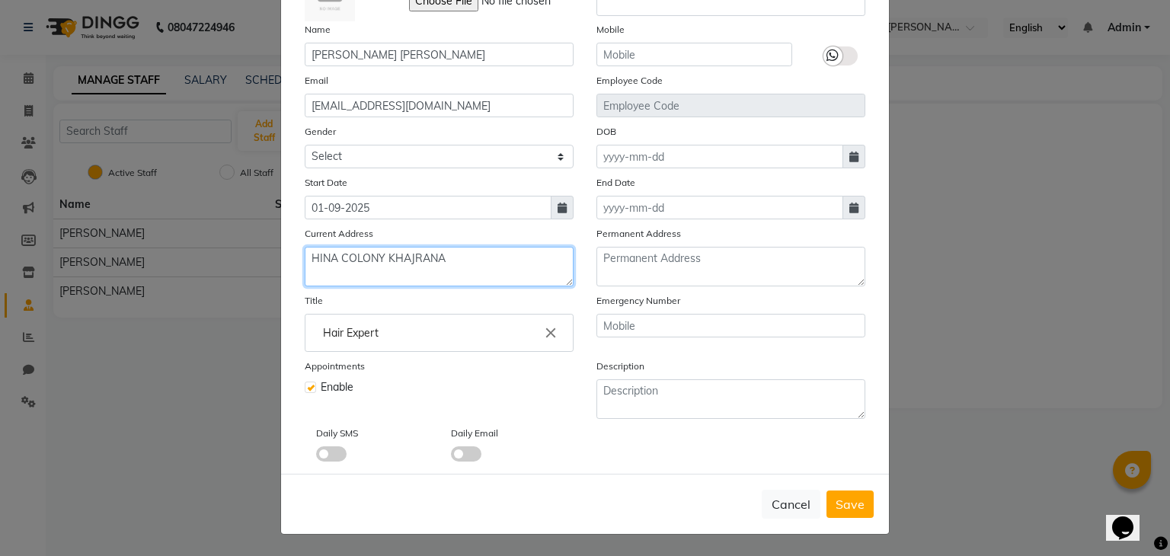
scroll to position [0, 0]
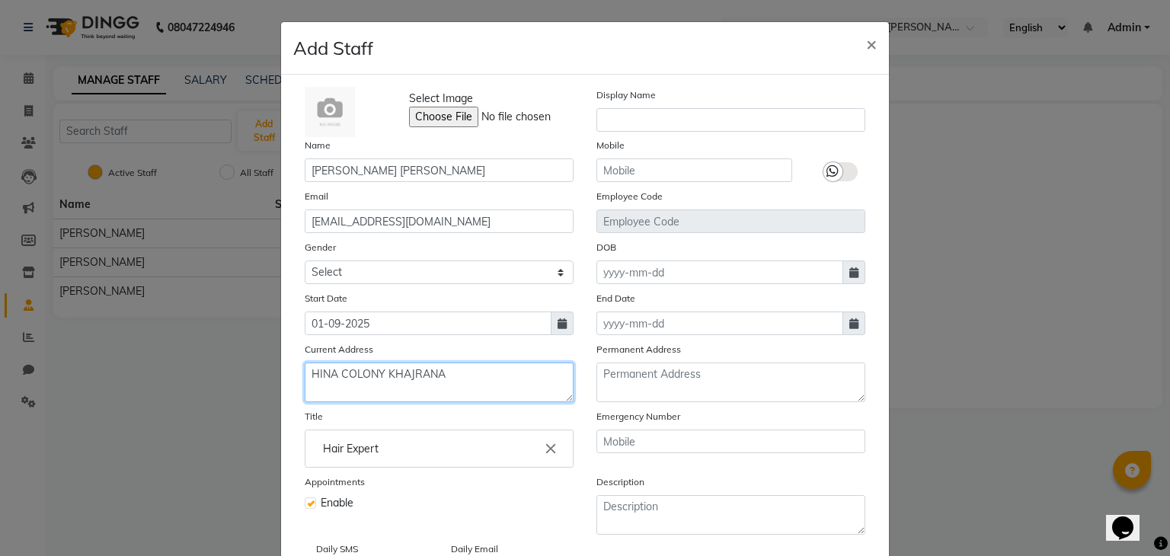
type textarea "HINA COLONY KHAJRANA"
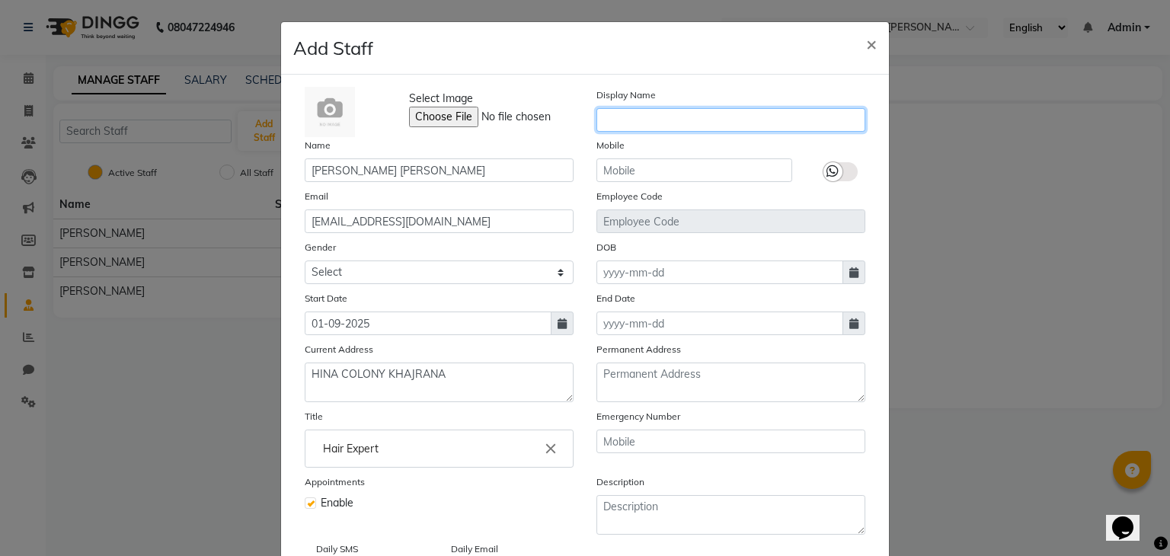
click at [693, 123] on input "text" at bounding box center [730, 120] width 269 height 24
type input "REHMAN"
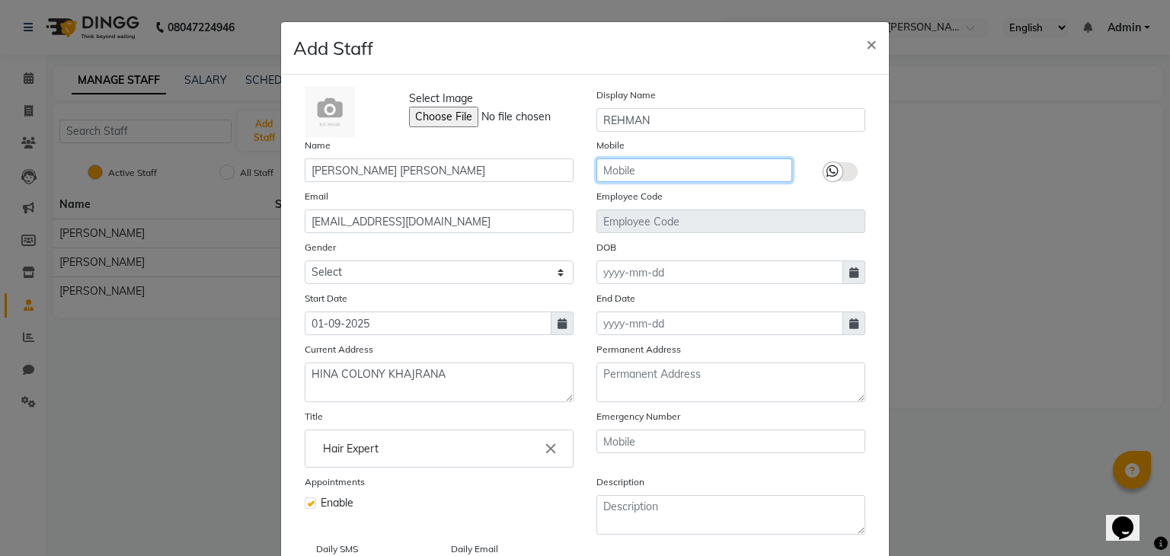
click at [674, 169] on input "text" at bounding box center [694, 170] width 196 height 24
type input "9685249047"
click at [827, 171] on icon at bounding box center [832, 171] width 12 height 14
click at [0, 0] on input "checkbox" at bounding box center [0, 0] width 0 height 0
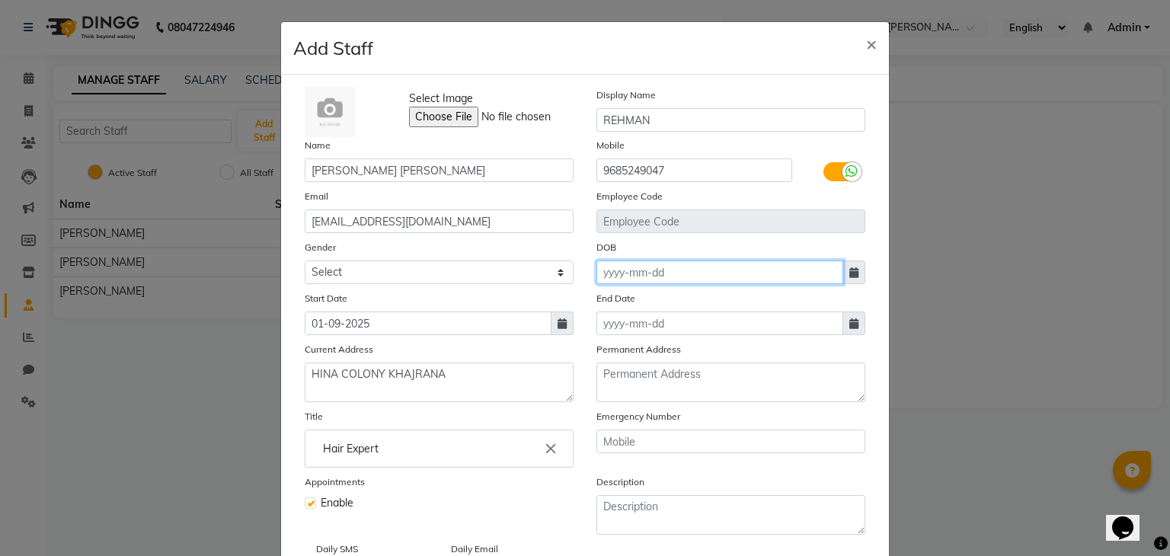
click at [675, 277] on input at bounding box center [719, 272] width 247 height 24
select select "9"
select select "2025"
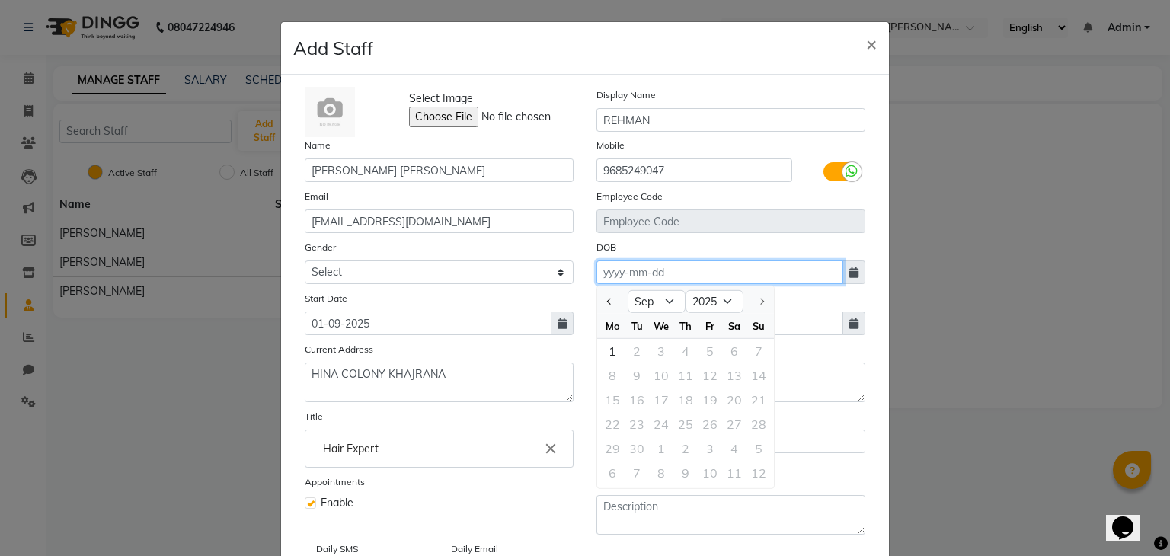
click at [663, 273] on input at bounding box center [719, 272] width 247 height 24
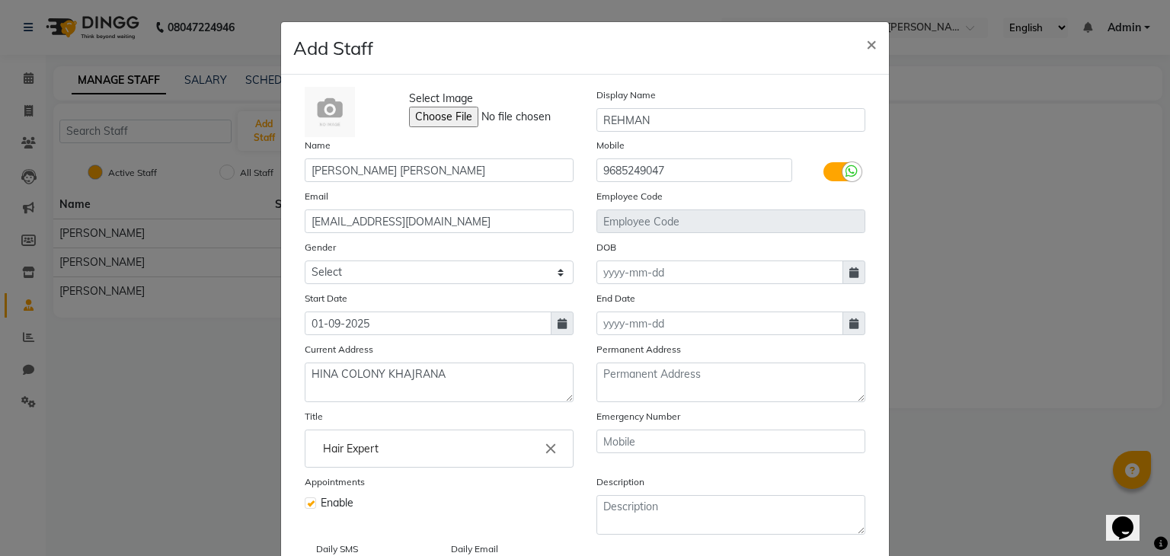
click at [849, 273] on icon at bounding box center [853, 272] width 9 height 11
select select "9"
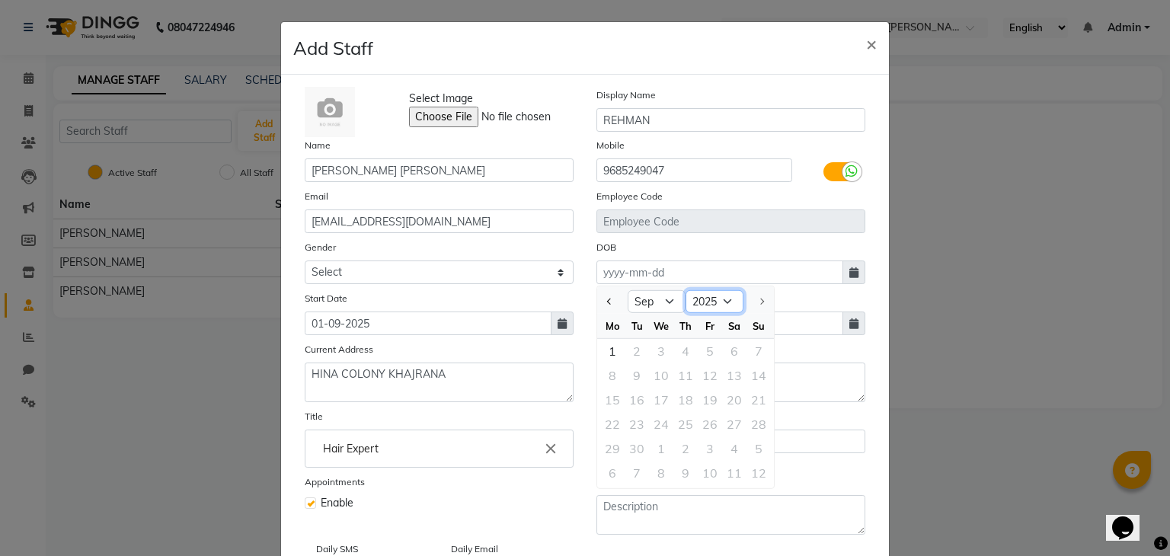
click at [720, 299] on select "1920 1921 1922 1923 1924 1925 1926 1927 1928 1929 1930 1931 1932 1933 1934 1935…" at bounding box center [714, 301] width 58 height 23
click at [685, 292] on select "1920 1921 1922 1923 1924 1925 1926 1927 1928 1929 1930 1931 1932 1933 1934 1935…" at bounding box center [714, 301] width 58 height 23
click at [718, 302] on select "1920 1921 1922 1923 1924 1925 1926 1927 1928 1929 1930 1931 1932 1933 1934 1935…" at bounding box center [714, 301] width 58 height 23
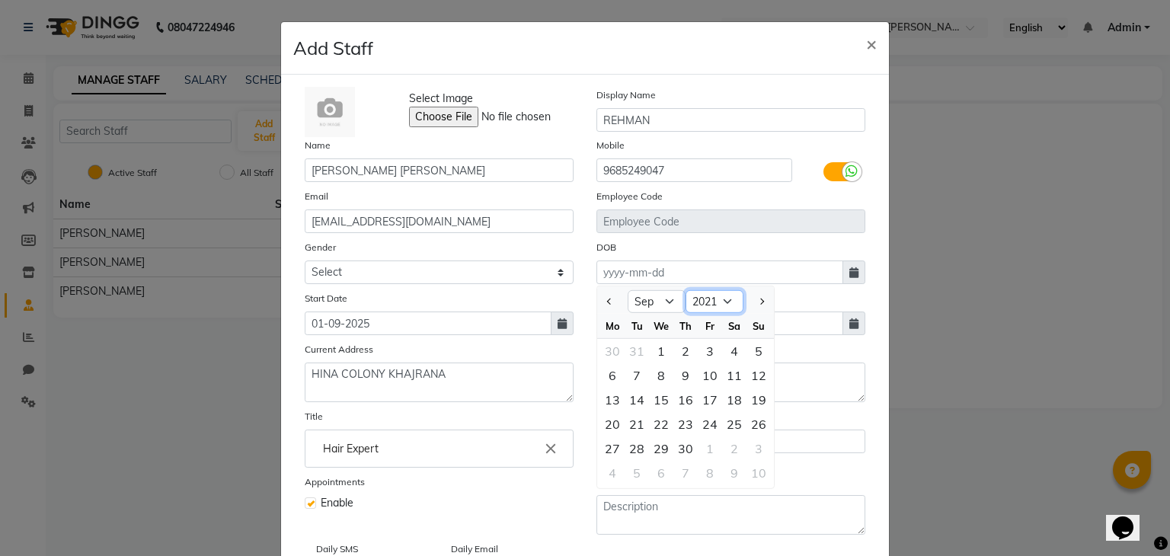
select select "2001"
click at [685, 292] on select "1920 1921 1922 1923 1924 1925 1926 1927 1928 1929 1930 1931 1932 1933 1934 1935…" at bounding box center [714, 301] width 58 height 23
click at [663, 301] on select "Jan Feb Mar Apr May Jun Jul Aug Sep Oct Nov Dec" at bounding box center [657, 301] width 58 height 23
click at [628, 292] on select "Jan Feb Mar Apr May Jun Jul Aug Sep Oct Nov Dec" at bounding box center [657, 301] width 58 height 23
click at [749, 423] on div "23" at bounding box center [758, 424] width 24 height 24
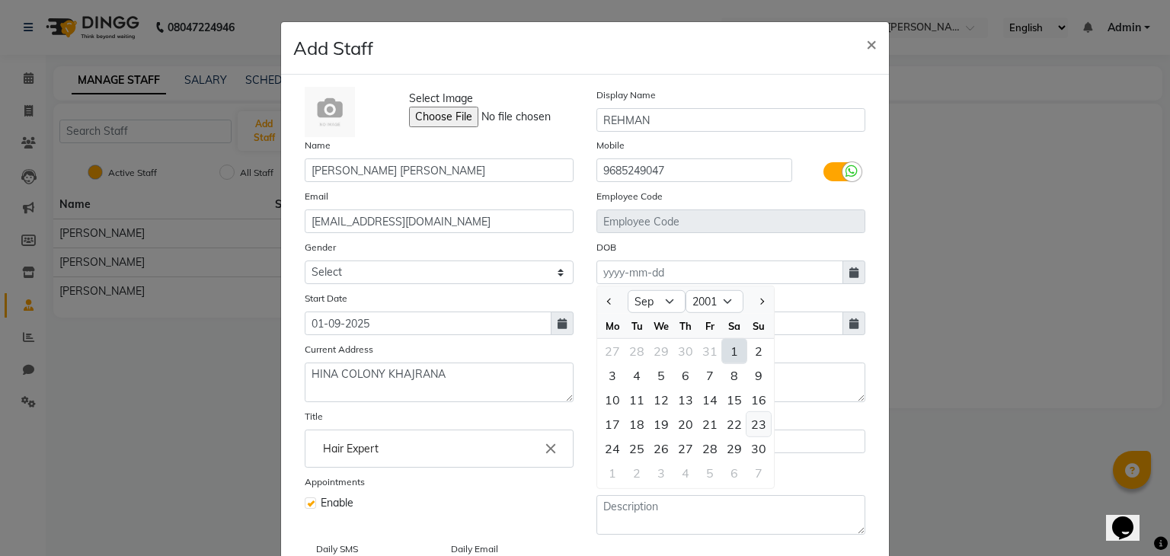
type input "23-09-2001"
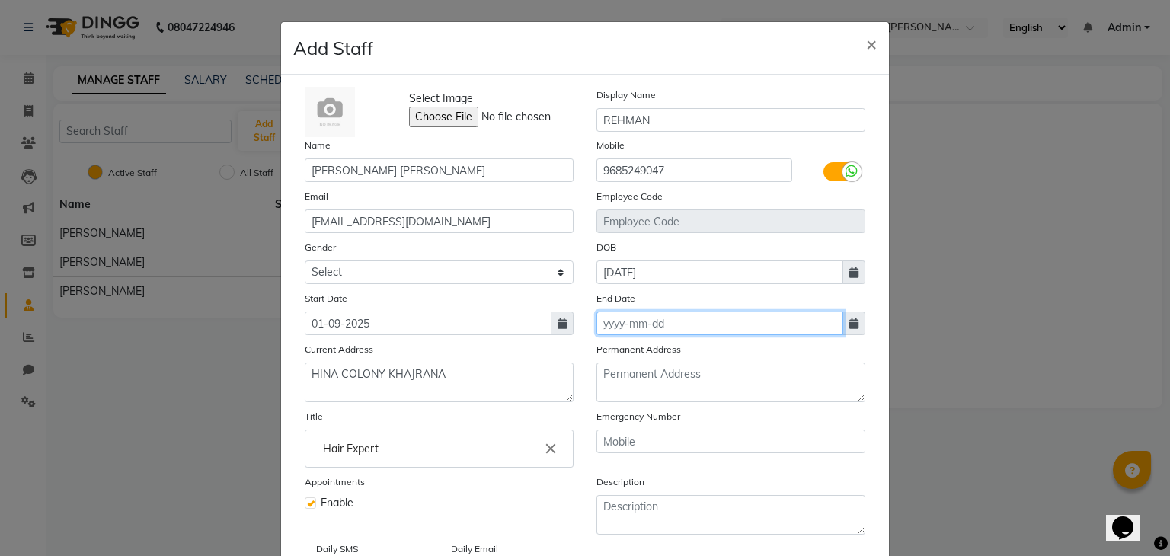
click at [692, 324] on input at bounding box center [719, 323] width 247 height 24
select select "9"
select select "2025"
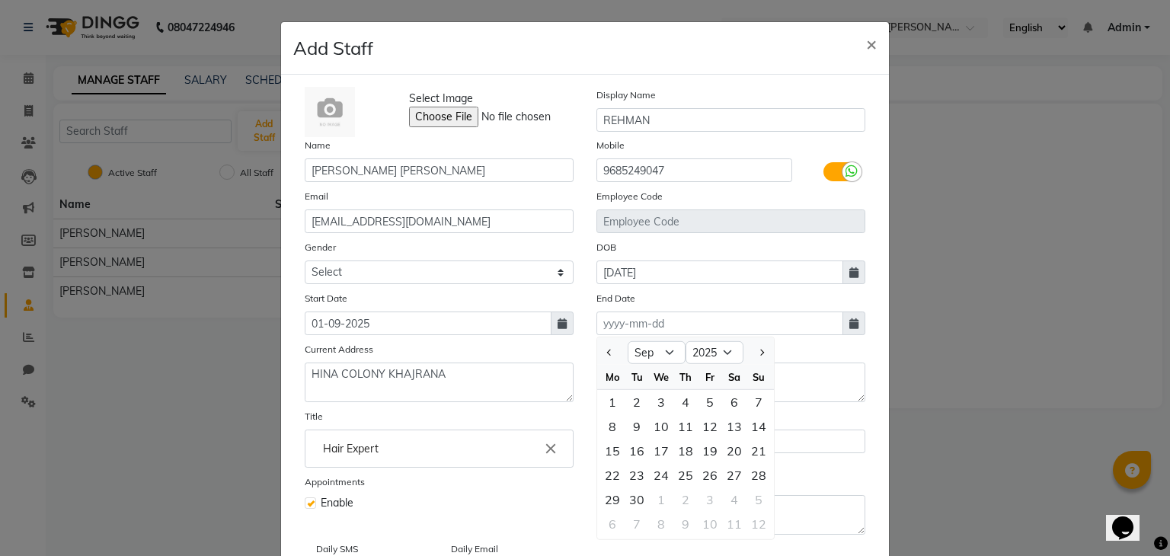
click at [787, 308] on div "End Date Jan Feb Mar Apr May Jun Jul Aug Sep Oct Nov Dec 2015 2016 2017 2018 20…" at bounding box center [731, 312] width 292 height 45
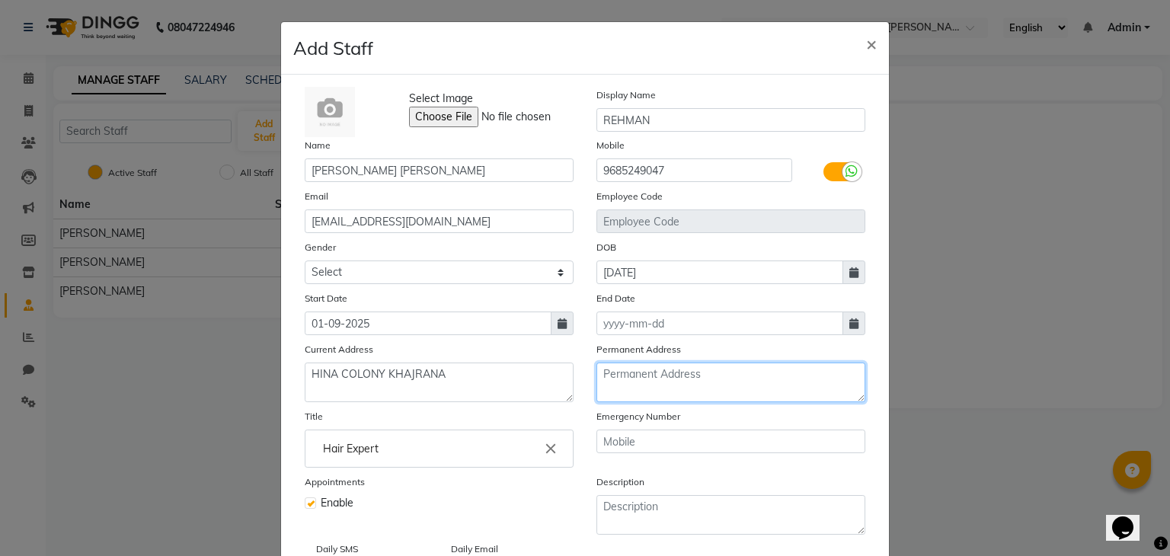
click at [716, 385] on textarea at bounding box center [730, 382] width 269 height 40
click at [678, 382] on textarea at bounding box center [730, 382] width 269 height 40
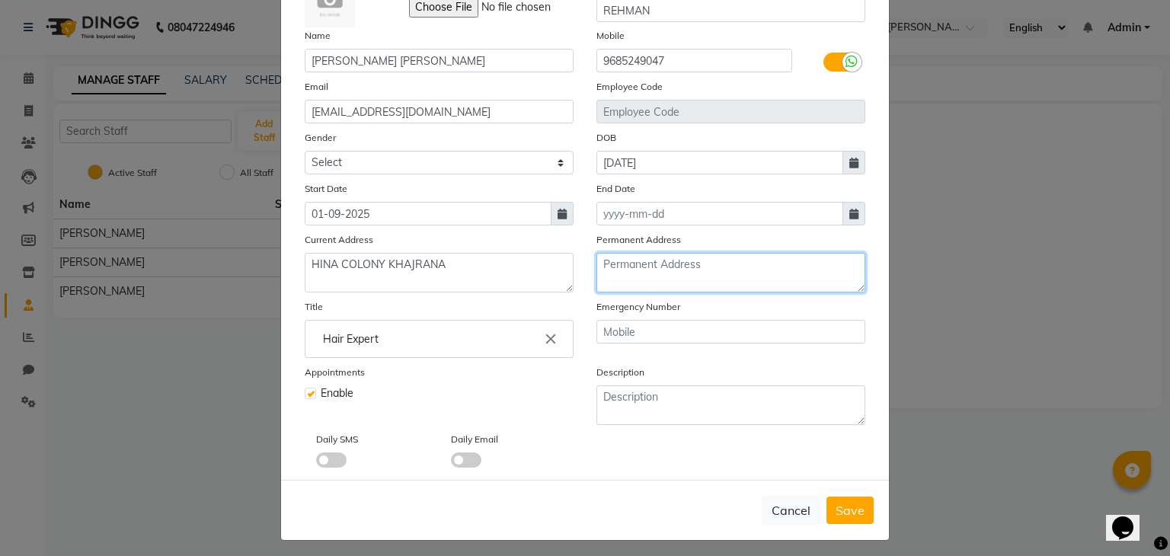
scroll to position [122, 0]
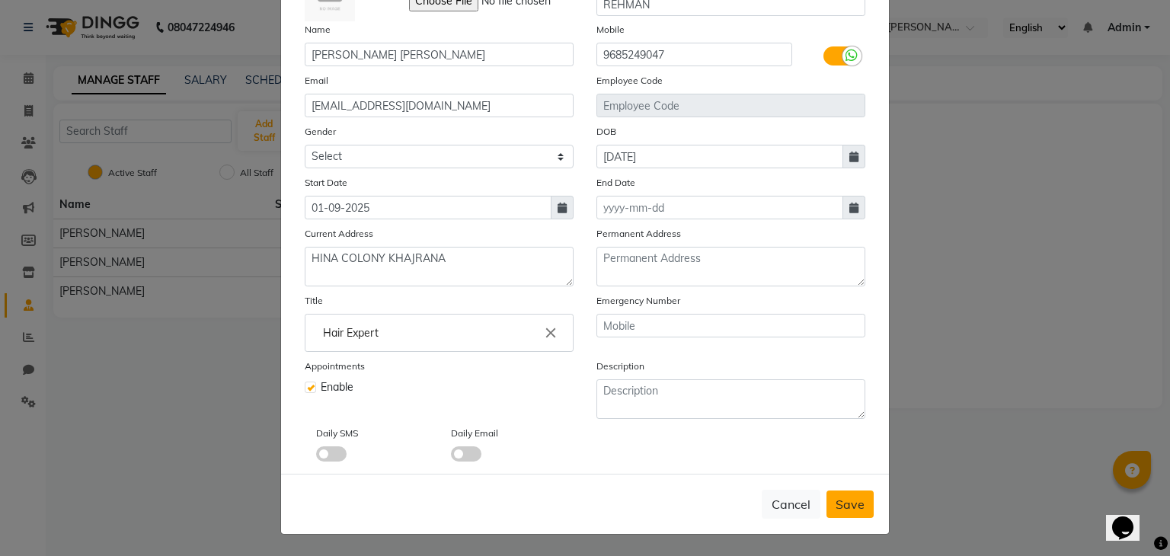
click at [844, 500] on span "Save" at bounding box center [849, 504] width 29 height 15
select select
checkbox input "false"
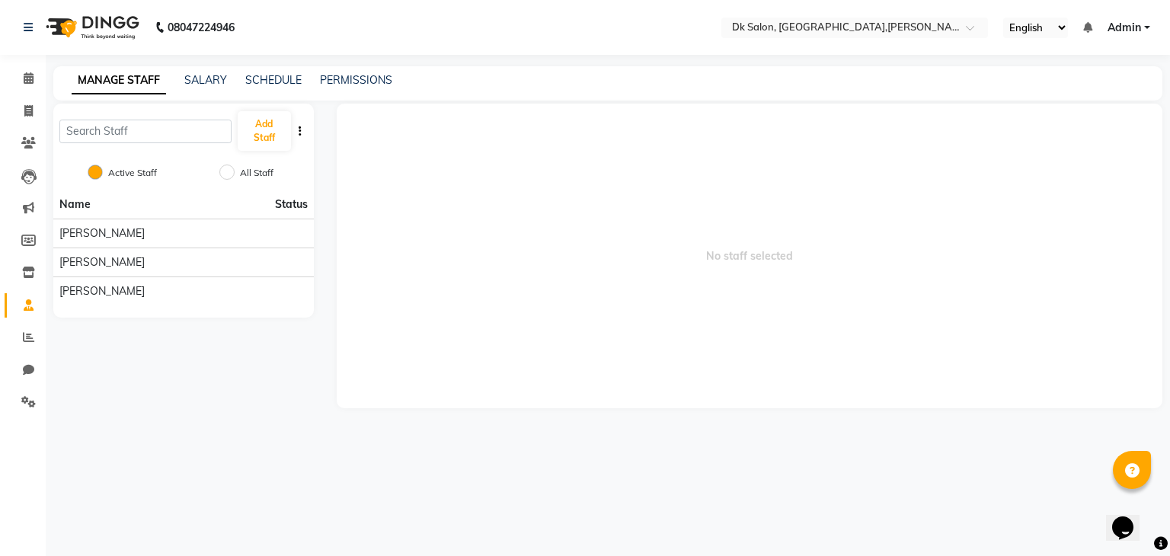
click at [299, 132] on icon "button" at bounding box center [300, 131] width 3 height 11
click at [299, 135] on icon "button" at bounding box center [300, 131] width 3 height 11
click at [225, 169] on input "All Staff" at bounding box center [226, 171] width 15 height 15
radio input "true"
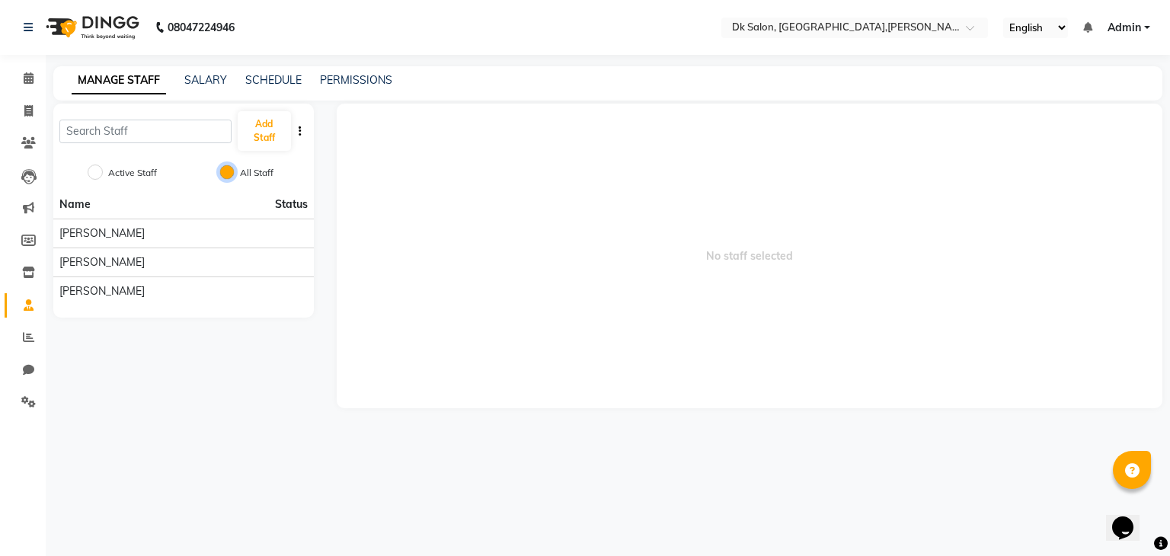
click at [225, 169] on input "All Staff" at bounding box center [226, 171] width 15 height 15
click at [97, 167] on input "Active Staff" at bounding box center [95, 171] width 15 height 15
radio input "true"
radio input "false"
click at [171, 125] on input "text" at bounding box center [145, 132] width 172 height 24
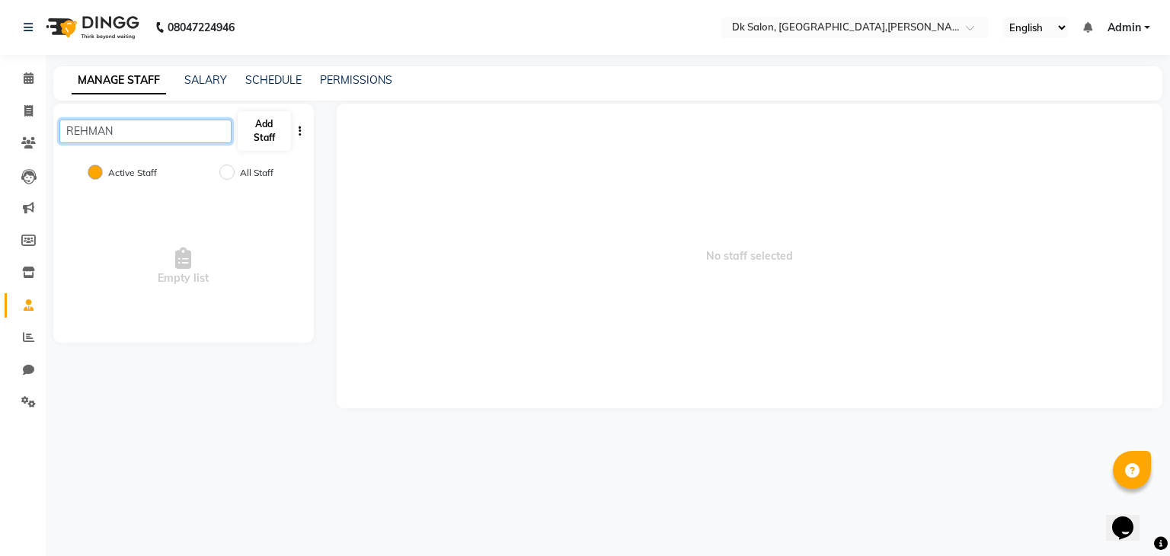
type input "REHMAN"
click at [264, 123] on button "Add Staff" at bounding box center [264, 131] width 53 height 40
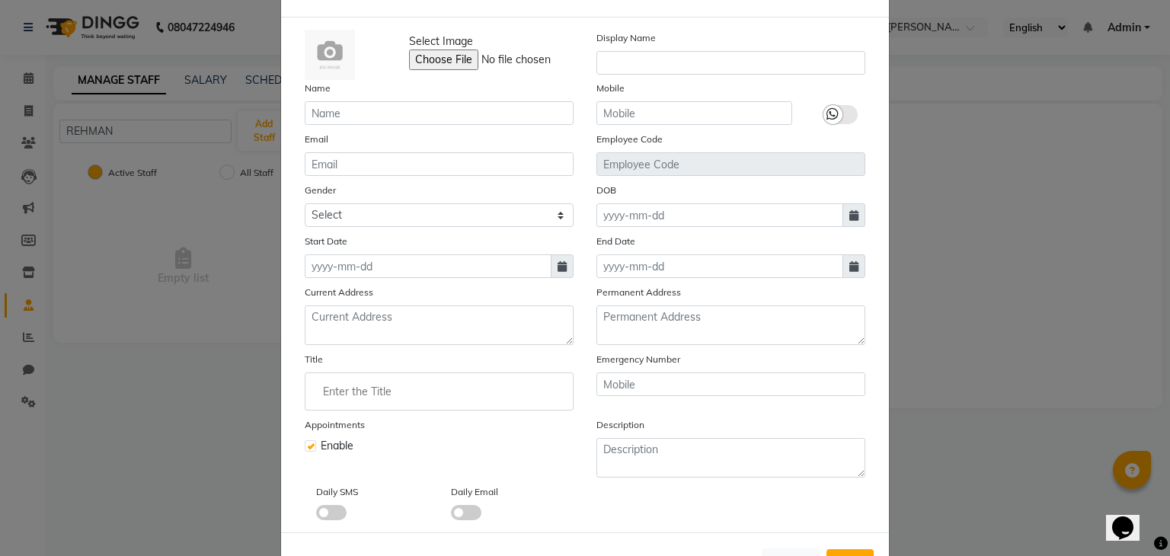
scroll to position [0, 0]
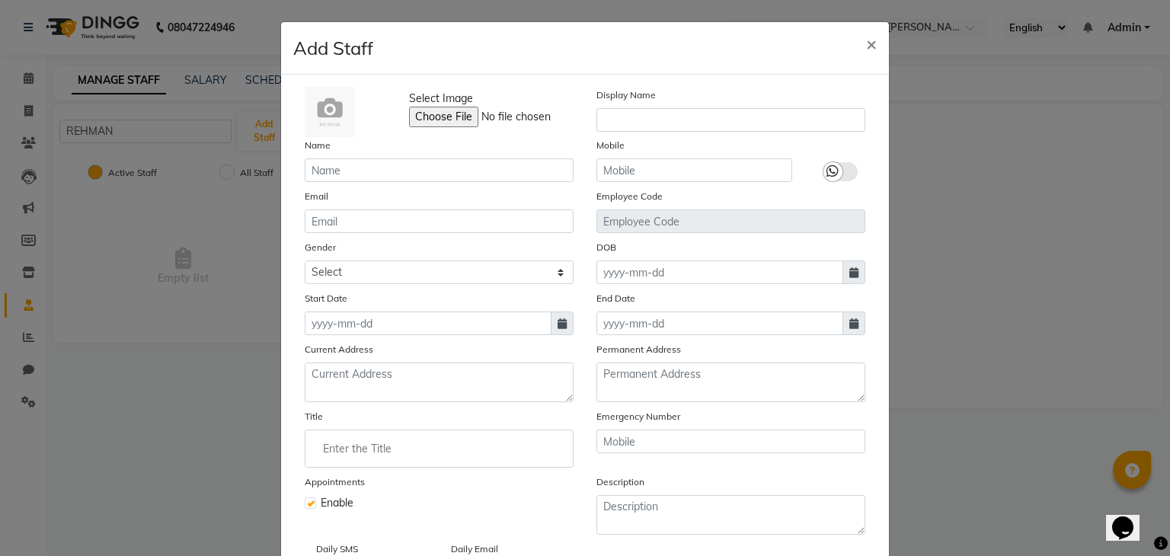
click at [248, 202] on ngb-modal-window "Add Staff × Select Image Display Name Name Mobile Email Employee Code Gender Se…" at bounding box center [585, 278] width 1170 height 556
click at [867, 40] on span "×" at bounding box center [871, 43] width 11 height 23
checkbox input "false"
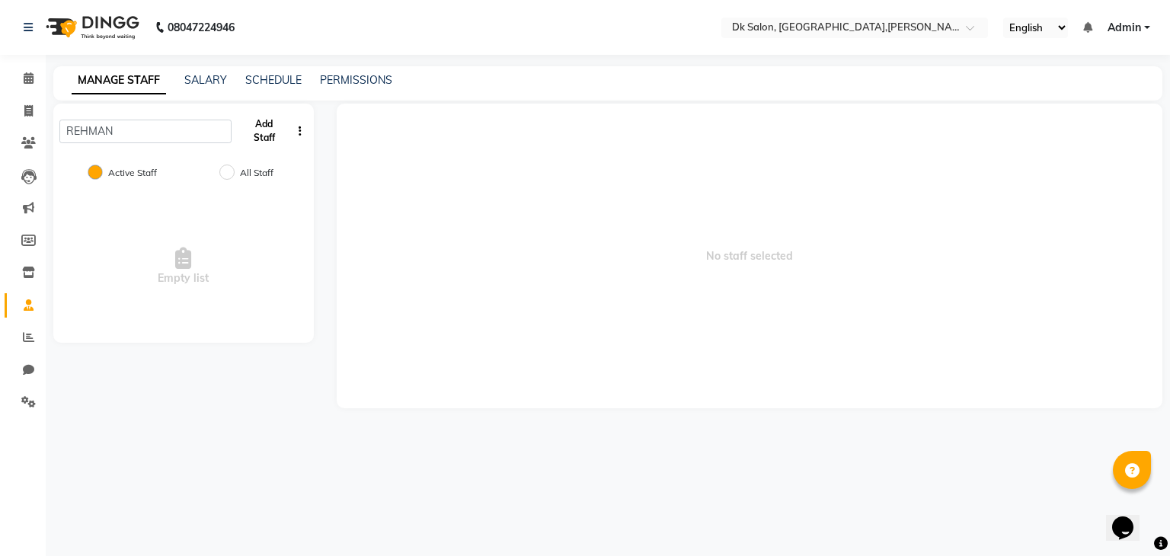
click at [263, 122] on button "Add Staff" at bounding box center [264, 131] width 53 height 40
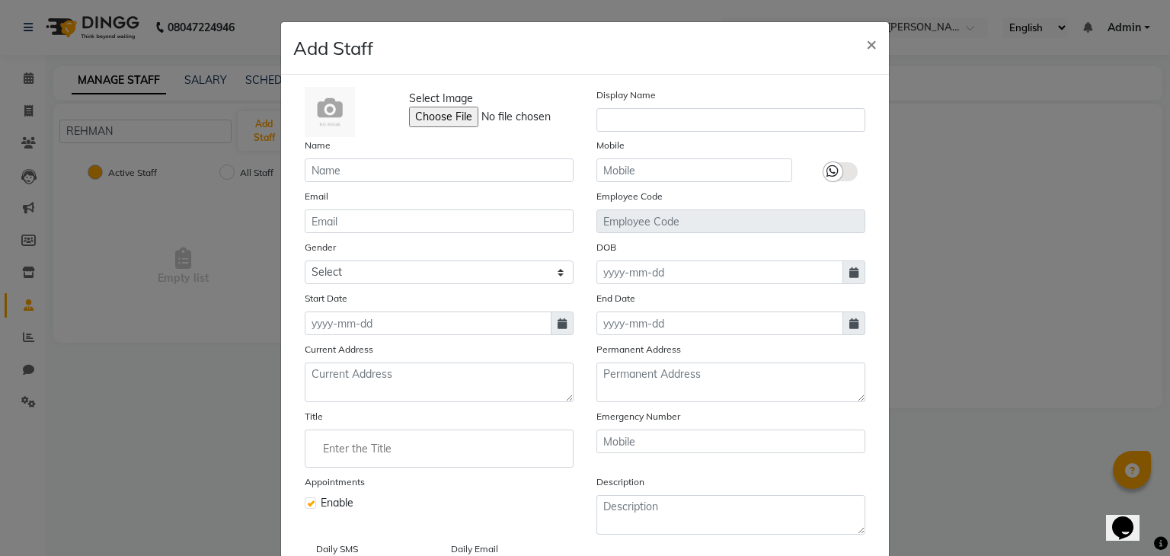
click at [325, 106] on img at bounding box center [330, 112] width 50 height 50
click at [690, 107] on div "Display Name" at bounding box center [731, 112] width 292 height 50
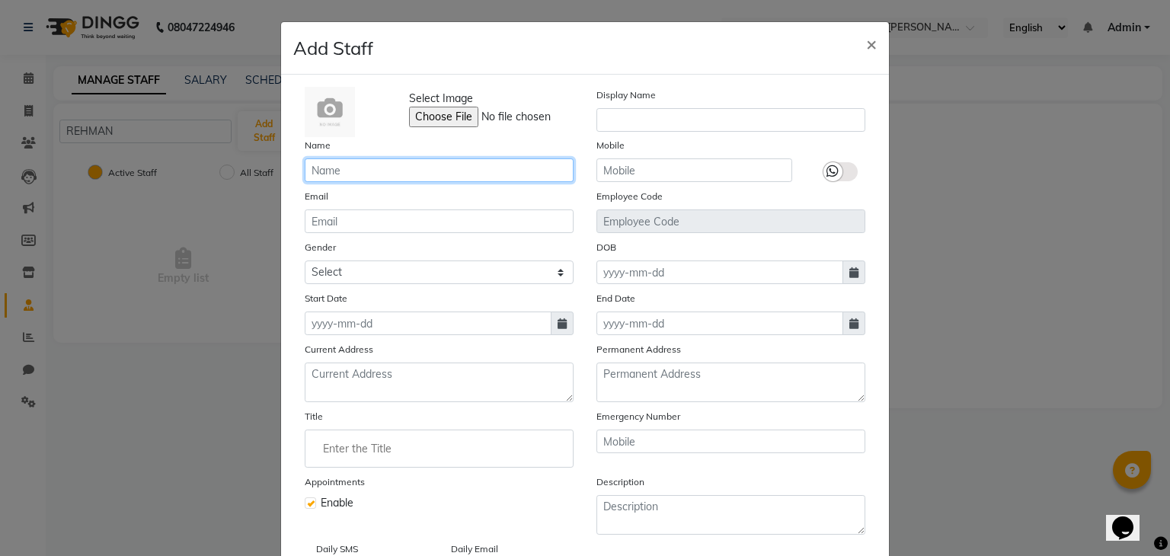
click at [443, 167] on input "text" at bounding box center [439, 170] width 269 height 24
click at [446, 161] on input "PRAKHAR" at bounding box center [439, 170] width 269 height 24
type input "PRAKHAR VERMA"
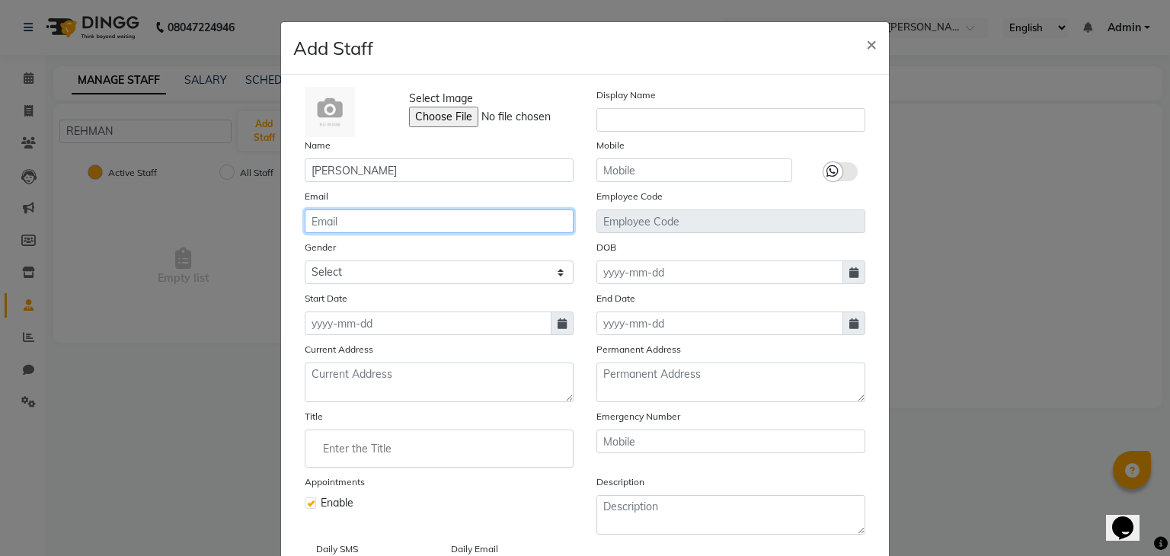
click at [405, 219] on input "email" at bounding box center [439, 221] width 269 height 24
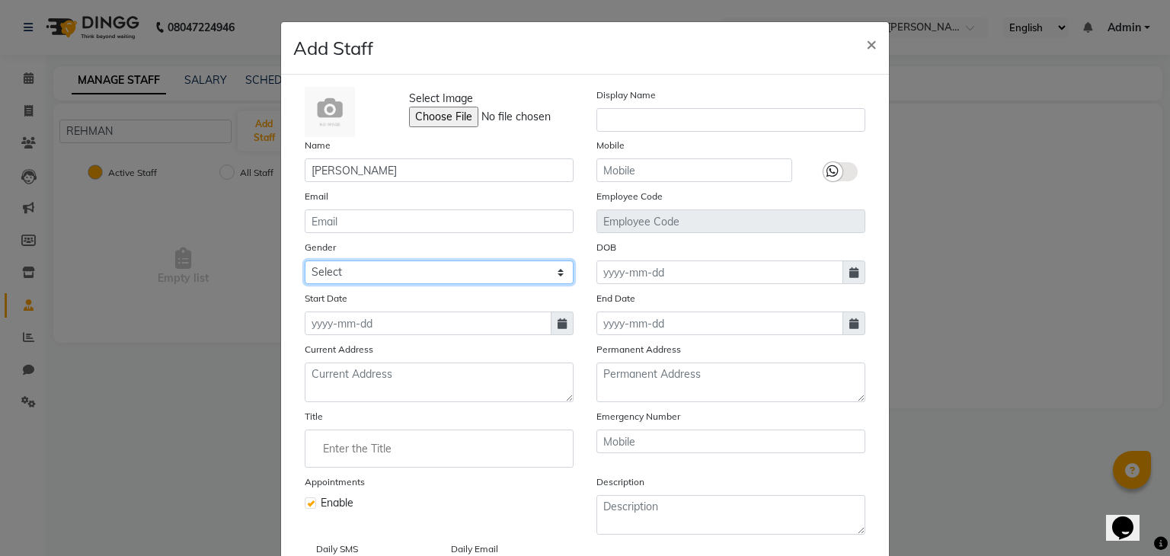
click at [554, 271] on select "Select Male Female Other Prefer Not To Say" at bounding box center [439, 272] width 269 height 24
select select "male"
click at [305, 263] on select "Select Male Female Other Prefer Not To Say" at bounding box center [439, 272] width 269 height 24
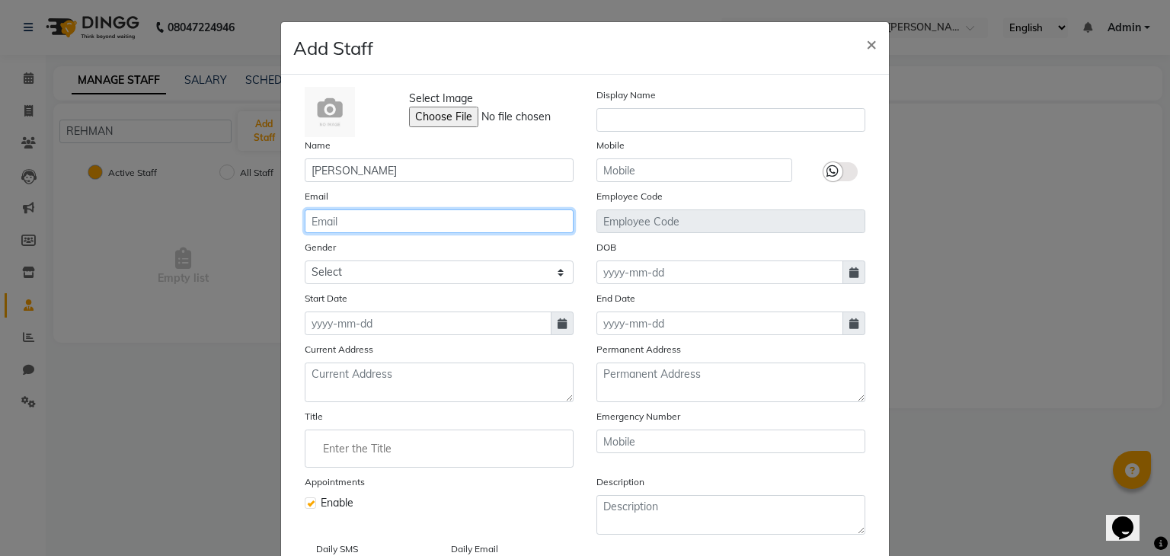
click at [401, 215] on input "email" at bounding box center [439, 221] width 269 height 24
type input "VERMAPRAKHAR053@GMAIL.COM"
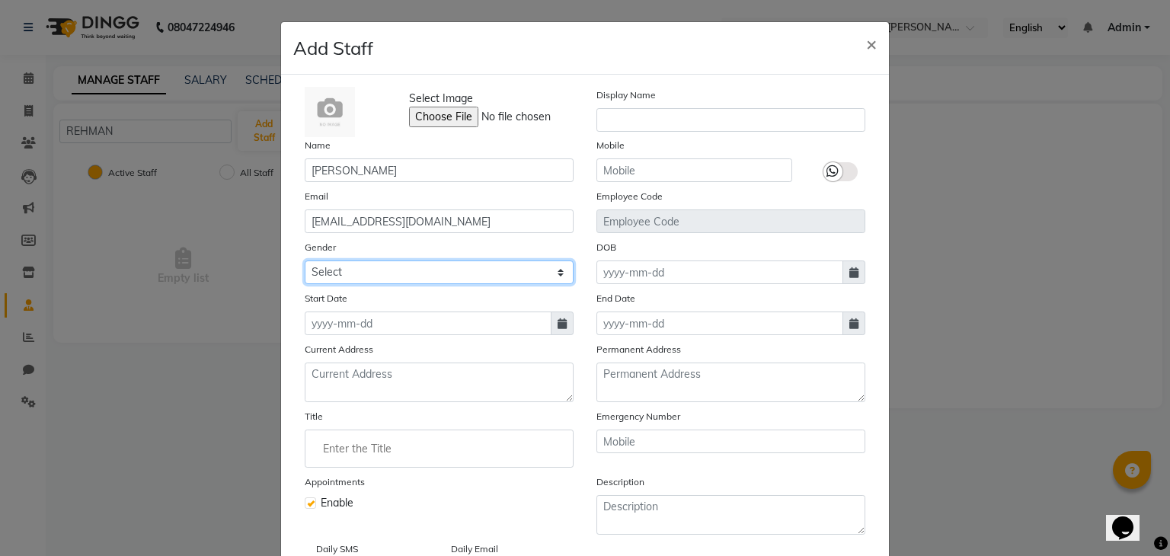
click at [360, 271] on select "Select Male Female Other Prefer Not To Say" at bounding box center [439, 272] width 269 height 24
click at [305, 263] on select "Select Male Female Other Prefer Not To Say" at bounding box center [439, 272] width 269 height 24
click at [551, 331] on span at bounding box center [562, 323] width 23 height 24
select select "9"
select select "2025"
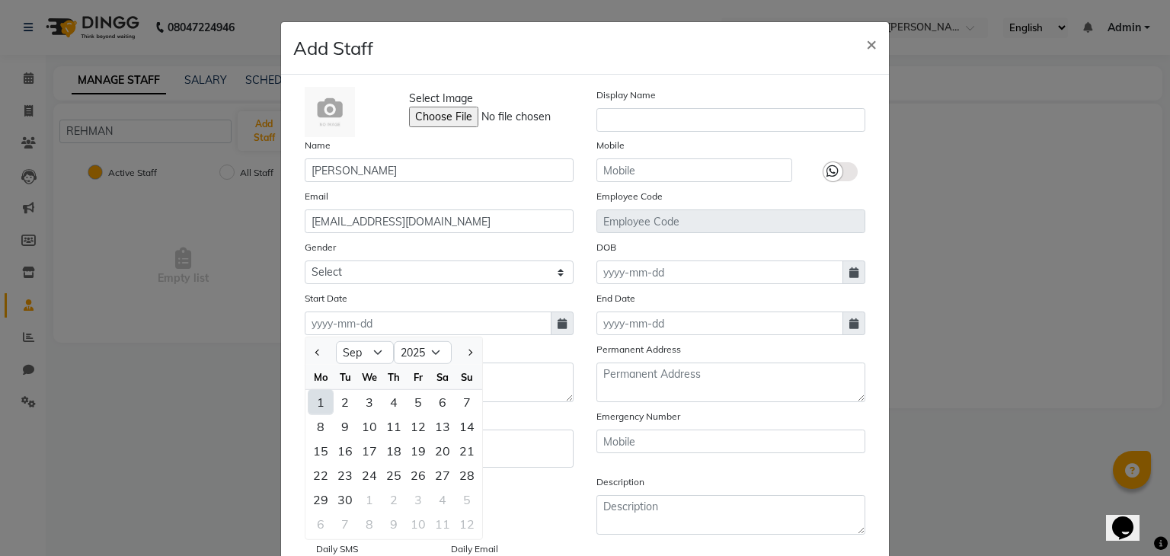
click at [314, 398] on div "1" at bounding box center [320, 402] width 24 height 24
type input "01-09-2025"
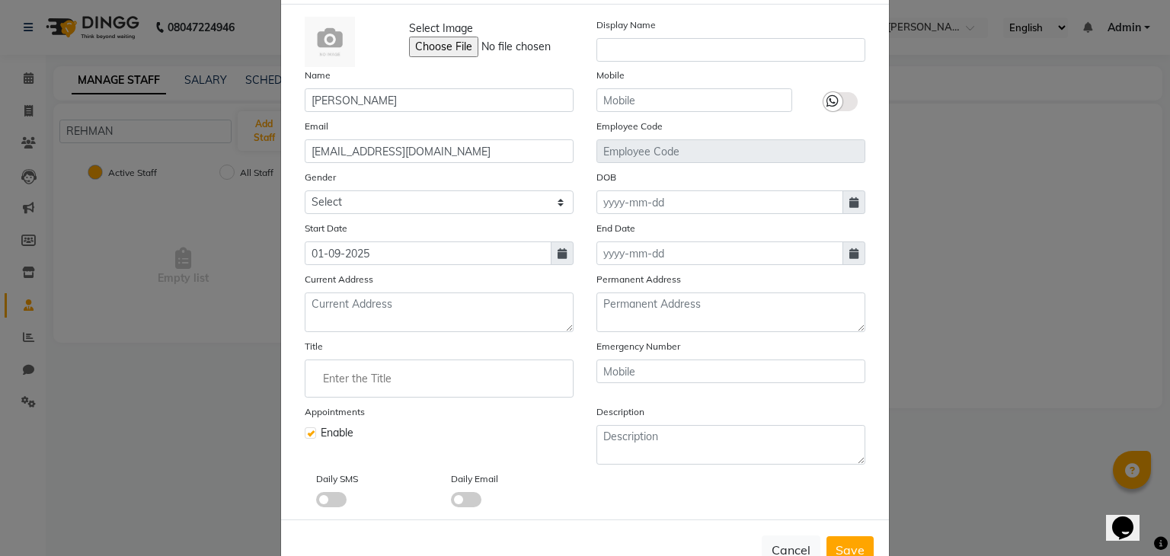
scroll to position [73, 0]
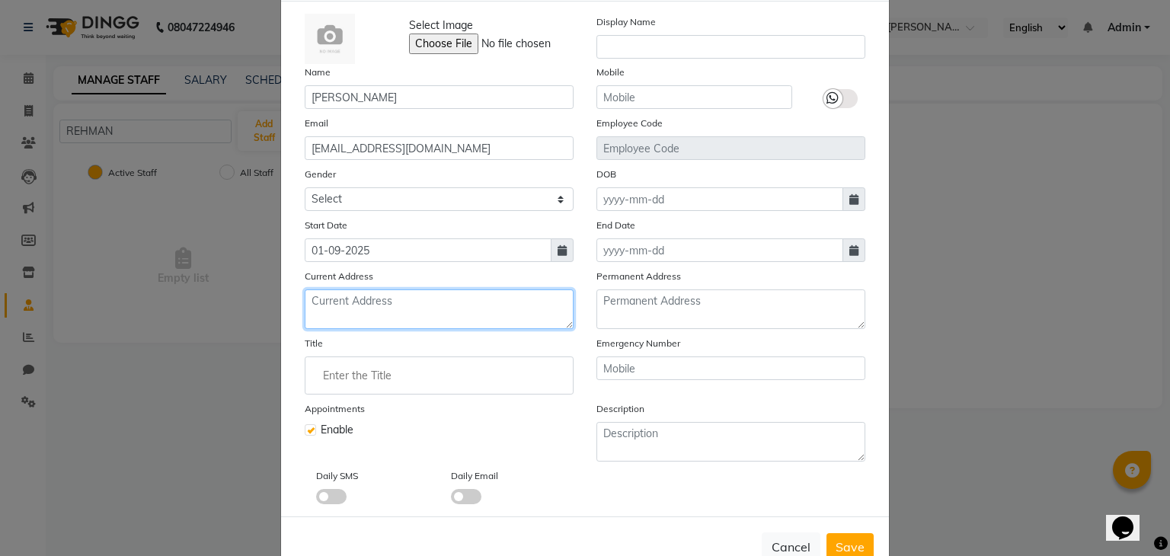
click at [366, 310] on textarea at bounding box center [439, 309] width 269 height 40
type textarea "DEWAS"
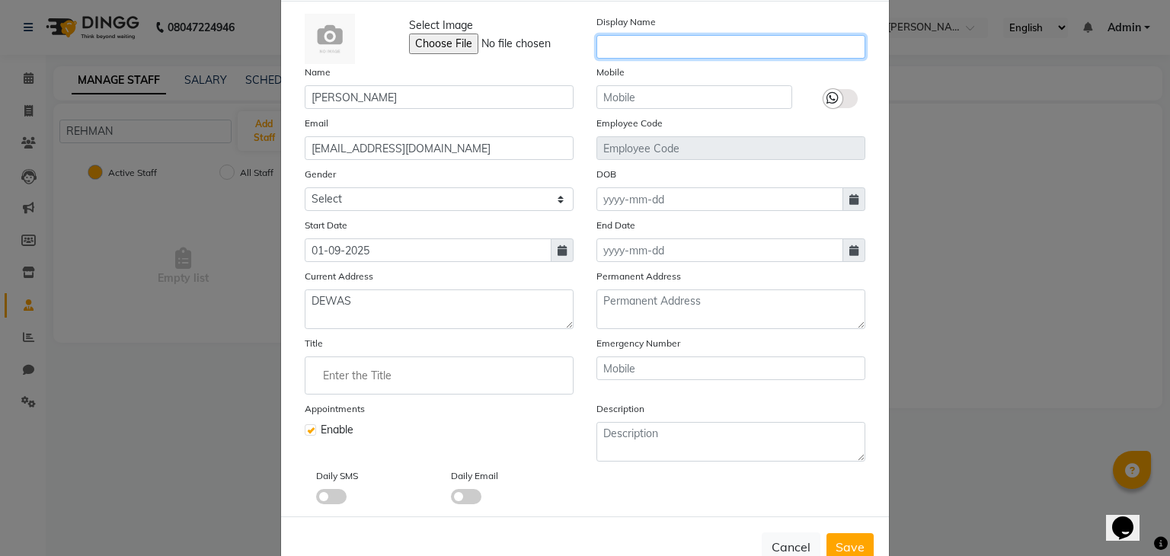
click at [733, 38] on input "text" at bounding box center [730, 47] width 269 height 24
type input "R"
type input "PRAKHAR VERMA"
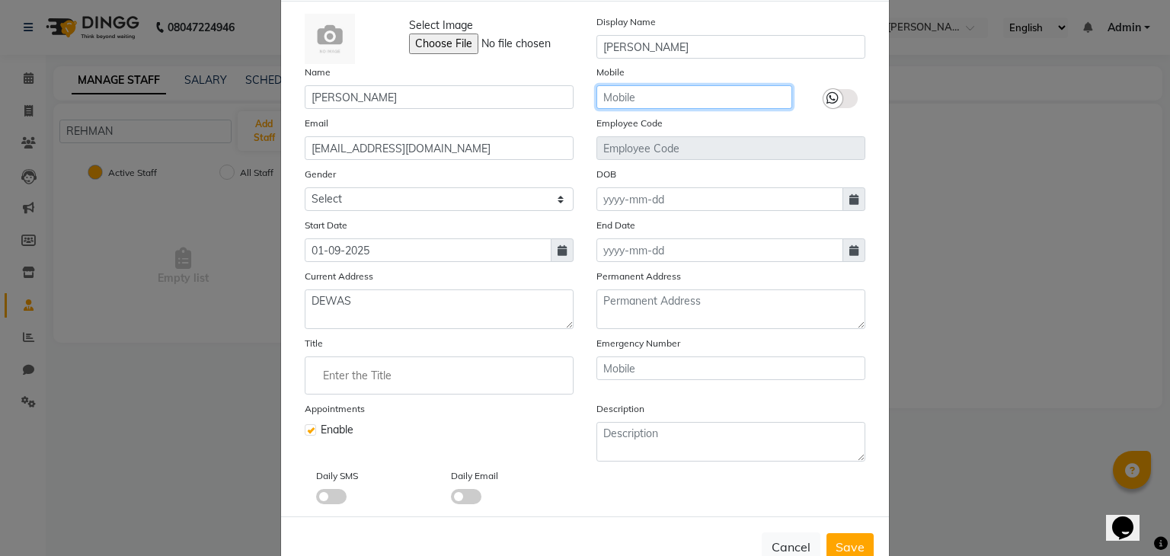
click at [688, 92] on input "text" at bounding box center [694, 97] width 196 height 24
type input "7879281686"
click at [826, 96] on icon at bounding box center [832, 98] width 12 height 14
click at [0, 0] on input "checkbox" at bounding box center [0, 0] width 0 height 0
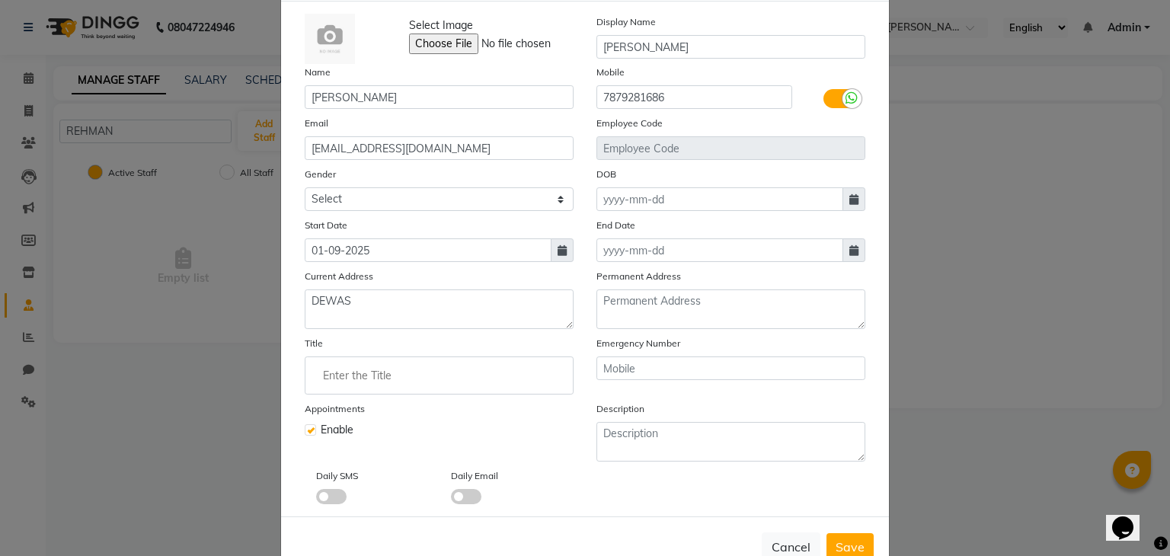
click at [700, 161] on div "Select Image Display Name PRAKHAR VERMA Name PRAKHAR VERMA Mobile 7879281686 Em…" at bounding box center [584, 259] width 583 height 490
click at [679, 200] on input at bounding box center [719, 199] width 247 height 24
select select "9"
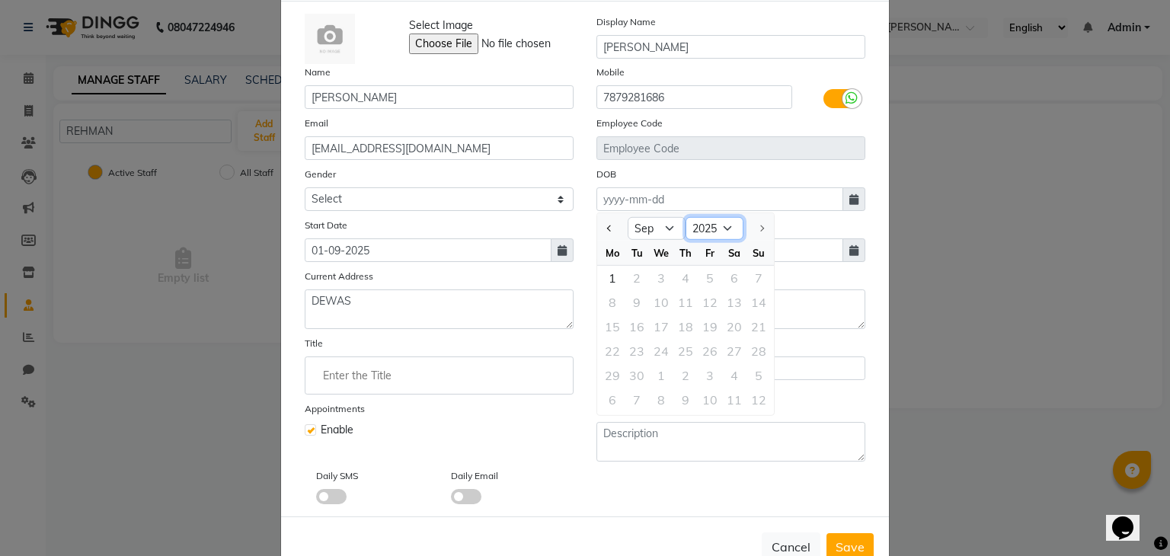
click at [717, 228] on select "1920 1921 1922 1923 1924 1925 1926 1927 1928 1929 1930 1931 1932 1933 1934 1935…" at bounding box center [714, 228] width 58 height 23
select select "1999"
click at [685, 219] on select "1920 1921 1922 1923 1924 1925 1926 1927 1928 1929 1930 1931 1932 1933 1934 1935…" at bounding box center [714, 228] width 58 height 23
click at [660, 227] on select "Jan Feb Mar Apr May Jun Jul Aug Sep Oct Nov Dec" at bounding box center [657, 228] width 58 height 23
select select "4"
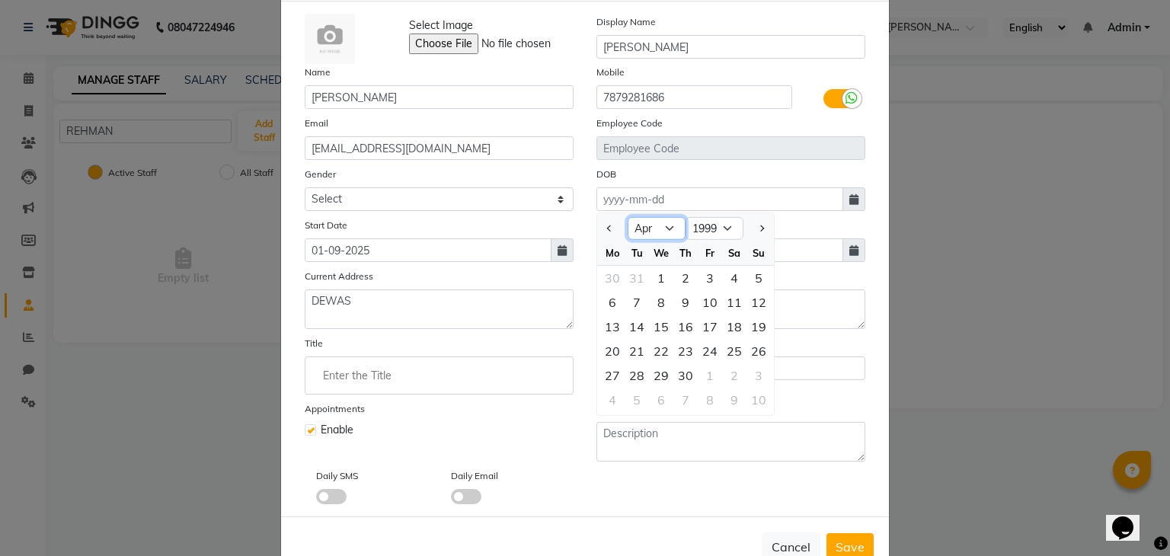
click at [628, 219] on select "Jan Feb Mar Apr May Jun Jul Aug Sep Oct Nov Dec" at bounding box center [657, 228] width 58 height 23
click at [675, 301] on div "8" at bounding box center [685, 302] width 24 height 24
type input "08-04-1999"
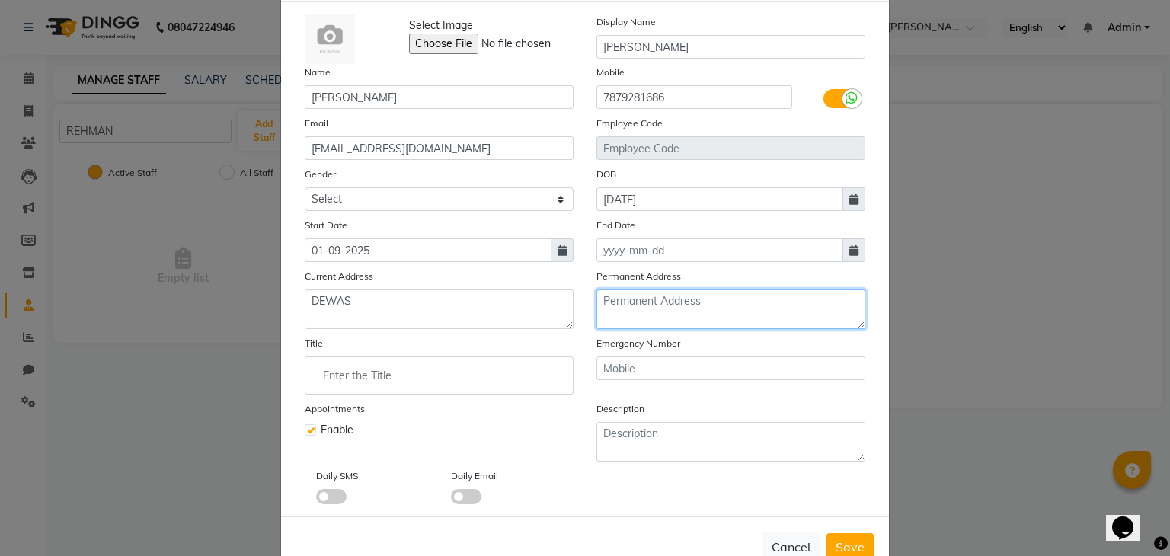
click at [673, 308] on textarea at bounding box center [730, 309] width 269 height 40
type textarea "HARE KRISHNA VIHAR"
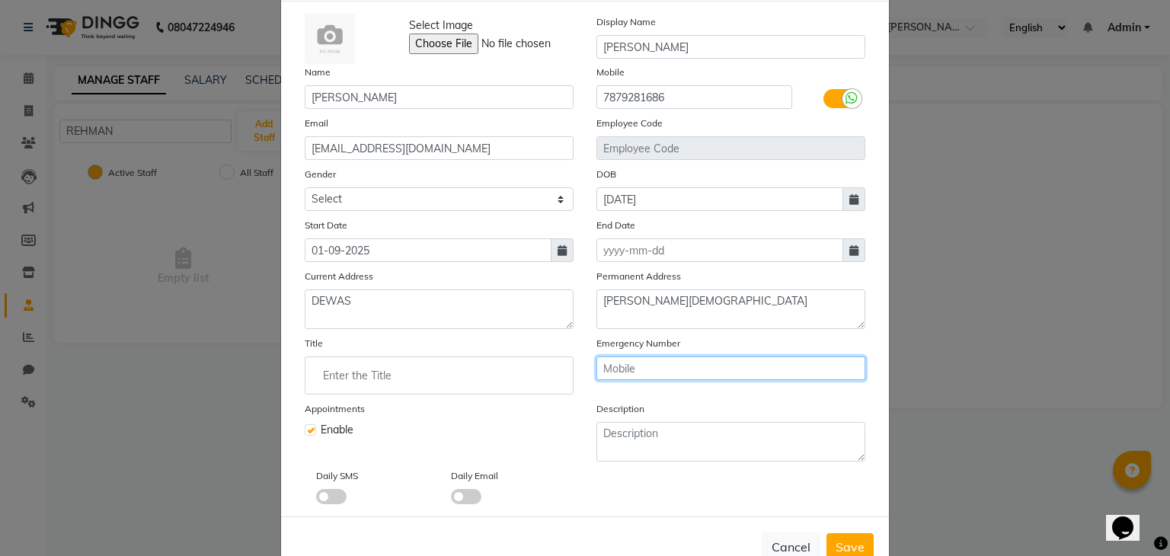
click at [659, 367] on input "text" at bounding box center [730, 368] width 269 height 24
type input "7879281686"
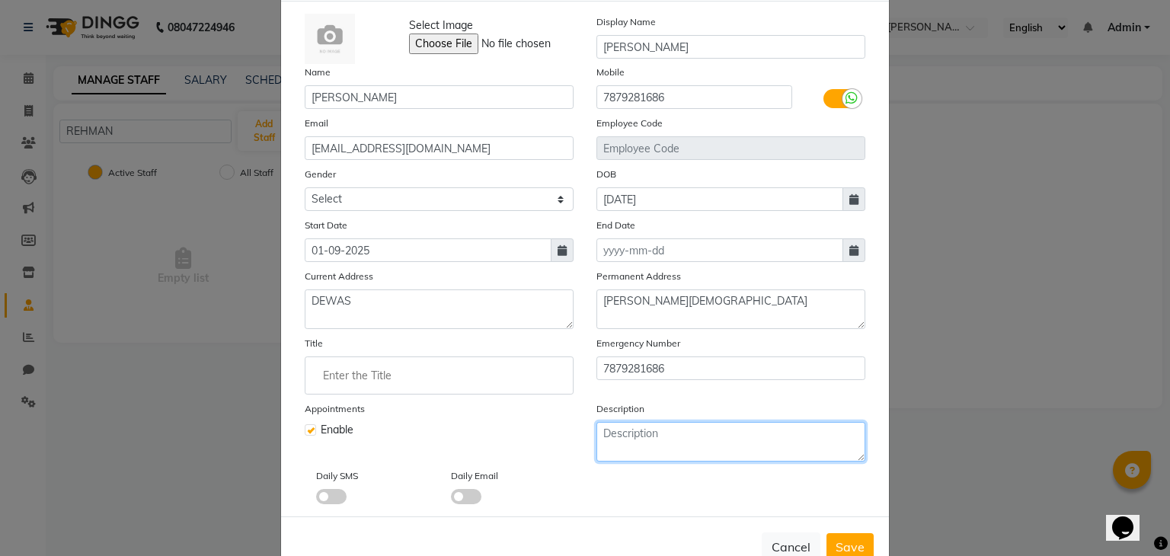
click at [667, 439] on textarea at bounding box center [730, 442] width 269 height 40
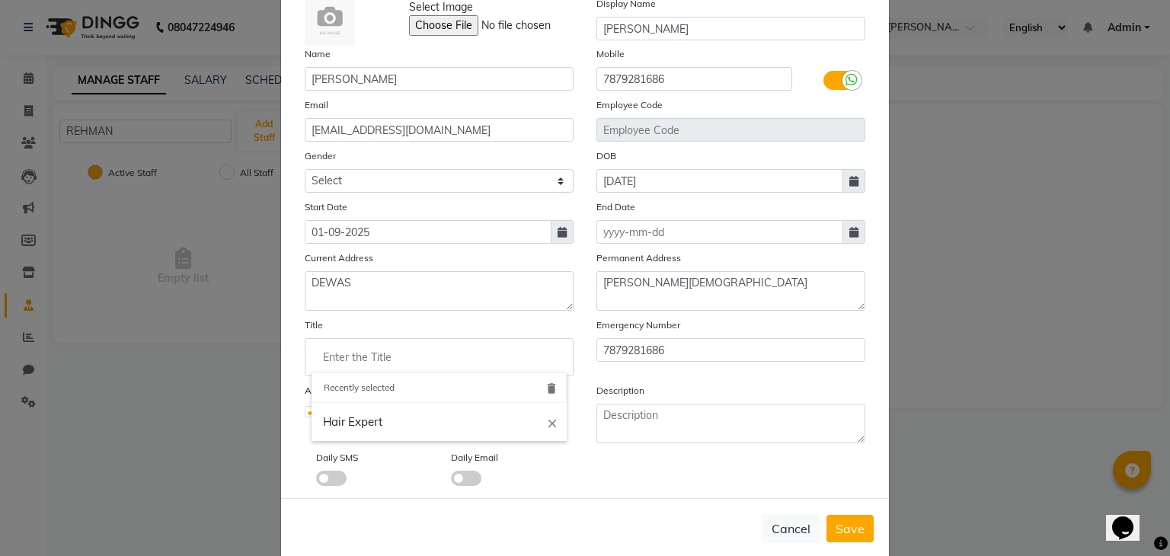
click at [514, 347] on input "Enter the Title" at bounding box center [438, 357] width 255 height 30
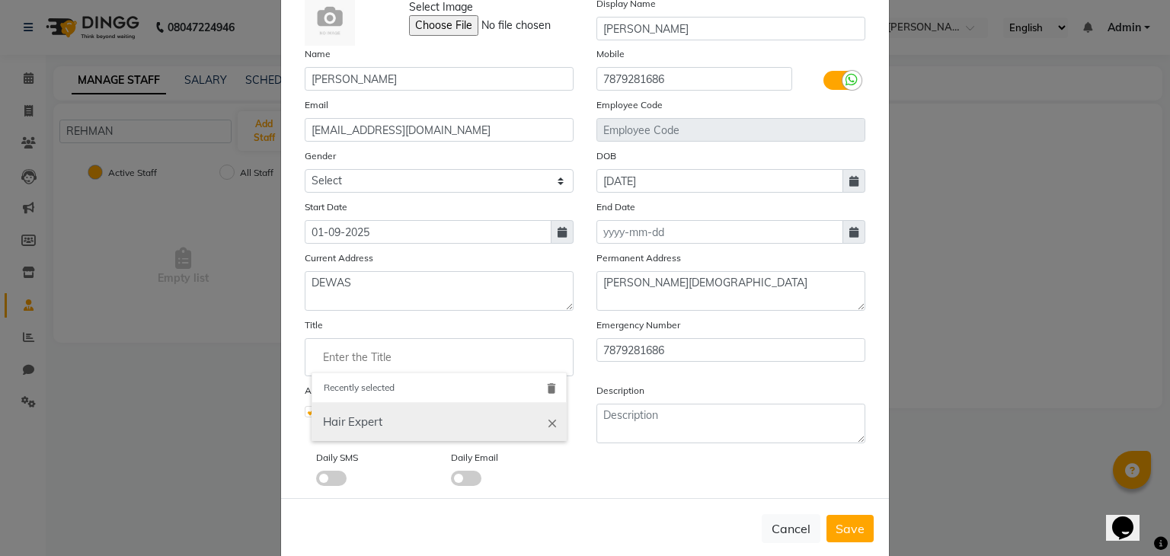
click at [468, 418] on link "Hair Expert" at bounding box center [438, 422] width 255 height 39
type input "Hair Expert"
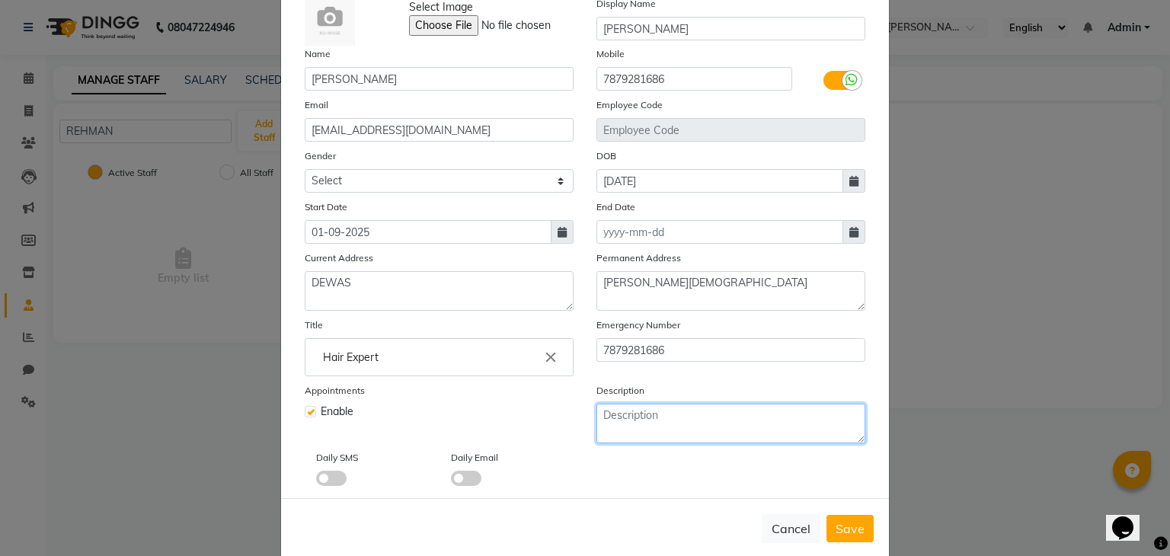
click at [714, 421] on textarea at bounding box center [730, 424] width 269 height 40
type textarea "D"
click at [848, 531] on span "Save" at bounding box center [849, 528] width 29 height 15
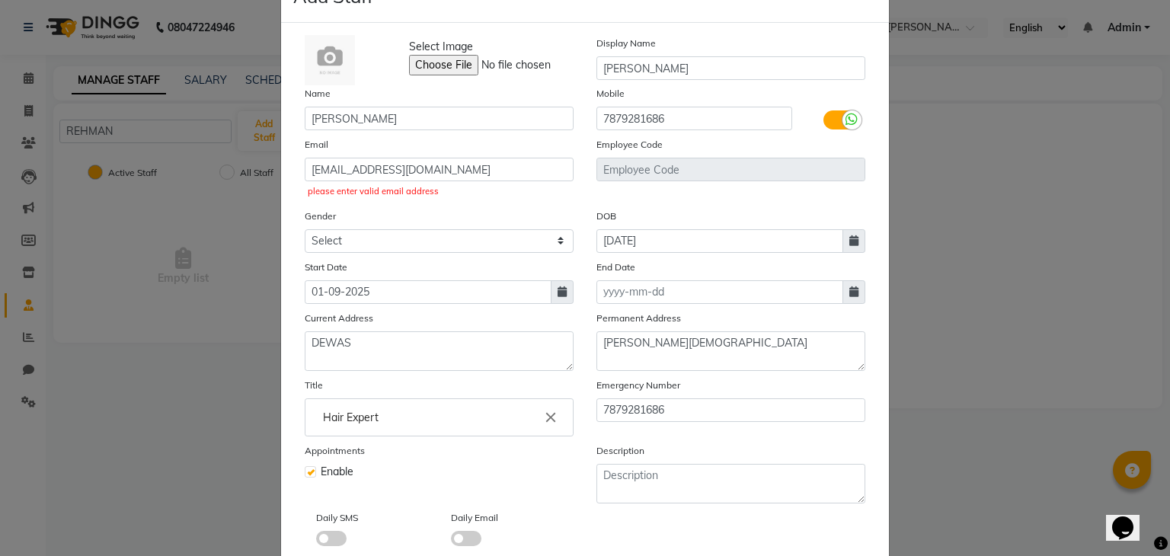
scroll to position [48, 0]
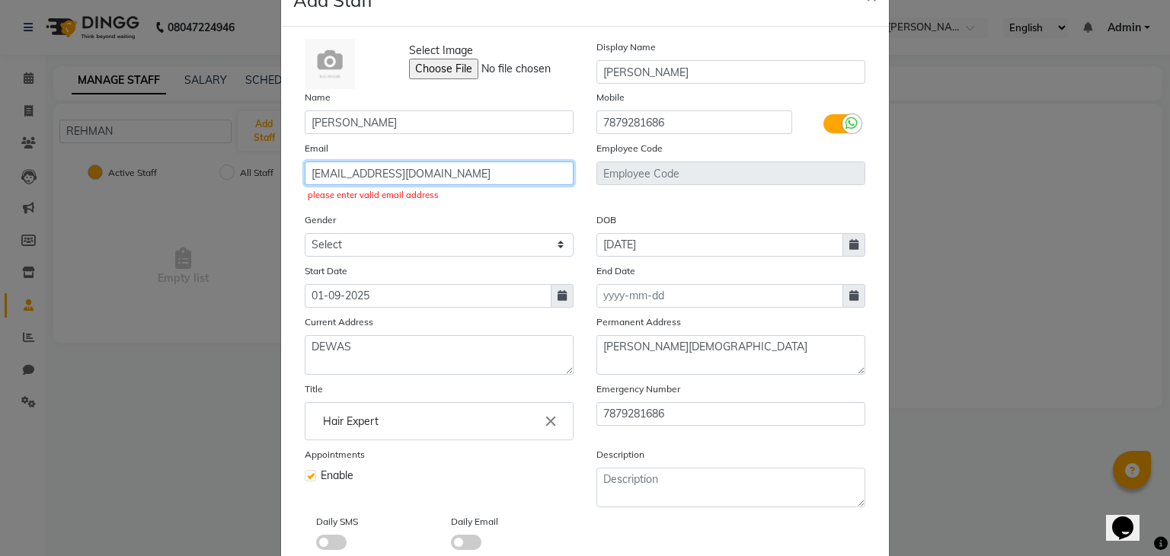
click at [499, 177] on input "VERMAPRAKHAR053@GMAIL.COM" at bounding box center [439, 173] width 269 height 24
type input "V"
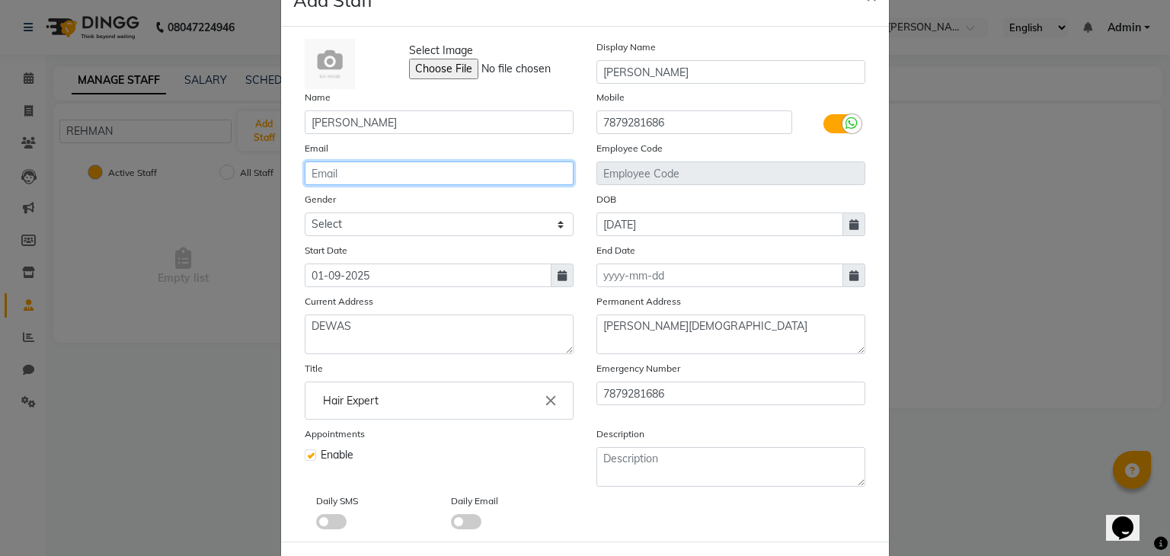
type input "P"
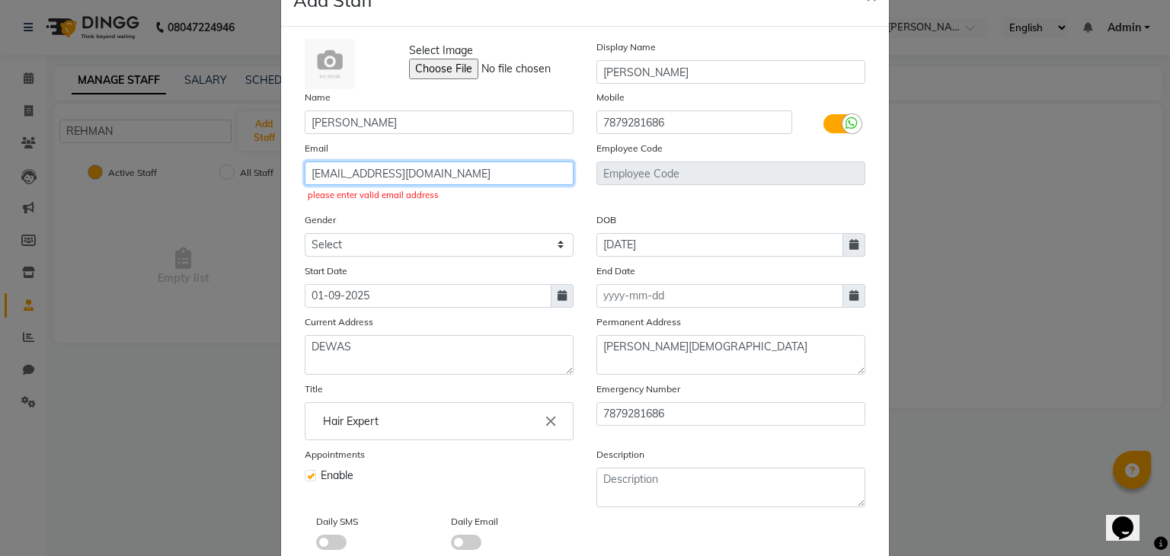
scroll to position [142, 0]
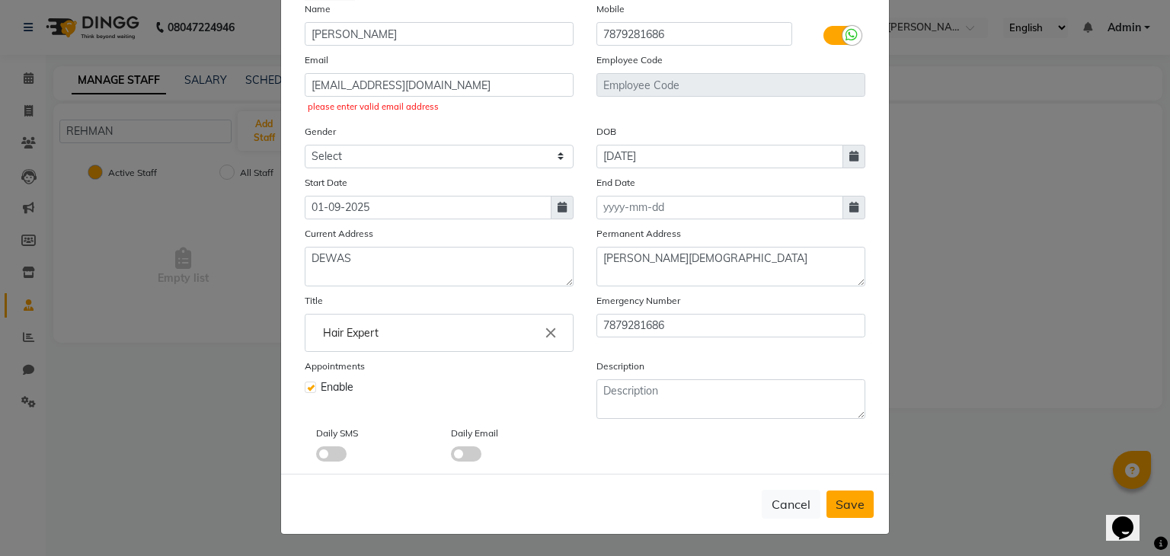
click at [851, 500] on span "Save" at bounding box center [849, 504] width 29 height 15
click at [320, 455] on span at bounding box center [331, 453] width 30 height 15
click at [316, 456] on input "checkbox" at bounding box center [316, 456] width 0 height 0
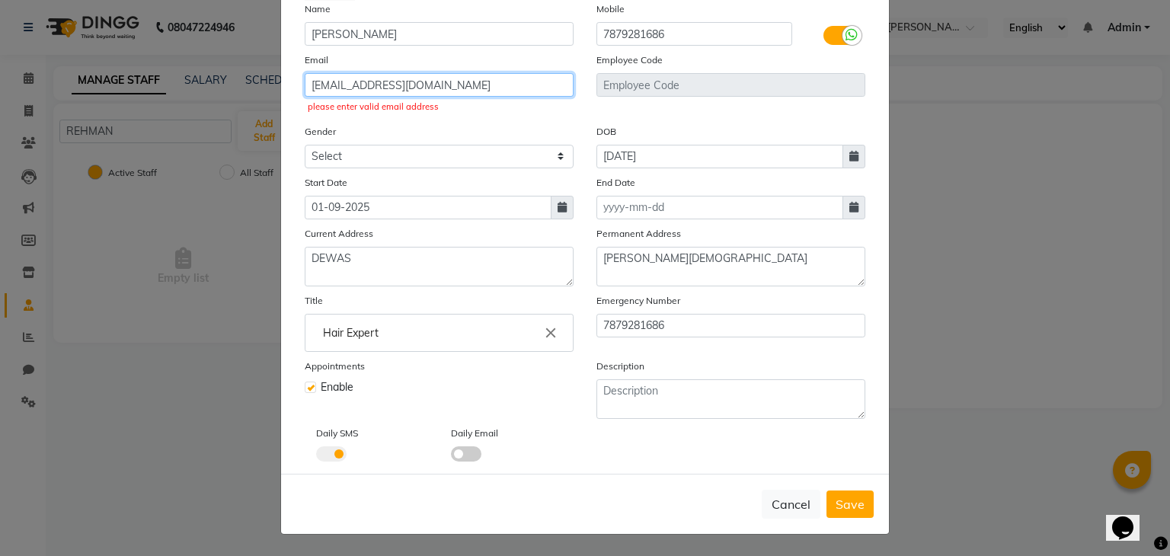
click at [491, 76] on input "VERMAPRAKHAR053@GMAIL.COM" at bounding box center [439, 85] width 269 height 24
type input "V"
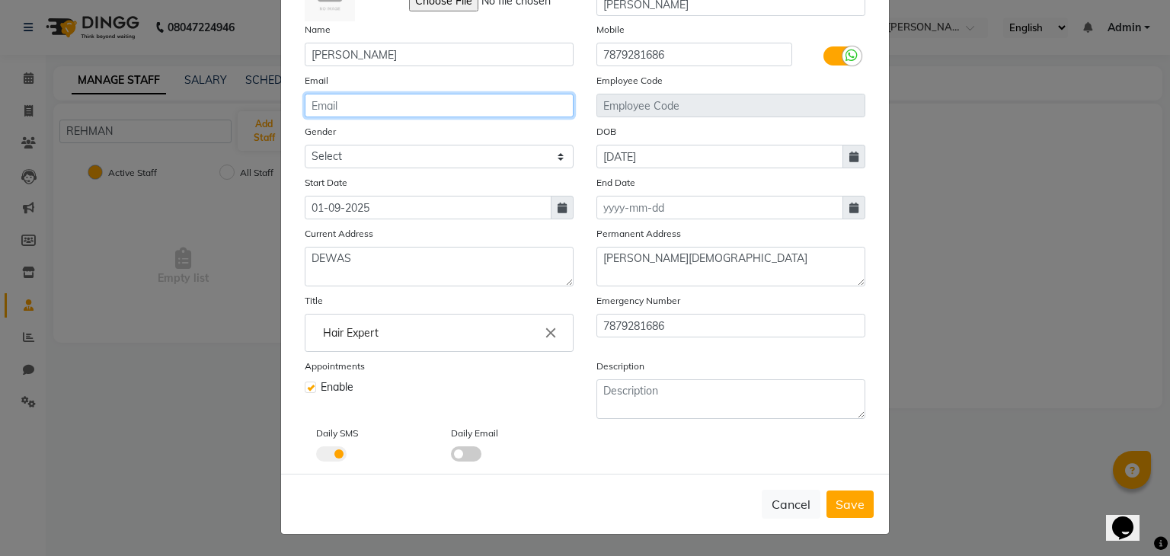
scroll to position [122, 0]
click at [843, 501] on span "Save" at bounding box center [849, 504] width 29 height 15
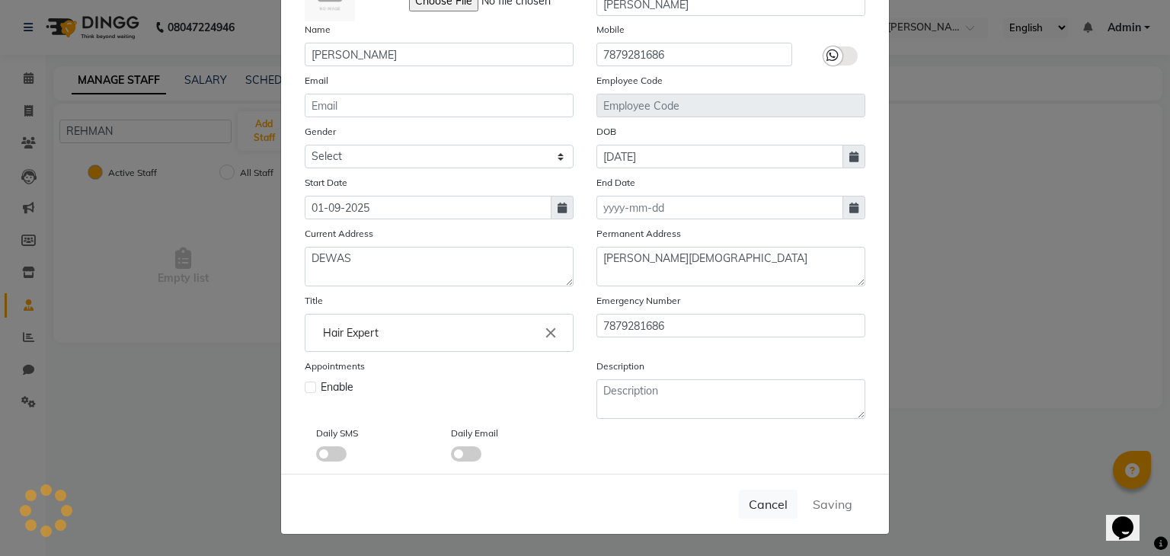
select select
checkbox input "false"
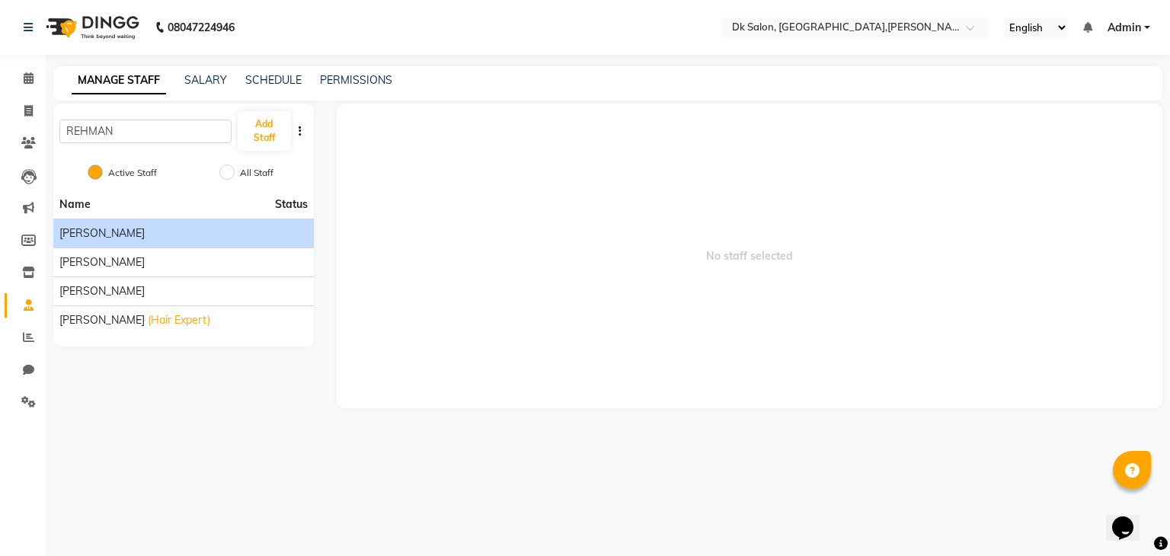
drag, startPoint x: 207, startPoint y: 229, endPoint x: 180, endPoint y: 225, distance: 27.0
click at [180, 225] on div "John Dyer" at bounding box center [183, 233] width 248 height 16
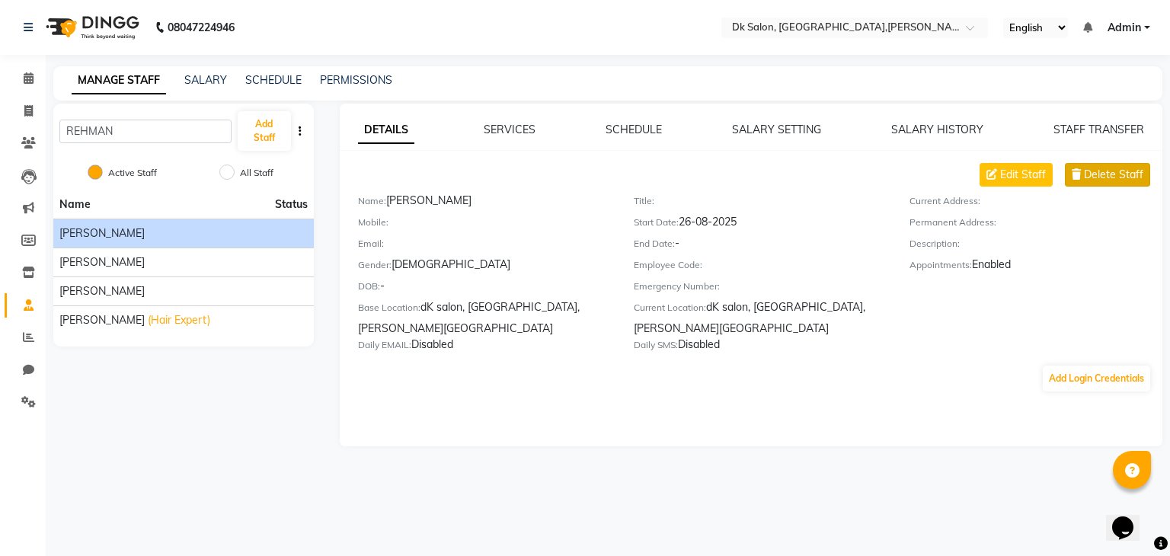
click at [1078, 174] on icon at bounding box center [1075, 174] width 9 height 11
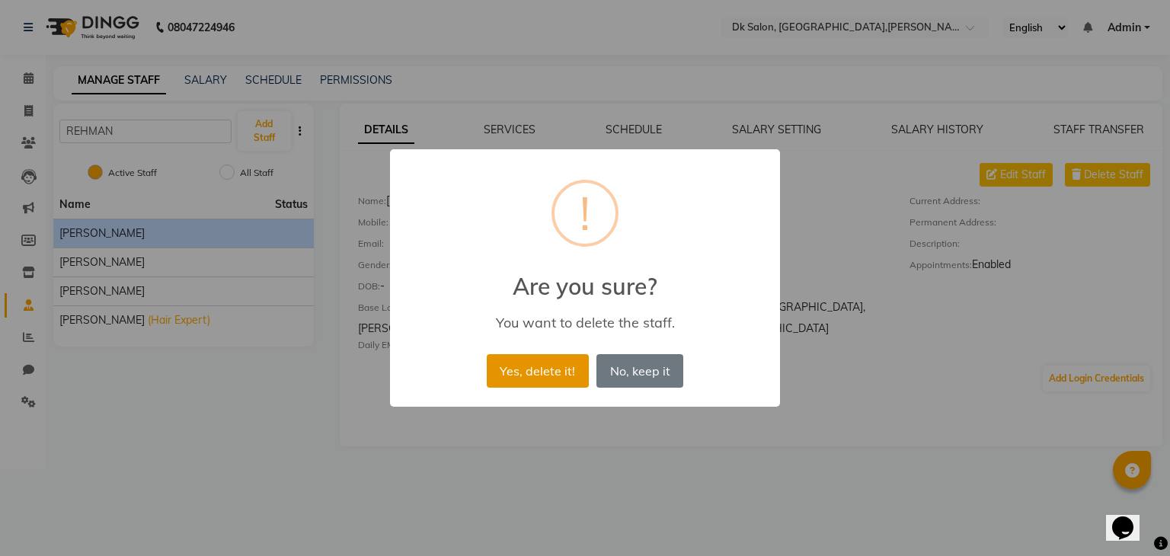
click at [570, 369] on button "Yes, delete it!" at bounding box center [538, 371] width 102 height 34
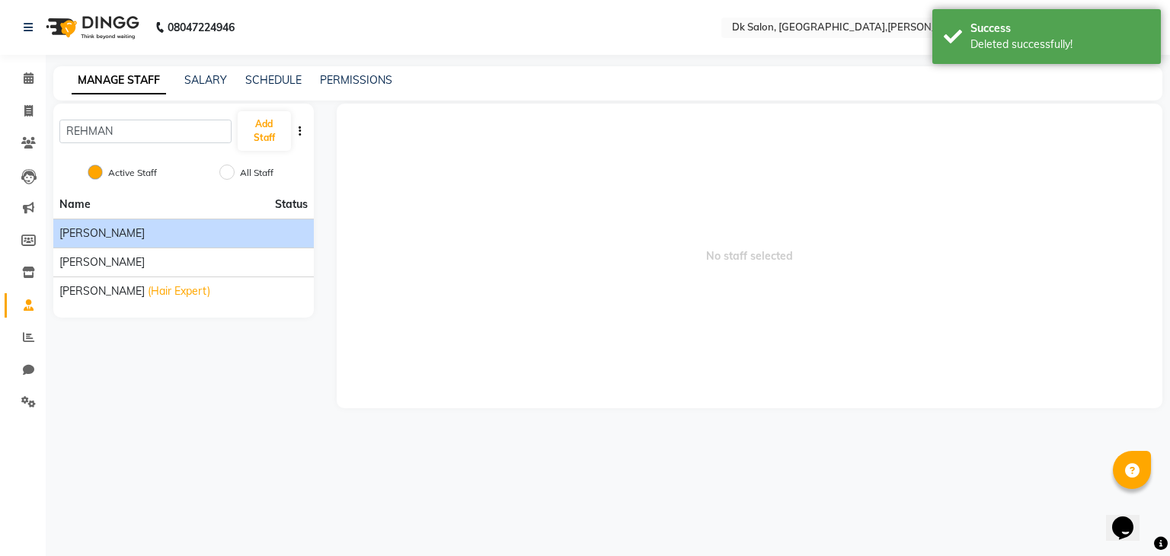
click at [212, 222] on li "Julia Smith" at bounding box center [183, 233] width 260 height 29
click at [238, 246] on li "Julia Smith" at bounding box center [183, 233] width 260 height 29
click at [289, 409] on main "MANAGE STAFF SALARY SCHEDULE PERMISSIONS REHMAN Add Staff Active Staff All Staf…" at bounding box center [608, 248] width 1124 height 365
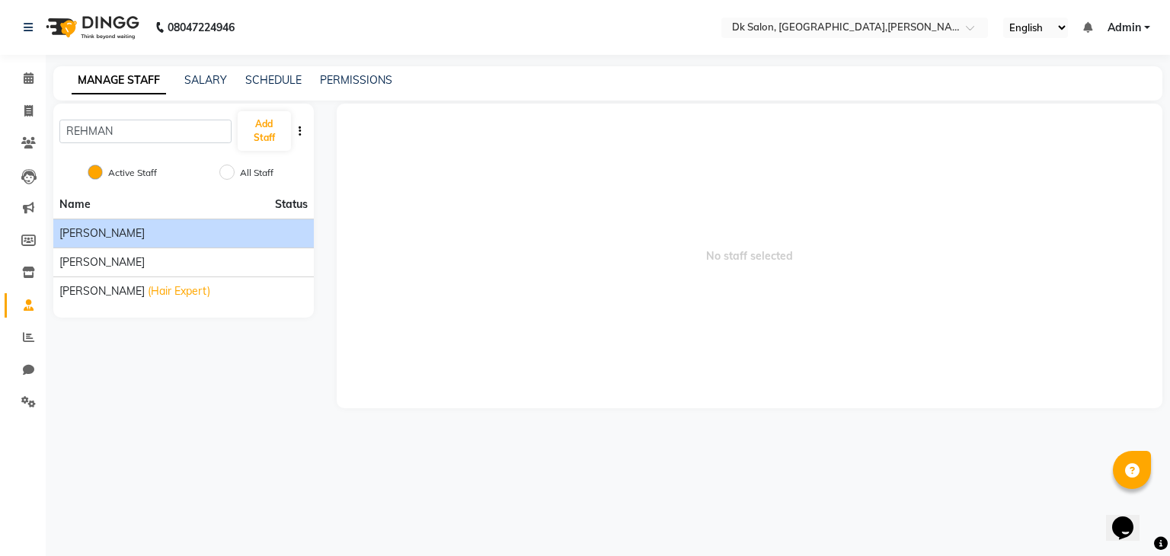
click at [254, 239] on div "Julia Smith" at bounding box center [183, 233] width 248 height 16
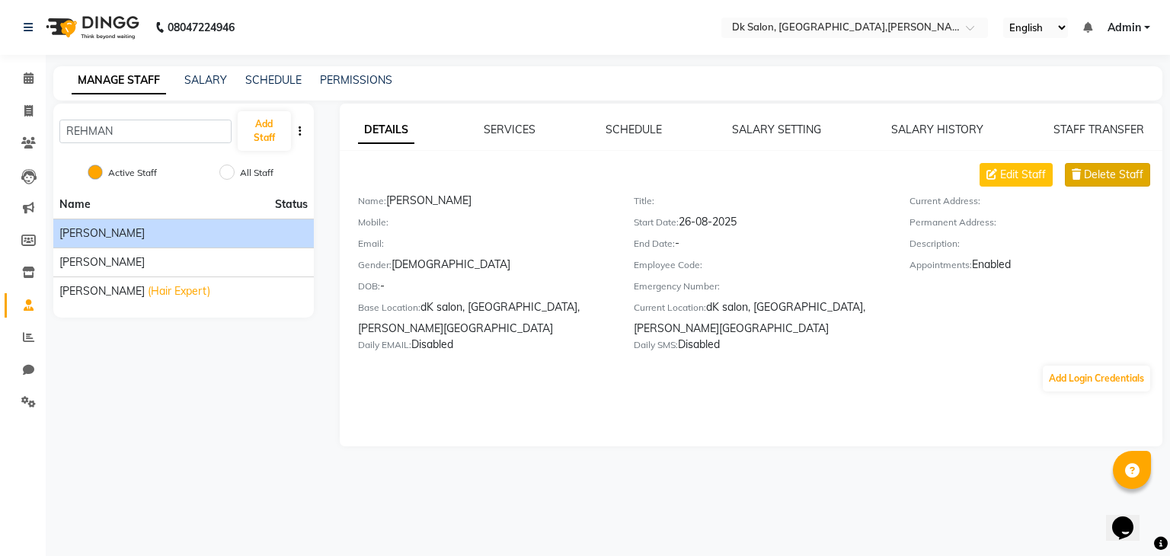
click at [1081, 169] on icon at bounding box center [1075, 174] width 9 height 11
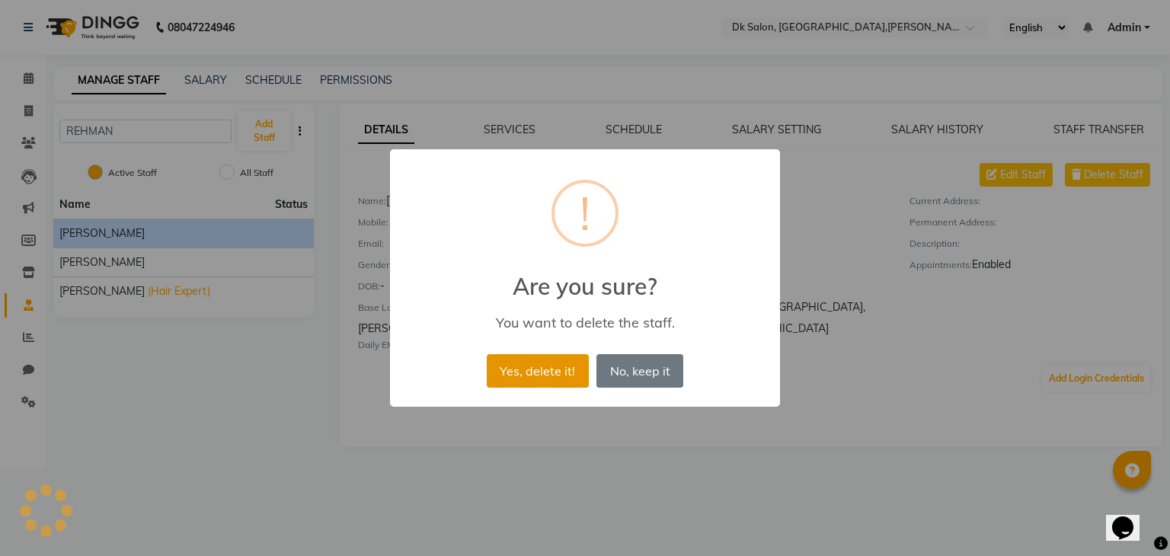
click at [533, 369] on button "Yes, delete it!" at bounding box center [538, 371] width 102 height 34
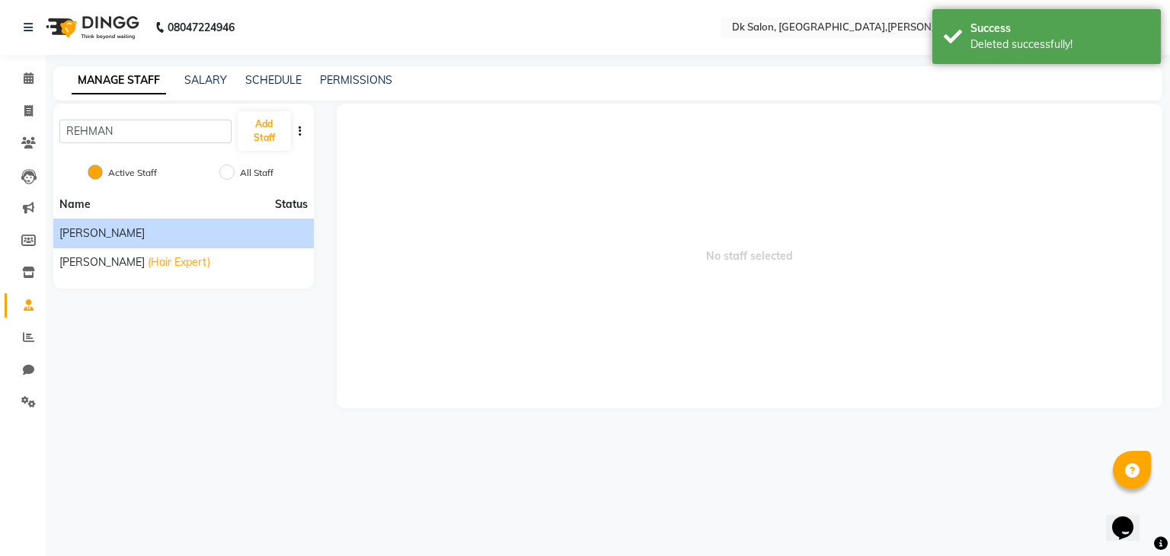
click at [251, 237] on div "Nancy Gill" at bounding box center [183, 233] width 248 height 16
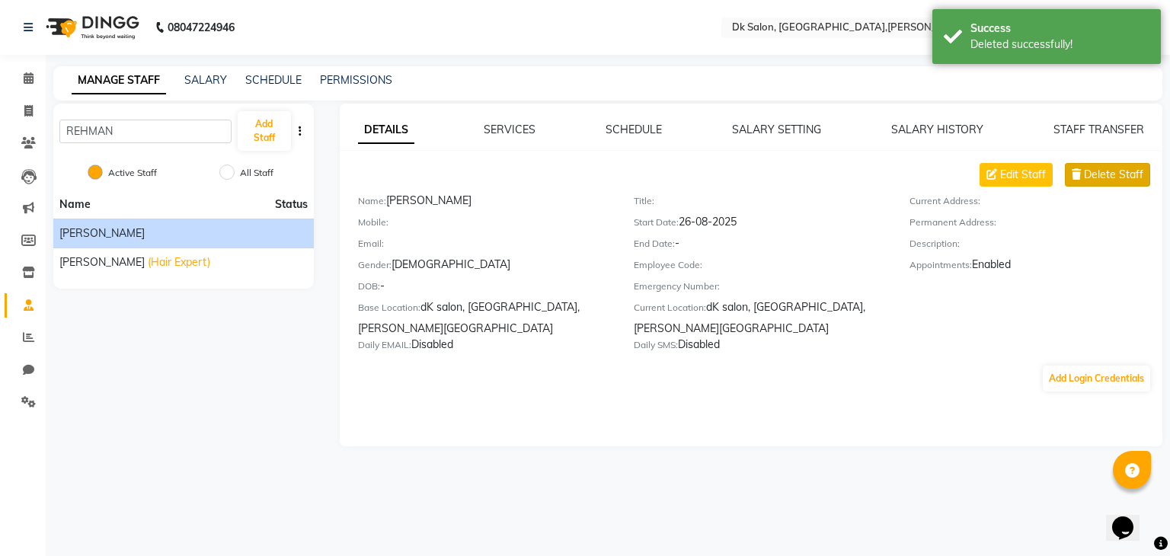
click at [1094, 168] on span "Delete Staff" at bounding box center [1113, 175] width 59 height 16
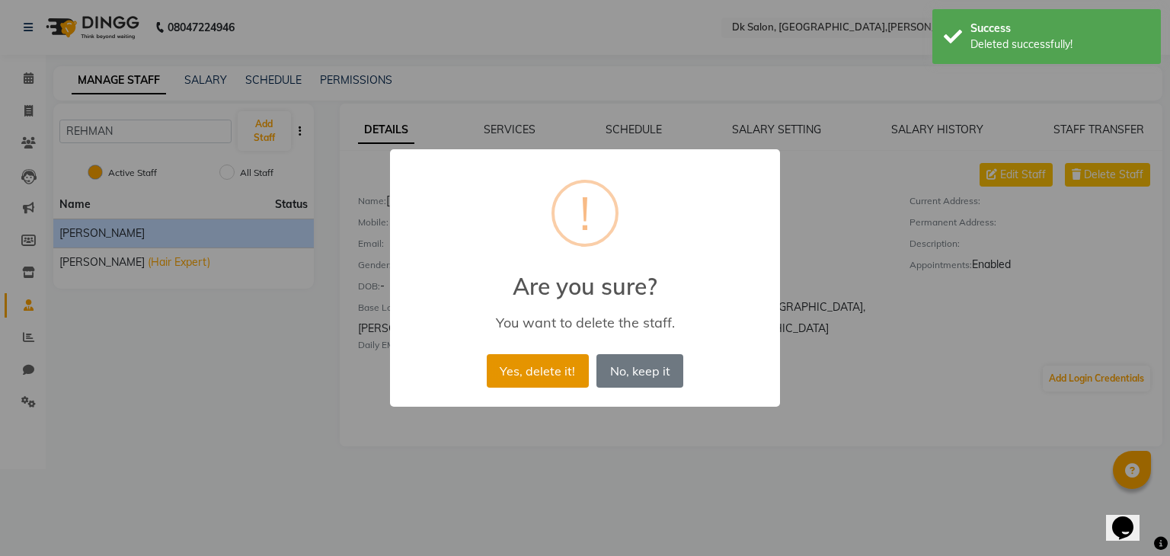
click at [541, 369] on button "Yes, delete it!" at bounding box center [538, 371] width 102 height 34
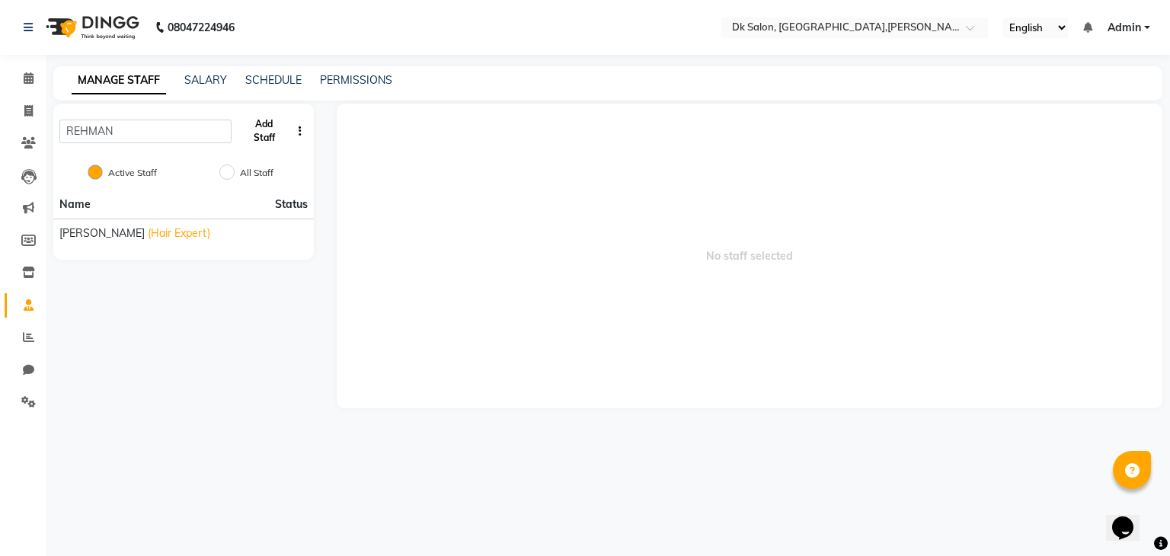
click at [267, 129] on button "Add Staff" at bounding box center [264, 131] width 53 height 40
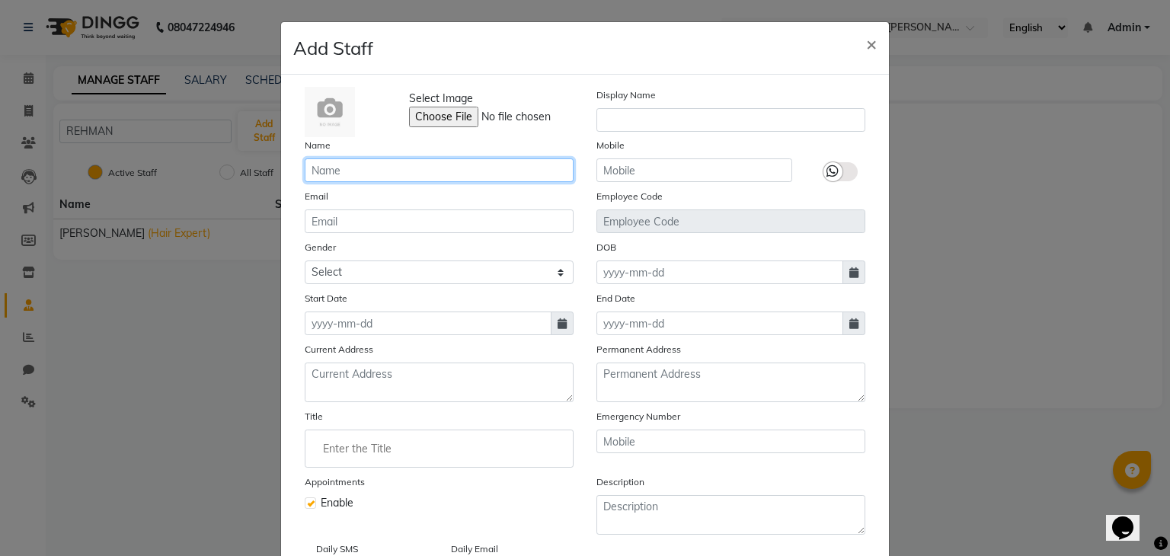
click at [375, 173] on input "text" at bounding box center [439, 170] width 269 height 24
type input "REHMAN SALMANI"
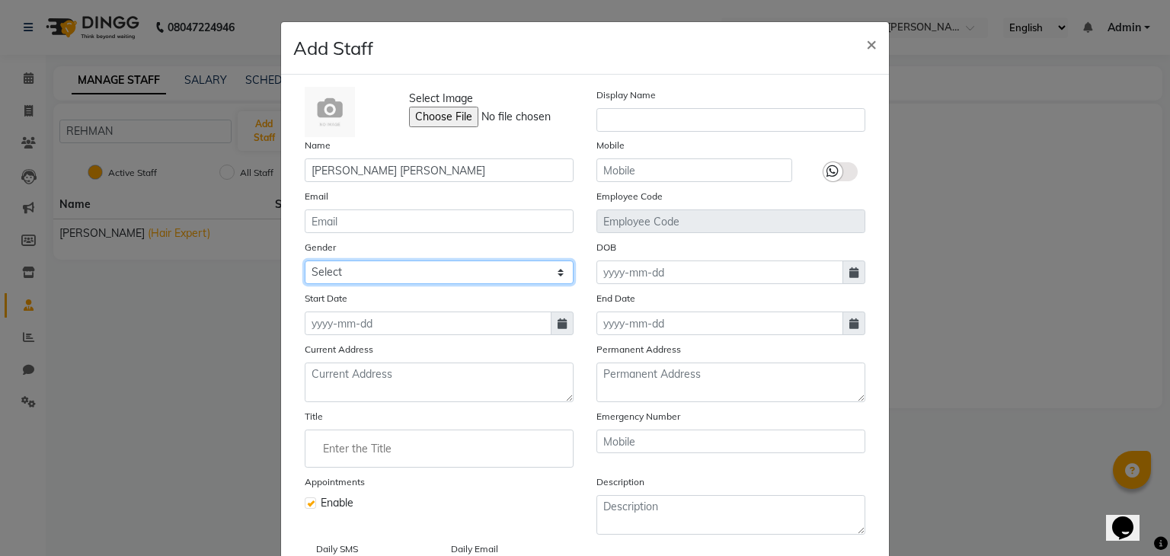
click at [364, 268] on select "Select Male Female Other Prefer Not To Say" at bounding box center [439, 272] width 269 height 24
select select "male"
click at [305, 263] on select "Select Male Female Other Prefer Not To Say" at bounding box center [439, 272] width 269 height 24
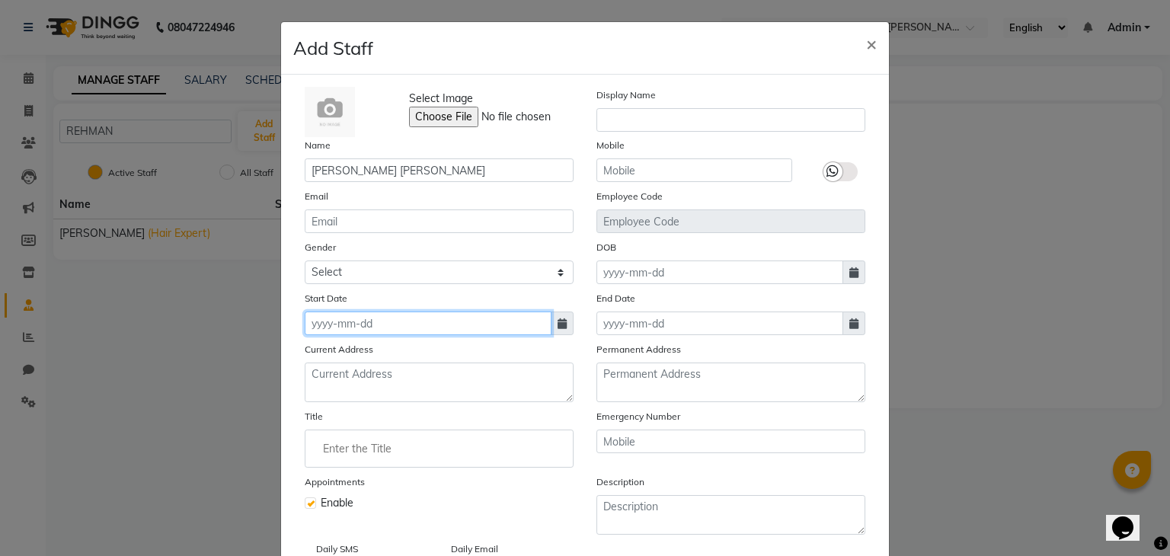
click at [350, 322] on input at bounding box center [428, 323] width 247 height 24
select select "9"
select select "2025"
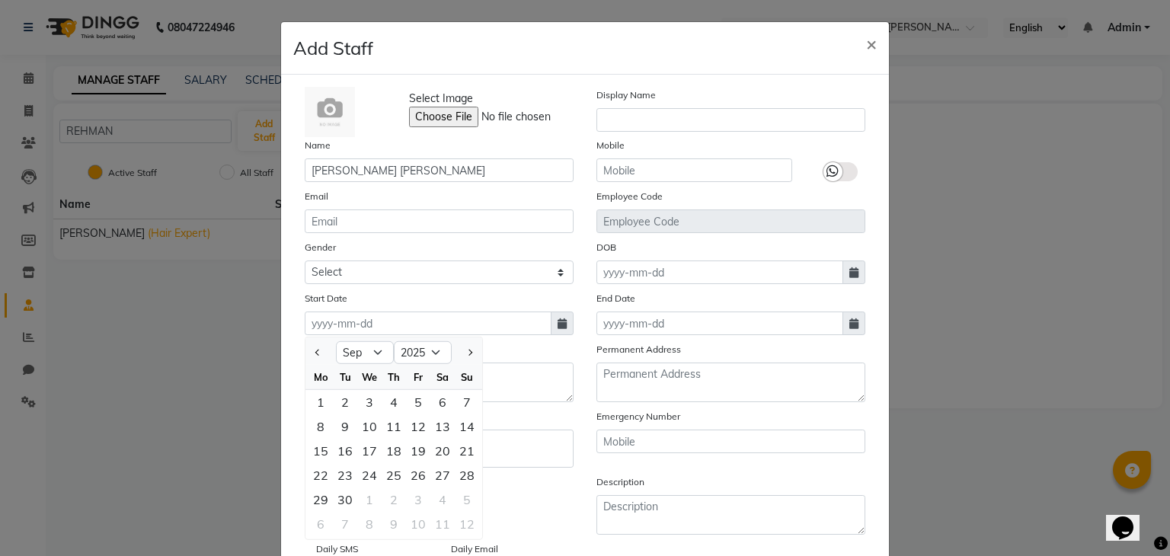
click at [553, 333] on span at bounding box center [562, 323] width 23 height 24
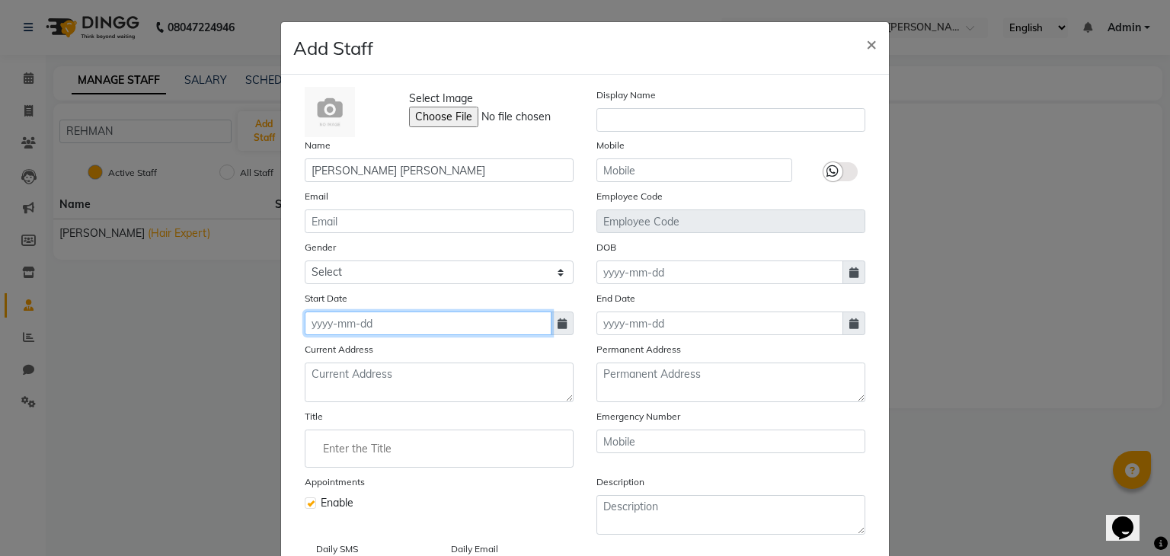
click at [473, 332] on input at bounding box center [428, 323] width 247 height 24
select select "9"
select select "2025"
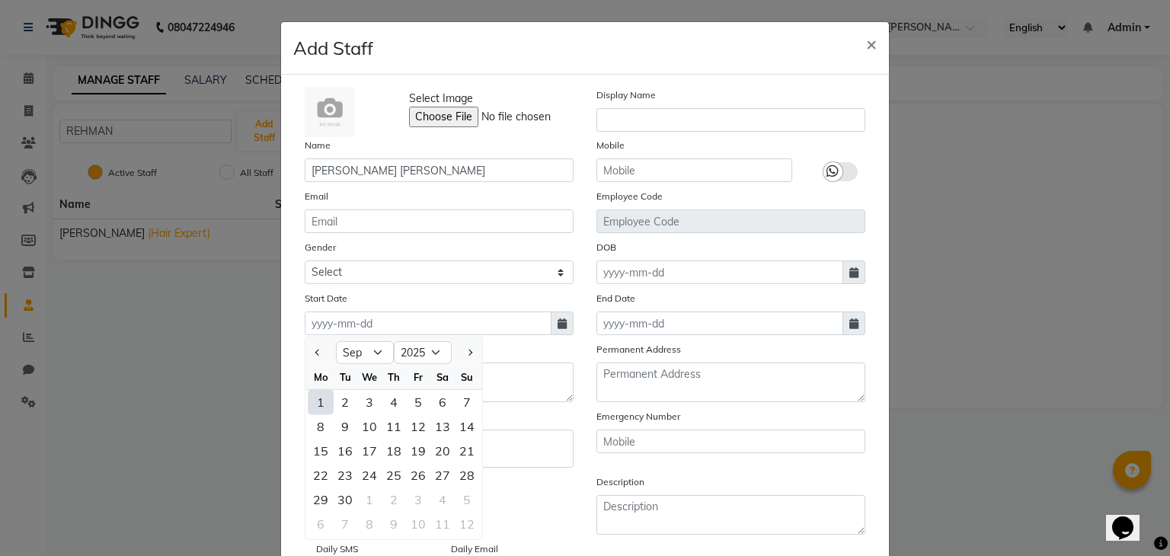
click at [319, 401] on div "1" at bounding box center [320, 402] width 24 height 24
type input "01-09-2025"
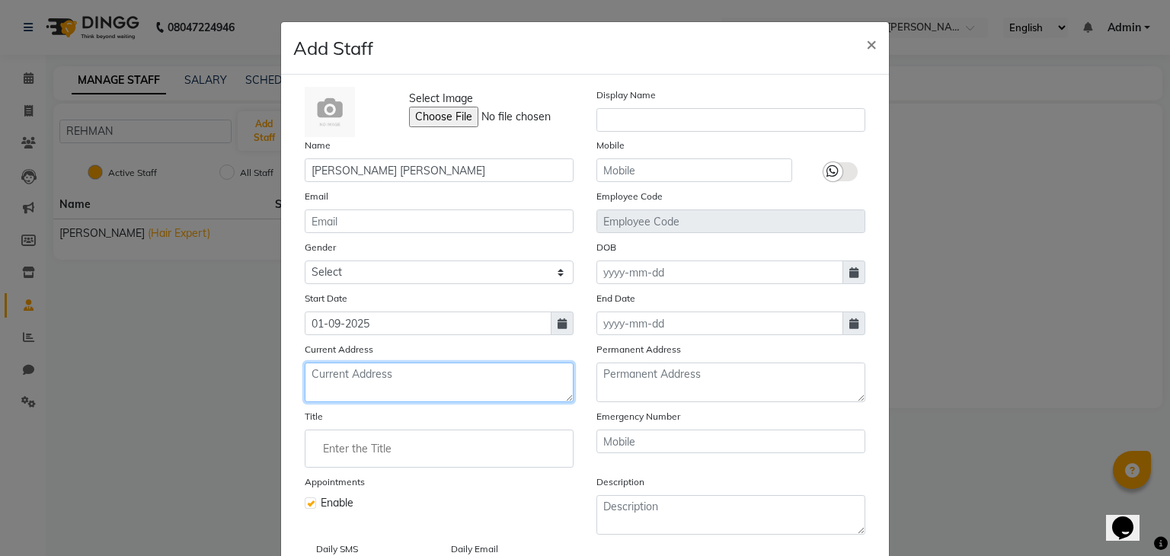
click at [352, 382] on textarea at bounding box center [439, 382] width 269 height 40
type textarea "KHAJRANA"
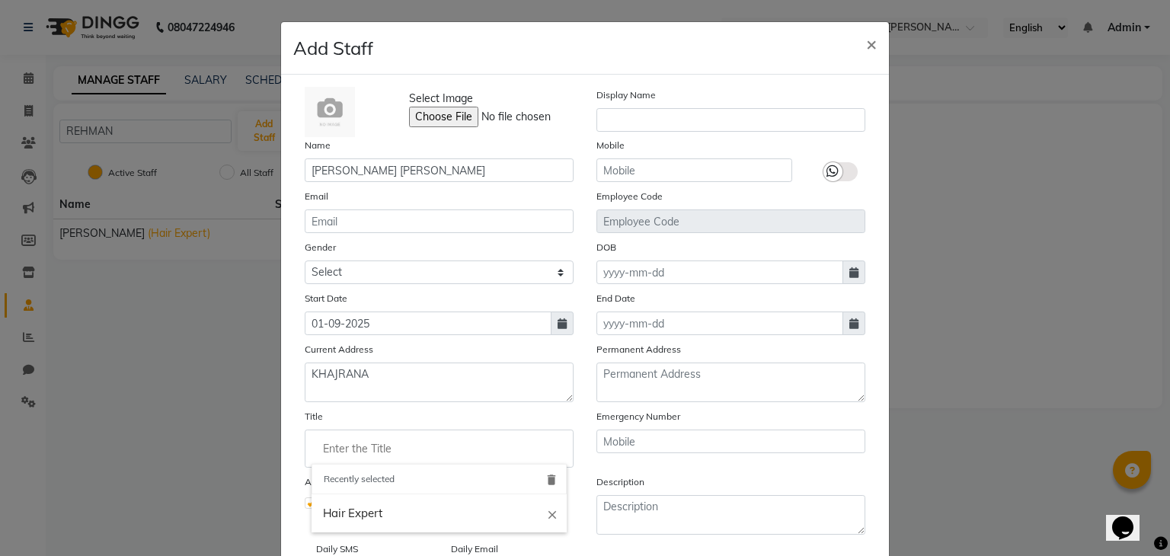
click at [362, 463] on input "Enter the Title" at bounding box center [438, 448] width 255 height 30
click at [353, 520] on link "Hair Expert" at bounding box center [438, 513] width 255 height 39
type input "Hair Expert"
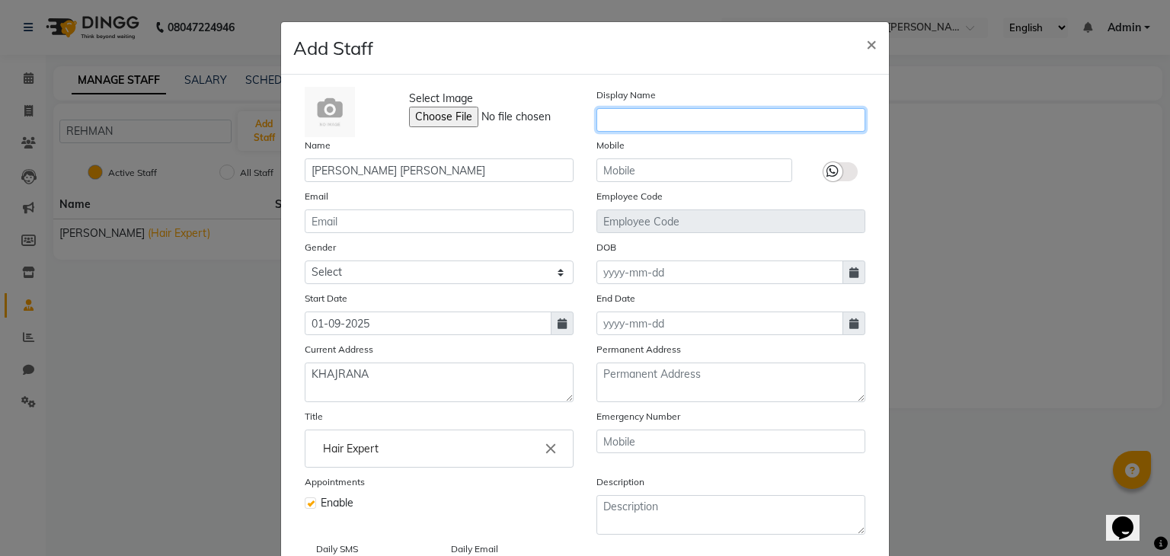
click at [714, 113] on input "text" at bounding box center [730, 120] width 269 height 24
type input "REHMAN"
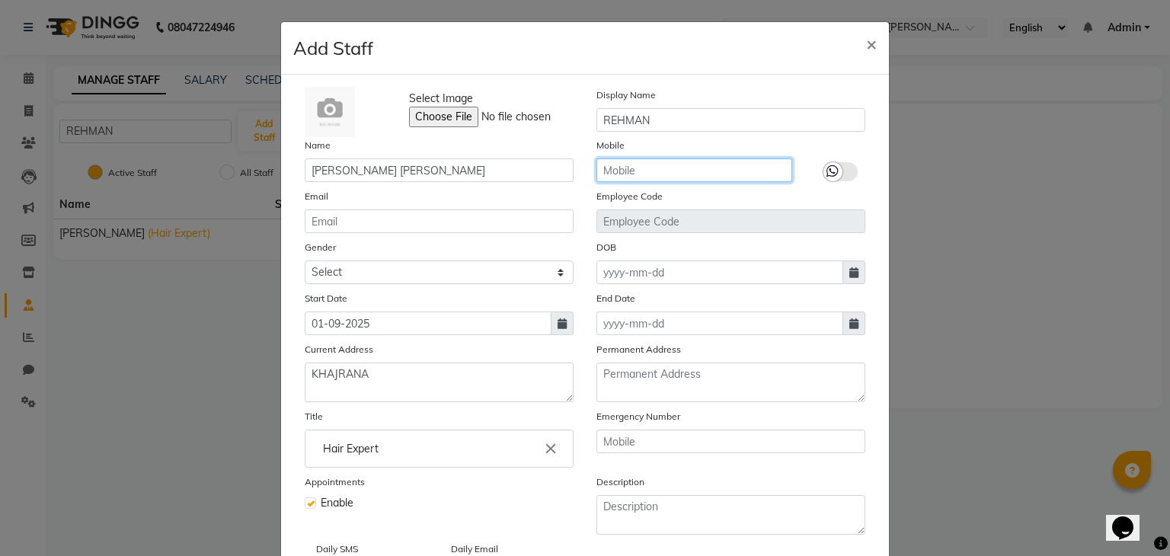
click at [689, 166] on input "text" at bounding box center [694, 170] width 196 height 24
type input "9685249047"
click at [835, 171] on div at bounding box center [832, 171] width 19 height 19
click at [0, 0] on input "checkbox" at bounding box center [0, 0] width 0 height 0
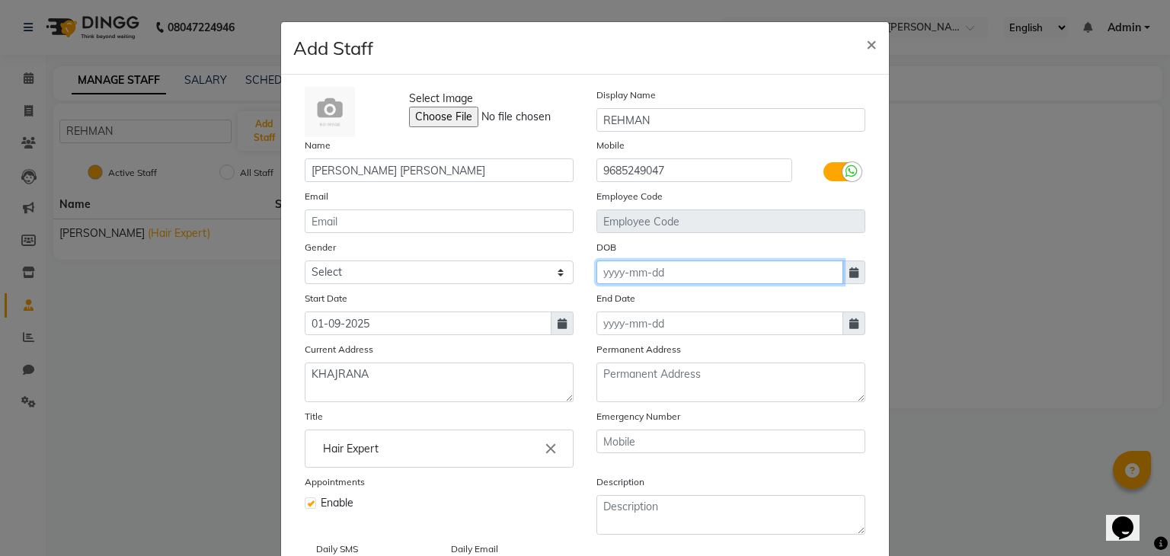
click at [663, 281] on input at bounding box center [719, 272] width 247 height 24
select select "9"
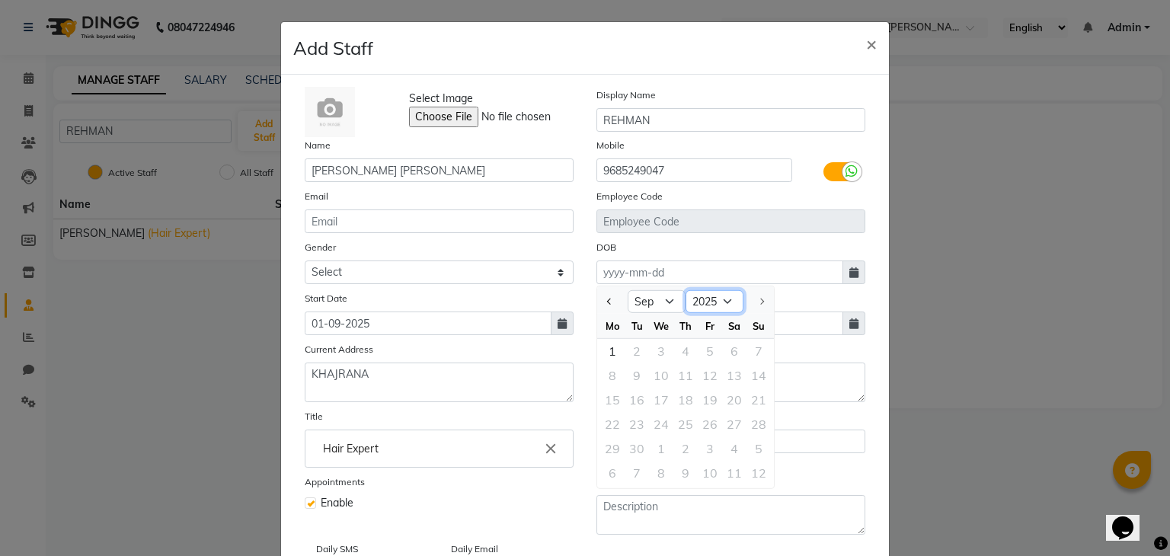
click at [707, 299] on select "1920 1921 1922 1923 1924 1925 1926 1927 1928 1929 1930 1931 1932 1933 1934 1935…" at bounding box center [714, 301] width 58 height 23
select select "2001"
click at [685, 292] on select "1920 1921 1922 1923 1924 1925 1926 1927 1928 1929 1930 1931 1932 1933 1934 1935…" at bounding box center [714, 301] width 58 height 23
click at [749, 426] on div "23" at bounding box center [758, 424] width 24 height 24
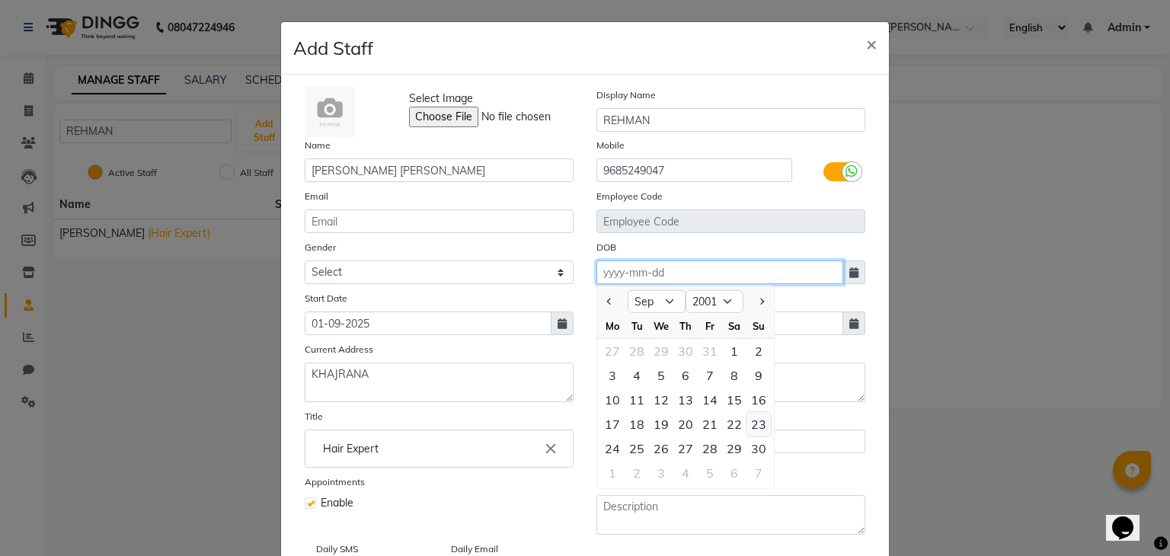
type input "23-09-2001"
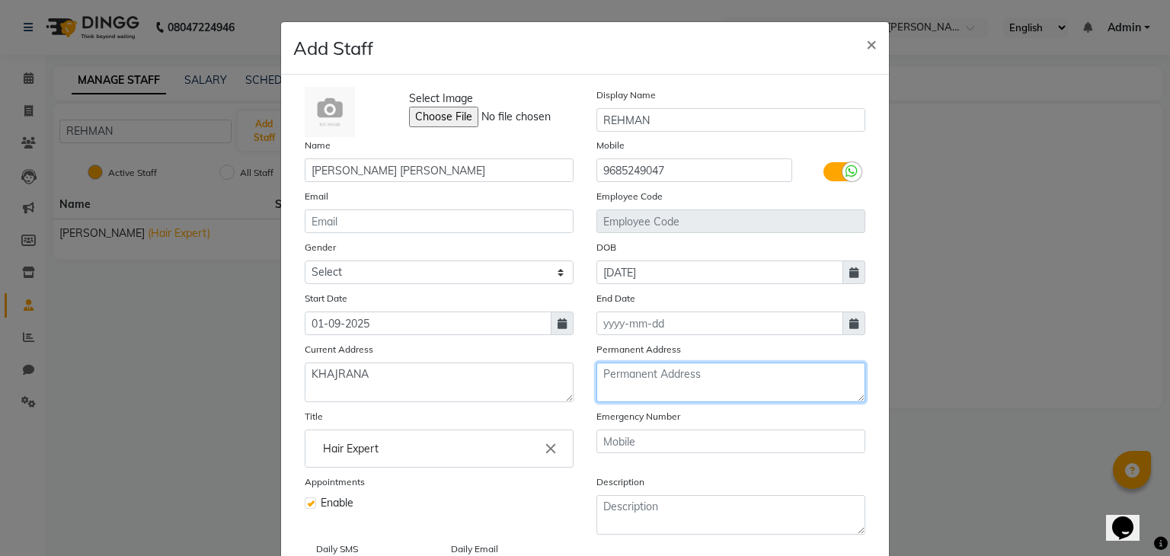
click at [686, 382] on textarea at bounding box center [730, 382] width 269 height 40
type textarea "HEENA COLONY"
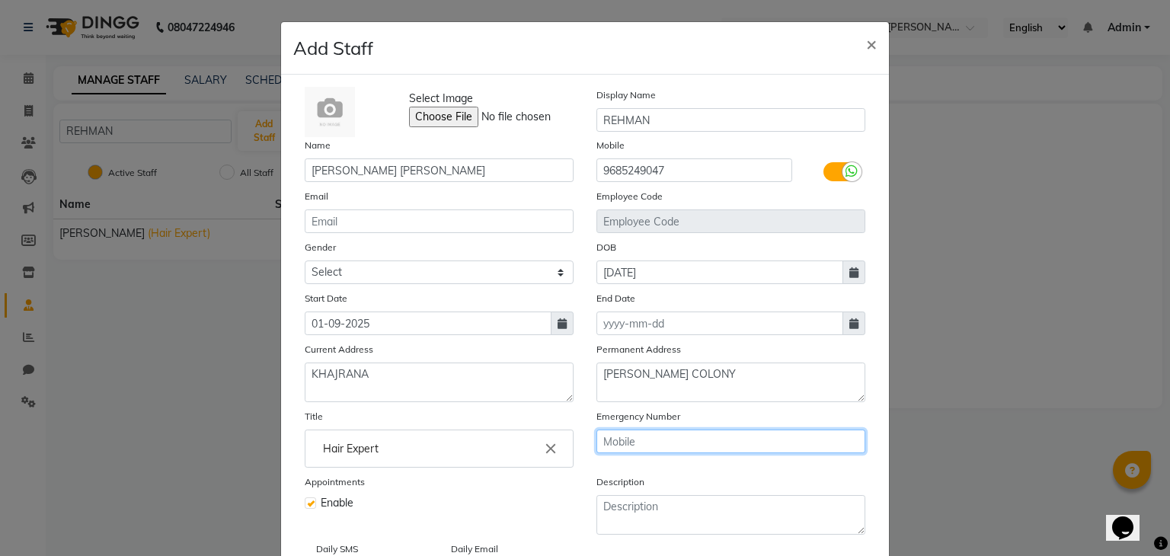
click at [639, 453] on input "text" at bounding box center [730, 442] width 269 height 24
type input "9685249047"
click at [331, 548] on label "Daily SMS" at bounding box center [337, 549] width 42 height 14
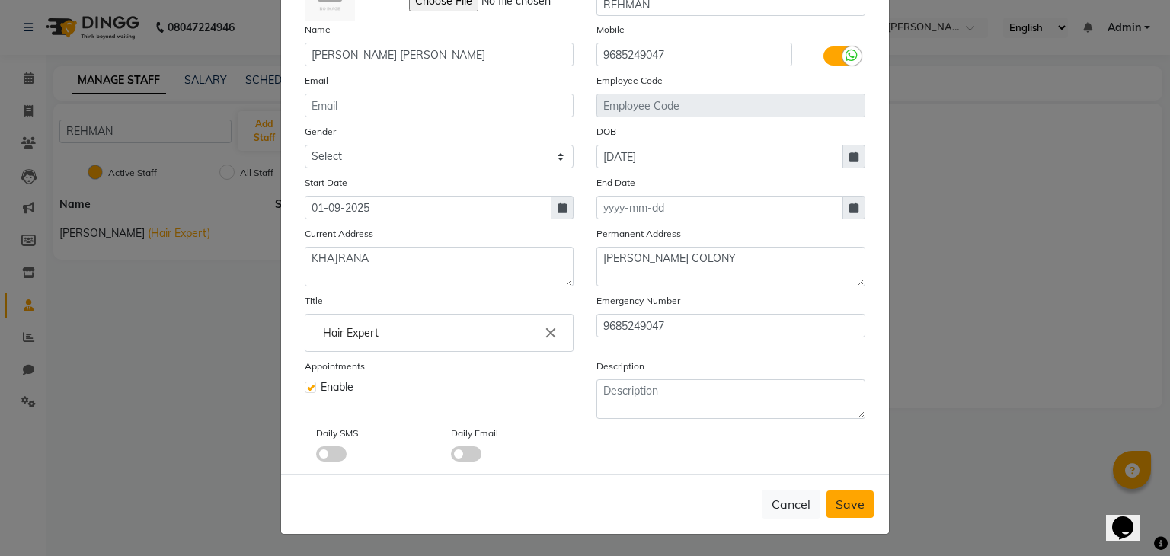
click at [844, 503] on span "Save" at bounding box center [849, 504] width 29 height 15
select select
checkbox input "false"
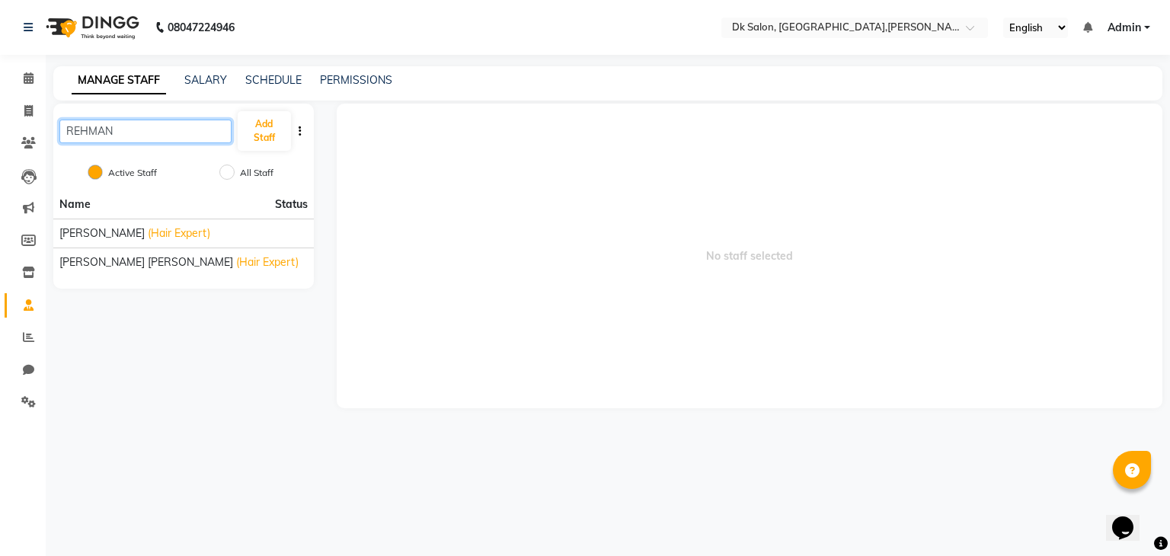
click at [223, 129] on input "REHMAN" at bounding box center [145, 132] width 172 height 24
type input "R"
